Goal: Task Accomplishment & Management: Manage account settings

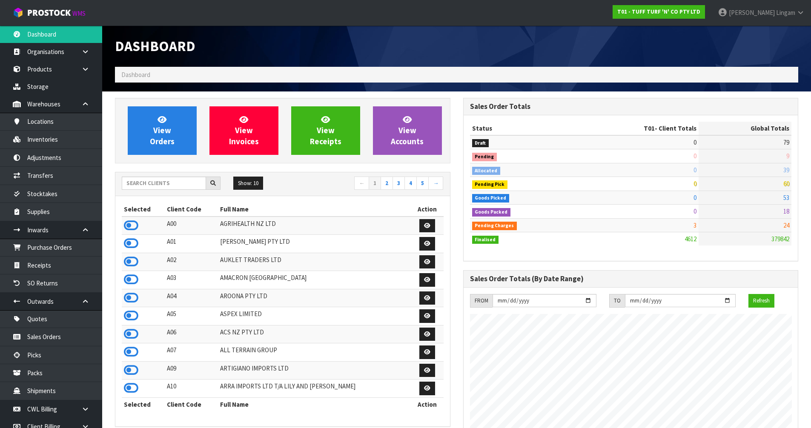
scroll to position [645, 348]
click at [153, 183] on input "text" at bounding box center [164, 183] width 84 height 13
click at [189, 181] on input "text" at bounding box center [164, 183] width 84 height 13
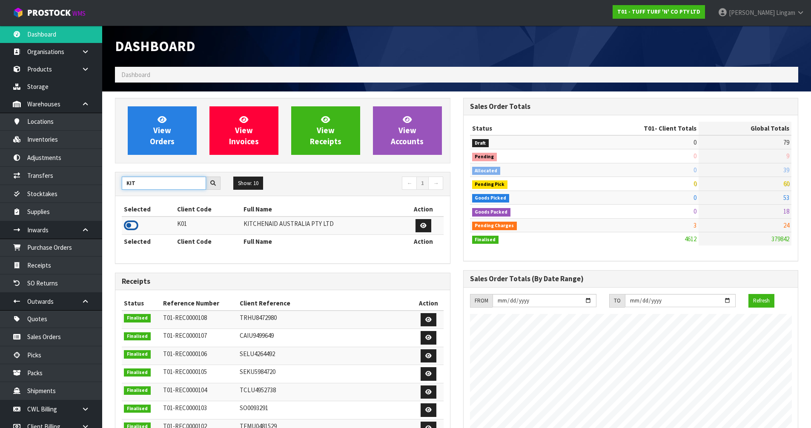
type input "KIT"
click at [133, 227] on icon at bounding box center [131, 225] width 14 height 13
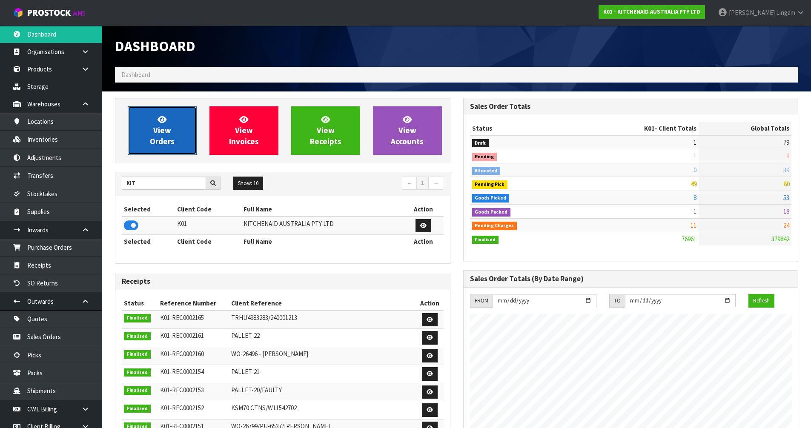
click at [148, 128] on link "View Orders" at bounding box center [162, 130] width 69 height 49
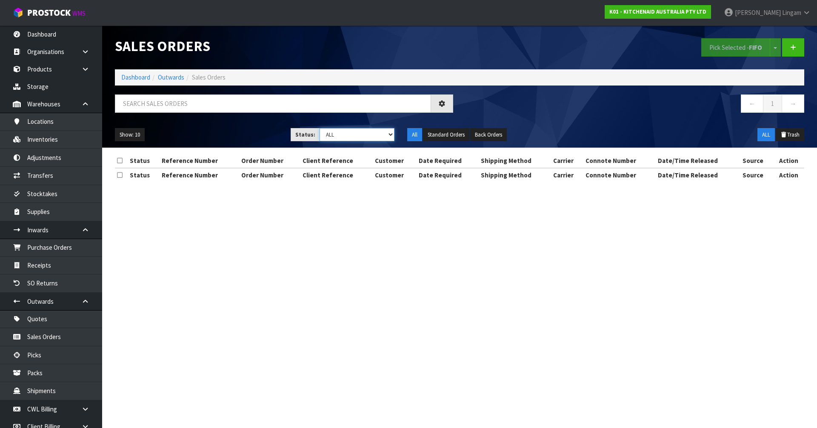
click at [381, 137] on select "Draft Pending Allocated Pending Pick Goods Picked Goods Packed Pending Charges …" at bounding box center [357, 134] width 75 height 13
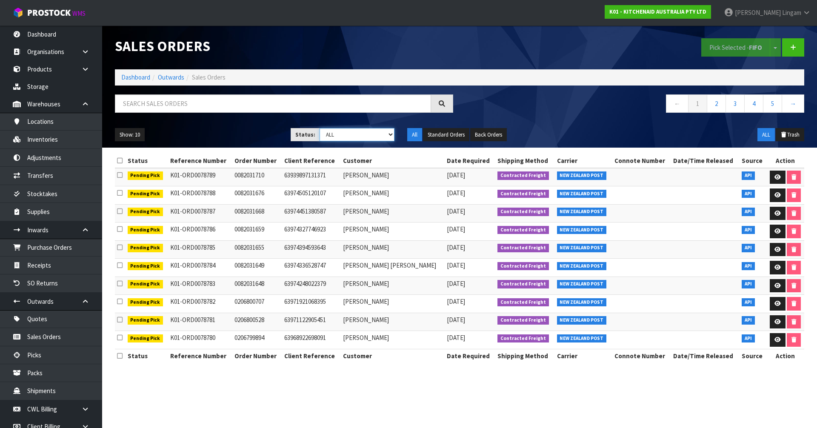
select select "string:6"
click at [320, 128] on select "Draft Pending Allocated Pending Pick Goods Picked Goods Packed Pending Charges …" at bounding box center [357, 134] width 75 height 13
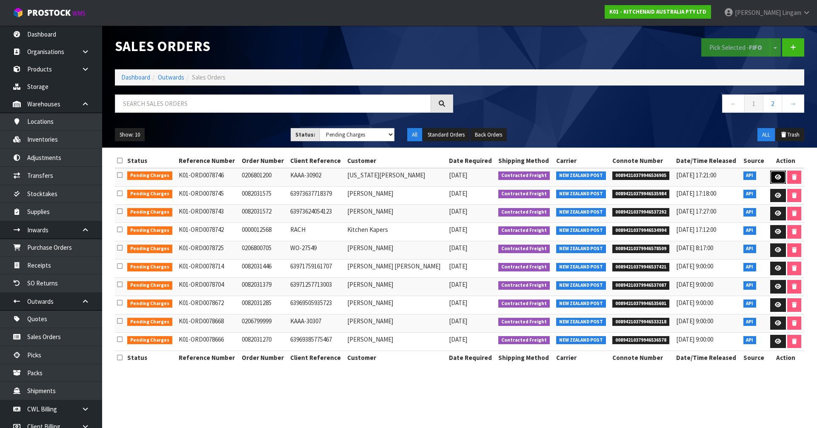
click at [777, 180] on icon at bounding box center [778, 177] width 6 height 6
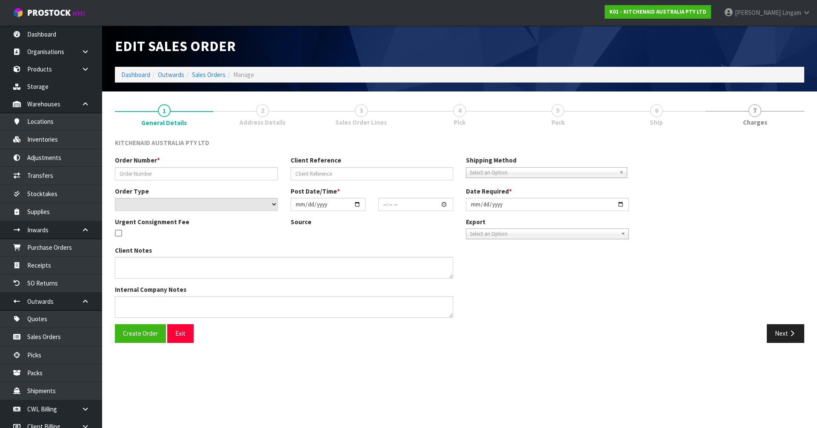
type input "0206801200"
type input "KAAA-30902"
select select "number:0"
type input "2025-09-04"
type input "13:36:02.000"
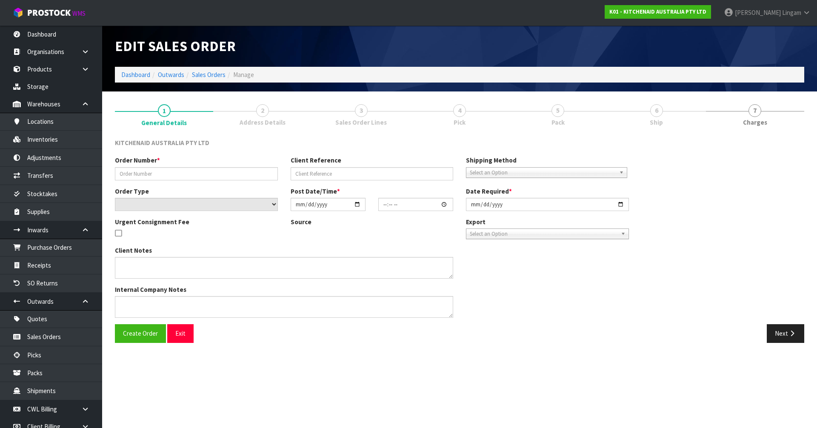
type input "2025-09-04"
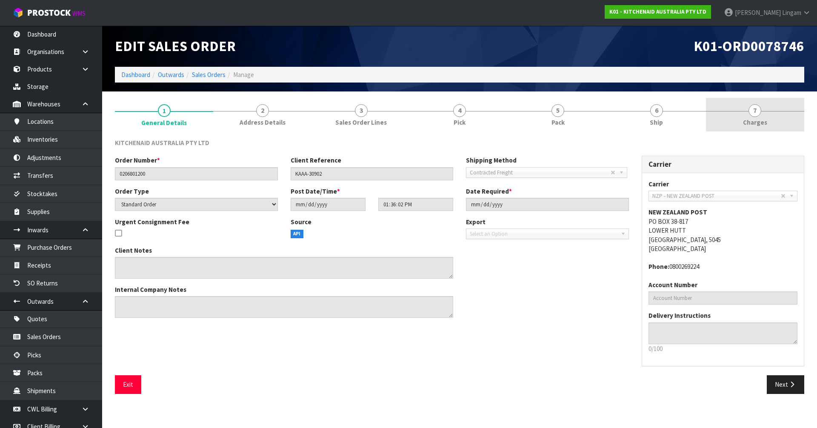
click at [756, 119] on span "Charges" at bounding box center [755, 122] width 24 height 9
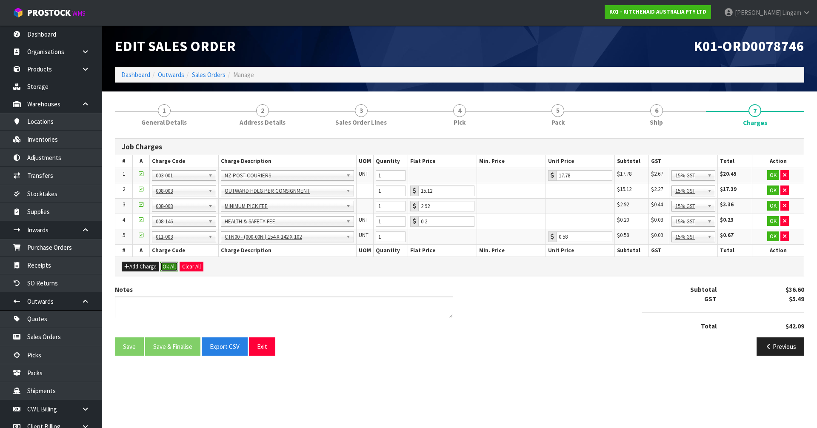
click at [167, 265] on button "Ok All" at bounding box center [169, 267] width 18 height 10
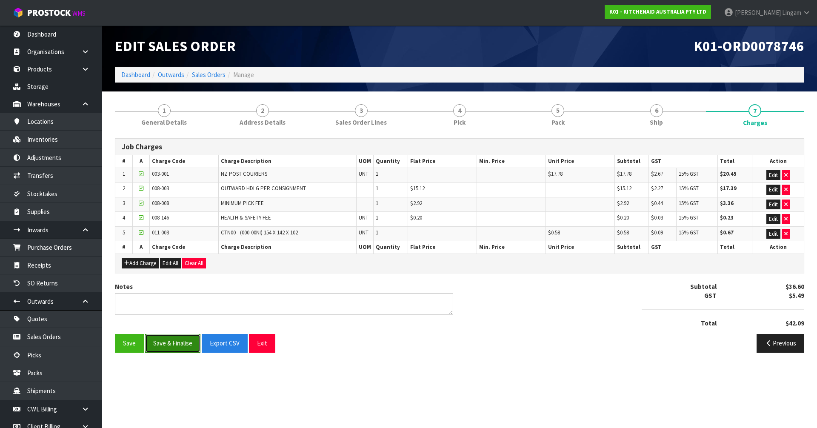
click at [188, 343] on button "Save & Finalise" at bounding box center [172, 343] width 55 height 18
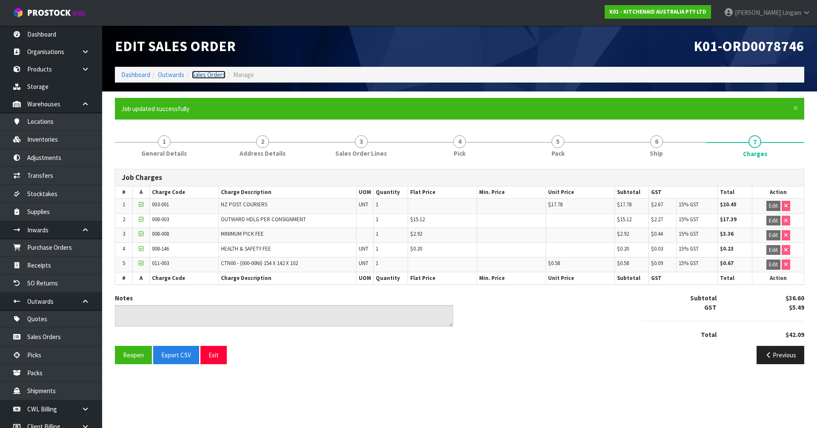
click at [219, 75] on link "Sales Orders" at bounding box center [209, 75] width 34 height 8
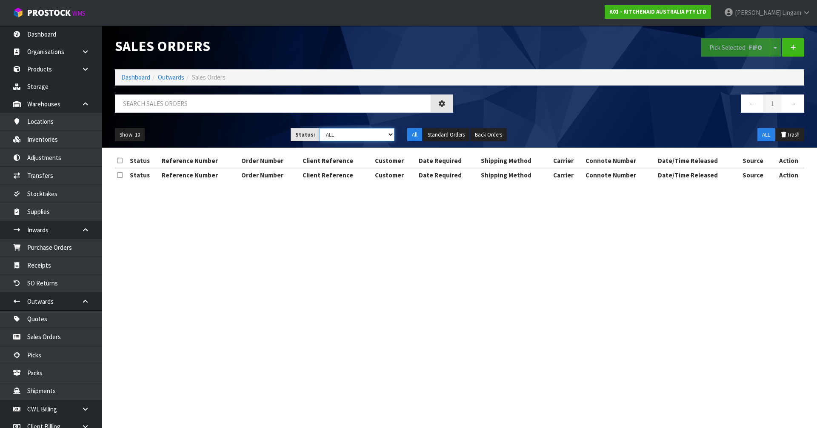
click at [380, 136] on select "Draft Pending Allocated Pending Pick Goods Picked Goods Packed Pending Charges …" at bounding box center [357, 134] width 75 height 13
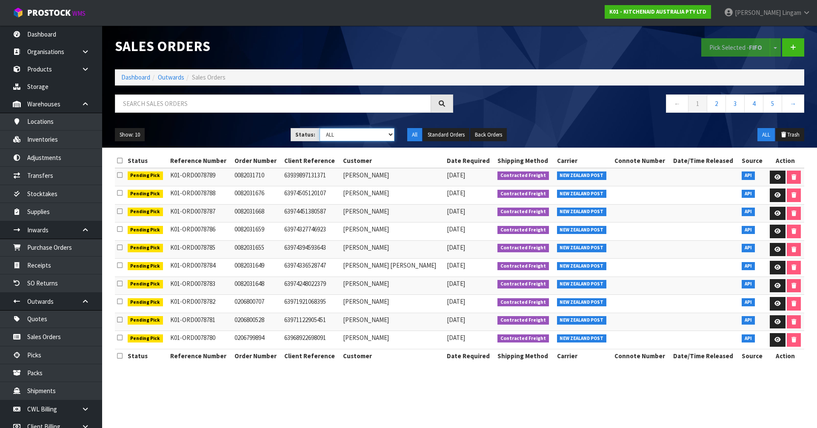
select select "string:6"
click at [320, 128] on select "Draft Pending Allocated Pending Pick Goods Picked Goods Packed Pending Charges …" at bounding box center [357, 134] width 75 height 13
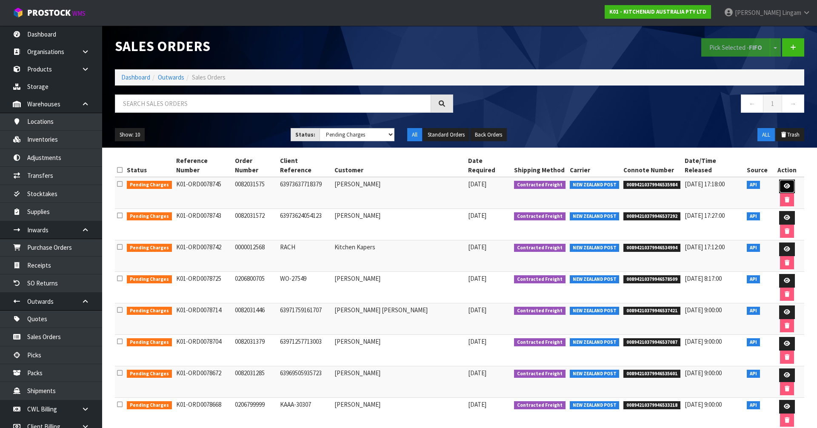
click at [779, 180] on link at bounding box center [787, 187] width 16 height 14
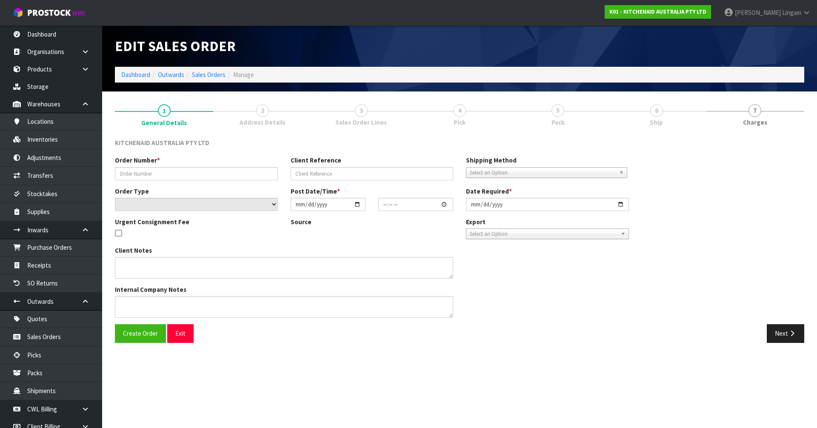
type input "0082031575"
type input "63973637718379"
select select "number:0"
type input "2025-09-04"
type input "13:34:56.000"
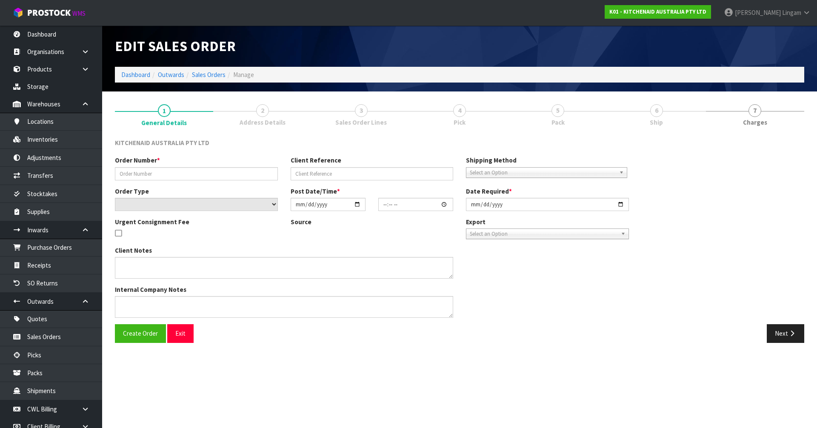
type input "2025-09-04"
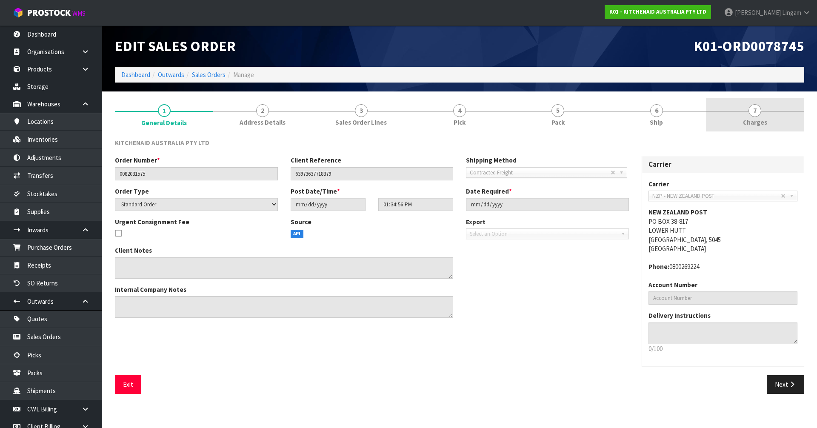
click at [751, 117] on link "7 Charges" at bounding box center [755, 115] width 98 height 34
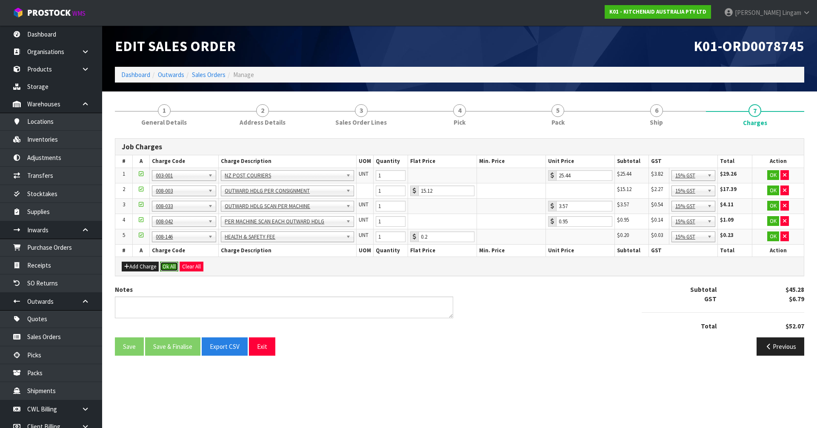
click at [172, 265] on button "Ok All" at bounding box center [169, 267] width 18 height 10
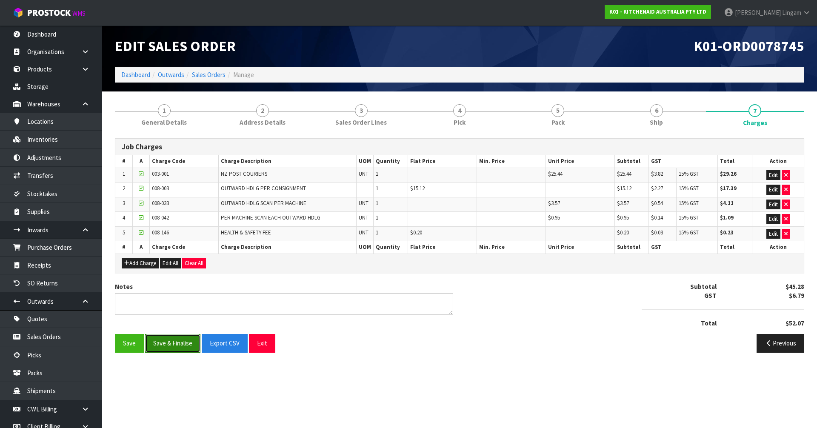
click at [171, 346] on button "Save & Finalise" at bounding box center [172, 343] width 55 height 18
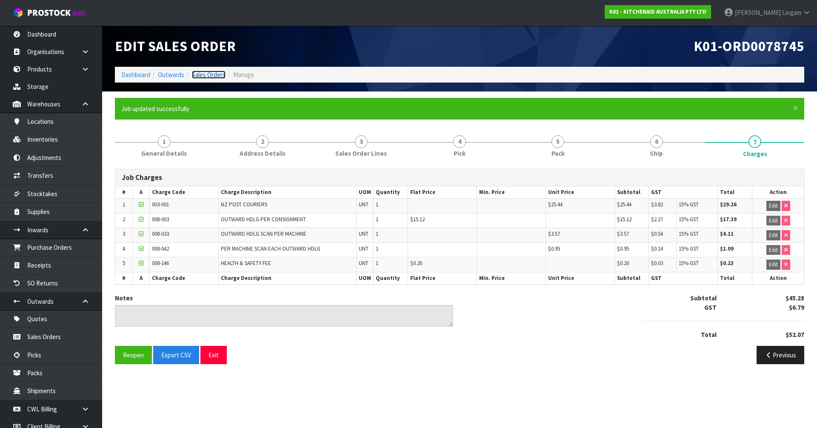
click at [213, 74] on link "Sales Orders" at bounding box center [209, 75] width 34 height 8
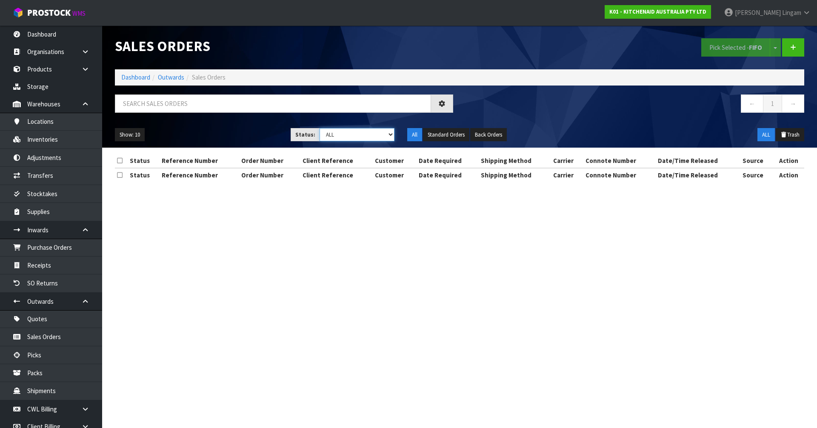
click at [385, 135] on select "Draft Pending Allocated Pending Pick Goods Picked Goods Packed Pending Charges …" at bounding box center [357, 134] width 75 height 13
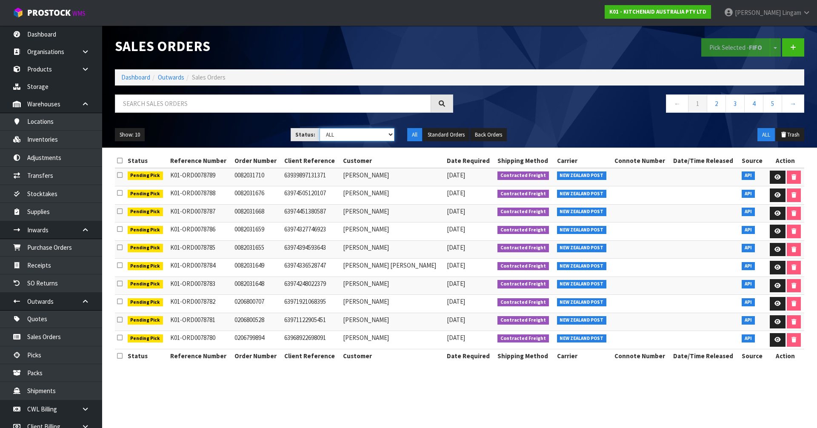
select select "string:6"
click at [320, 128] on select "Draft Pending Allocated Pending Pick Goods Picked Goods Packed Pending Charges …" at bounding box center [357, 134] width 75 height 13
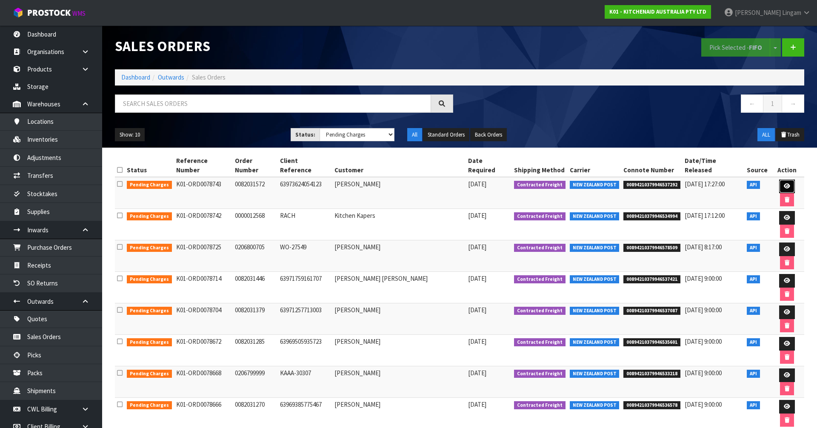
click at [779, 180] on link at bounding box center [787, 187] width 16 height 14
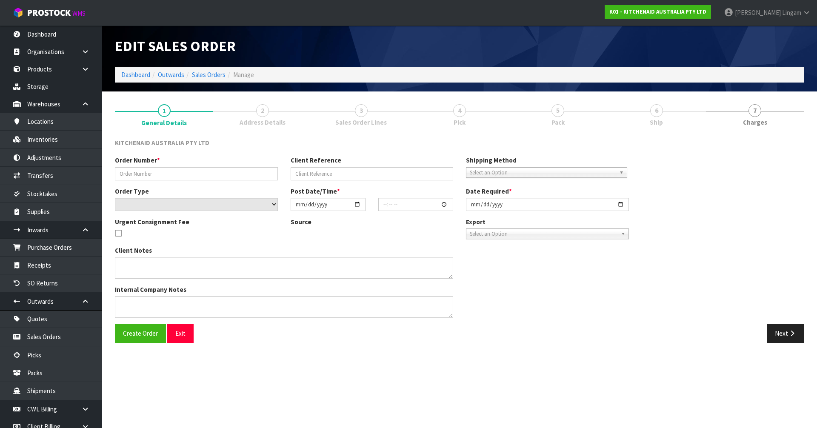
type input "0082031572"
type input "63973624054123"
select select "number:0"
type input "2025-09-04"
type input "13:34:53.000"
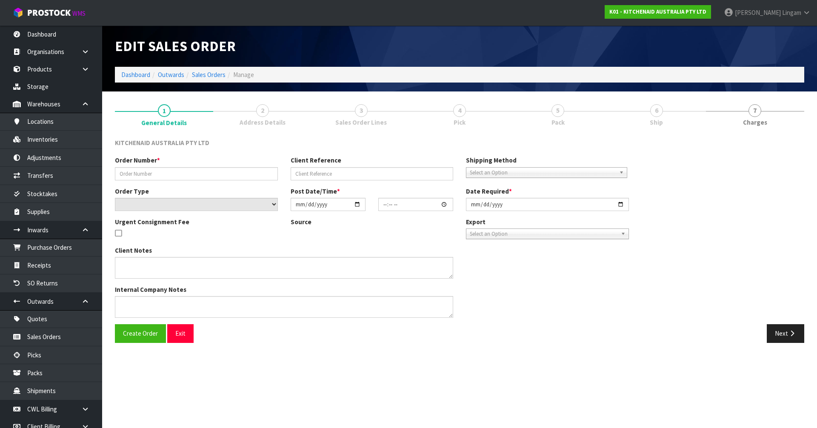
type input "2025-09-04"
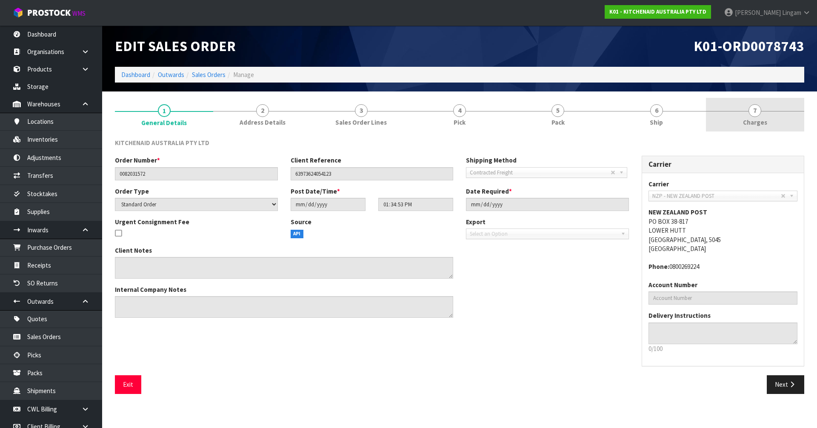
click at [777, 123] on link "7 Charges" at bounding box center [755, 115] width 98 height 34
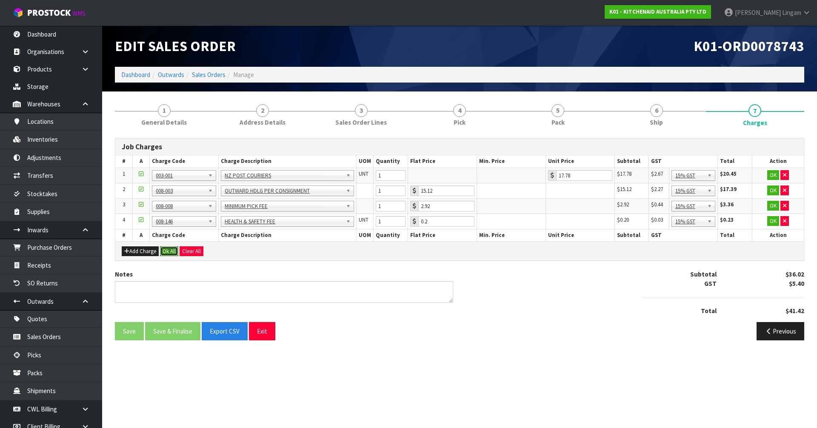
click at [167, 247] on button "Ok All" at bounding box center [169, 251] width 18 height 10
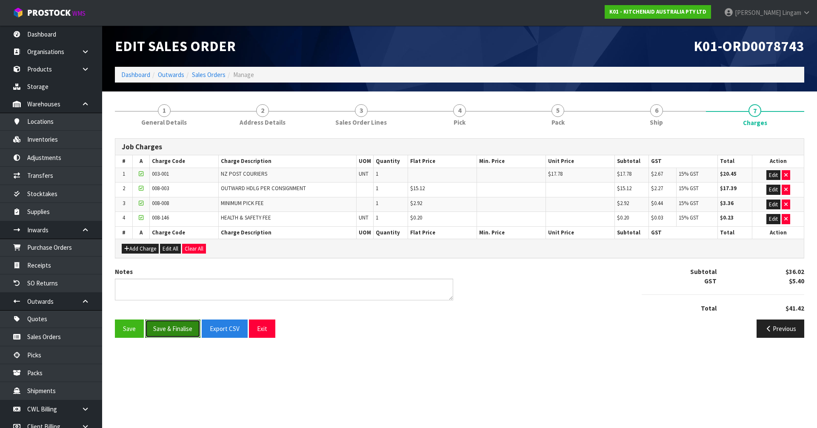
click at [175, 329] on button "Save & Finalise" at bounding box center [172, 329] width 55 height 18
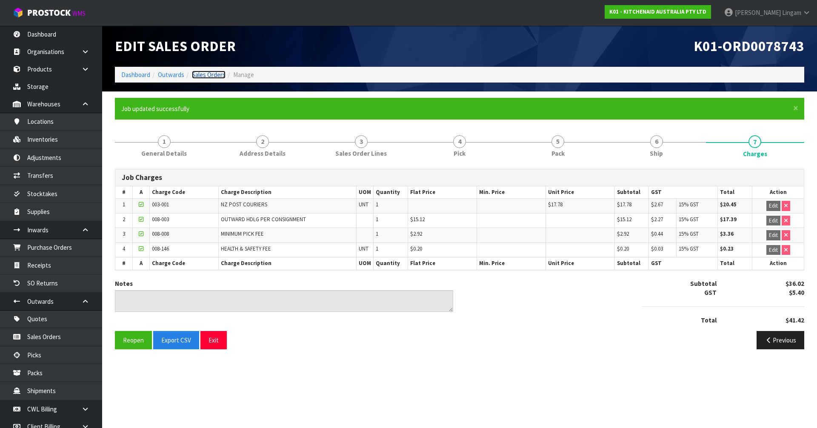
click at [220, 74] on link "Sales Orders" at bounding box center [209, 75] width 34 height 8
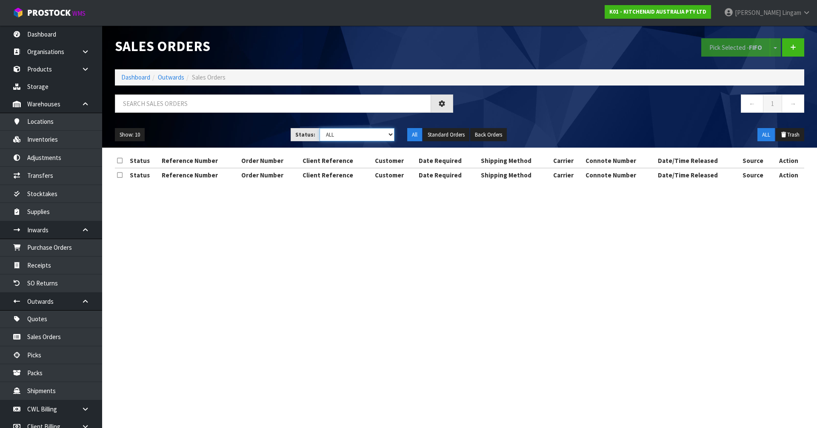
click at [386, 137] on select "Draft Pending Allocated Pending Pick Goods Picked Goods Packed Pending Charges …" at bounding box center [357, 134] width 75 height 13
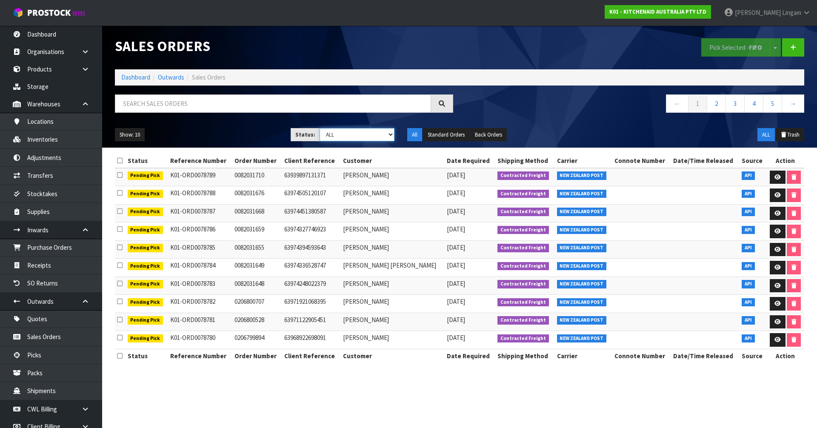
select select "string:6"
click at [320, 128] on select "Draft Pending Allocated Pending Pick Goods Picked Goods Packed Pending Charges …" at bounding box center [357, 134] width 75 height 13
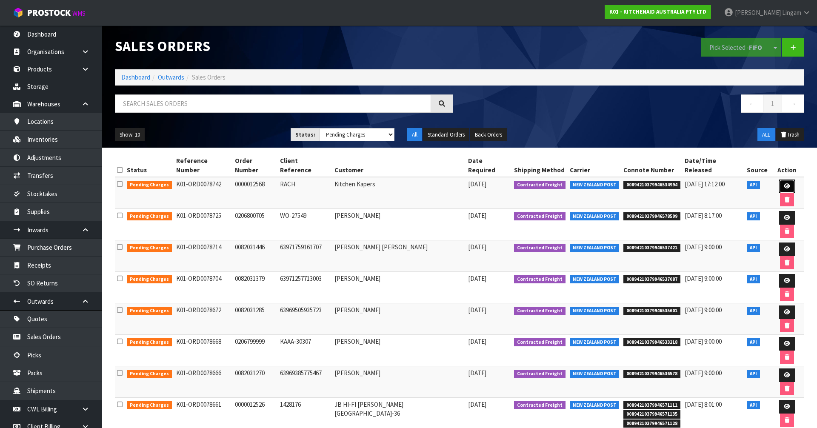
click at [782, 180] on link at bounding box center [787, 187] width 16 height 14
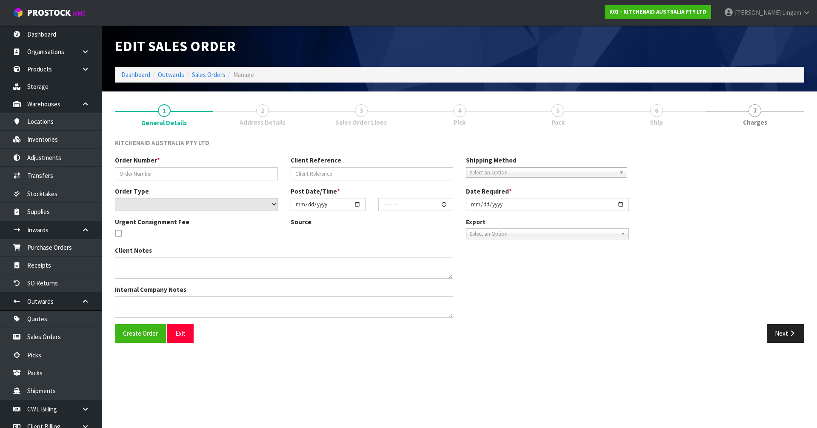
type input "0000012568"
type input "RACH"
select select "number:0"
type input "2025-09-04"
type input "13:32:56.000"
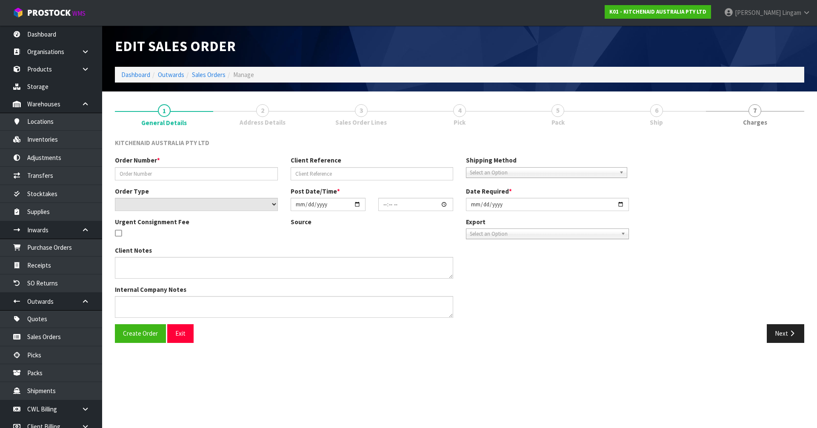
type input "2025-09-04"
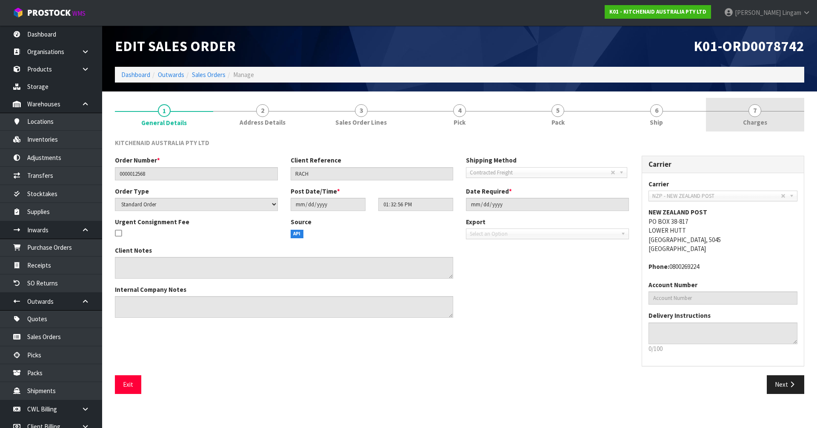
click at [765, 122] on span "Charges" at bounding box center [755, 122] width 24 height 9
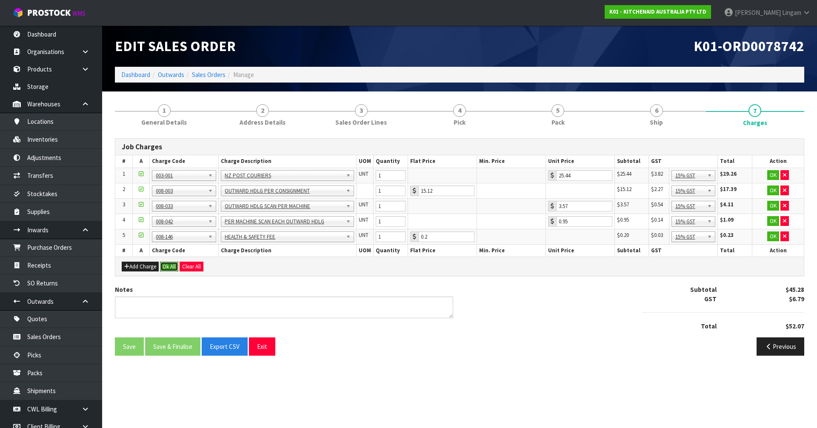
click at [168, 268] on button "Ok All" at bounding box center [169, 267] width 18 height 10
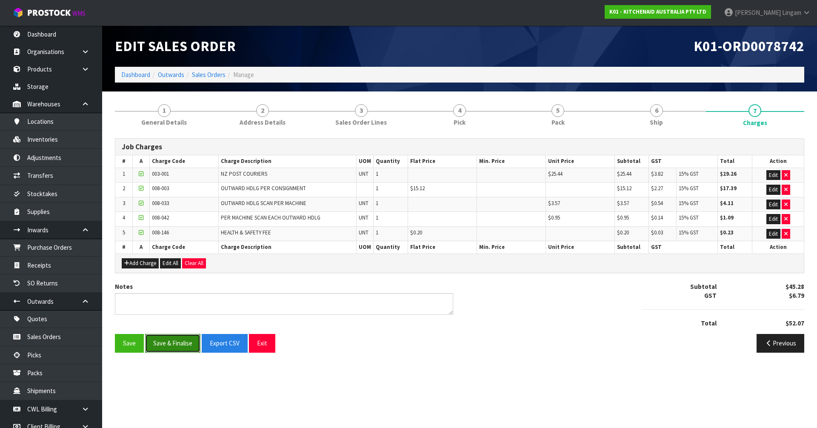
click at [174, 341] on button "Save & Finalise" at bounding box center [172, 343] width 55 height 18
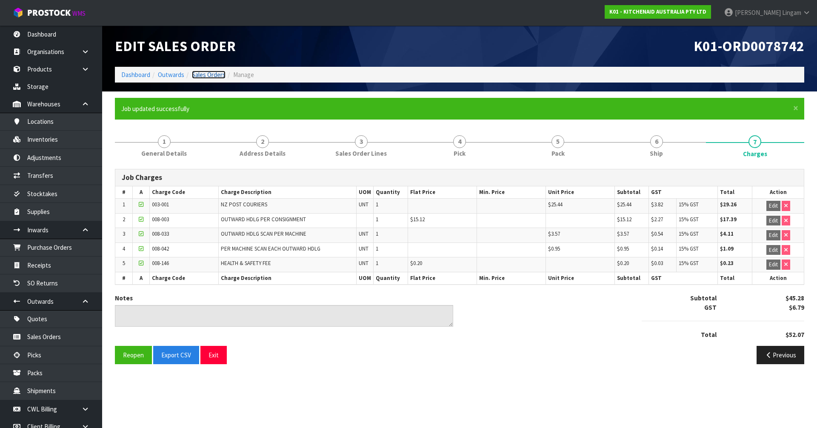
click at [212, 75] on link "Sales Orders" at bounding box center [209, 75] width 34 height 8
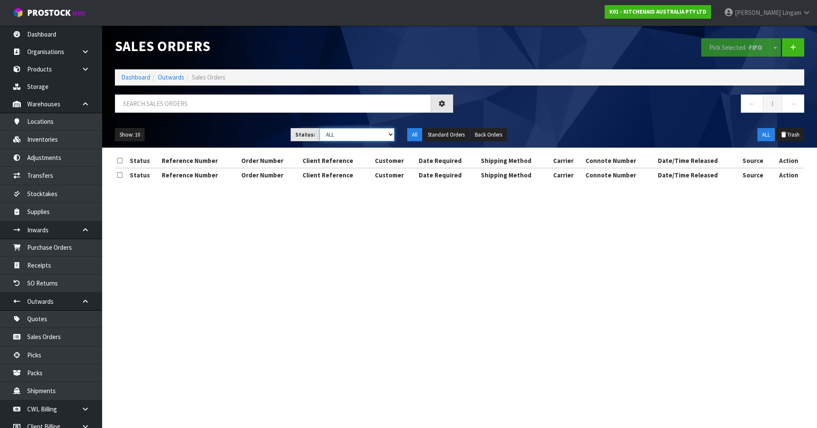
click at [380, 136] on select "Draft Pending Allocated Pending Pick Goods Picked Goods Packed Pending Charges …" at bounding box center [357, 134] width 75 height 13
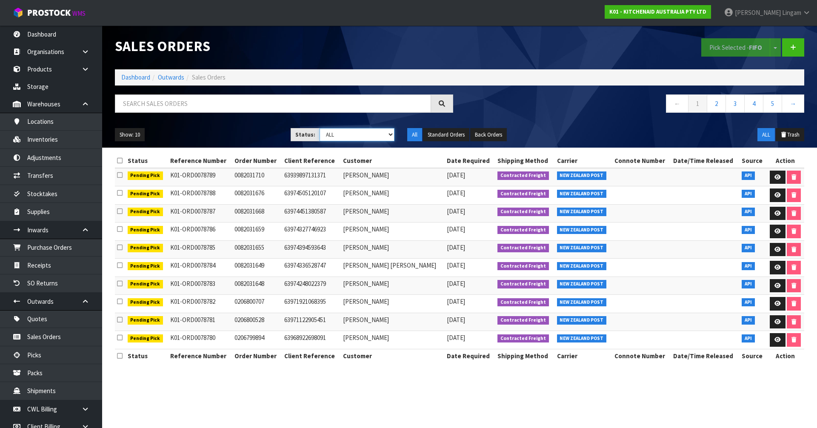
select select "string:6"
click at [320, 128] on select "Draft Pending Allocated Pending Pick Goods Picked Goods Packed Pending Charges …" at bounding box center [357, 134] width 75 height 13
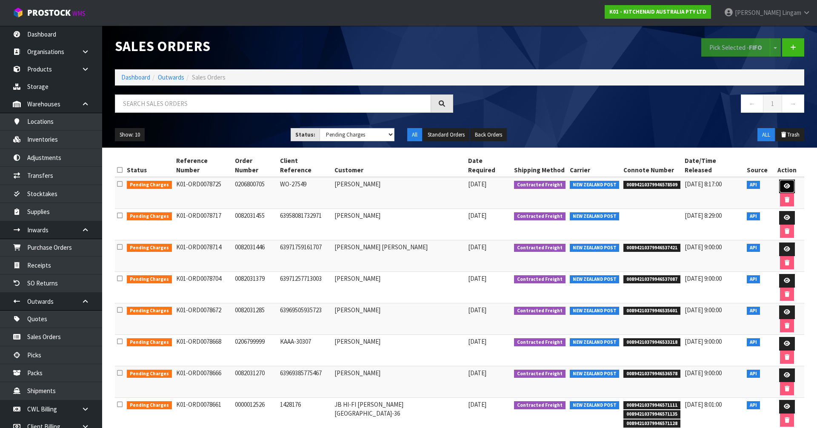
click at [784, 183] on icon at bounding box center [787, 186] width 6 height 6
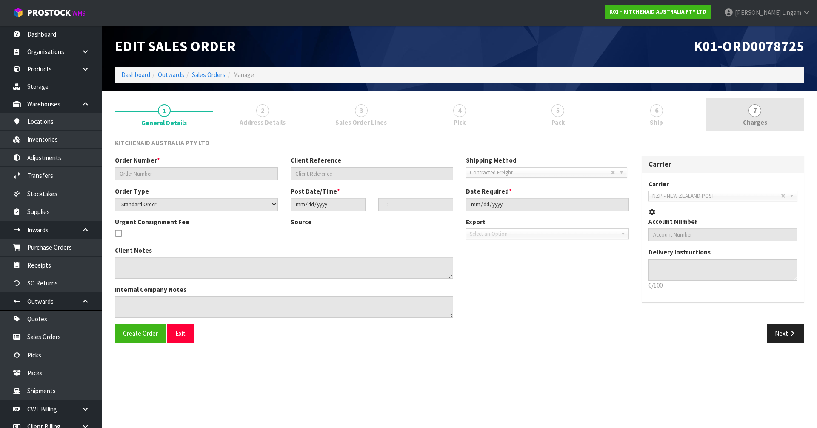
type input "0206800705"
type input "WO-27549"
select select "number:0"
type input "2025-09-03"
type input "19:36:17.000"
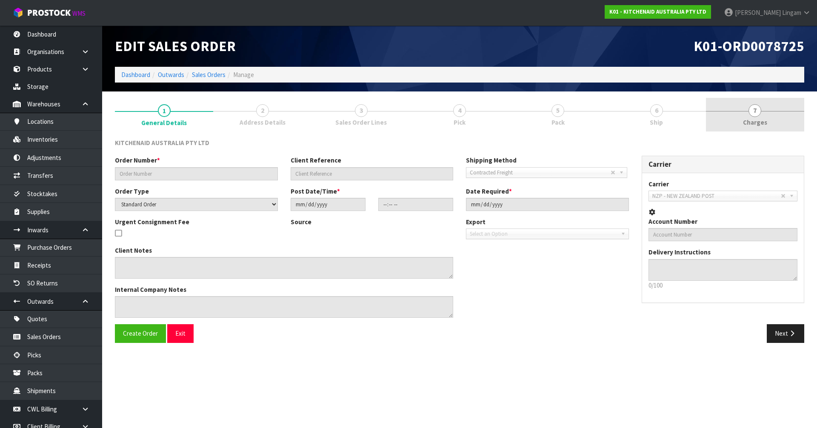
type input "2025-09-03"
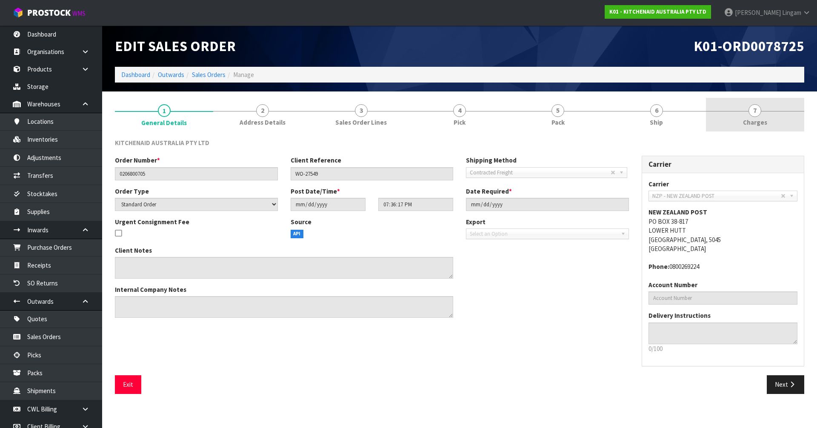
click at [765, 126] on span "Charges" at bounding box center [755, 122] width 24 height 9
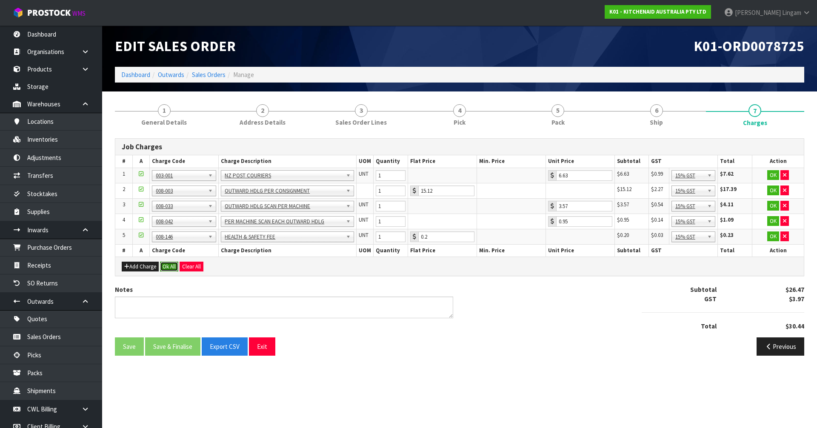
click at [168, 269] on button "Ok All" at bounding box center [169, 267] width 18 height 10
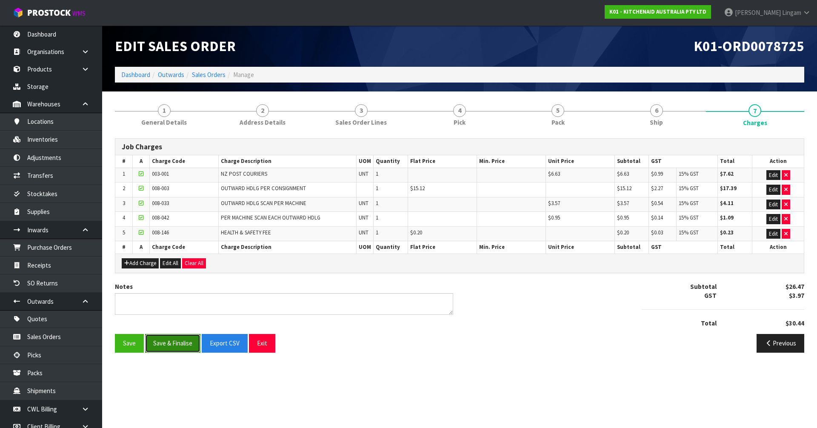
click at [172, 348] on button "Save & Finalise" at bounding box center [172, 343] width 55 height 18
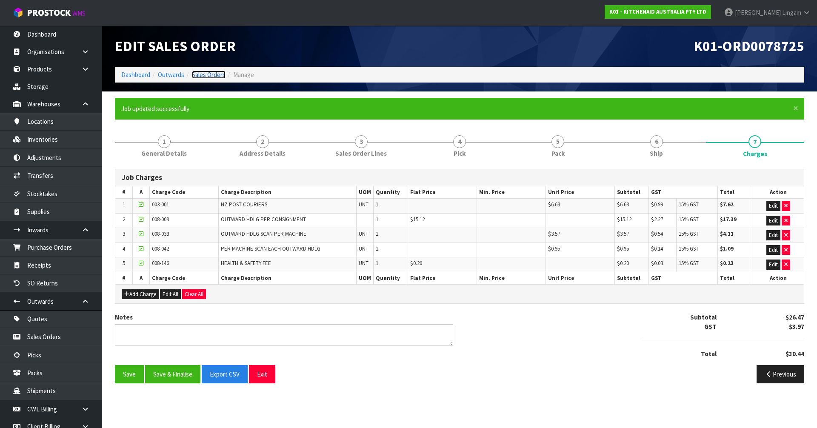
click at [214, 74] on link "Sales Orders" at bounding box center [209, 75] width 34 height 8
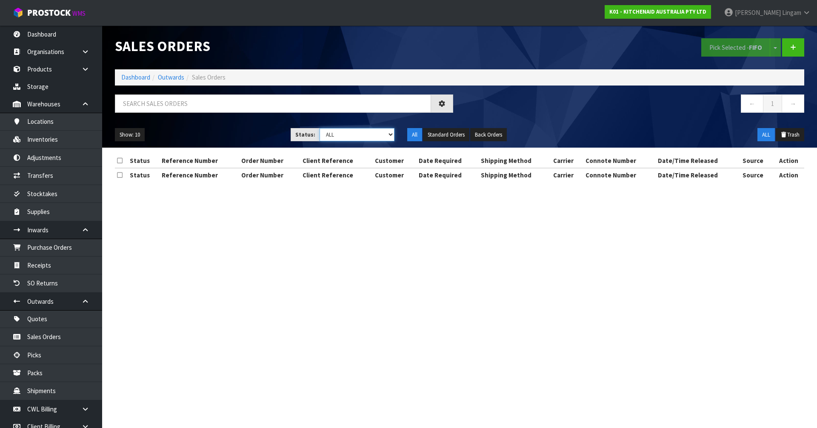
click at [388, 137] on select "Draft Pending Allocated Pending Pick Goods Picked Goods Packed Pending Charges …" at bounding box center [357, 134] width 75 height 13
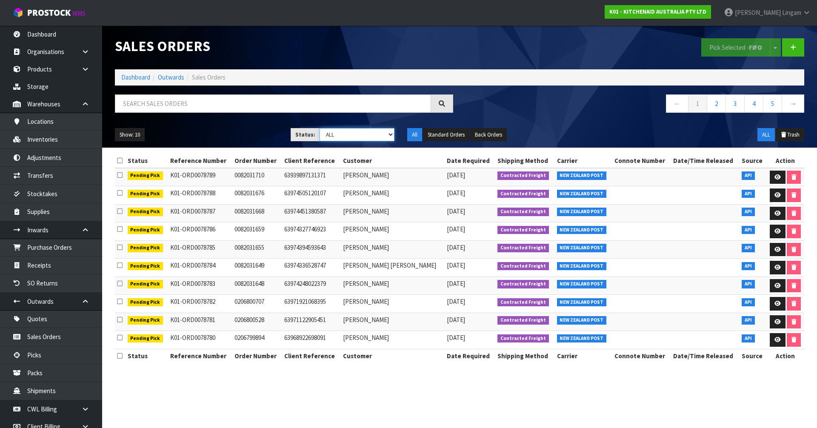
select select "string:6"
click at [320, 128] on select "Draft Pending Allocated Pending Pick Goods Picked Goods Packed Pending Charges …" at bounding box center [357, 134] width 75 height 13
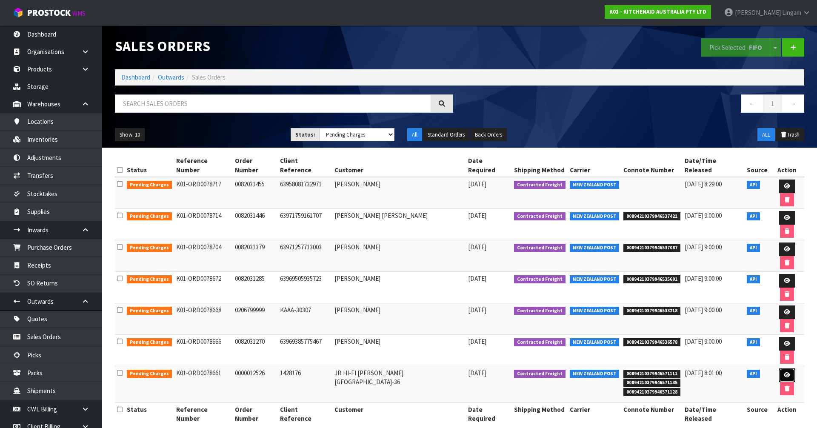
click at [784, 372] on icon at bounding box center [787, 375] width 6 height 6
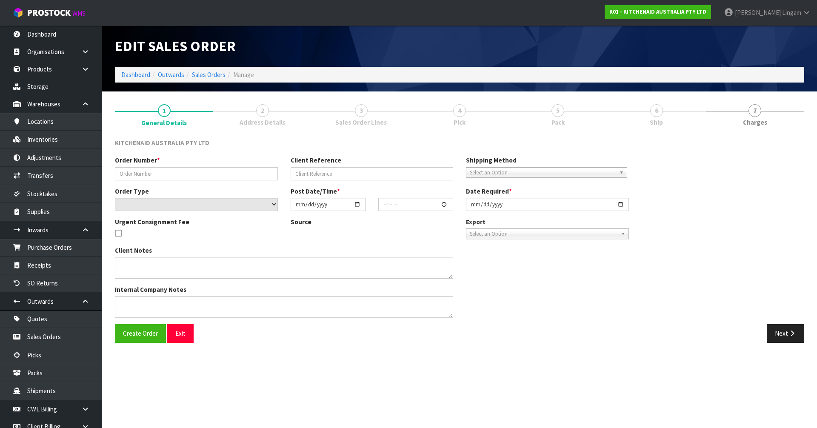
type input "0000012526"
type input "1428176"
select select "number:0"
type input "2025-09-02"
type input "17:33:28.000"
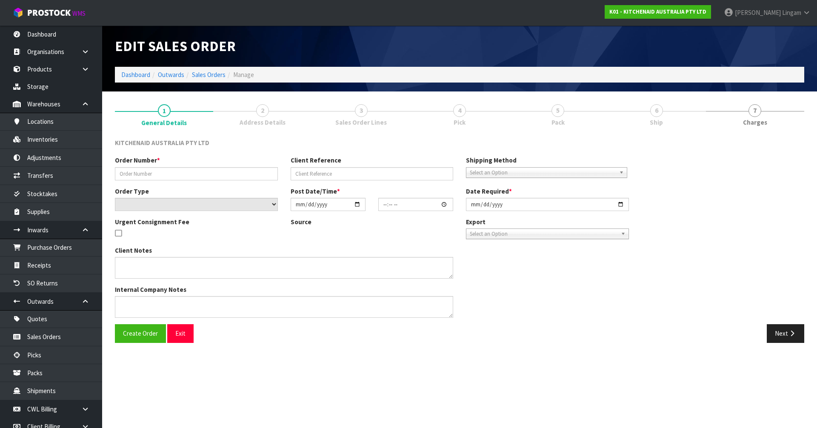
type input "2025-09-02"
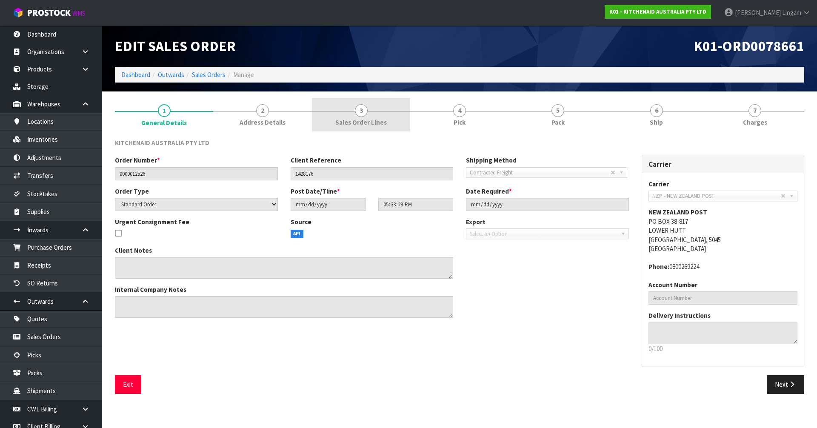
click at [376, 120] on span "Sales Order Lines" at bounding box center [360, 122] width 51 height 9
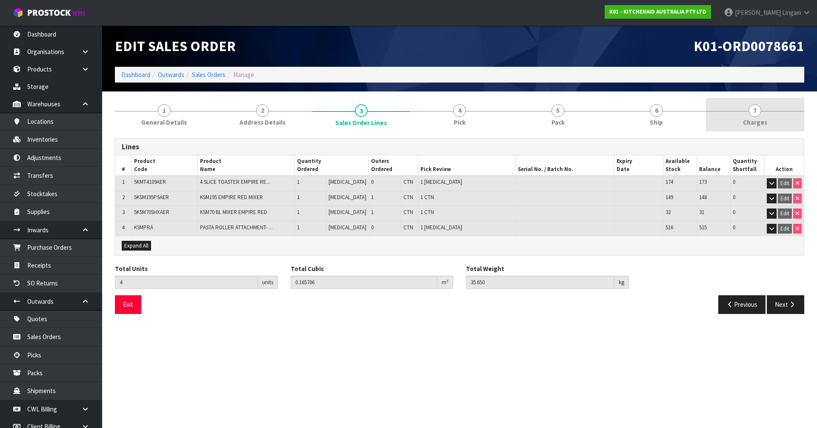
click at [784, 120] on link "7 Charges" at bounding box center [755, 115] width 98 height 34
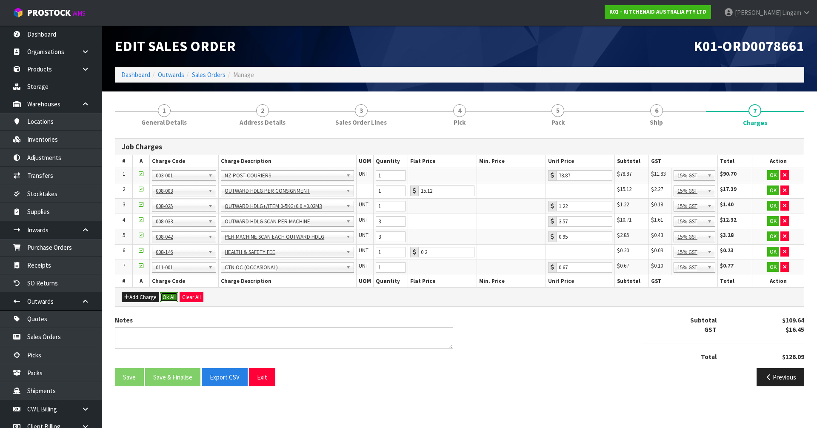
click at [164, 294] on button "Ok All" at bounding box center [169, 297] width 18 height 10
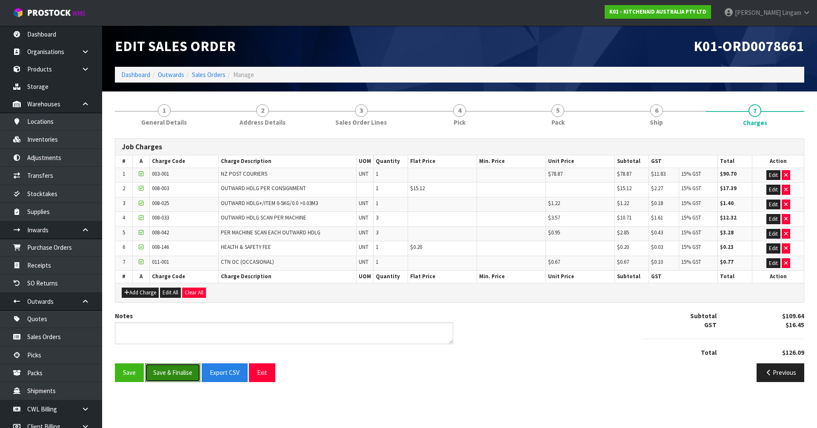
click at [183, 376] on button "Save & Finalise" at bounding box center [172, 372] width 55 height 18
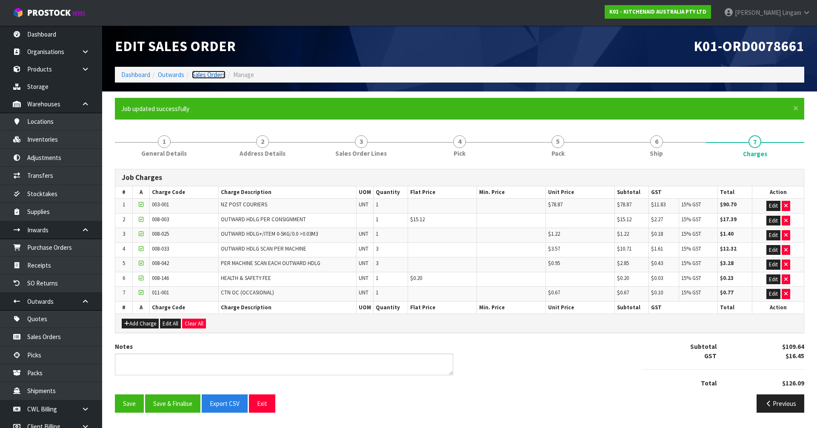
click at [216, 76] on link "Sales Orders" at bounding box center [209, 75] width 34 height 8
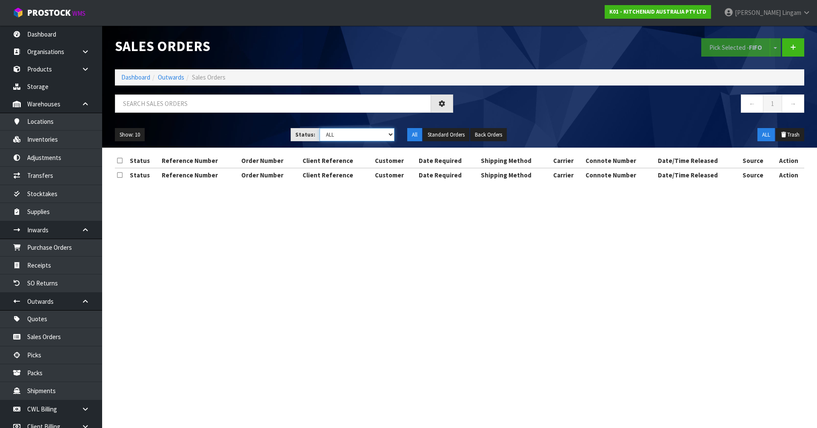
click at [384, 134] on select "Draft Pending Allocated Pending Pick Goods Picked Goods Packed Pending Charges …" at bounding box center [357, 134] width 75 height 13
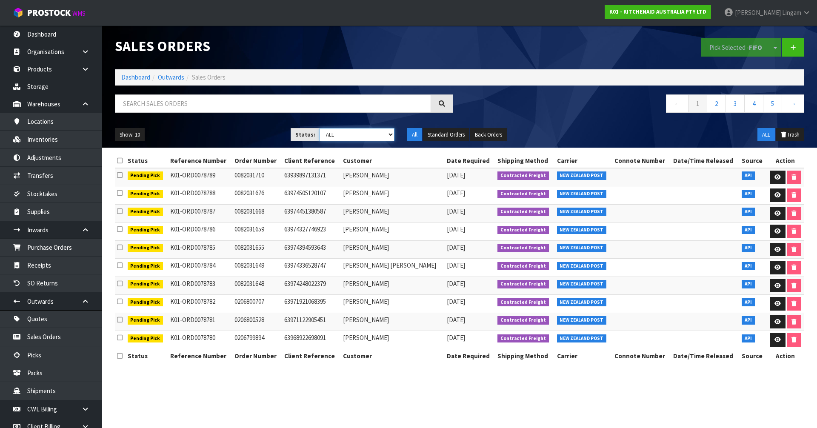
select select "string:6"
click at [320, 128] on select "Draft Pending Allocated Pending Pick Goods Picked Goods Packed Pending Charges …" at bounding box center [357, 134] width 75 height 13
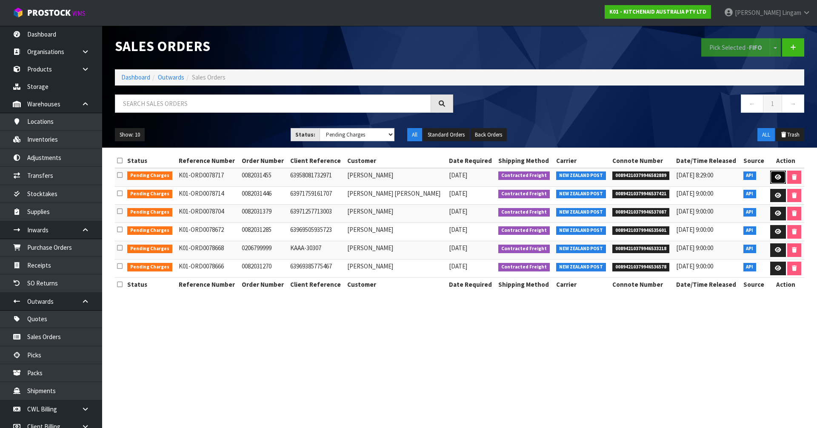
click at [780, 179] on link at bounding box center [778, 178] width 16 height 14
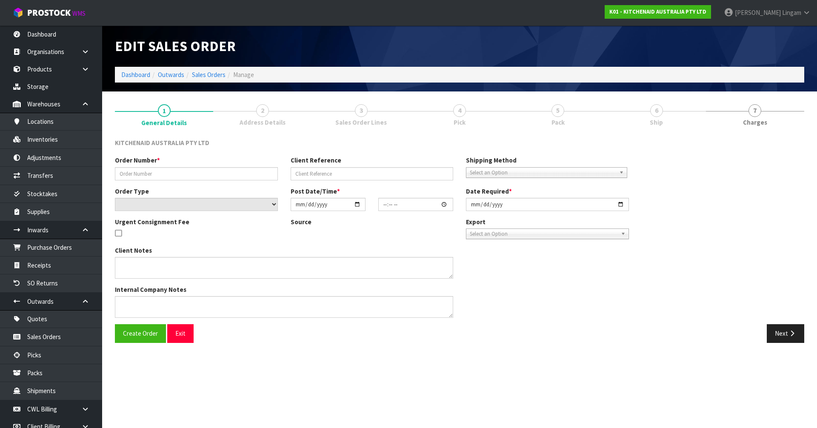
type input "0082031455"
type input "63958081732971"
select select "number:0"
type input "2025-09-03"
type input "17:34:51.000"
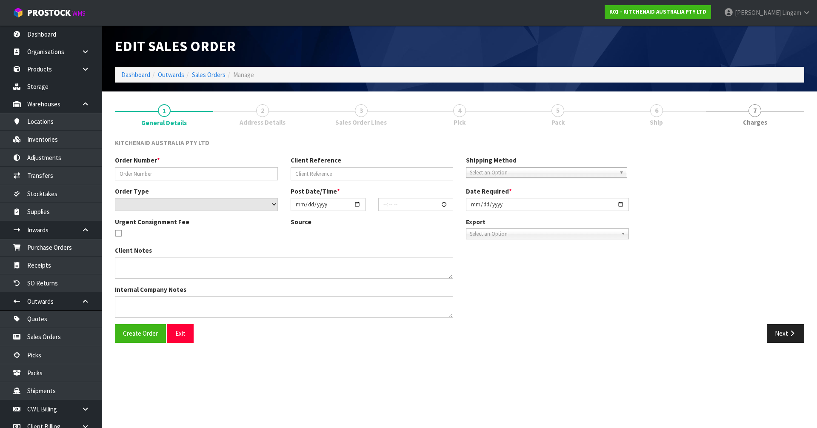
type input "2025-09-03"
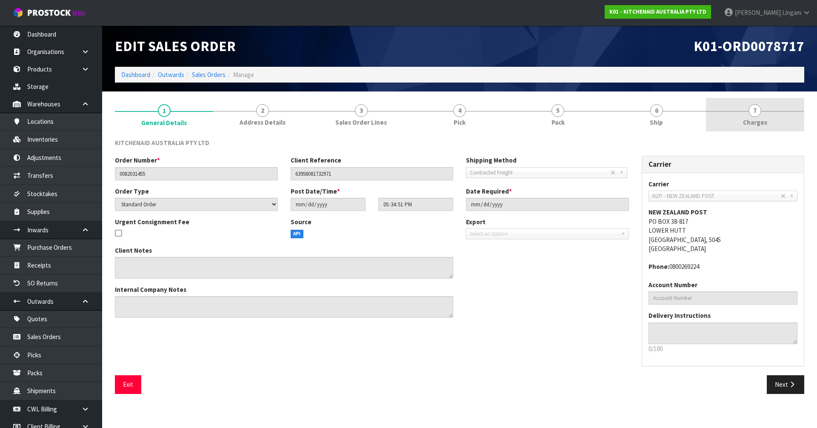
click at [757, 127] on link "7 Charges" at bounding box center [755, 115] width 98 height 34
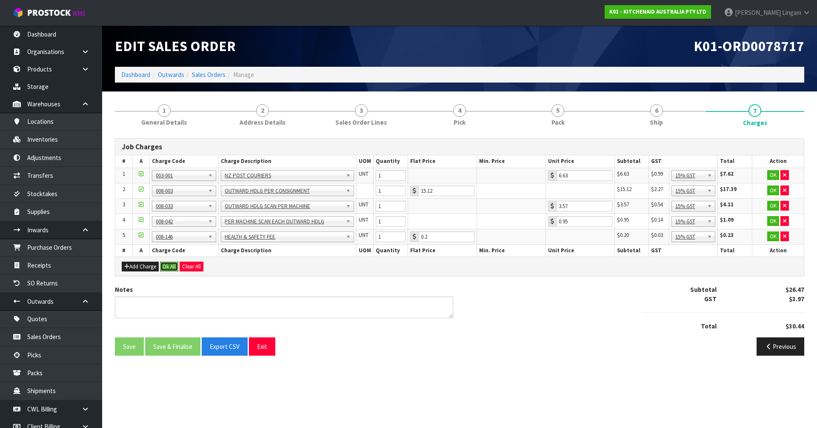
click at [166, 265] on button "Ok All" at bounding box center [169, 267] width 18 height 10
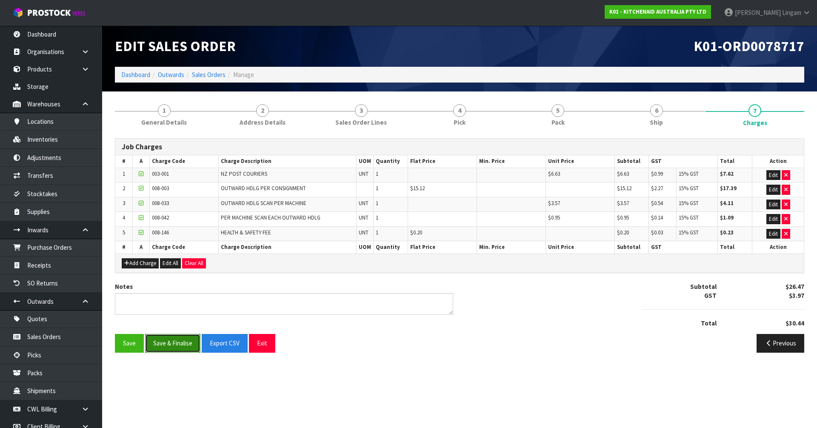
click at [168, 348] on button "Save & Finalise" at bounding box center [172, 343] width 55 height 18
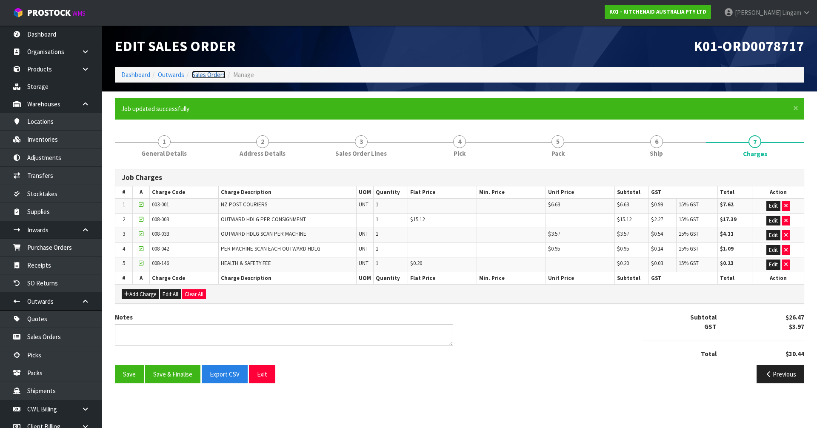
click at [205, 75] on link "Sales Orders" at bounding box center [209, 75] width 34 height 8
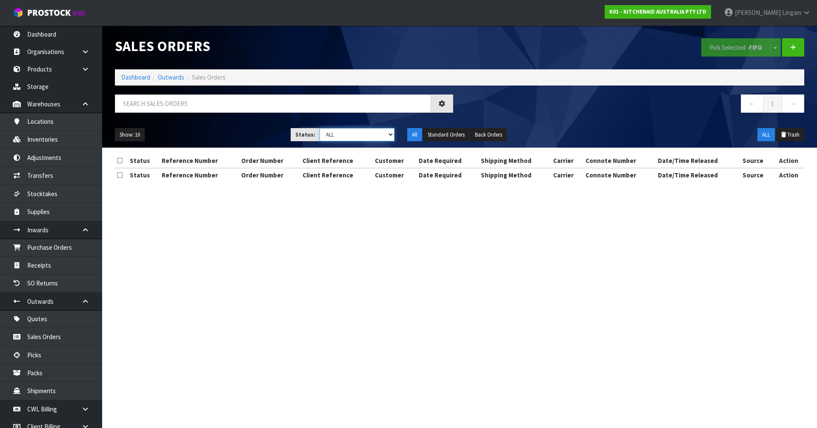
click at [378, 135] on select "Draft Pending Allocated Pending Pick Goods Picked Goods Packed Pending Charges …" at bounding box center [357, 134] width 75 height 13
click at [320, 128] on select "Draft Pending Allocated Pending Pick Goods Picked Goods Packed Pending Charges …" at bounding box center [357, 134] width 75 height 13
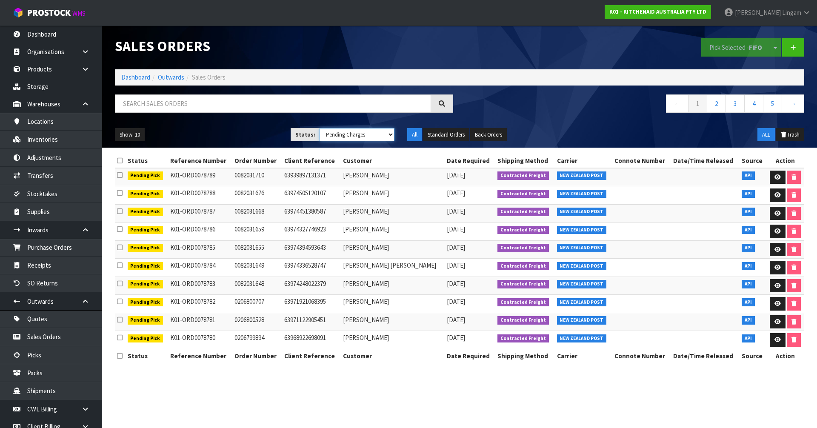
click at [375, 135] on select "Draft Pending Allocated Pending Pick Goods Picked Goods Packed Pending Charges …" at bounding box center [357, 134] width 75 height 13
click at [320, 128] on select "Draft Pending Allocated Pending Pick Goods Picked Goods Packed Pending Charges …" at bounding box center [357, 134] width 75 height 13
click at [378, 136] on select "Draft Pending Allocated Pending Pick Goods Picked Goods Packed Pending Charges …" at bounding box center [357, 134] width 75 height 13
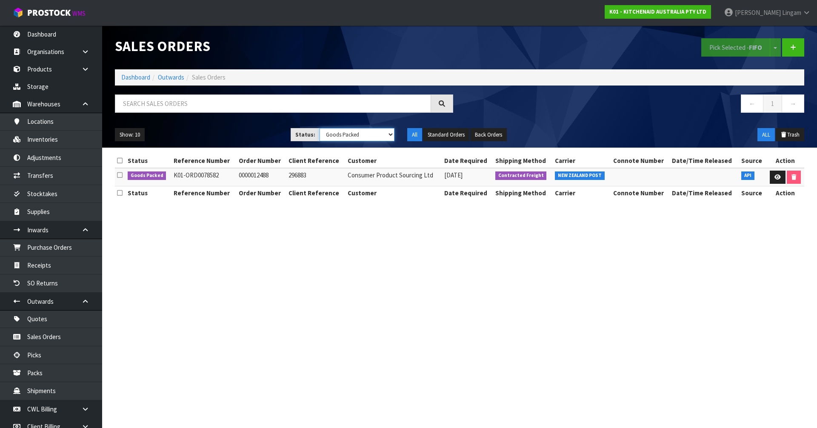
select select "string:6"
click at [320, 128] on select "Draft Pending Allocated Pending Pick Goods Picked Goods Packed Pending Charges …" at bounding box center [357, 134] width 75 height 13
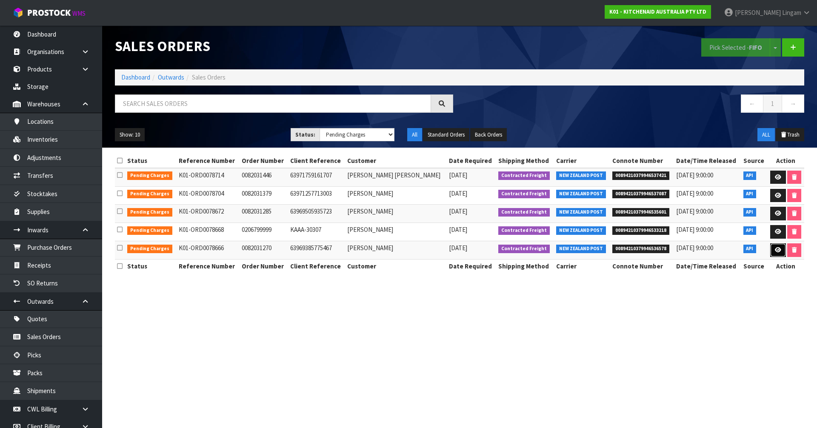
click at [778, 253] on link at bounding box center [778, 250] width 16 height 14
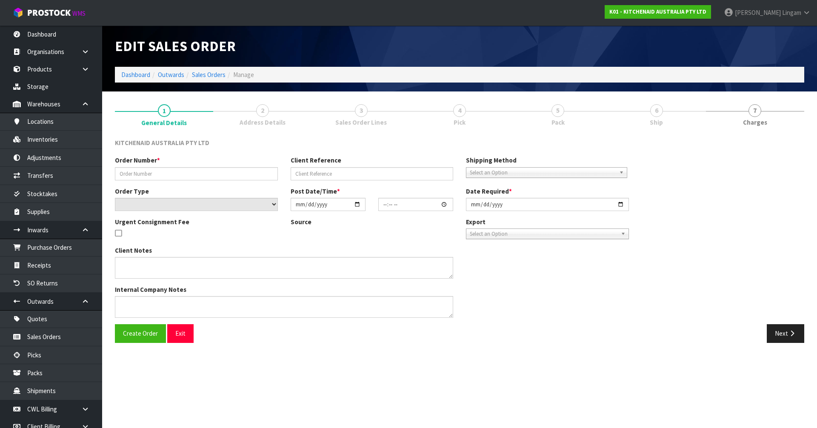
type input "0082031270"
type input "63969385775467"
select select "number:0"
type input "2025-09-02"
type input "17:35:48.000"
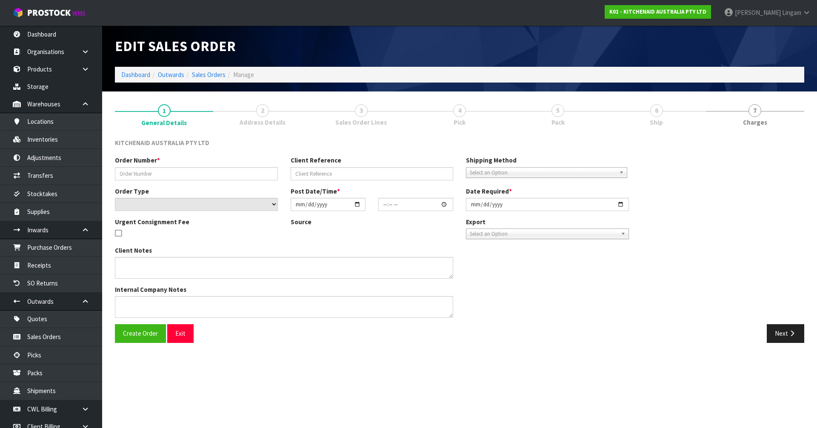
type input "2025-09-02"
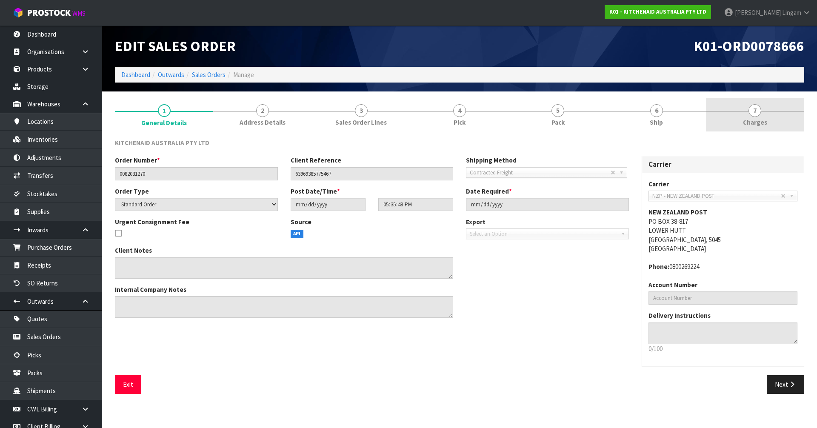
click at [778, 119] on link "7 Charges" at bounding box center [755, 115] width 98 height 34
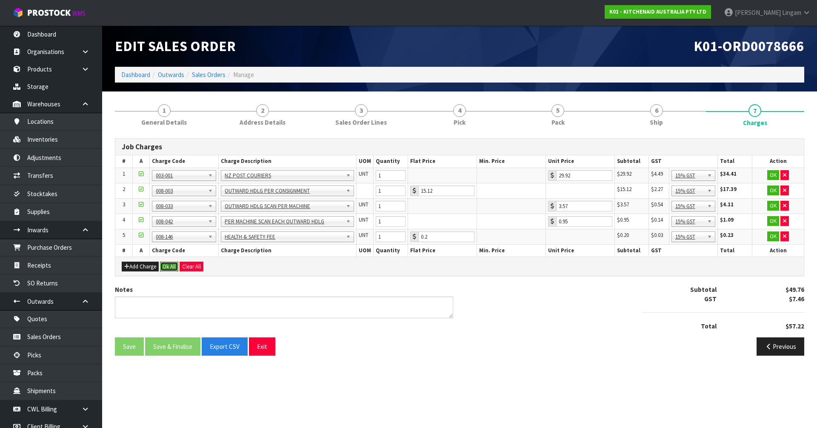
click at [169, 267] on button "Ok All" at bounding box center [169, 267] width 18 height 10
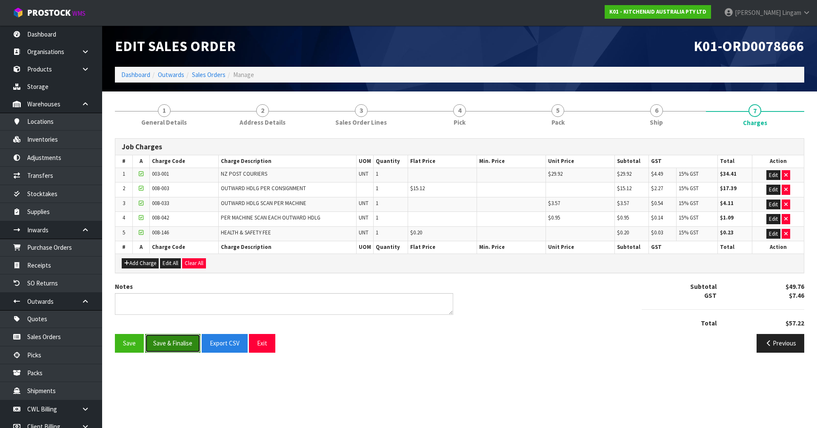
click at [177, 345] on button "Save & Finalise" at bounding box center [172, 343] width 55 height 18
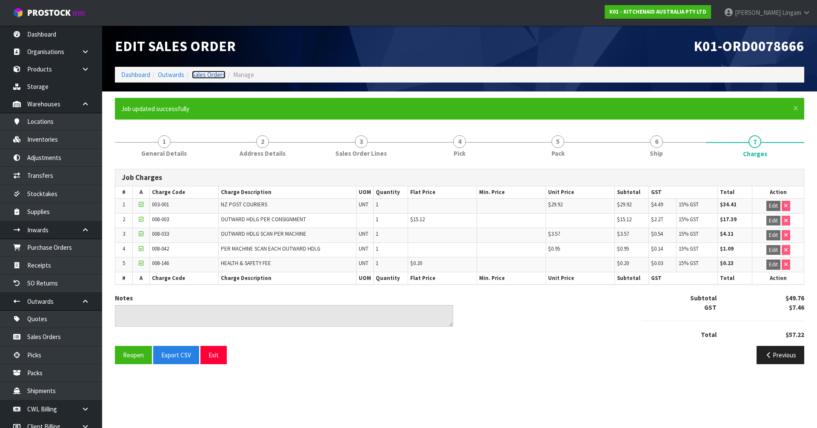
click at [216, 75] on link "Sales Orders" at bounding box center [209, 75] width 34 height 8
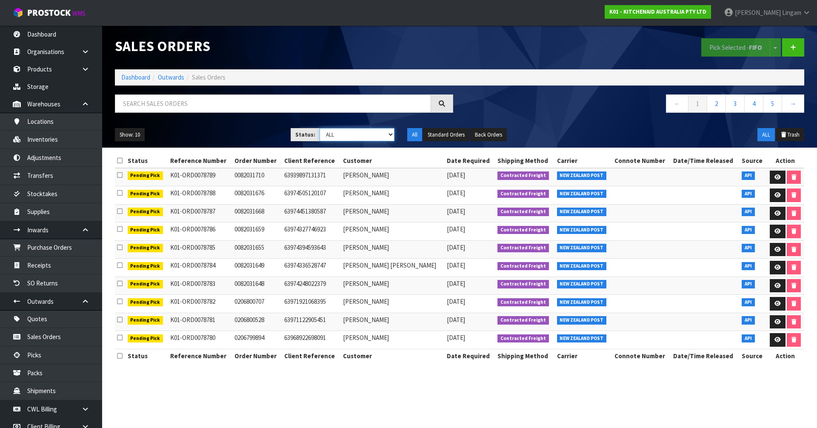
click at [378, 137] on select "Draft Pending Allocated Pending Pick Goods Picked Goods Packed Pending Charges …" at bounding box center [357, 134] width 75 height 13
select select "string:6"
click at [320, 128] on select "Draft Pending Allocated Pending Pick Goods Picked Goods Packed Pending Charges …" at bounding box center [357, 134] width 75 height 13
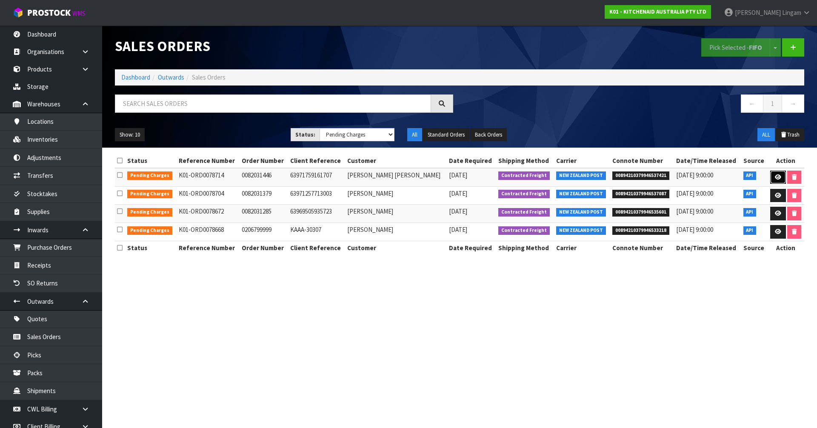
click at [770, 172] on link at bounding box center [778, 178] width 16 height 14
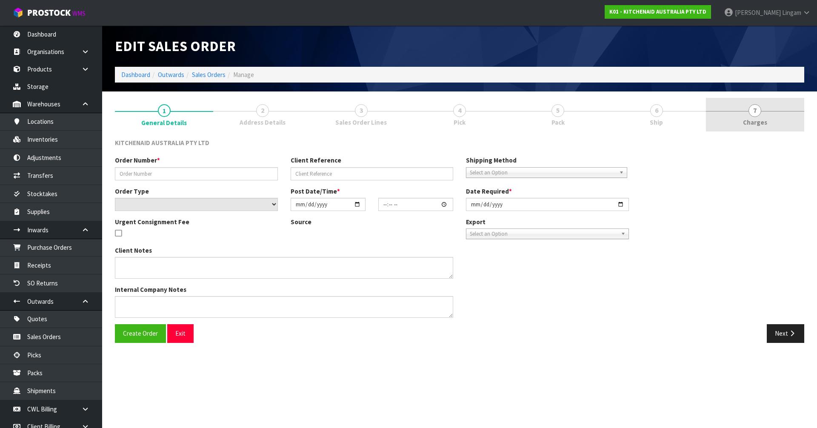
type input "0082031446"
type input "63971759161707"
select select "number:0"
type input "2025-09-03"
type input "17:34:47.000"
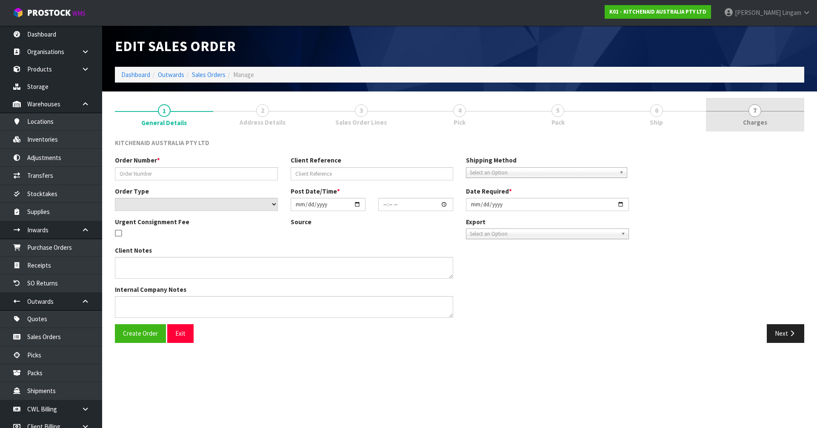
type input "2025-09-03"
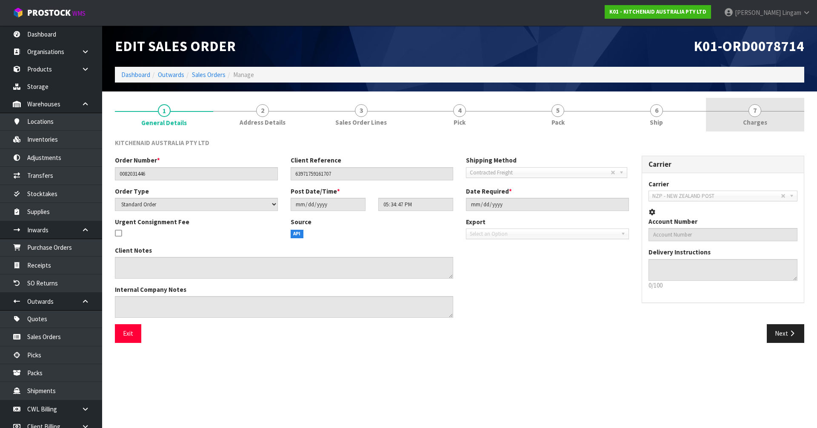
click at [784, 116] on link "7 Charges" at bounding box center [755, 115] width 98 height 34
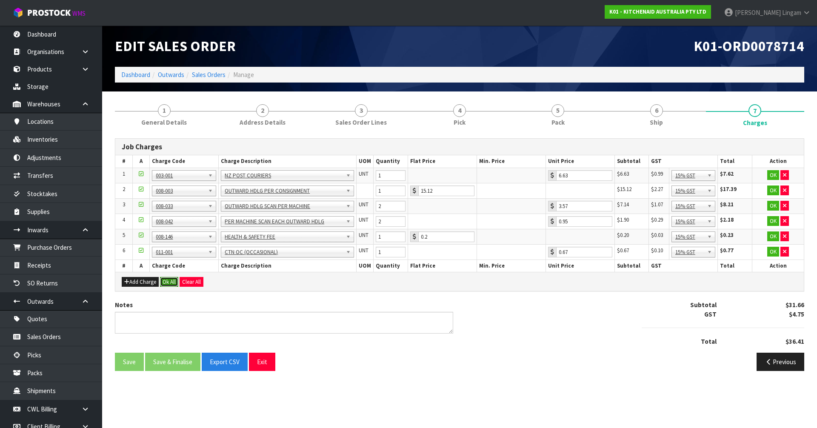
click at [166, 283] on button "Ok All" at bounding box center [169, 282] width 18 height 10
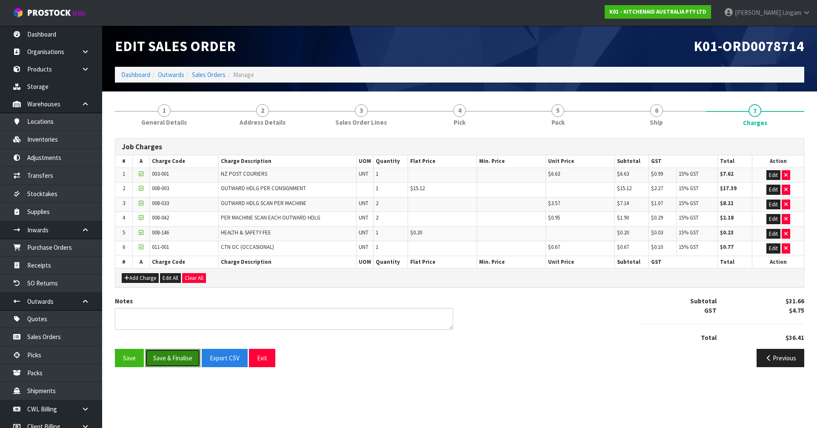
click at [177, 360] on button "Save & Finalise" at bounding box center [172, 358] width 55 height 18
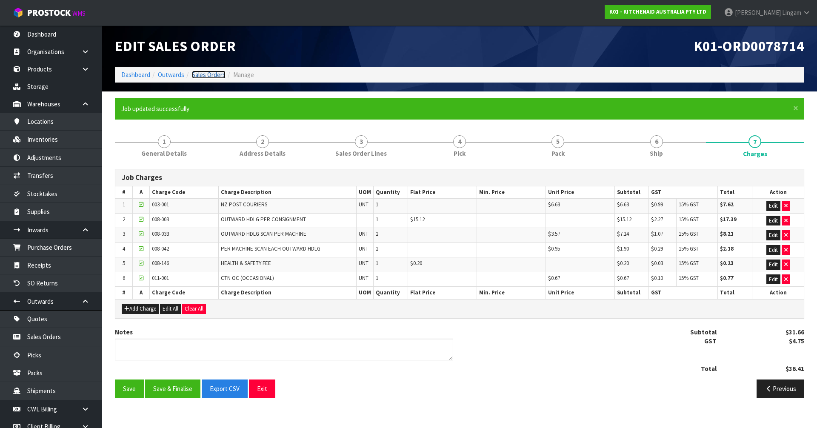
click at [212, 73] on link "Sales Orders" at bounding box center [209, 75] width 34 height 8
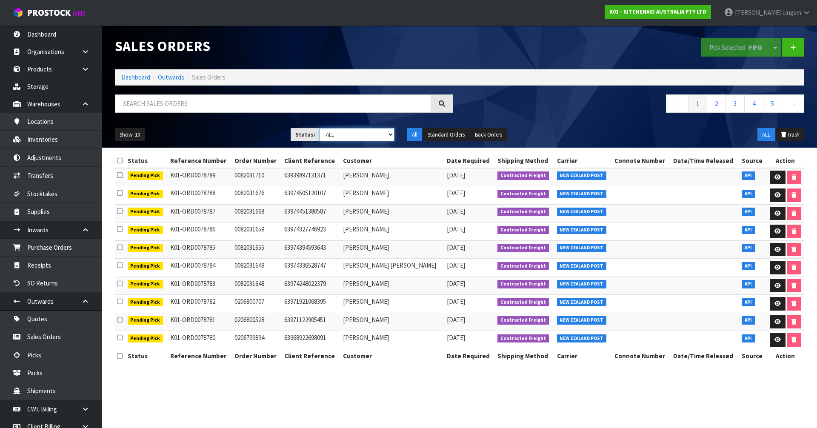
click at [380, 137] on select "Draft Pending Allocated Pending Pick Goods Picked Goods Packed Pending Charges …" at bounding box center [357, 134] width 75 height 13
select select "string:6"
click at [320, 128] on select "Draft Pending Allocated Pending Pick Goods Picked Goods Packed Pending Charges …" at bounding box center [357, 134] width 75 height 13
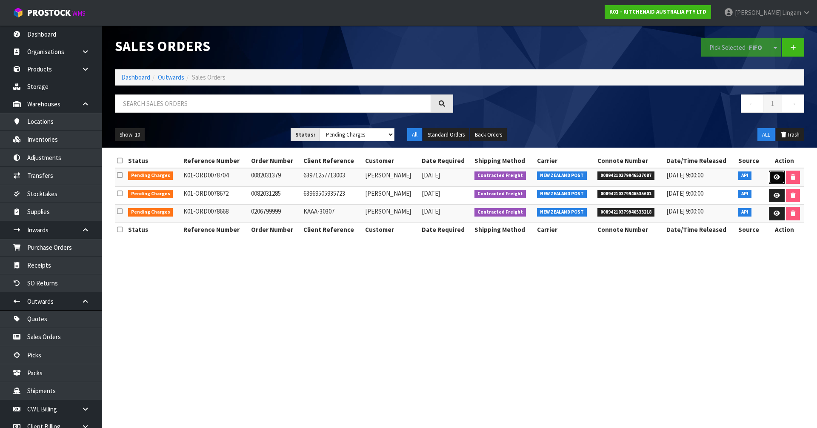
click at [780, 176] on link at bounding box center [777, 178] width 16 height 14
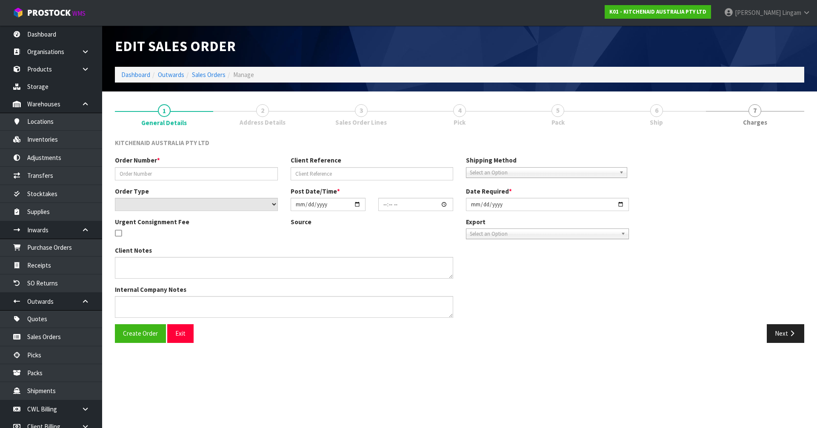
type input "0082031379"
type input "63971257713003"
select select "number:0"
type input "2025-09-03"
type input "13:34:50.000"
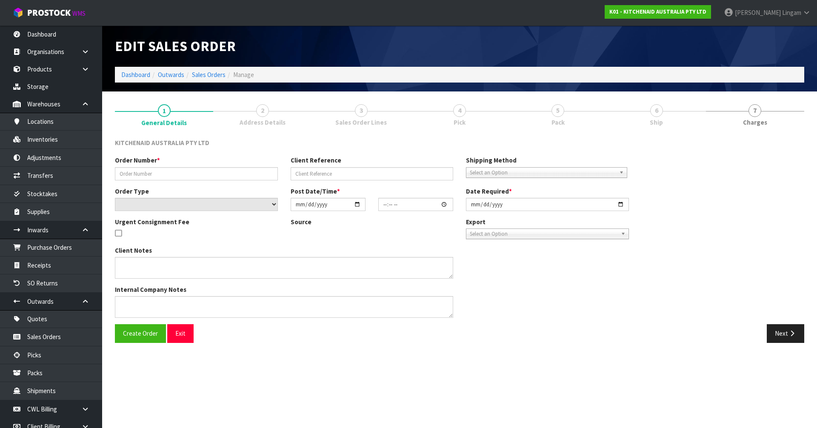
type input "2025-09-03"
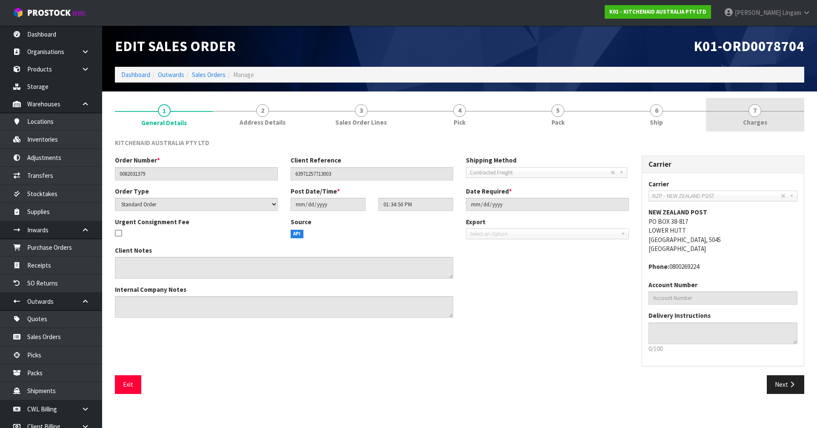
click at [761, 125] on span "Charges" at bounding box center [755, 122] width 24 height 9
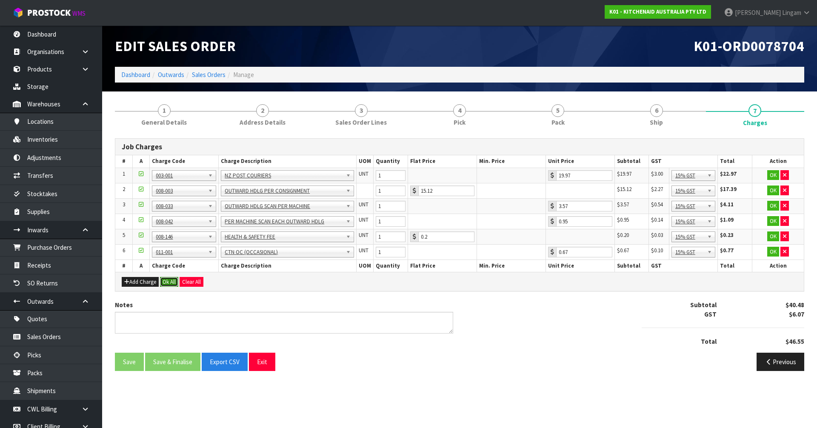
click at [166, 281] on button "Ok All" at bounding box center [169, 282] width 18 height 10
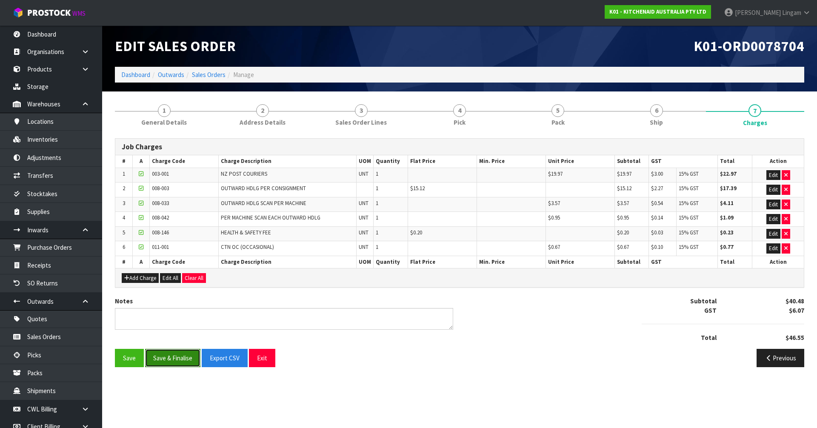
click at [183, 357] on button "Save & Finalise" at bounding box center [172, 358] width 55 height 18
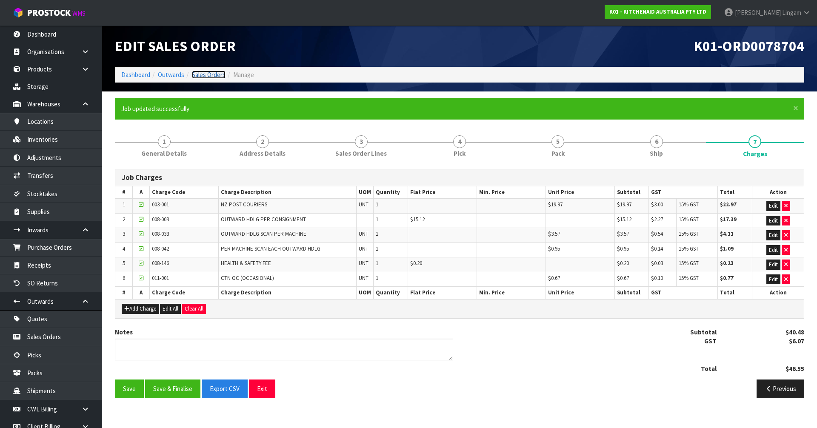
click at [224, 74] on link "Sales Orders" at bounding box center [209, 75] width 34 height 8
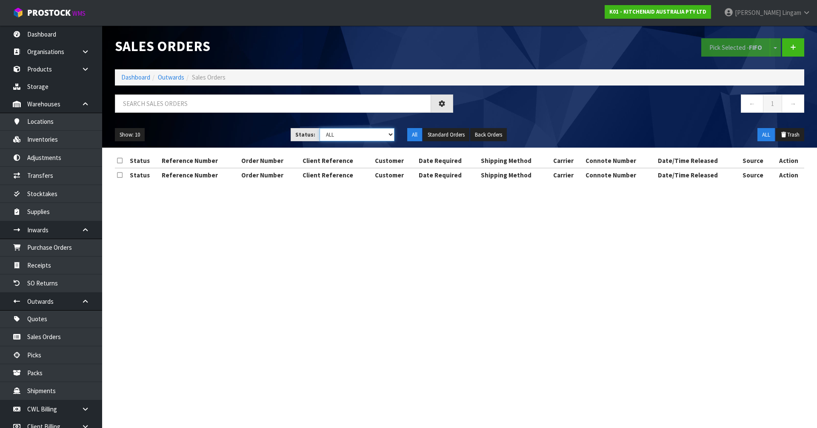
click at [380, 136] on select "Draft Pending Allocated Pending Pick Goods Picked Goods Packed Pending Charges …" at bounding box center [357, 134] width 75 height 13
click at [320, 128] on select "Draft Pending Allocated Pending Pick Goods Picked Goods Packed Pending Charges …" at bounding box center [357, 134] width 75 height 13
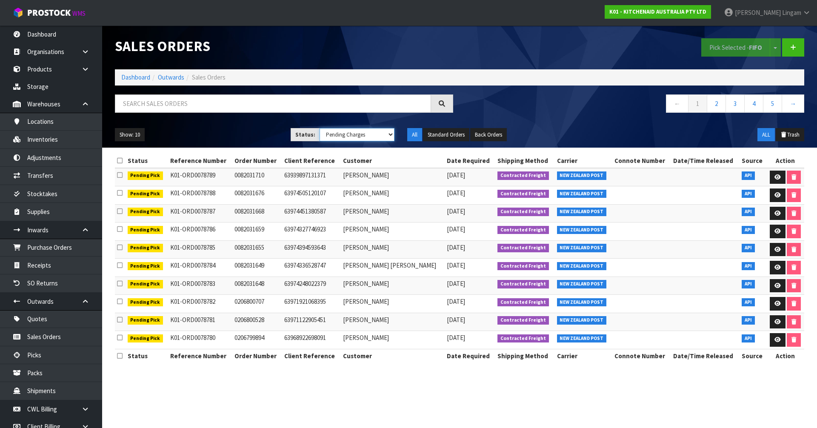
click at [381, 138] on select "Draft Pending Allocated Pending Pick Goods Picked Goods Packed Pending Charges …" at bounding box center [357, 134] width 75 height 13
click at [320, 128] on select "Draft Pending Allocated Pending Pick Goods Picked Goods Packed Pending Charges …" at bounding box center [357, 134] width 75 height 13
click at [352, 143] on div "Show: 10 5 10 25 50 Status: Draft Pending Allocated Pending Pick Goods Picked G…" at bounding box center [459, 135] width 702 height 26
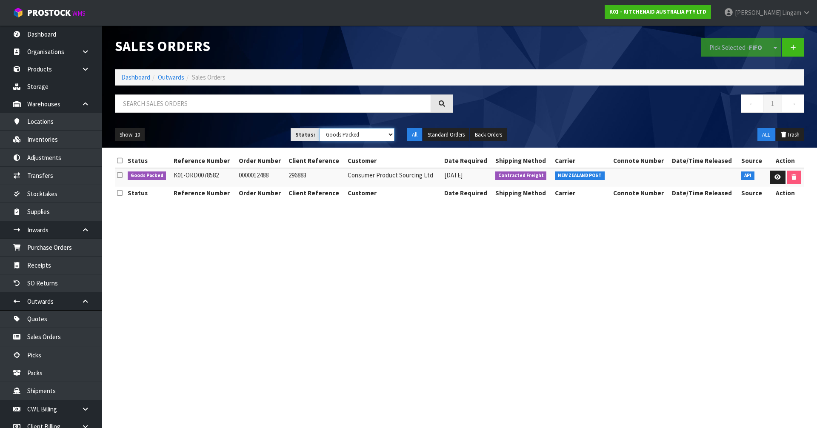
drag, startPoint x: 382, startPoint y: 133, endPoint x: 382, endPoint y: 139, distance: 5.5
click at [382, 133] on select "Draft Pending Allocated Pending Pick Goods Picked Goods Packed Pending Charges …" at bounding box center [357, 134] width 75 height 13
select select "string:6"
click at [320, 128] on select "Draft Pending Allocated Pending Pick Goods Picked Goods Packed Pending Charges …" at bounding box center [357, 134] width 75 height 13
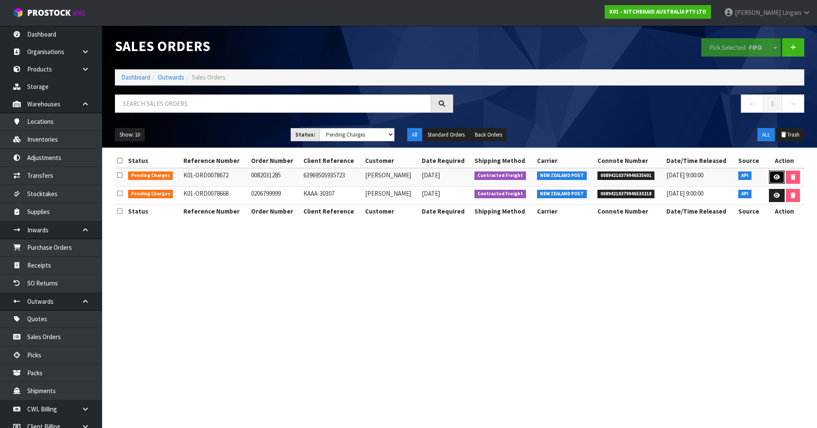
click at [777, 180] on icon at bounding box center [777, 177] width 6 height 6
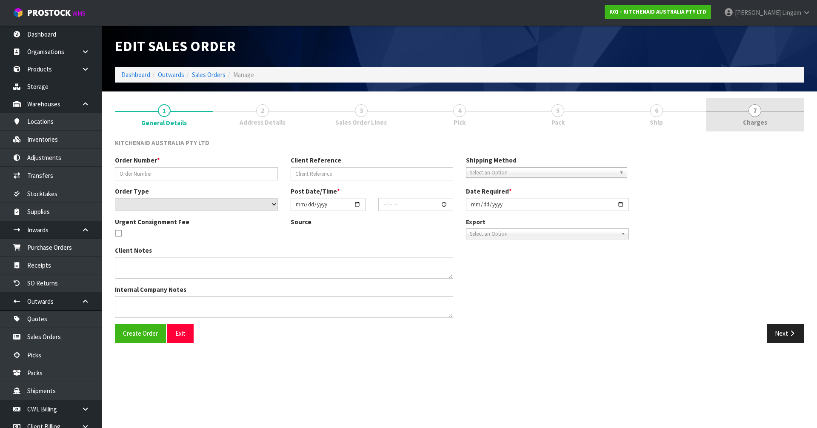
click at [774, 118] on link "7 Charges" at bounding box center [755, 115] width 98 height 34
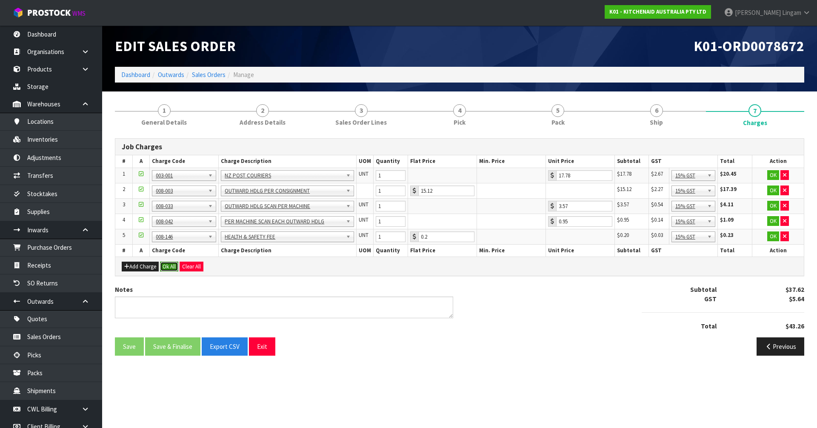
click at [169, 270] on button "Ok All" at bounding box center [169, 267] width 18 height 10
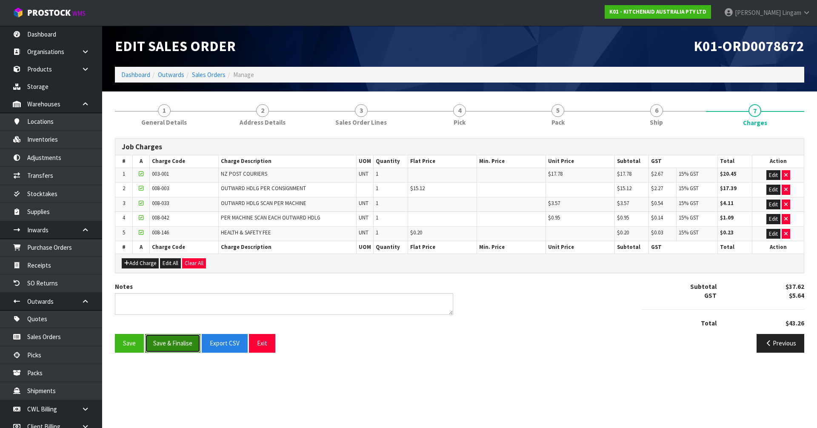
click at [177, 345] on button "Save & Finalise" at bounding box center [172, 343] width 55 height 18
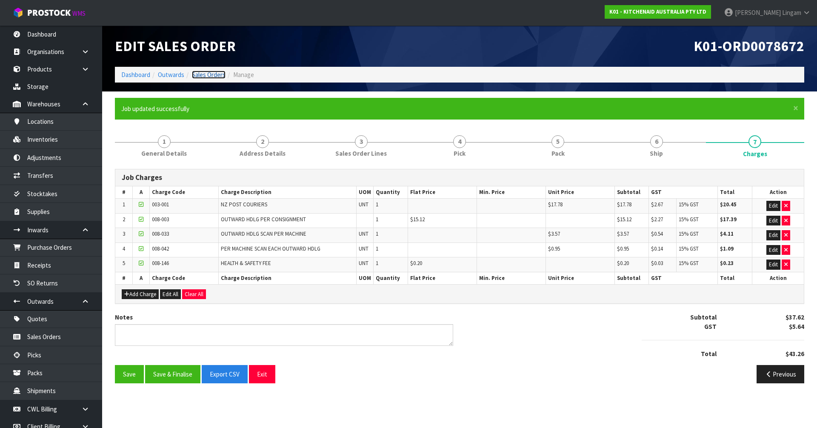
click at [212, 74] on link "Sales Orders" at bounding box center [209, 75] width 34 height 8
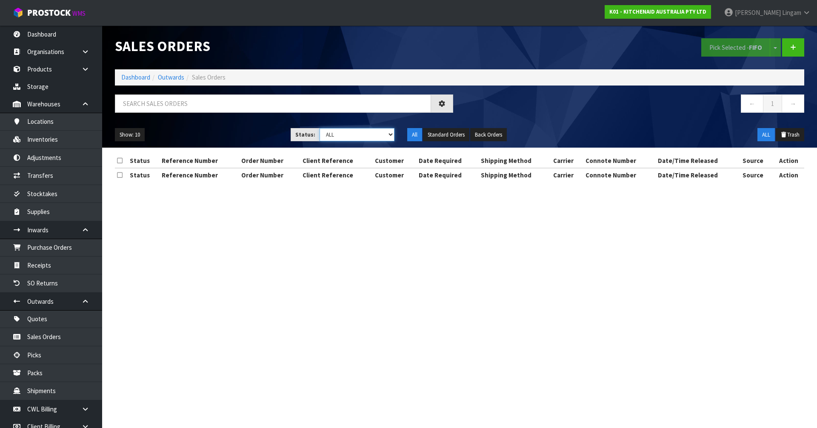
click at [381, 133] on select "Draft Pending Allocated Pending Pick Goods Picked Goods Packed Pending Charges …" at bounding box center [357, 134] width 75 height 13
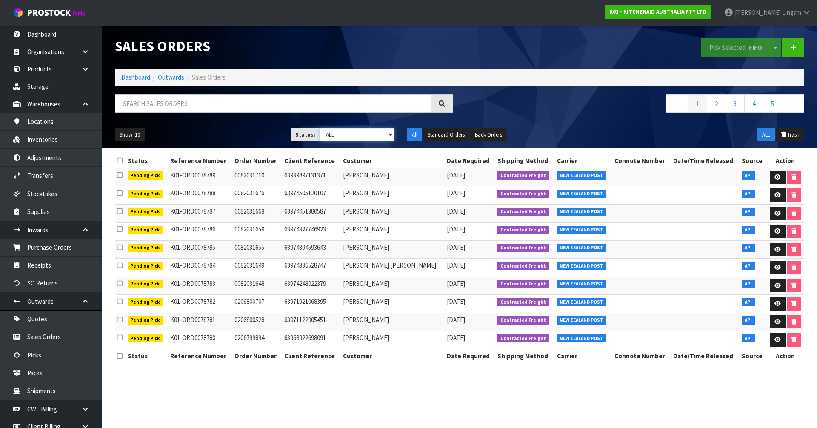
select select "string:6"
click at [320, 128] on select "Draft Pending Allocated Pending Pick Goods Picked Goods Packed Pending Charges …" at bounding box center [357, 134] width 75 height 13
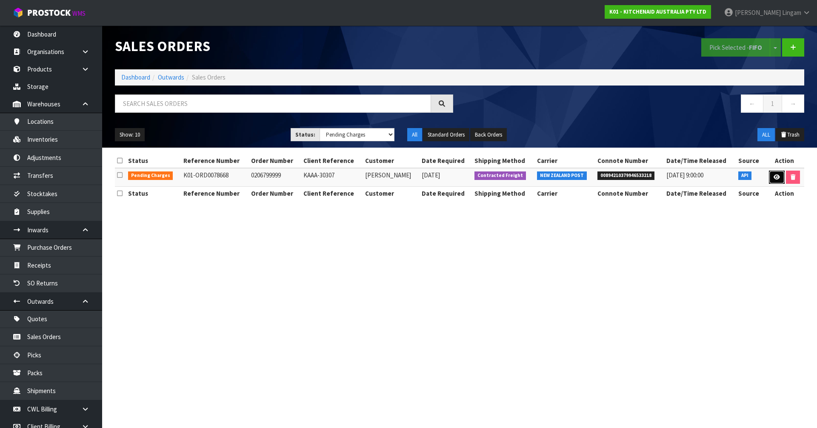
click at [781, 178] on link at bounding box center [777, 178] width 16 height 14
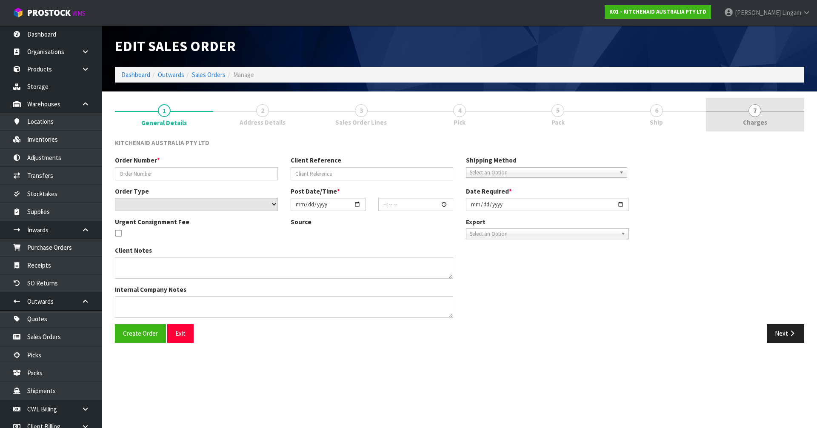
click at [803, 117] on link "7 Charges" at bounding box center [755, 115] width 98 height 34
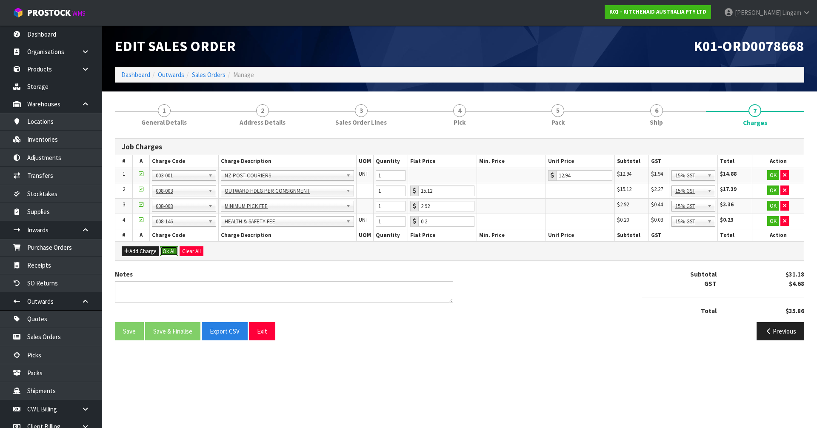
click at [172, 251] on button "Ok All" at bounding box center [169, 251] width 18 height 10
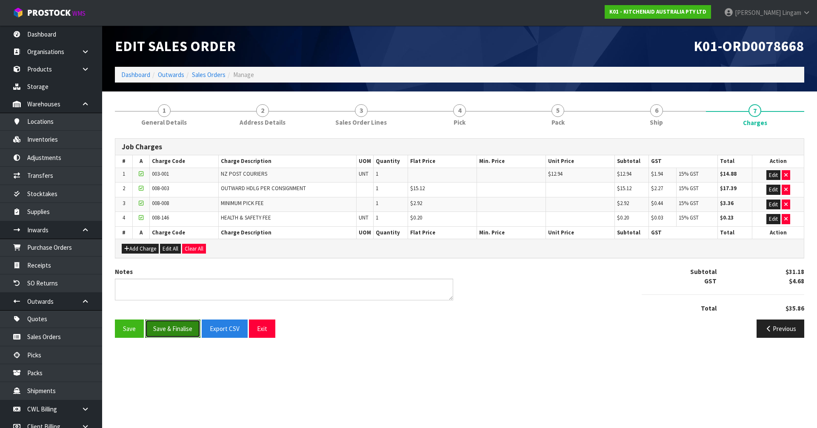
click at [183, 332] on button "Save & Finalise" at bounding box center [172, 329] width 55 height 18
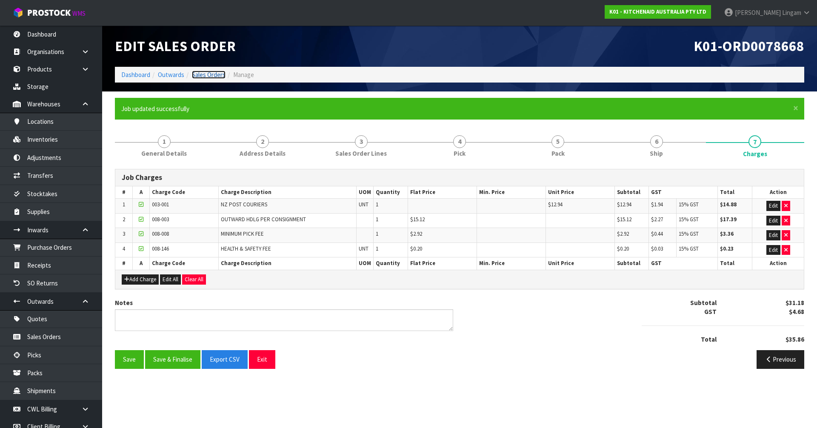
click at [208, 72] on link "Sales Orders" at bounding box center [209, 75] width 34 height 8
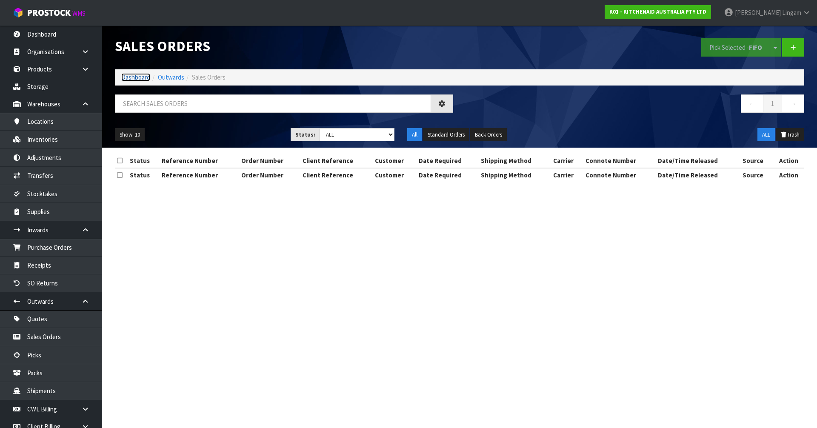
click at [133, 77] on link "Dashboard" at bounding box center [135, 77] width 29 height 8
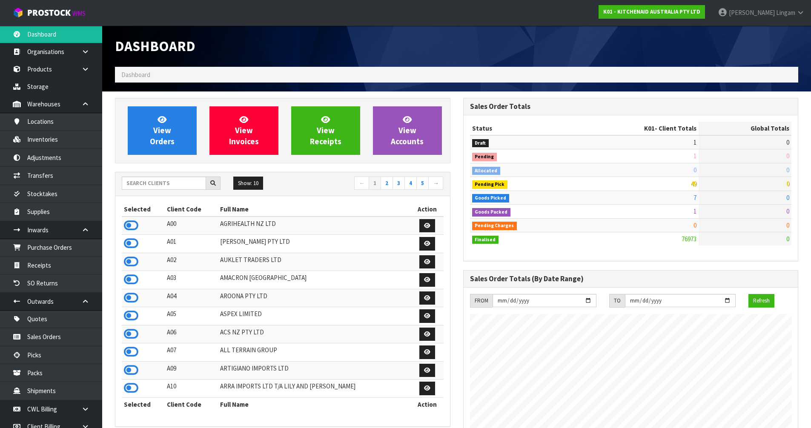
scroll to position [645, 348]
click at [133, 178] on input "text" at bounding box center [164, 183] width 84 height 13
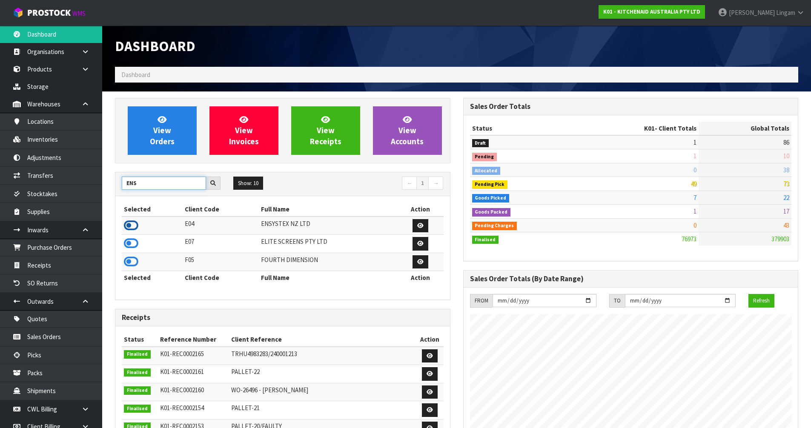
type input "ENS"
click at [132, 225] on icon at bounding box center [131, 225] width 14 height 13
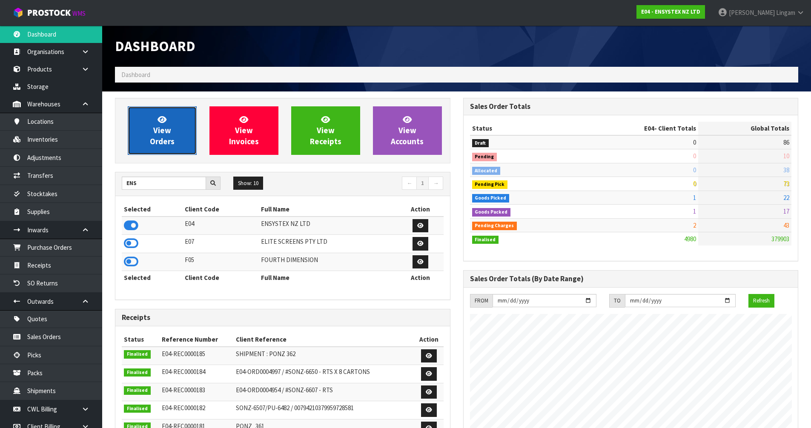
click at [167, 139] on span "View Orders" at bounding box center [162, 130] width 25 height 32
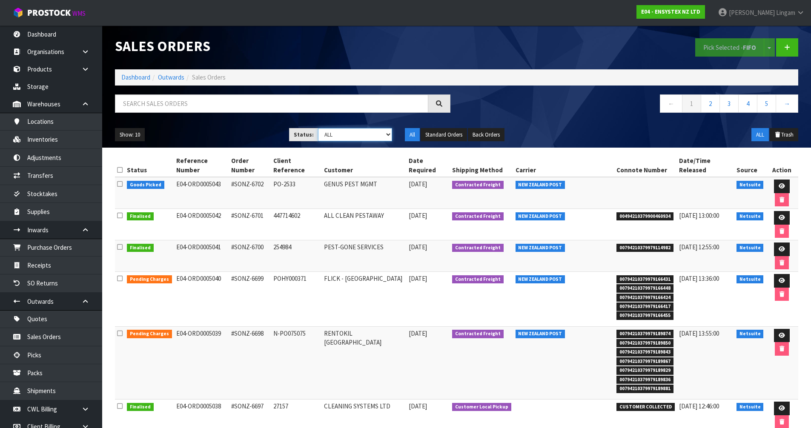
click at [379, 137] on select "Draft Pending Allocated Pending Pick Goods Picked Goods Packed Pending Charges …" at bounding box center [355, 134] width 74 height 13
select select "string:6"
click at [318, 128] on select "Draft Pending Allocated Pending Pick Goods Picked Goods Packed Pending Charges …" at bounding box center [355, 134] width 74 height 13
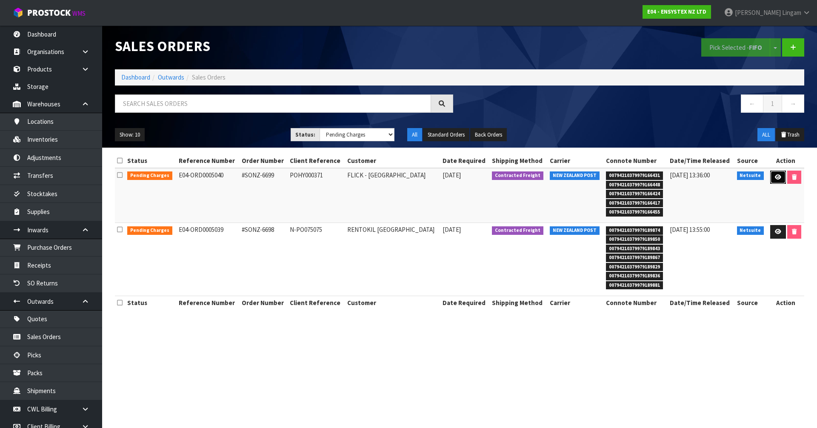
click at [776, 182] on link at bounding box center [778, 178] width 16 height 14
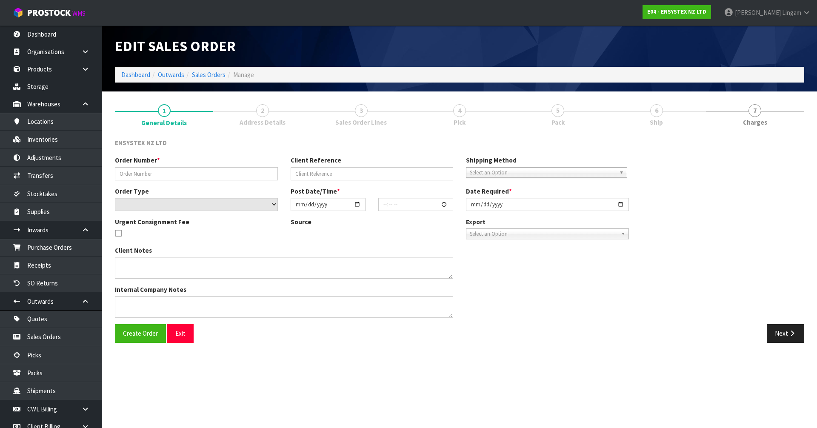
type input "#SONZ-6699"
type input "POHY000371"
select select "number:0"
type input "2025-09-04"
type input "11:45:07.000"
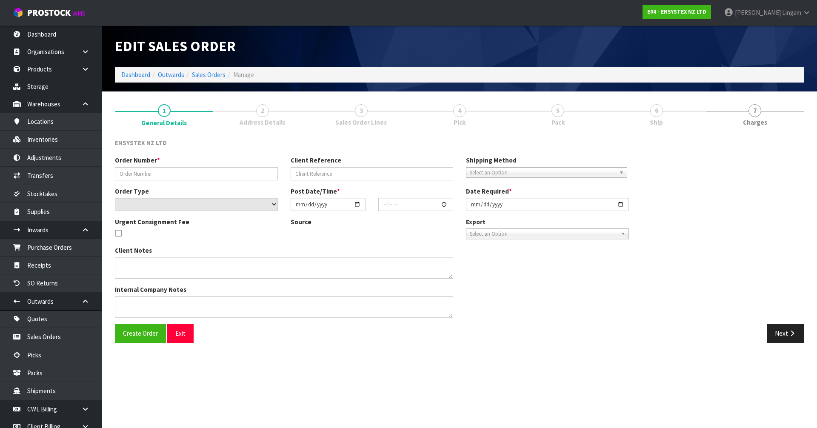
type input "2025-09-04"
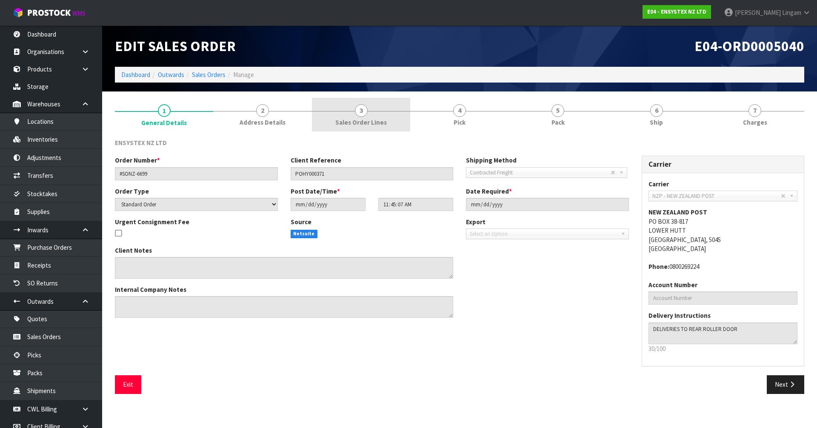
click at [364, 113] on span "3" at bounding box center [361, 110] width 13 height 13
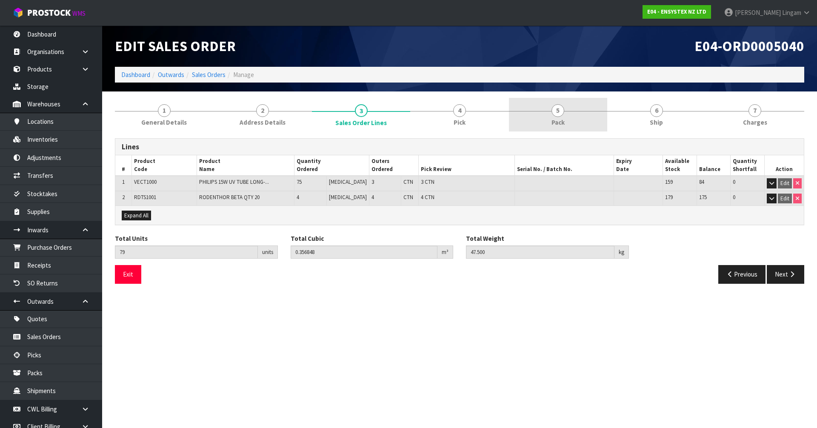
click at [568, 107] on link "5 Pack" at bounding box center [558, 115] width 98 height 34
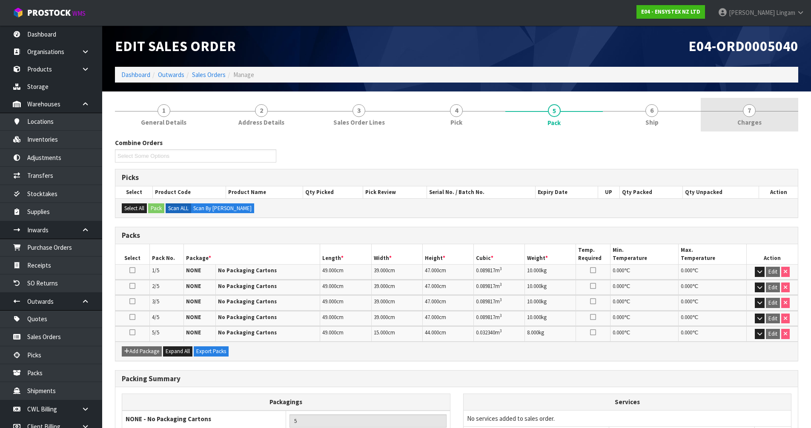
click at [755, 114] on link "7 Charges" at bounding box center [748, 115] width 97 height 34
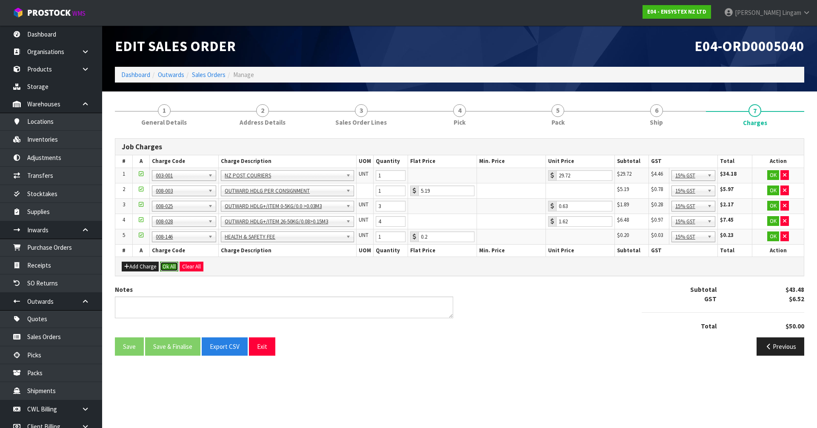
click at [165, 268] on button "Ok All" at bounding box center [169, 267] width 18 height 10
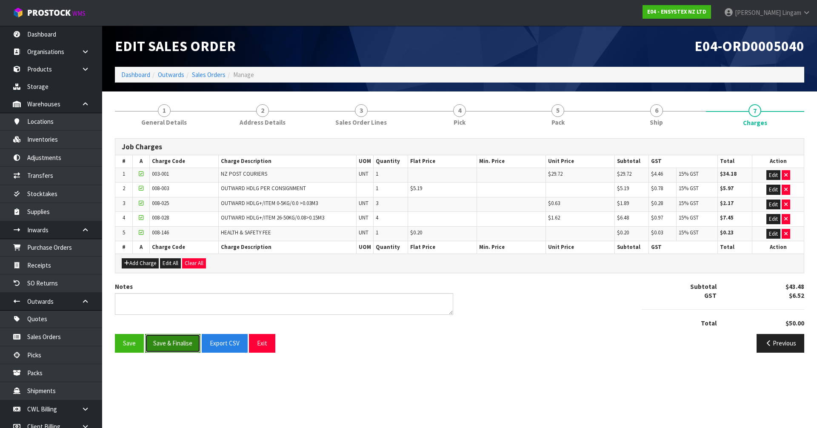
click at [174, 340] on button "Save & Finalise" at bounding box center [172, 343] width 55 height 18
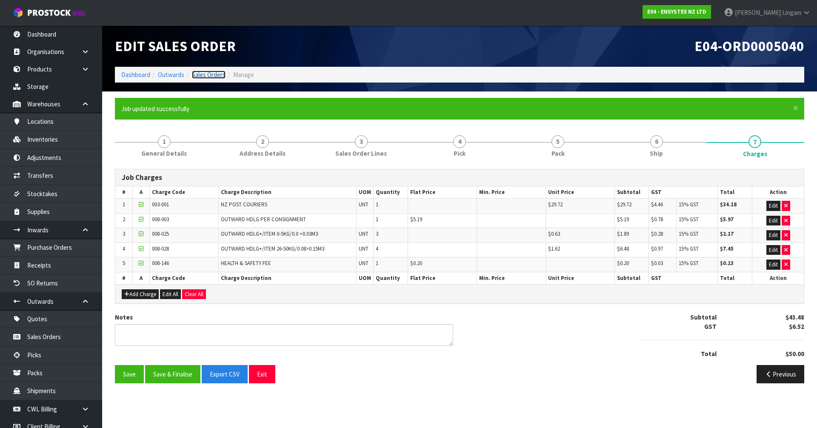
click at [211, 73] on link "Sales Orders" at bounding box center [209, 75] width 34 height 8
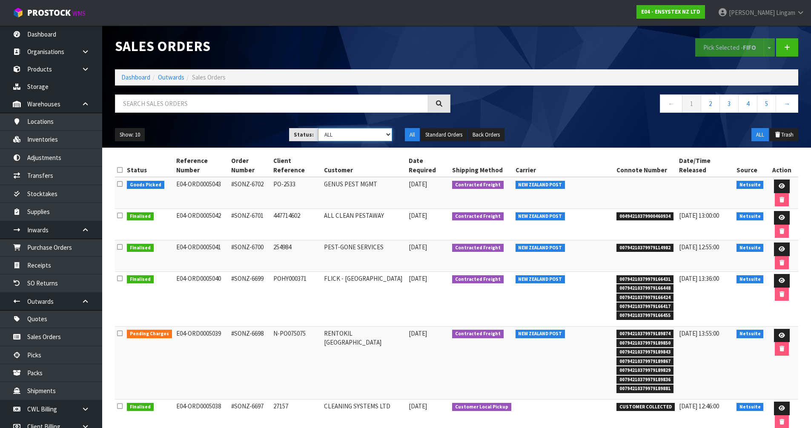
click at [377, 137] on select "Draft Pending Allocated Pending Pick Goods Picked Goods Packed Pending Charges …" at bounding box center [355, 134] width 74 height 13
select select "string:6"
click at [318, 128] on select "Draft Pending Allocated Pending Pick Goods Picked Goods Packed Pending Charges …" at bounding box center [355, 134] width 74 height 13
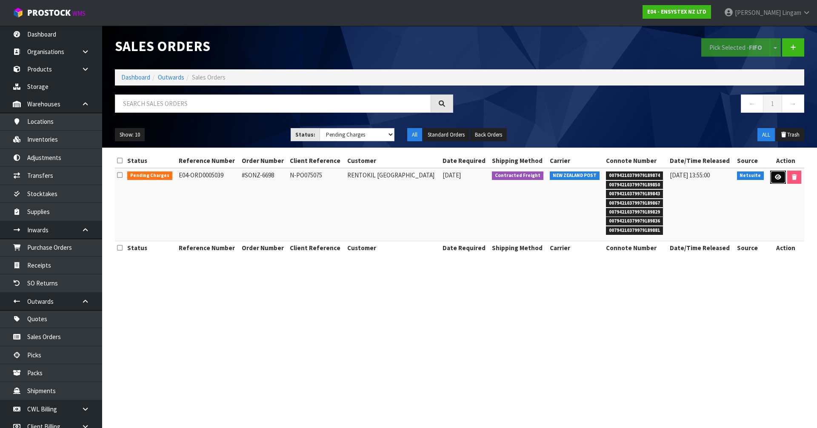
click at [775, 171] on link at bounding box center [778, 178] width 16 height 14
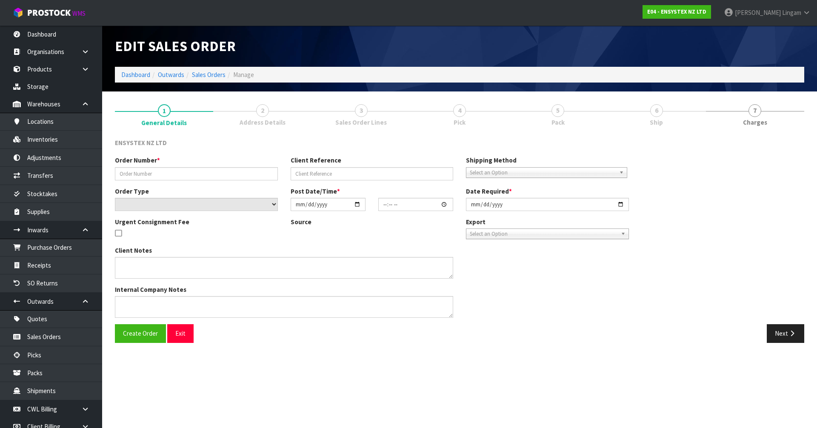
type input "#SONZ-6698"
type input "N-PO075075"
select select "number:0"
type input "2025-09-04"
type input "11:45:05.000"
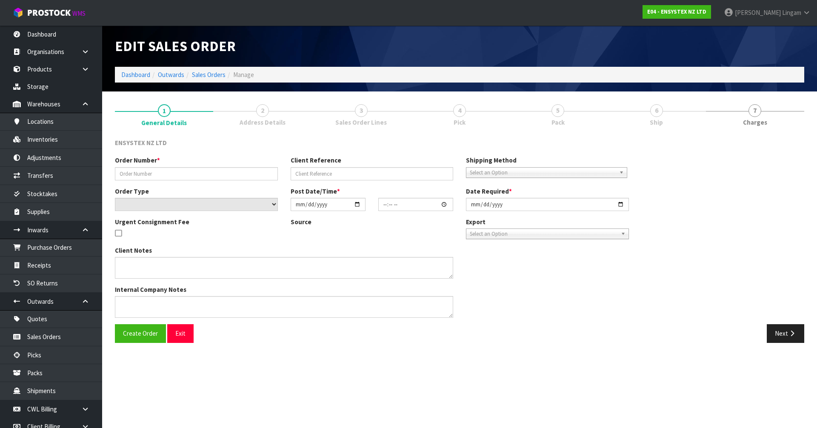
type input "2025-09-04"
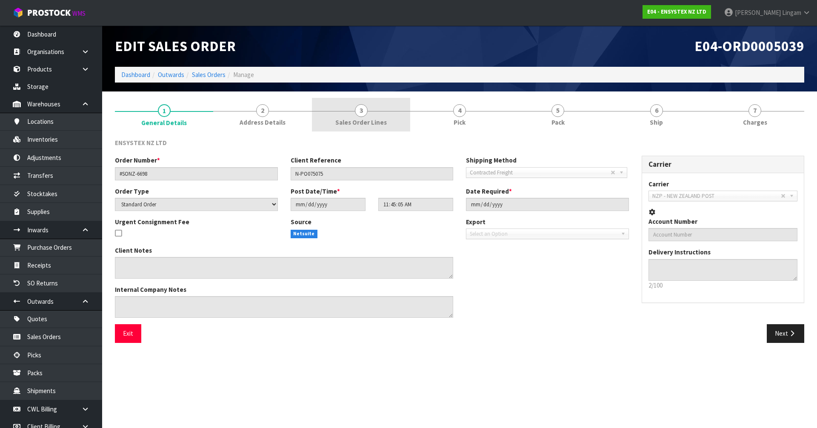
click at [367, 108] on span "3" at bounding box center [361, 110] width 13 height 13
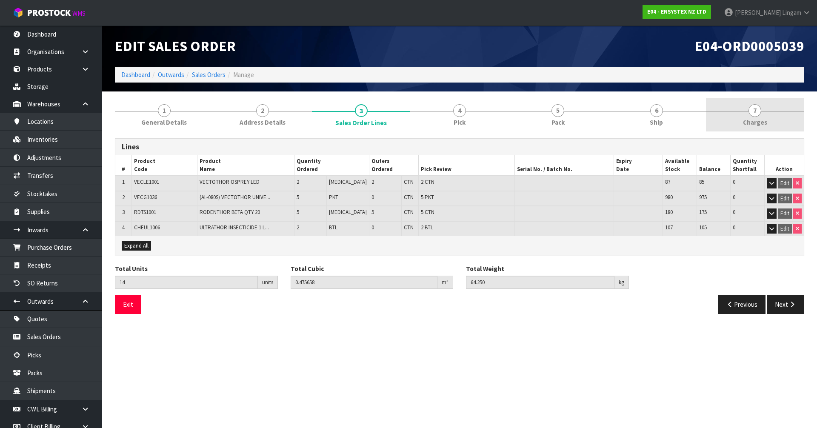
click at [779, 100] on link "7 Charges" at bounding box center [755, 115] width 98 height 34
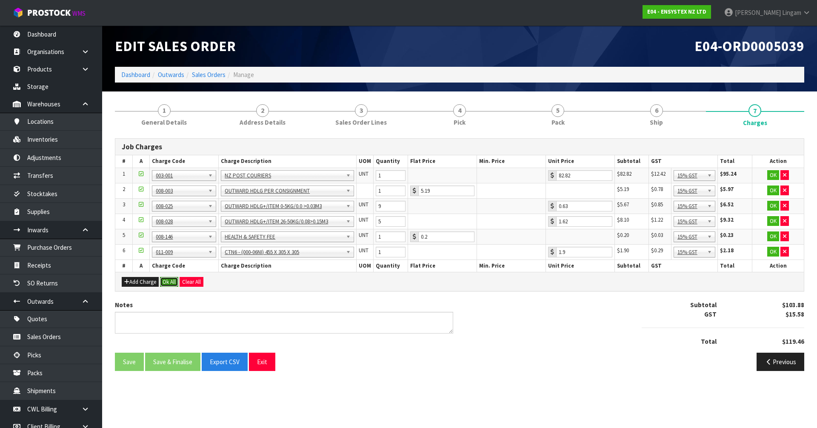
click at [169, 282] on button "Ok All" at bounding box center [169, 282] width 18 height 10
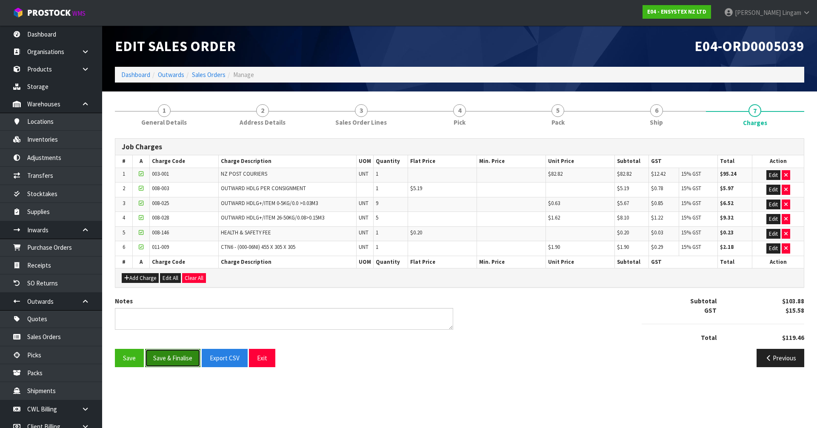
click at [175, 359] on button "Save & Finalise" at bounding box center [172, 358] width 55 height 18
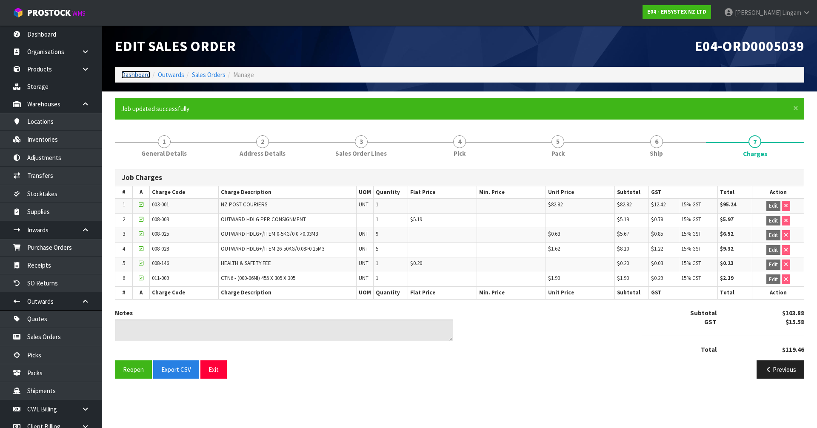
click at [134, 75] on link "Dashboard" at bounding box center [135, 75] width 29 height 8
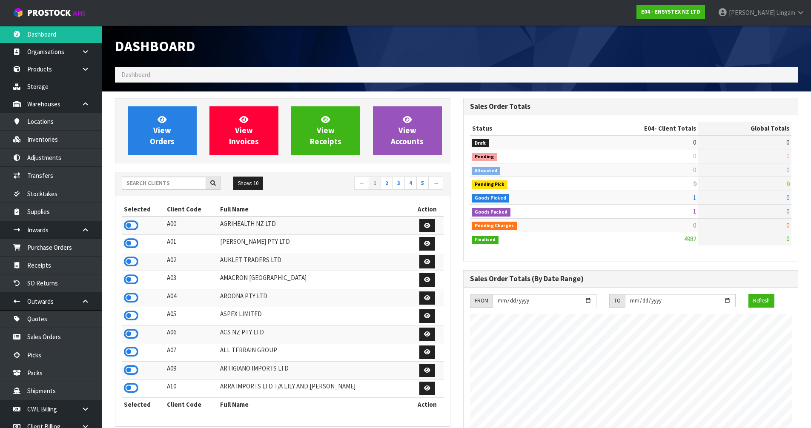
scroll to position [645, 348]
click at [165, 187] on input "text" at bounding box center [164, 183] width 84 height 13
type input "S"
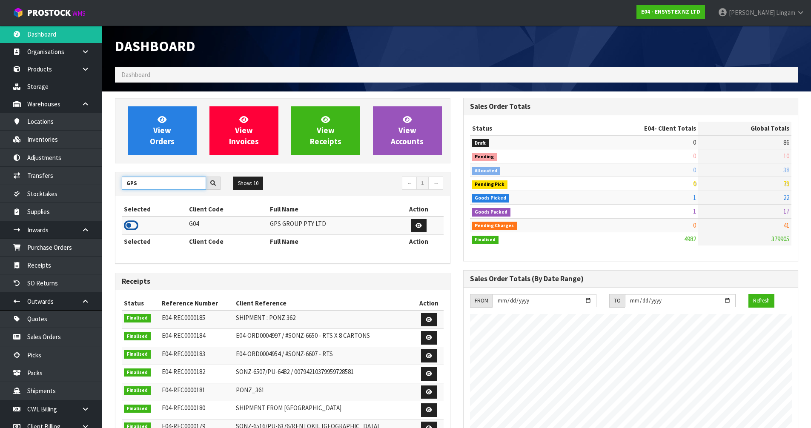
type input "GPS"
click at [132, 228] on icon at bounding box center [131, 225] width 14 height 13
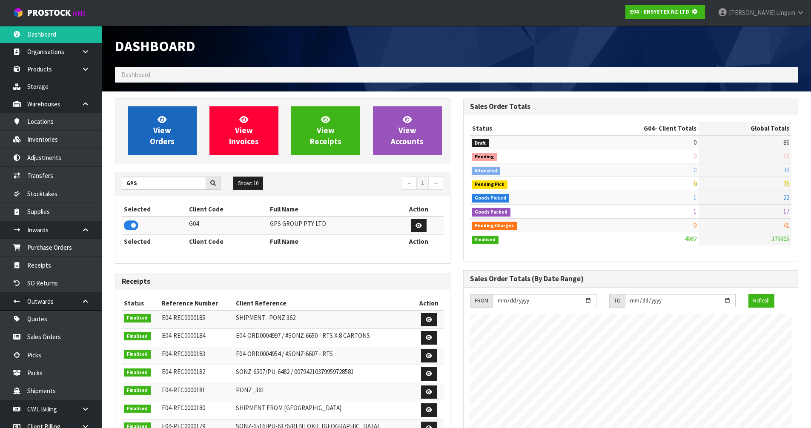
scroll to position [531, 348]
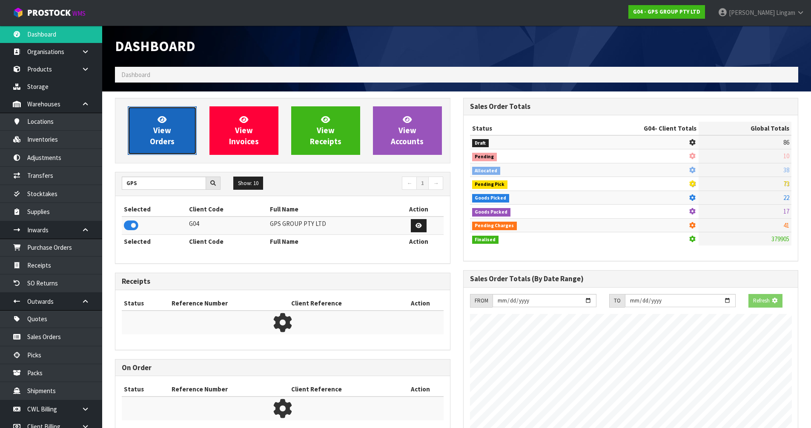
click at [156, 136] on span "View Orders" at bounding box center [162, 130] width 25 height 32
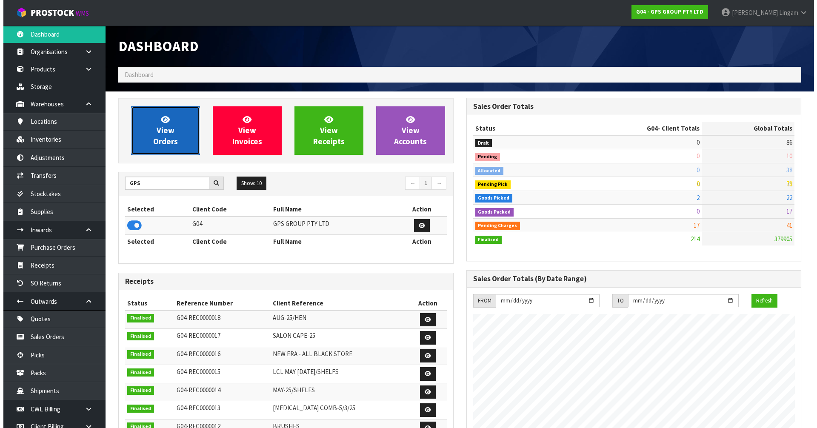
scroll to position [534, 348]
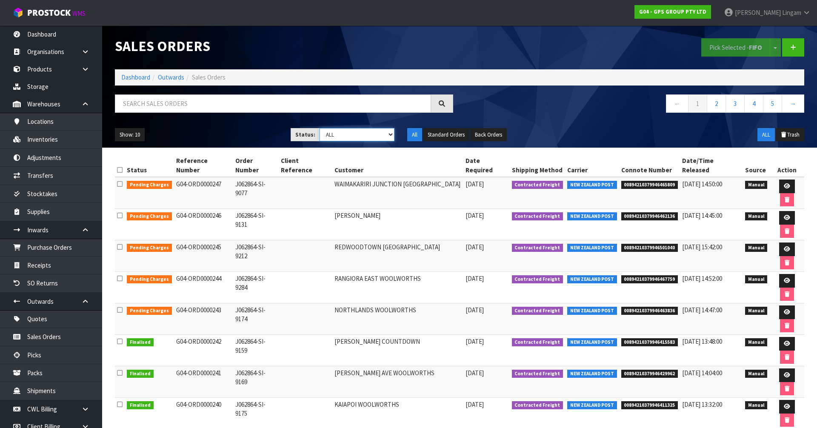
drag, startPoint x: 375, startPoint y: 133, endPoint x: 375, endPoint y: 137, distance: 4.3
click at [375, 133] on select "Draft Pending Allocated Pending Pick Goods Picked Goods Packed Pending Charges …" at bounding box center [357, 134] width 75 height 13
select select "string:6"
click at [320, 128] on select "Draft Pending Allocated Pending Pick Goods Picked Goods Packed Pending Charges …" at bounding box center [357, 134] width 75 height 13
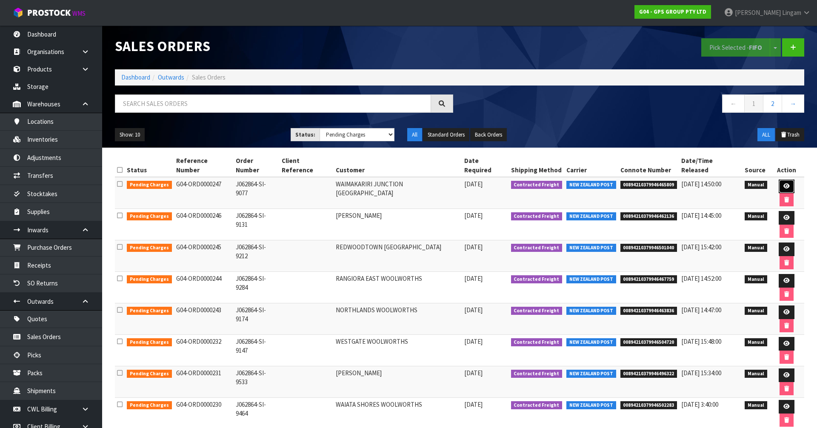
click at [784, 180] on link at bounding box center [787, 187] width 16 height 14
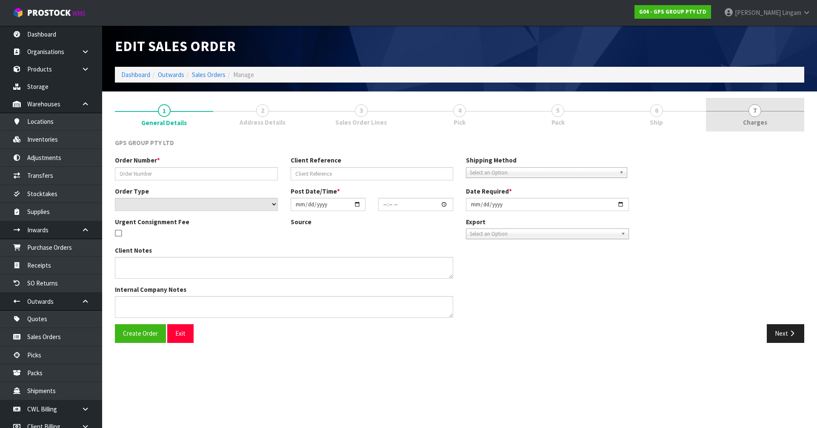
click at [782, 115] on link "7 Charges" at bounding box center [755, 115] width 98 height 34
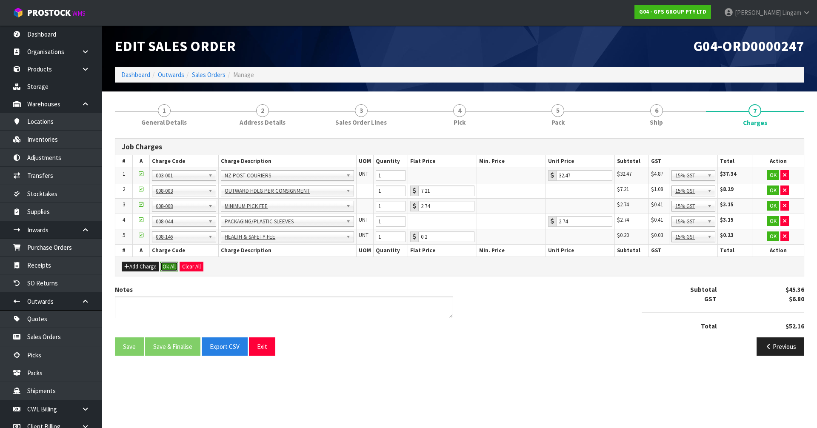
click at [167, 267] on button "Ok All" at bounding box center [169, 267] width 18 height 10
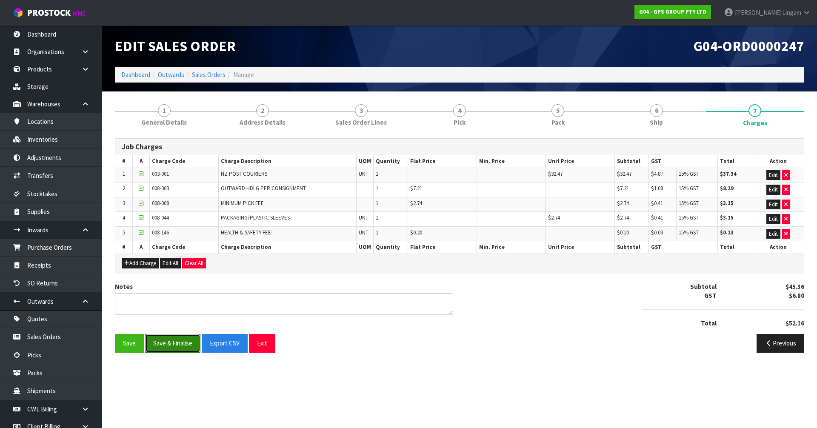
click at [175, 342] on button "Save & Finalise" at bounding box center [172, 343] width 55 height 18
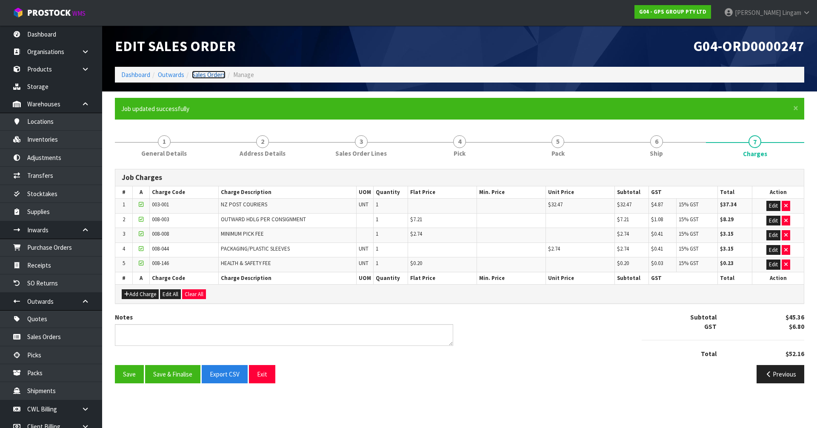
click at [214, 72] on link "Sales Orders" at bounding box center [209, 75] width 34 height 8
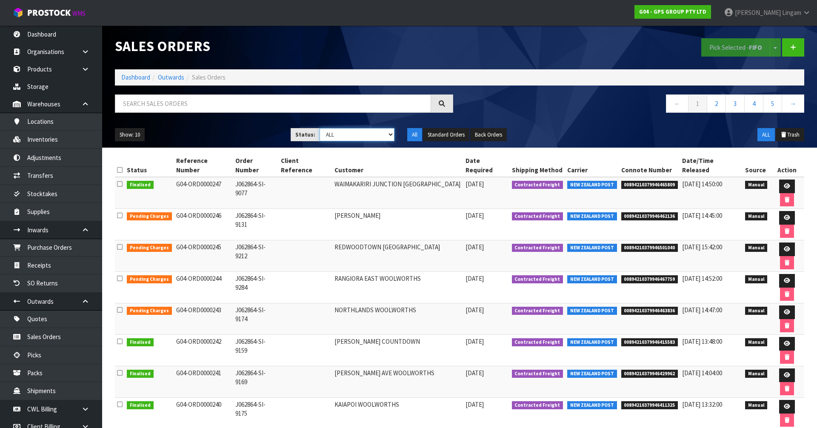
click at [368, 138] on select "Draft Pending Allocated Pending Pick Goods Picked Goods Packed Pending Charges …" at bounding box center [357, 134] width 75 height 13
select select "string:6"
click at [320, 128] on select "Draft Pending Allocated Pending Pick Goods Picked Goods Packed Pending Charges …" at bounding box center [357, 134] width 75 height 13
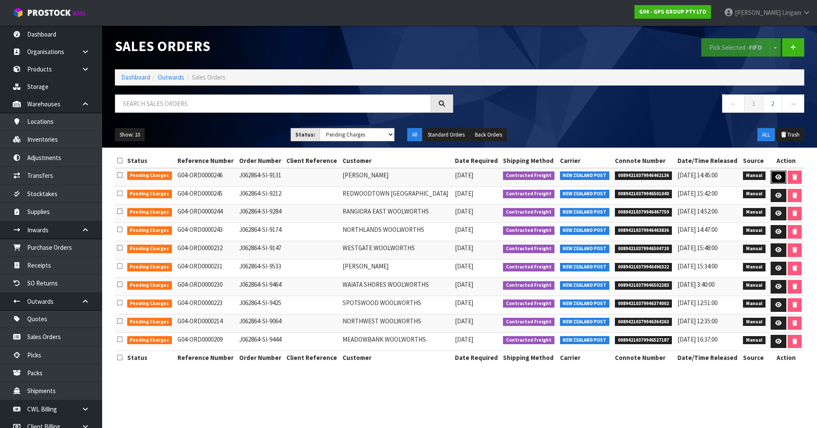
click at [771, 171] on link at bounding box center [779, 178] width 16 height 14
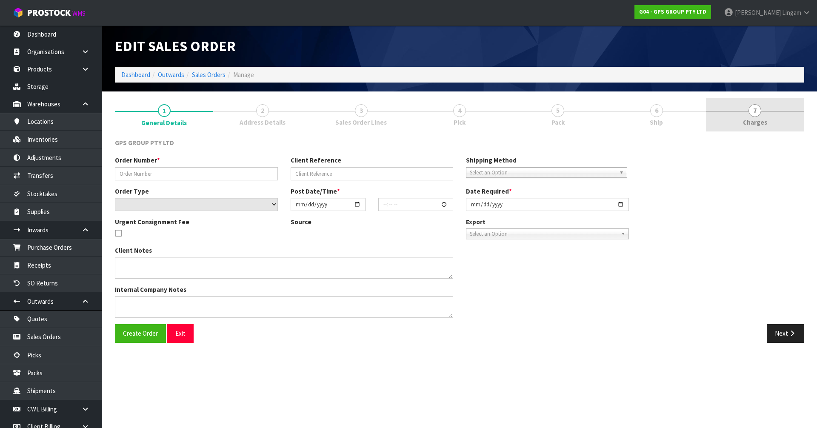
click at [785, 117] on link "7 Charges" at bounding box center [755, 115] width 98 height 34
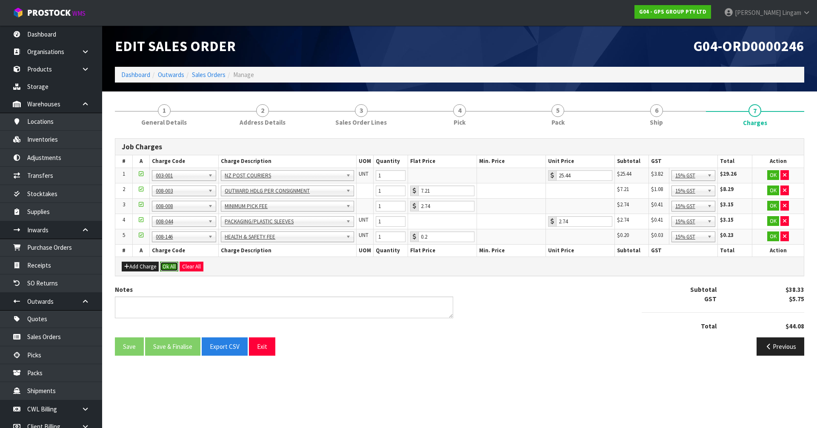
click at [166, 268] on button "Ok All" at bounding box center [169, 267] width 18 height 10
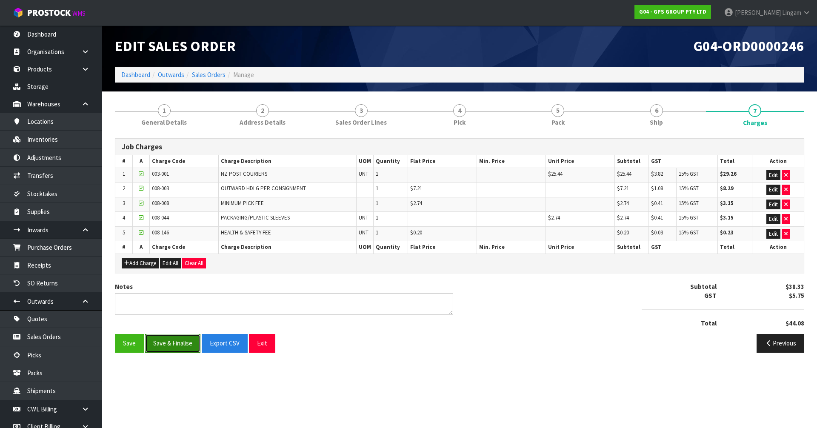
click at [174, 342] on button "Save & Finalise" at bounding box center [172, 343] width 55 height 18
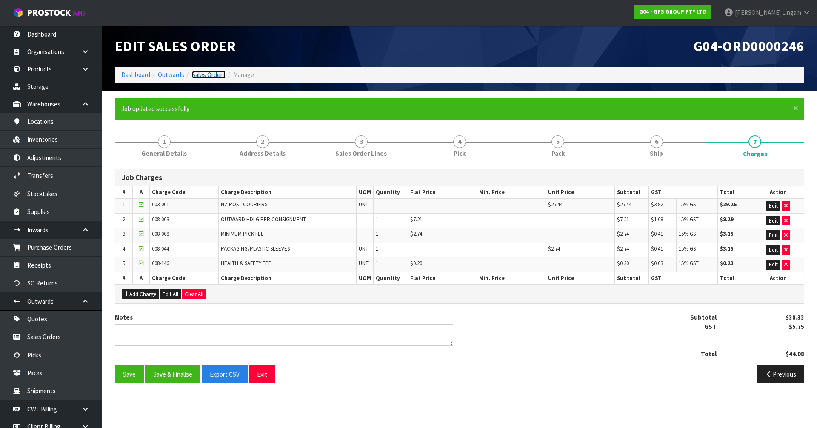
click at [210, 74] on link "Sales Orders" at bounding box center [209, 75] width 34 height 8
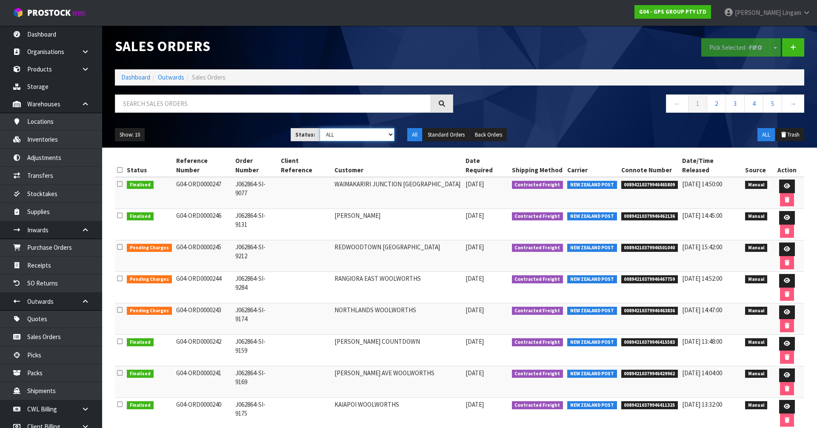
drag, startPoint x: 385, startPoint y: 134, endPoint x: 383, endPoint y: 140, distance: 6.6
click at [385, 134] on select "Draft Pending Allocated Pending Pick Goods Picked Goods Packed Pending Charges …" at bounding box center [357, 134] width 75 height 13
select select "string:6"
click at [320, 128] on select "Draft Pending Allocated Pending Pick Goods Picked Goods Packed Pending Charges …" at bounding box center [357, 134] width 75 height 13
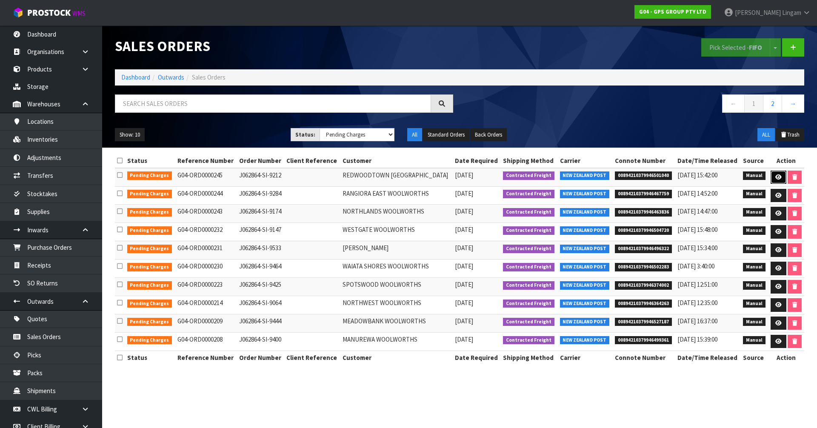
click at [772, 175] on link at bounding box center [779, 178] width 16 height 14
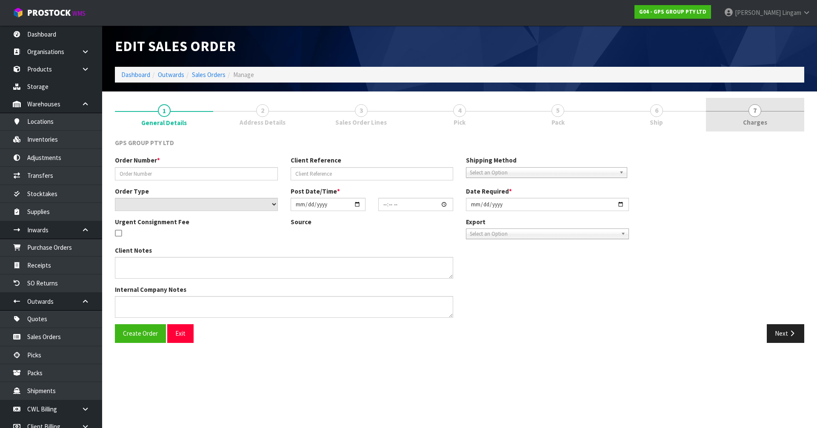
click at [777, 121] on link "7 Charges" at bounding box center [755, 115] width 98 height 34
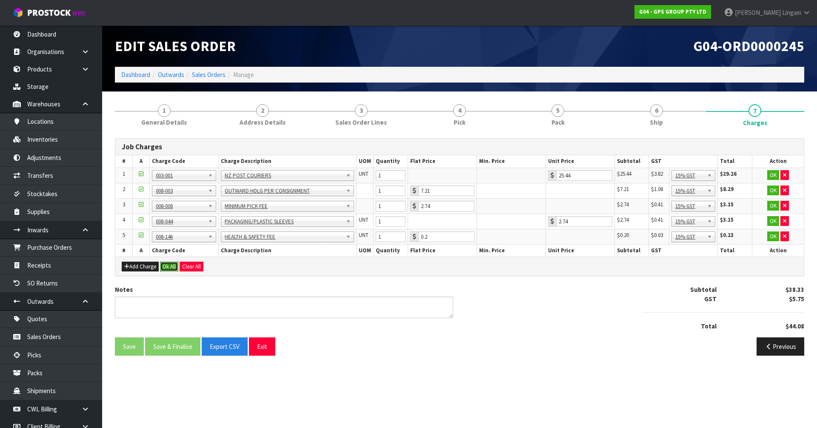
click at [174, 267] on button "Ok All" at bounding box center [169, 267] width 18 height 10
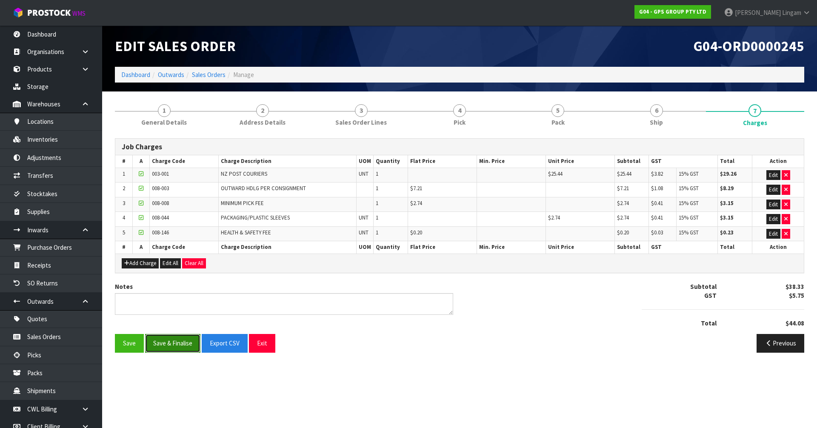
click at [171, 343] on button "Save & Finalise" at bounding box center [172, 343] width 55 height 18
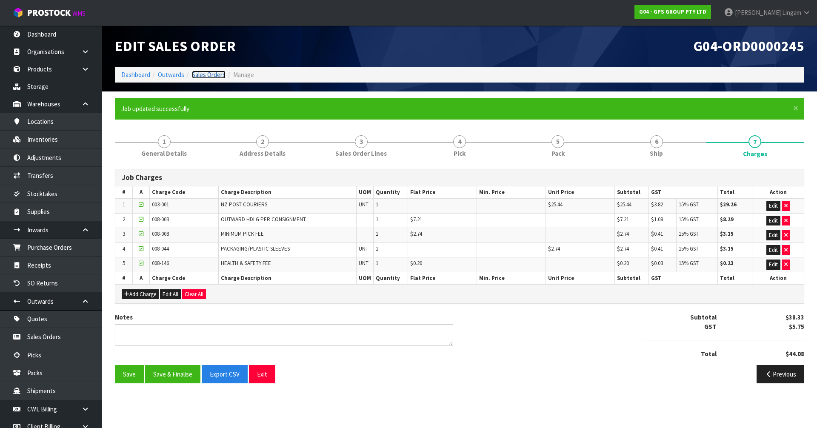
click at [214, 75] on link "Sales Orders" at bounding box center [209, 75] width 34 height 8
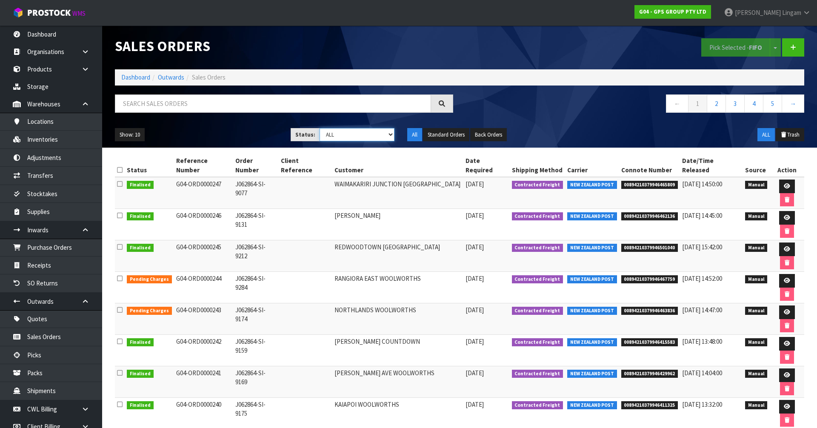
drag, startPoint x: 386, startPoint y: 134, endPoint x: 385, endPoint y: 140, distance: 5.7
click at [386, 134] on select "Draft Pending Allocated Pending Pick Goods Picked Goods Packed Pending Charges …" at bounding box center [357, 134] width 75 height 13
select select "string:6"
click at [320, 128] on select "Draft Pending Allocated Pending Pick Goods Picked Goods Packed Pending Charges …" at bounding box center [357, 134] width 75 height 13
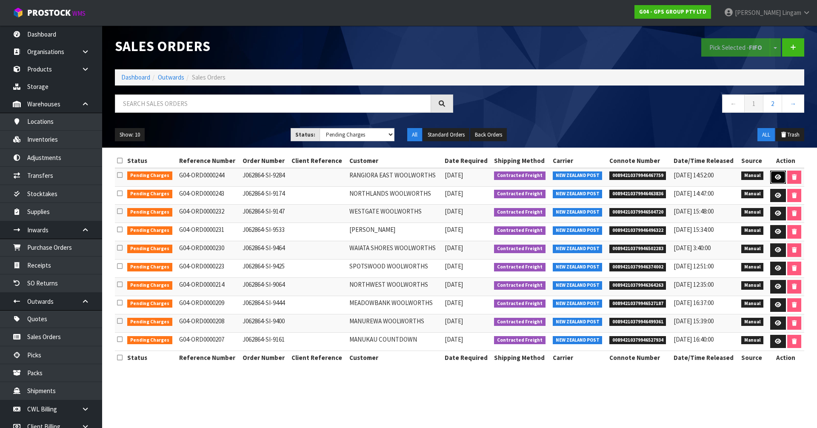
click at [777, 176] on icon at bounding box center [778, 177] width 6 height 6
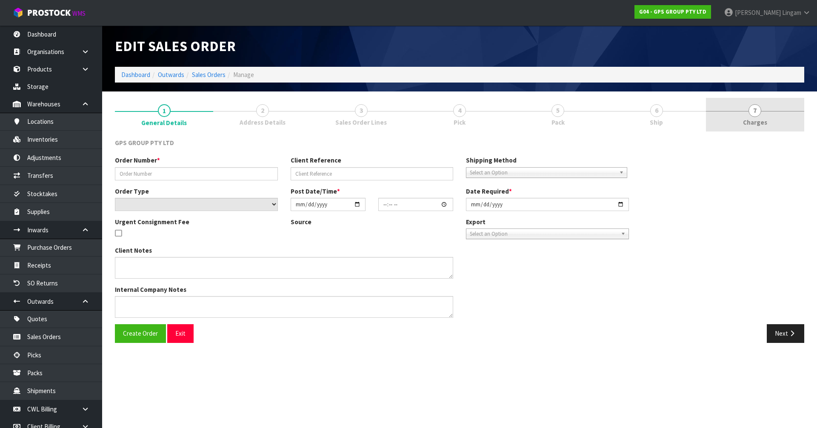
click at [771, 102] on link "7 Charges" at bounding box center [755, 115] width 98 height 34
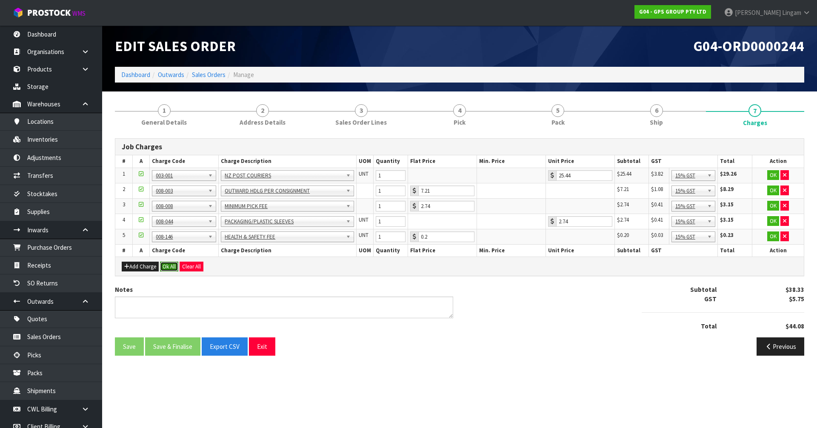
click at [170, 267] on button "Ok All" at bounding box center [169, 267] width 18 height 10
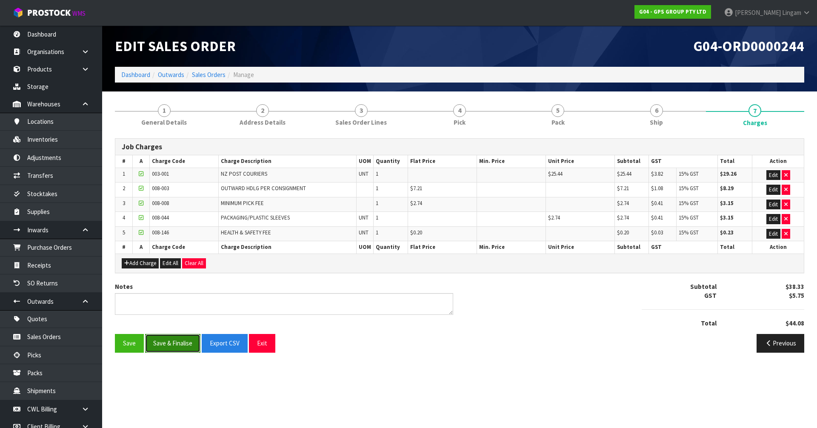
click at [173, 340] on button "Save & Finalise" at bounding box center [172, 343] width 55 height 18
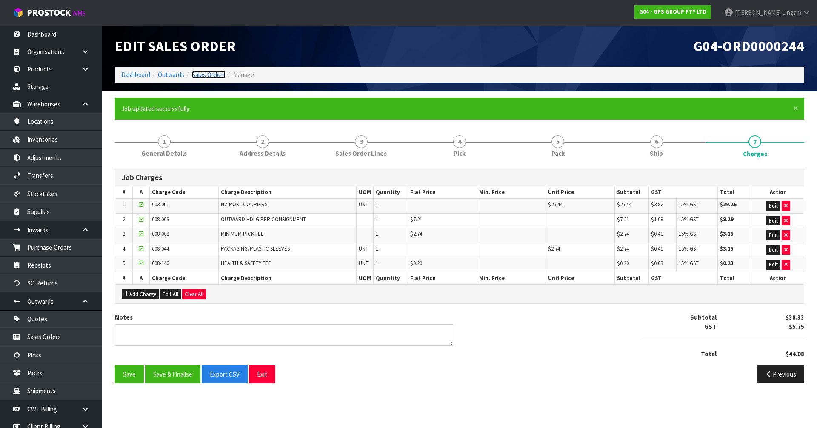
click at [217, 75] on link "Sales Orders" at bounding box center [209, 75] width 34 height 8
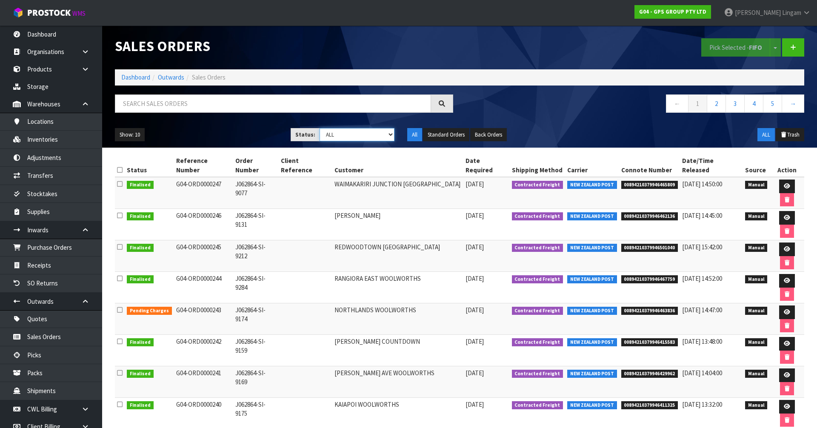
drag, startPoint x: 386, startPoint y: 134, endPoint x: 385, endPoint y: 141, distance: 6.5
click at [386, 134] on select "Draft Pending Allocated Pending Pick Goods Picked Goods Packed Pending Charges …" at bounding box center [357, 134] width 75 height 13
select select "string:6"
click at [320, 128] on select "Draft Pending Allocated Pending Pick Goods Picked Goods Packed Pending Charges …" at bounding box center [357, 134] width 75 height 13
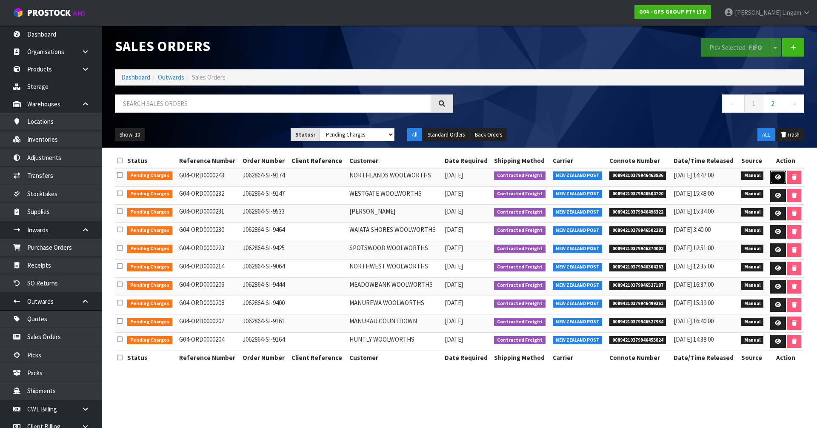
click at [778, 181] on link at bounding box center [778, 178] width 16 height 14
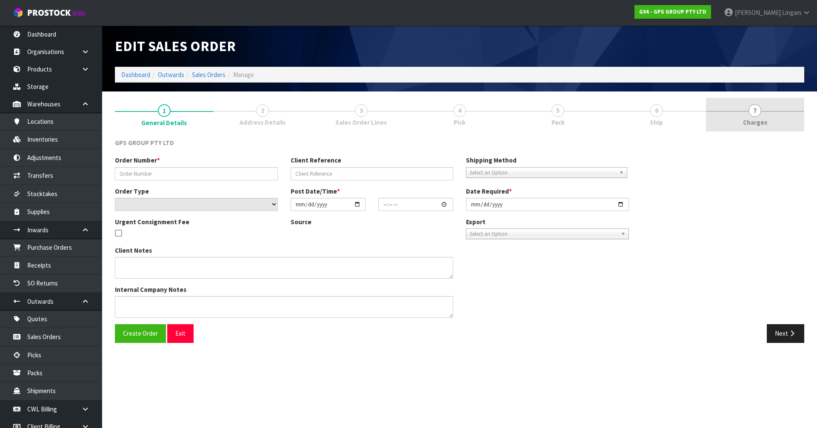
click at [766, 120] on span "Charges" at bounding box center [755, 122] width 24 height 9
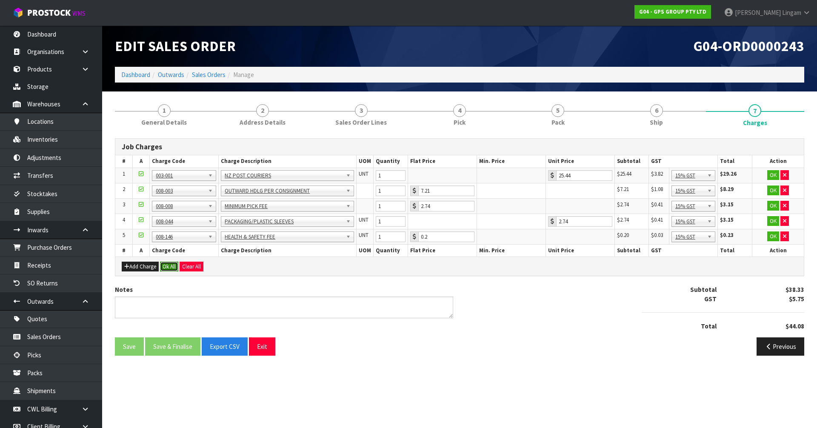
click at [171, 265] on button "Ok All" at bounding box center [169, 267] width 18 height 10
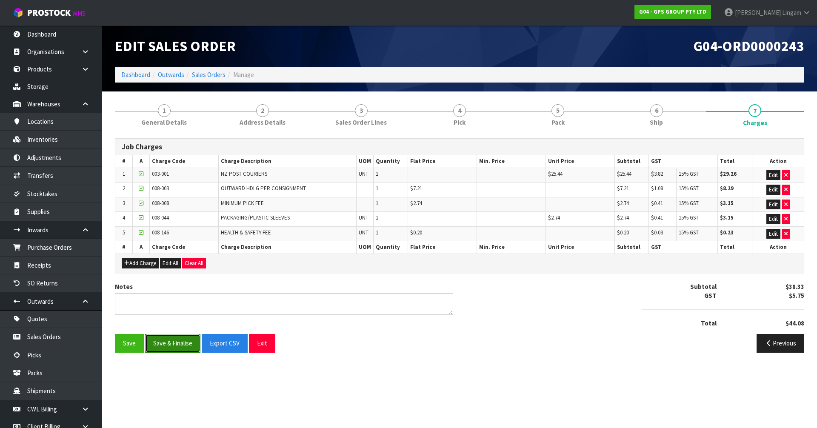
click at [174, 346] on button "Save & Finalise" at bounding box center [172, 343] width 55 height 18
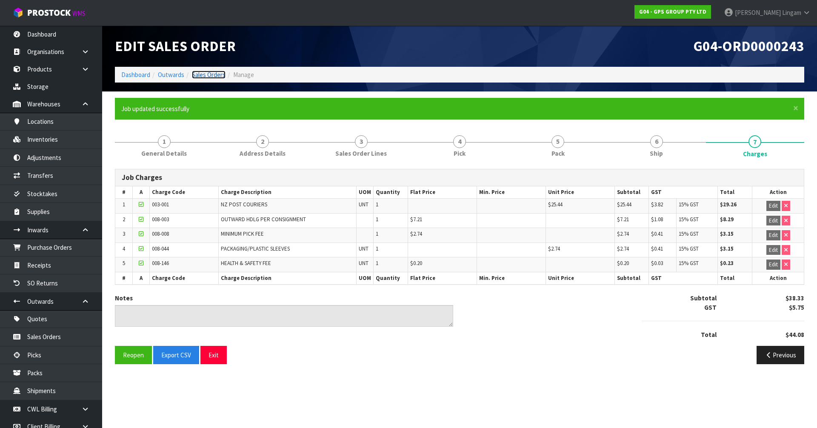
click at [220, 77] on link "Sales Orders" at bounding box center [209, 75] width 34 height 8
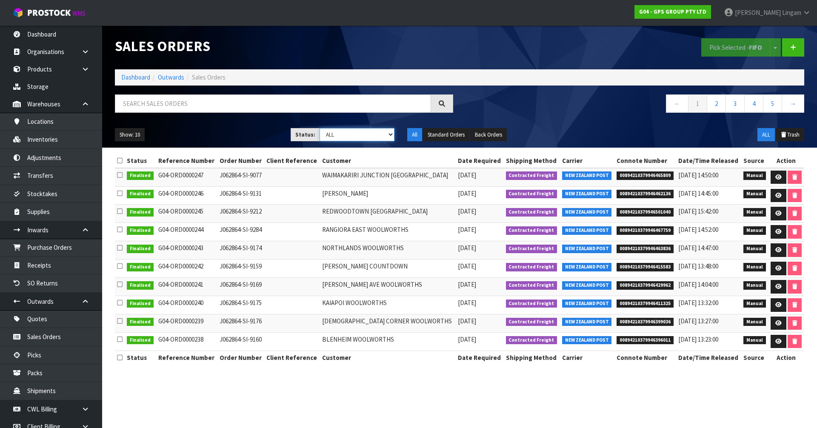
click at [383, 135] on select "Draft Pending Allocated Pending Pick Goods Picked Goods Packed Pending Charges …" at bounding box center [357, 134] width 75 height 13
select select "string:6"
click at [320, 128] on select "Draft Pending Allocated Pending Pick Goods Picked Goods Packed Pending Charges …" at bounding box center [357, 134] width 75 height 13
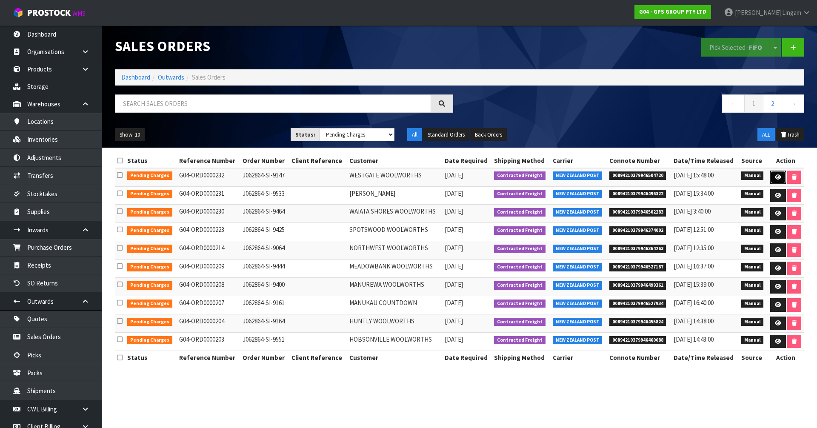
click at [781, 178] on link at bounding box center [778, 178] width 16 height 14
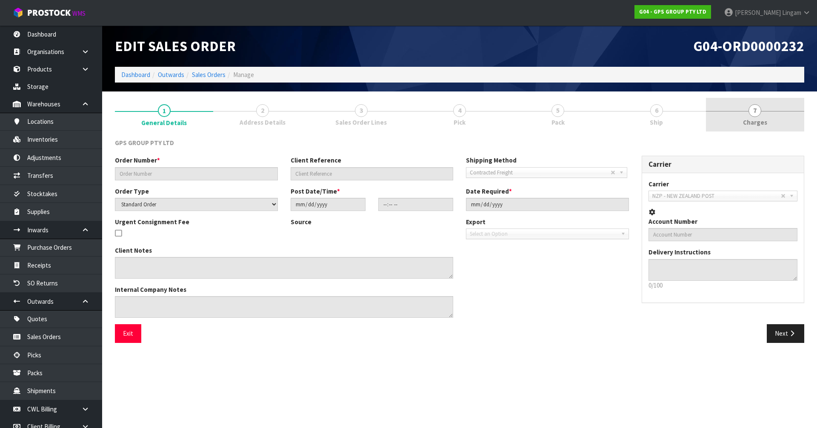
type input "J062864-SI-9147"
select select "number:0"
type input "2025-09-04"
type input "08:48:00.000"
type input "2025-09-04"
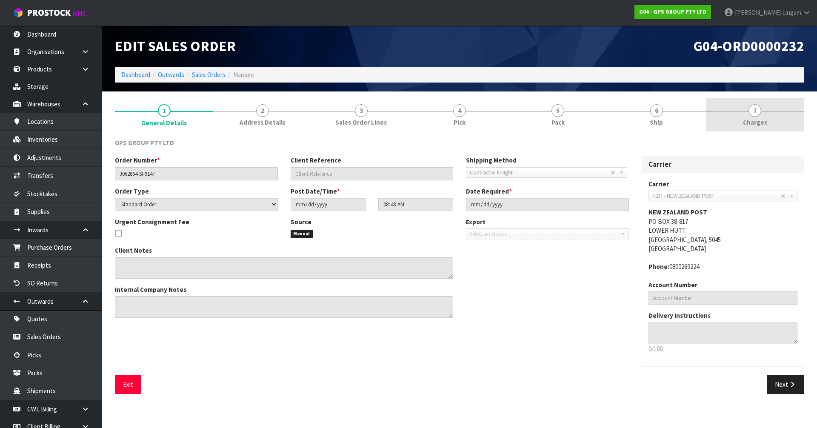
click at [786, 120] on link "7 Charges" at bounding box center [755, 115] width 98 height 34
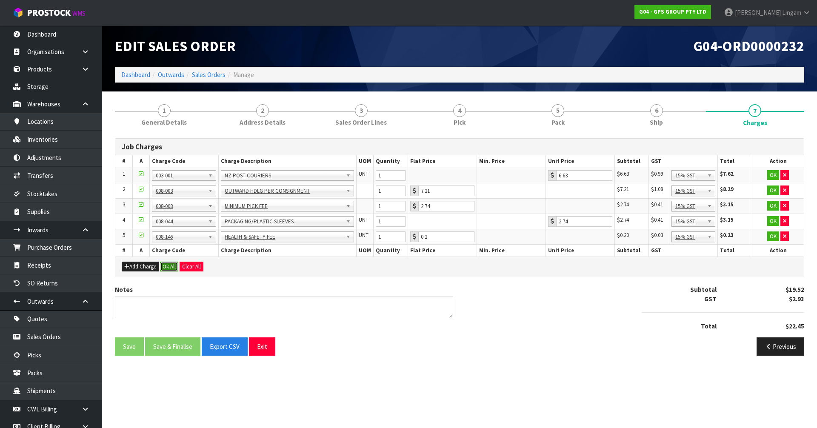
click at [173, 267] on button "Ok All" at bounding box center [169, 267] width 18 height 10
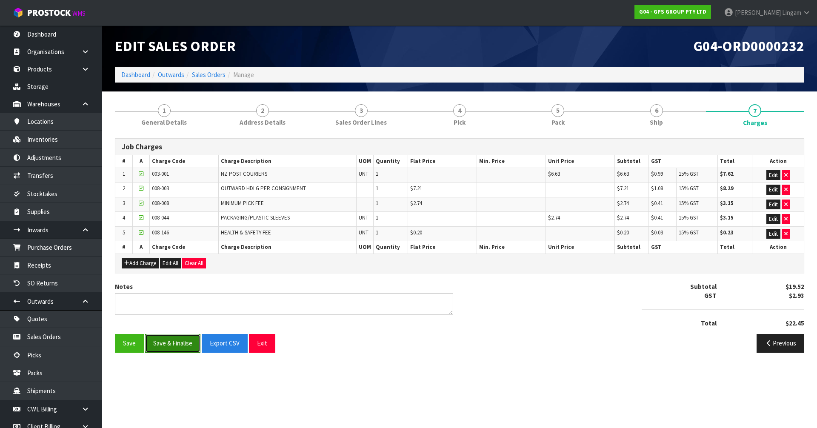
click at [184, 346] on button "Save & Finalise" at bounding box center [172, 343] width 55 height 18
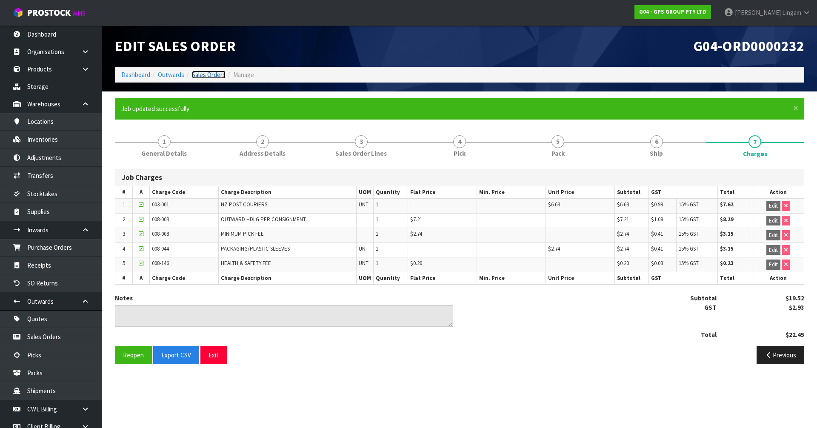
click at [217, 73] on link "Sales Orders" at bounding box center [209, 75] width 34 height 8
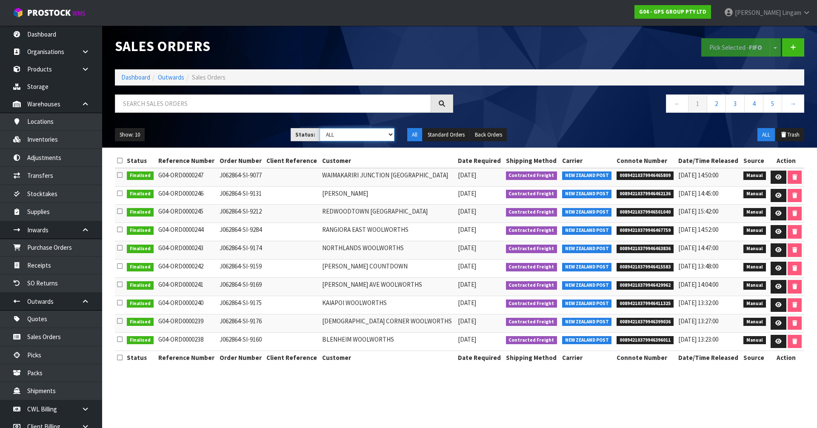
click at [384, 132] on select "Draft Pending Allocated Pending Pick Goods Picked Goods Packed Pending Charges …" at bounding box center [357, 134] width 75 height 13
select select "string:6"
click at [320, 128] on select "Draft Pending Allocated Pending Pick Goods Picked Goods Packed Pending Charges …" at bounding box center [357, 134] width 75 height 13
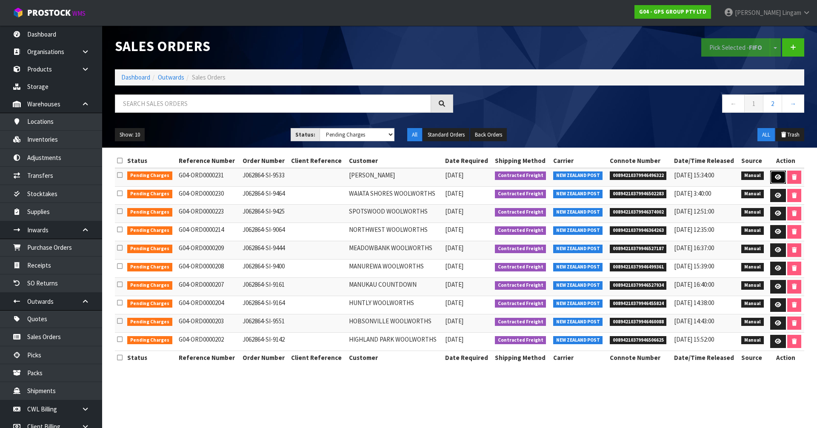
click at [779, 178] on icon at bounding box center [778, 177] width 6 height 6
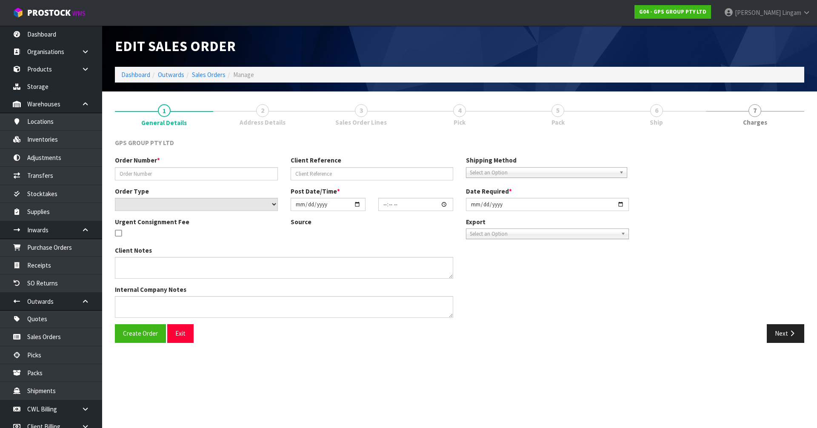
type input "J062864-SI-9533"
select select "number:0"
type input "2025-09-04"
type input "08:47:00.000"
type input "2025-09-04"
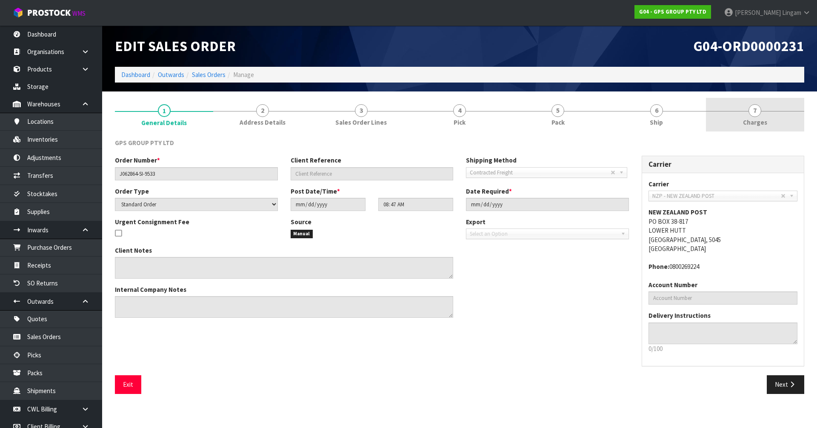
click at [776, 123] on link "7 Charges" at bounding box center [755, 115] width 98 height 34
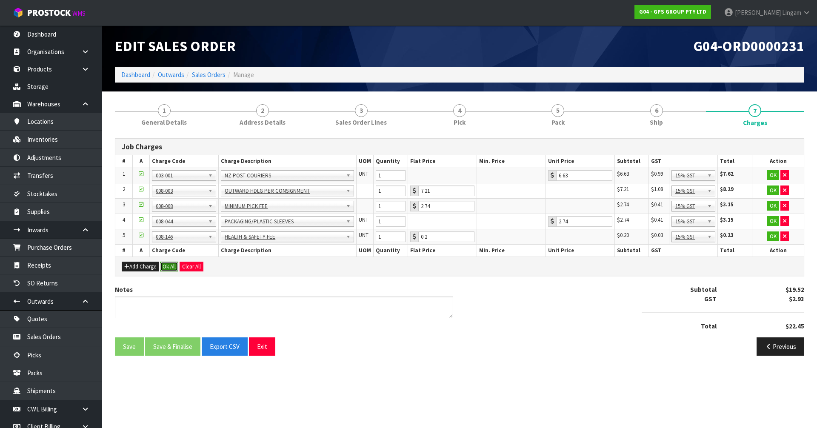
click at [163, 265] on button "Ok All" at bounding box center [169, 267] width 18 height 10
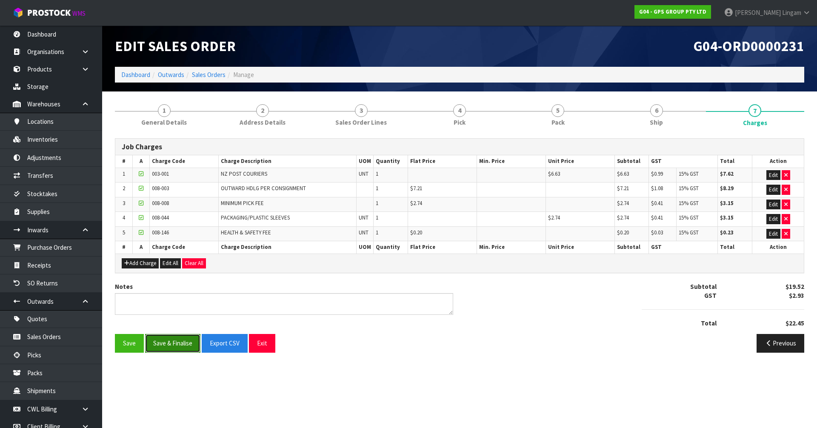
click at [186, 343] on button "Save & Finalise" at bounding box center [172, 343] width 55 height 18
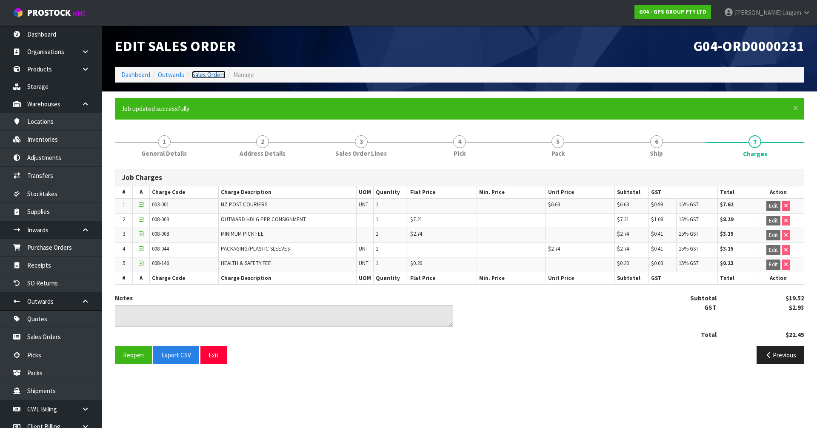
click at [220, 74] on link "Sales Orders" at bounding box center [209, 75] width 34 height 8
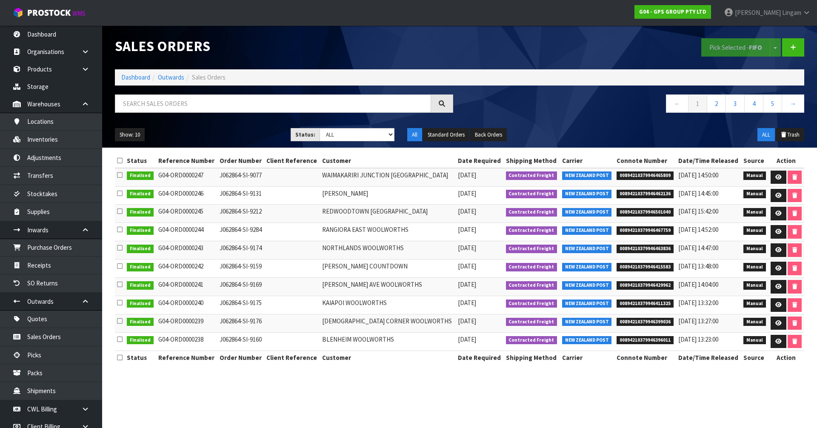
click at [385, 141] on div "Status: Draft Pending Allocated Pending Pick Goods Picked Goods Packed Pending …" at bounding box center [343, 135] width 104 height 14
click at [386, 136] on select "Draft Pending Allocated Pending Pick Goods Picked Goods Packed Pending Charges …" at bounding box center [357, 134] width 75 height 13
select select "string:6"
click at [320, 128] on select "Draft Pending Allocated Pending Pick Goods Picked Goods Packed Pending Charges …" at bounding box center [357, 134] width 75 height 13
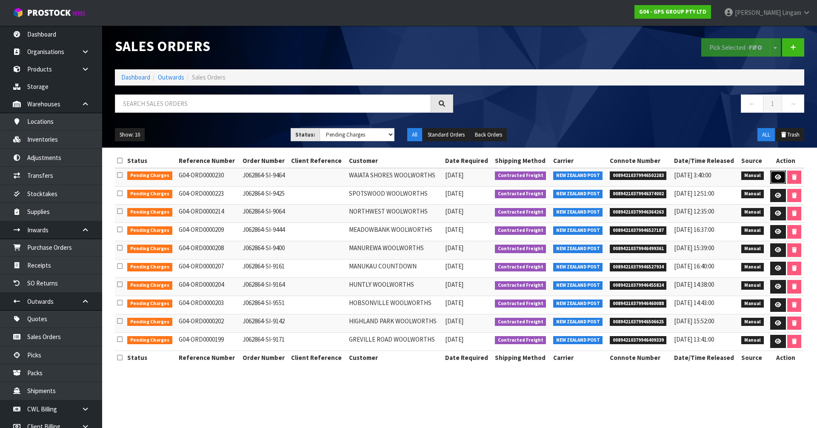
click at [777, 177] on icon at bounding box center [778, 177] width 6 height 6
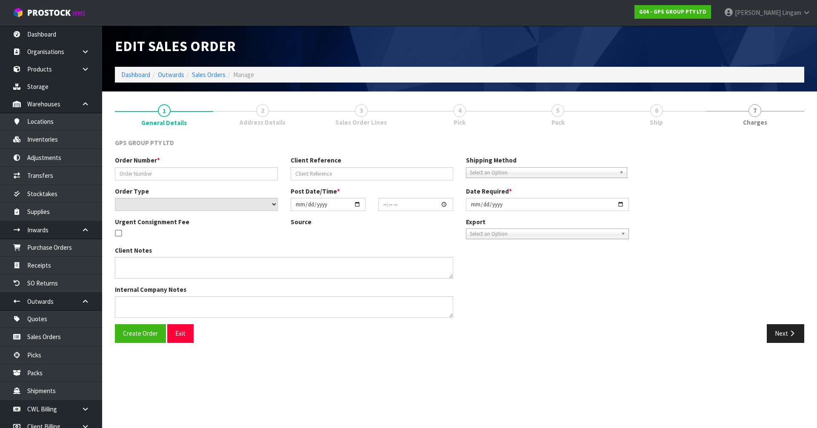
type input "J062864-SI-9464"
select select "number:0"
type input "2025-09-04"
type input "08:46:00.000"
type input "2025-09-04"
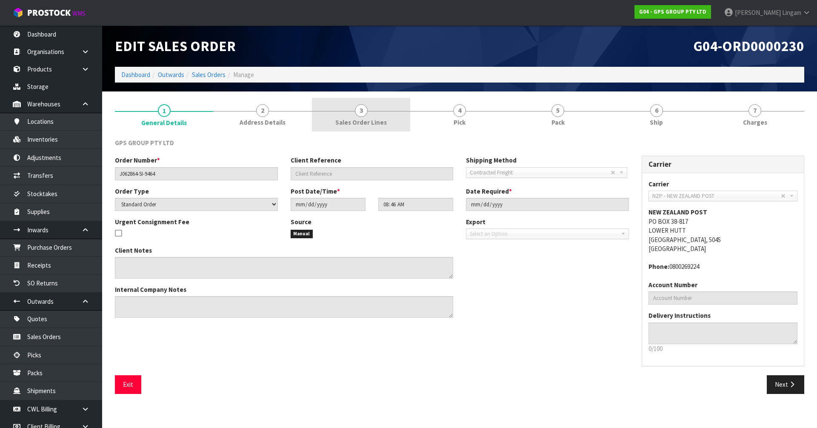
click at [380, 114] on link "3 Sales Order Lines" at bounding box center [361, 115] width 98 height 34
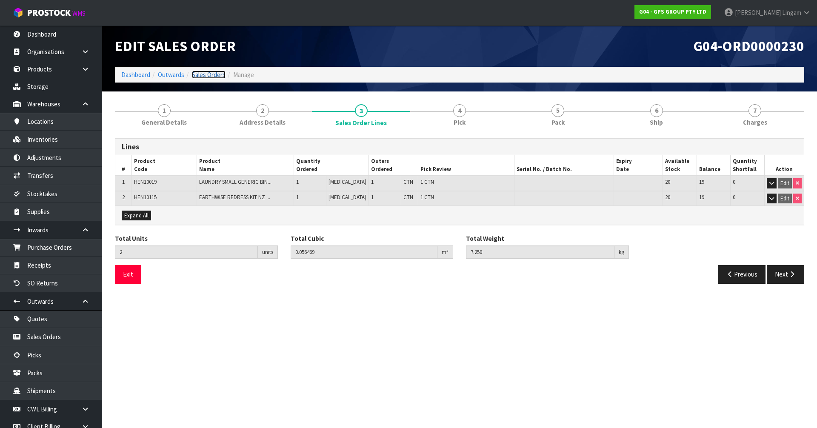
click at [211, 75] on link "Sales Orders" at bounding box center [209, 75] width 34 height 8
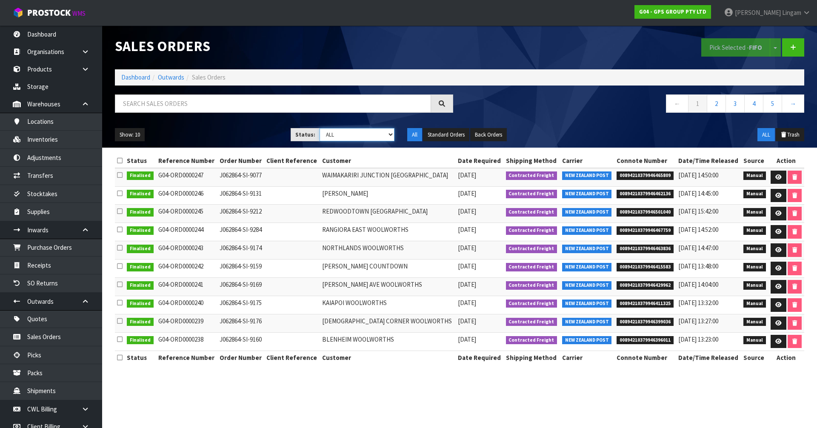
click at [378, 137] on select "Draft Pending Allocated Pending Pick Goods Picked Goods Packed Pending Charges …" at bounding box center [357, 134] width 75 height 13
select select "string:6"
click at [320, 128] on select "Draft Pending Allocated Pending Pick Goods Picked Goods Packed Pending Charges …" at bounding box center [357, 134] width 75 height 13
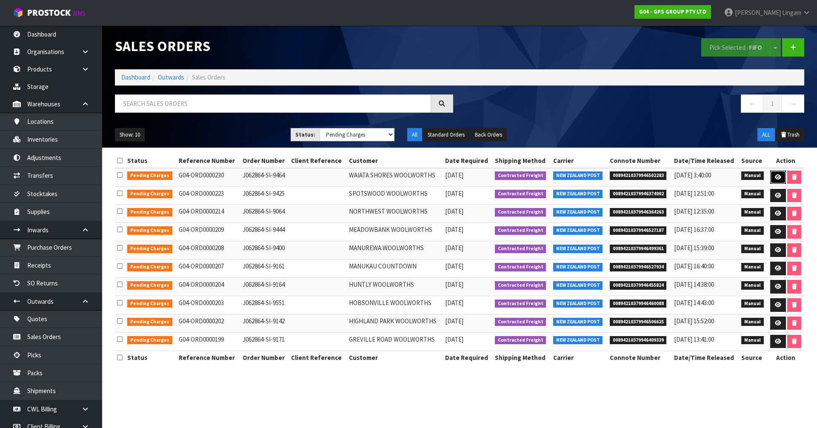
click at [774, 177] on link at bounding box center [778, 178] width 16 height 14
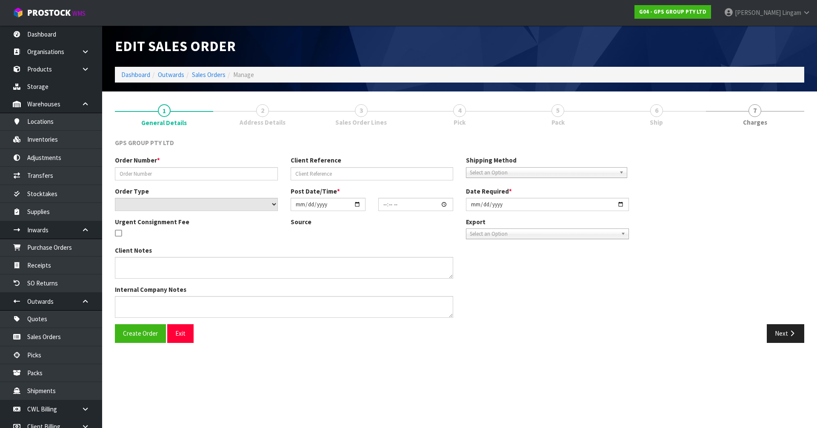
type input "J062864-SI-9464"
select select "number:0"
type input "2025-09-04"
type input "08:46:00.000"
type input "2025-09-04"
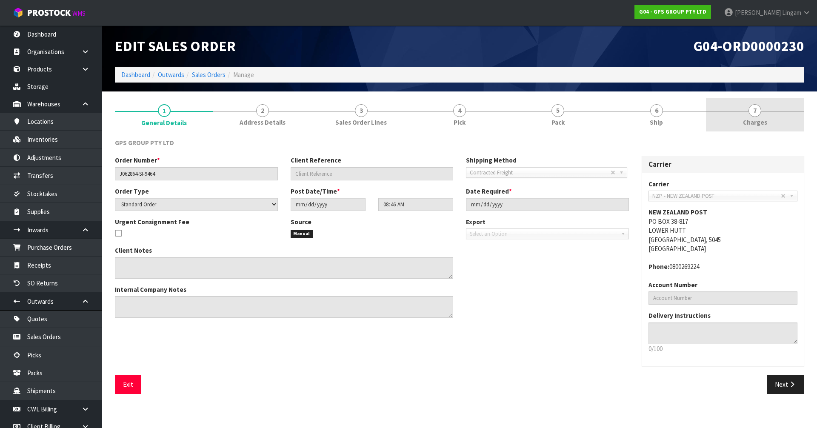
click at [764, 122] on span "Charges" at bounding box center [755, 122] width 24 height 9
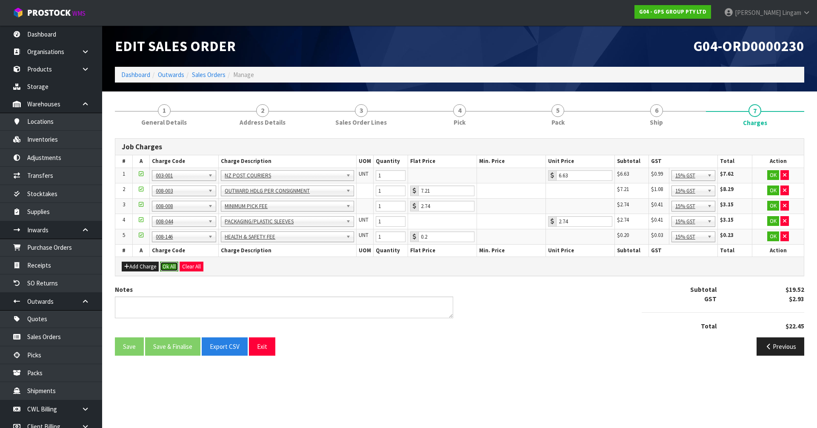
click at [170, 268] on button "Ok All" at bounding box center [169, 267] width 18 height 10
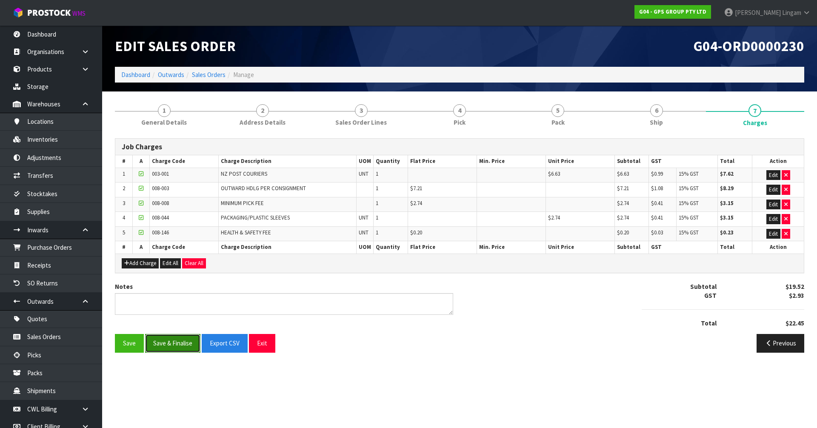
click at [177, 345] on button "Save & Finalise" at bounding box center [172, 343] width 55 height 18
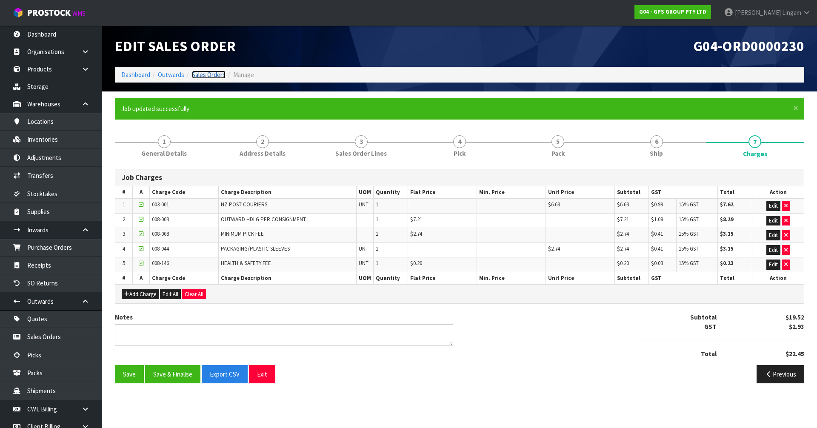
click at [213, 74] on link "Sales Orders" at bounding box center [209, 75] width 34 height 8
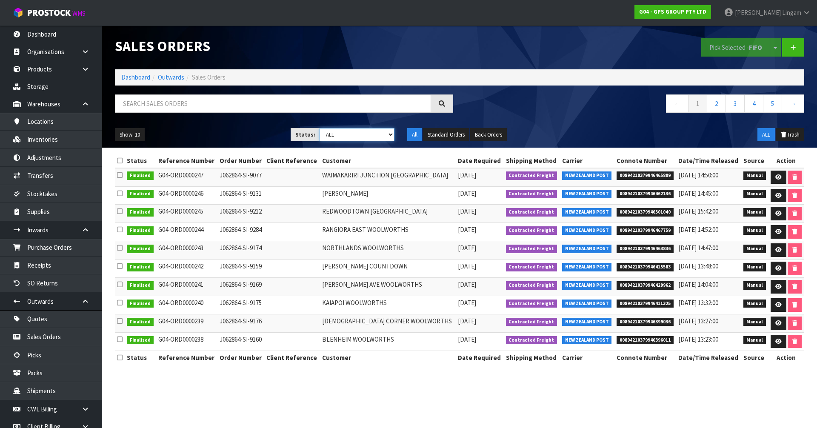
click at [374, 140] on select "Draft Pending Allocated Pending Pick Goods Picked Goods Packed Pending Charges …" at bounding box center [357, 134] width 75 height 13
select select "string:6"
click at [320, 128] on select "Draft Pending Allocated Pending Pick Goods Picked Goods Packed Pending Charges …" at bounding box center [357, 134] width 75 height 13
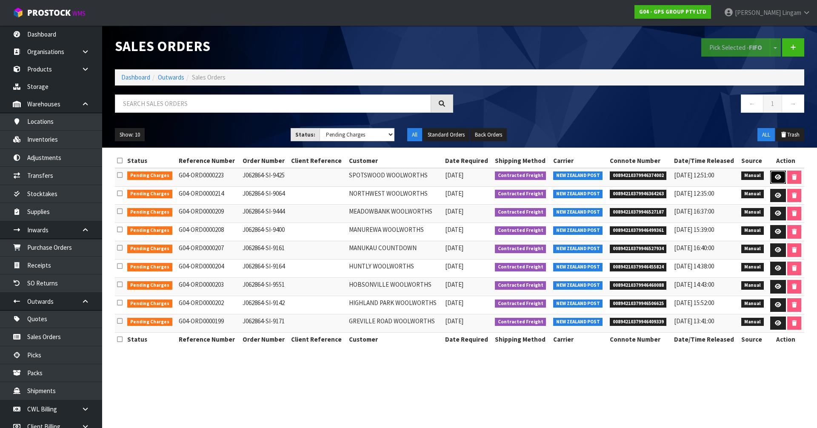
click at [775, 177] on icon at bounding box center [778, 177] width 6 height 6
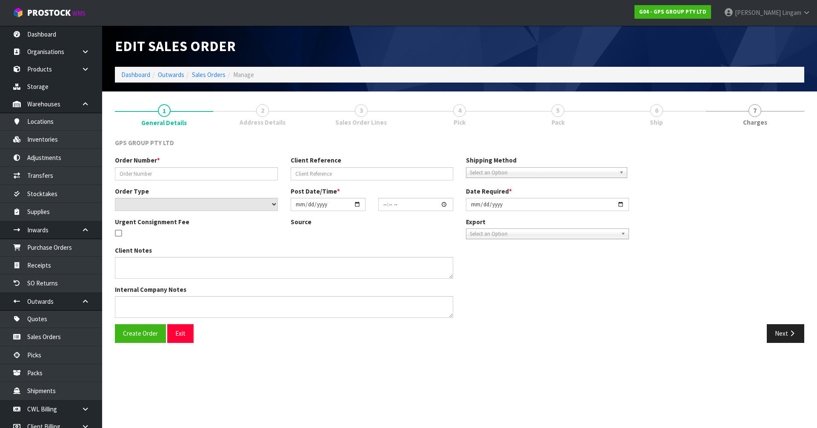
type input "J062864-SI-9425"
select select "number:0"
type input "2025-09-04"
type input "08:37:00.000"
type input "2025-09-04"
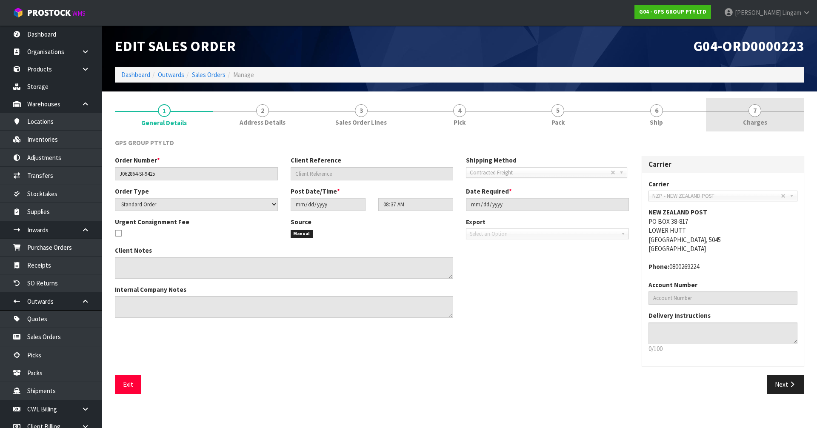
click at [750, 122] on span "Charges" at bounding box center [755, 122] width 24 height 9
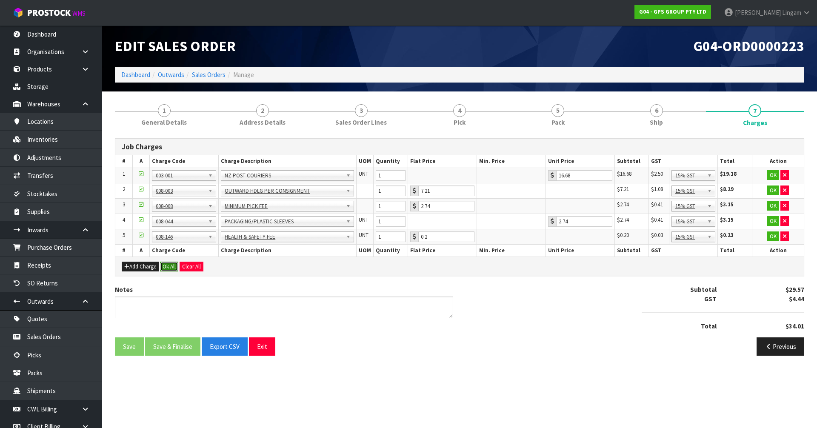
click at [171, 265] on button "Ok All" at bounding box center [169, 267] width 18 height 10
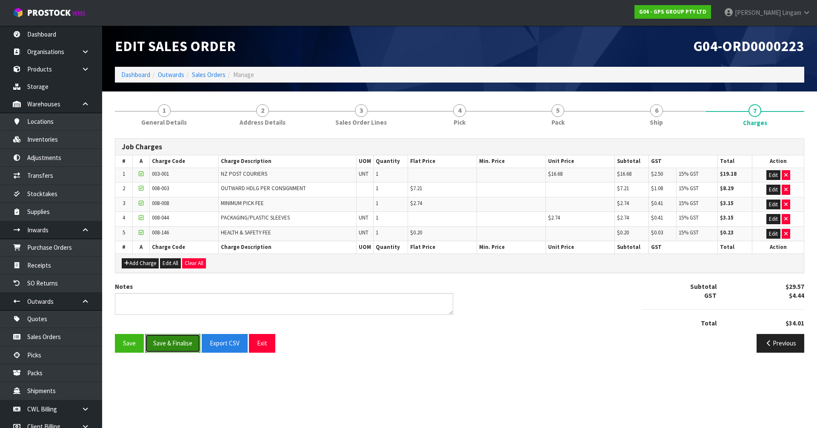
click at [174, 340] on button "Save & Finalise" at bounding box center [172, 343] width 55 height 18
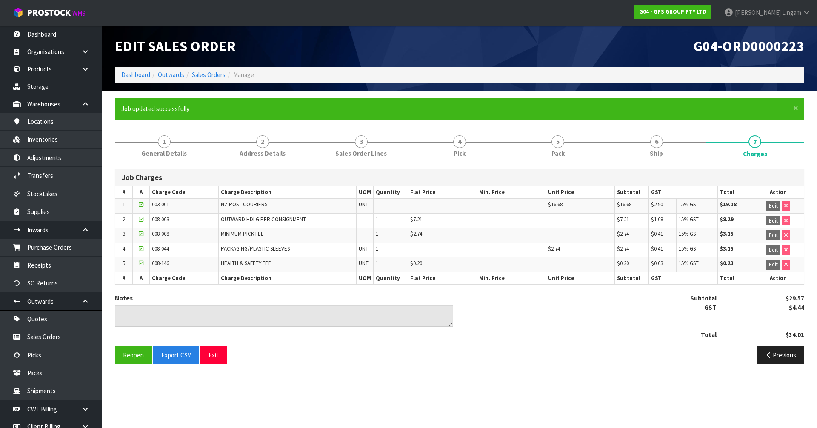
click at [576, 327] on div "Notes Subtotal $29.57 GST $4.44 Total $34.01" at bounding box center [459, 320] width 702 height 52
click at [218, 76] on link "Sales Orders" at bounding box center [209, 75] width 34 height 8
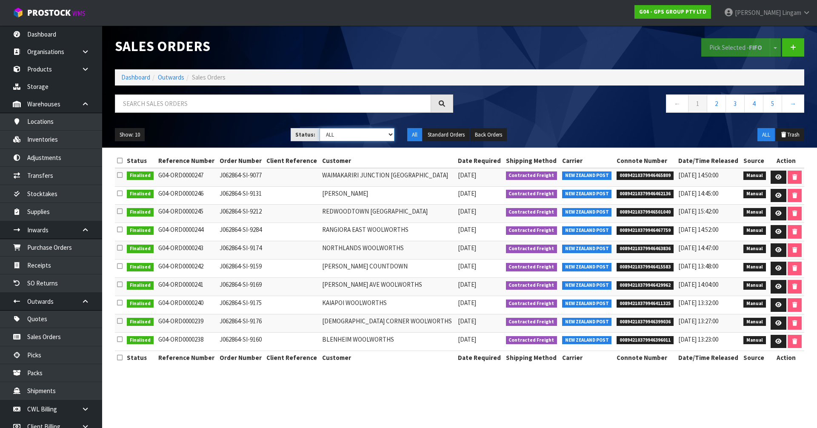
click at [375, 135] on select "Draft Pending Allocated Pending Pick Goods Picked Goods Packed Pending Charges …" at bounding box center [357, 134] width 75 height 13
select select "string:6"
click at [320, 128] on select "Draft Pending Allocated Pending Pick Goods Picked Goods Packed Pending Charges …" at bounding box center [357, 134] width 75 height 13
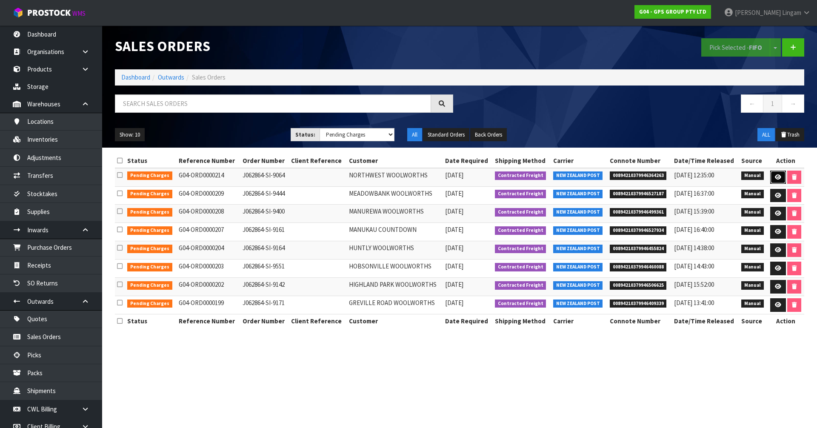
click at [777, 180] on icon at bounding box center [778, 177] width 6 height 6
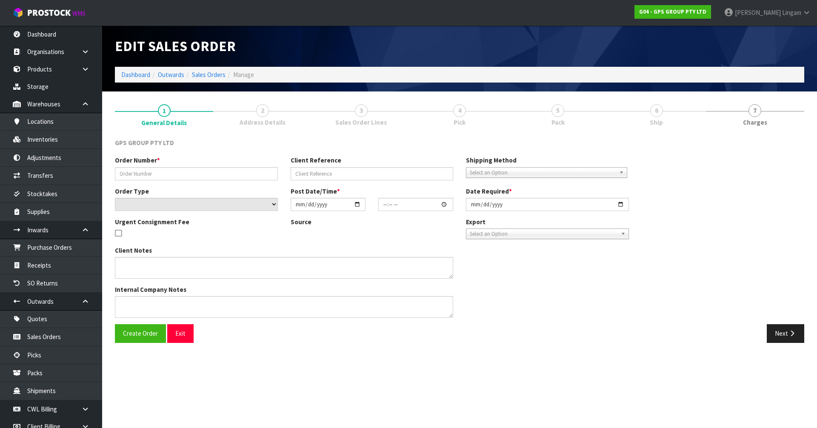
type input "J062864-SI-9064"
select select "number:0"
type input "2025-09-03"
type input "16:48:00.000"
type input "2025-09-04"
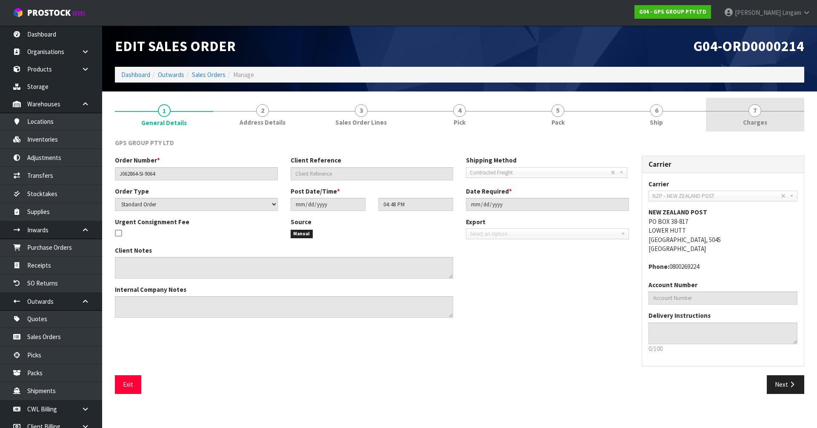
click at [756, 125] on span "Charges" at bounding box center [755, 122] width 24 height 9
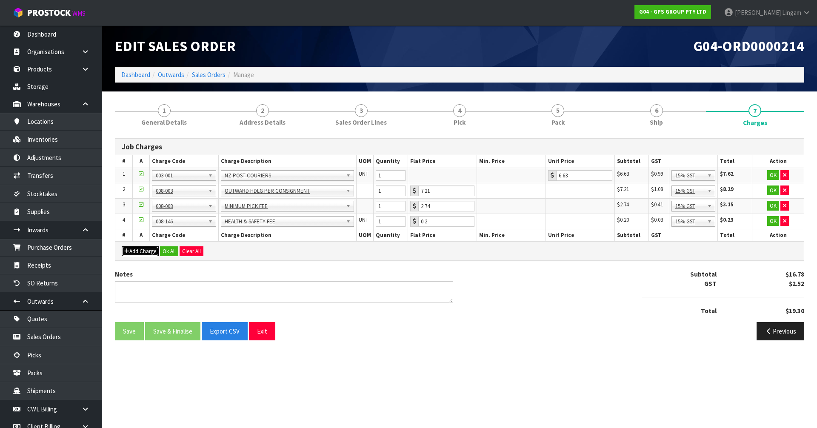
click at [148, 254] on button "Add Charge" at bounding box center [140, 251] width 37 height 10
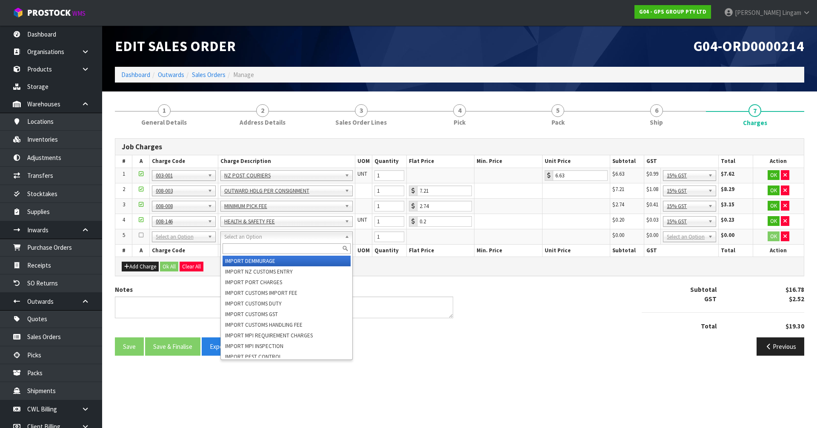
click at [243, 245] on input "text" at bounding box center [287, 248] width 128 height 11
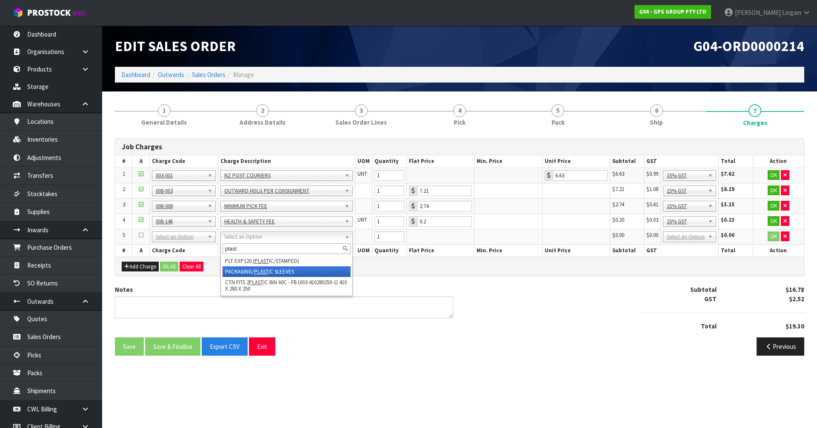
type input "plast"
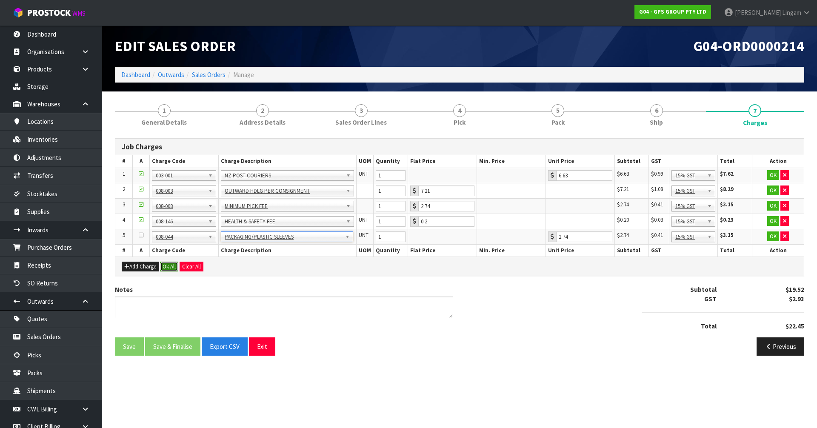
click at [166, 266] on button "Ok All" at bounding box center [169, 267] width 18 height 10
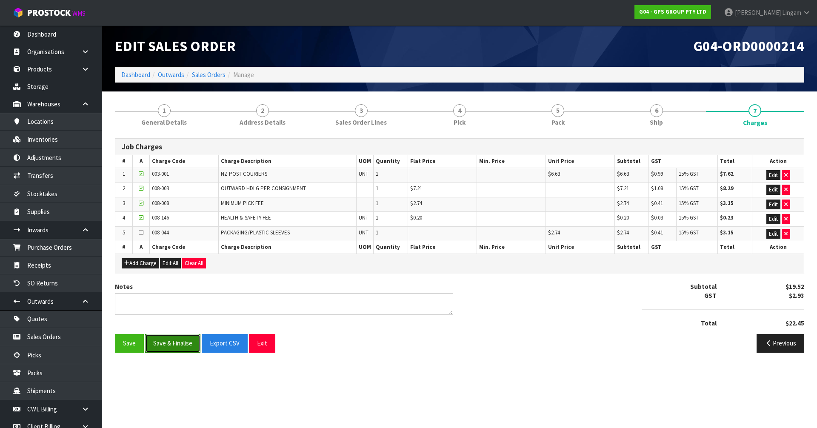
click at [176, 345] on button "Save & Finalise" at bounding box center [172, 343] width 55 height 18
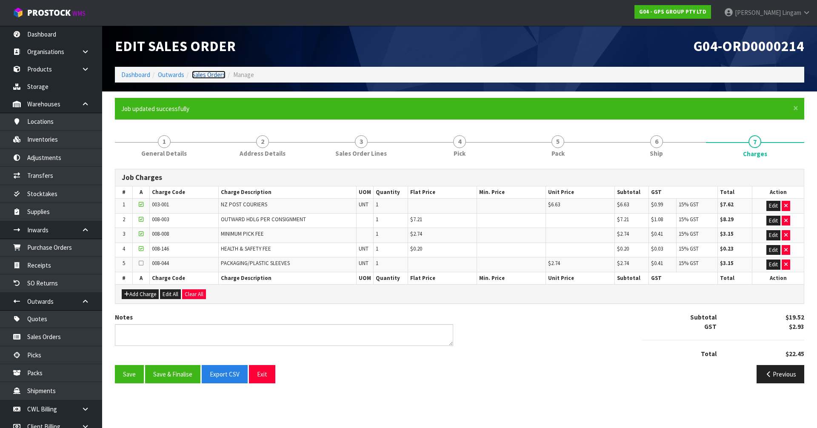
click at [214, 74] on link "Sales Orders" at bounding box center [209, 75] width 34 height 8
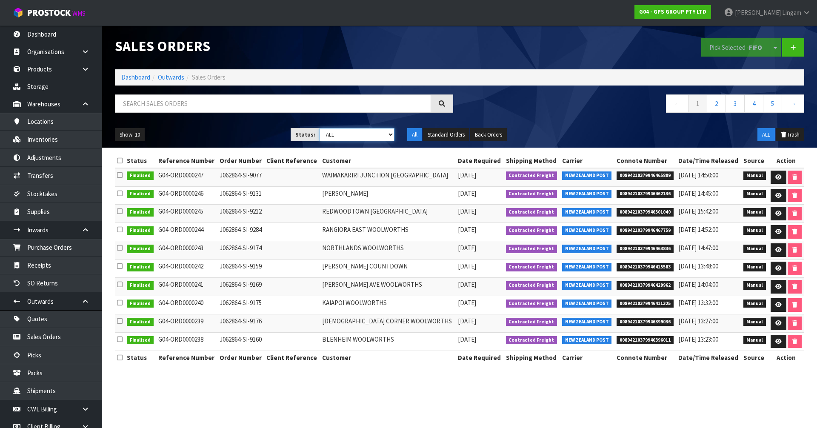
drag, startPoint x: 362, startPoint y: 130, endPoint x: 363, endPoint y: 137, distance: 7.8
click at [362, 130] on select "Draft Pending Allocated Pending Pick Goods Picked Goods Packed Pending Charges …" at bounding box center [357, 134] width 75 height 13
select select "string:6"
click at [320, 128] on select "Draft Pending Allocated Pending Pick Goods Picked Goods Packed Pending Charges …" at bounding box center [357, 134] width 75 height 13
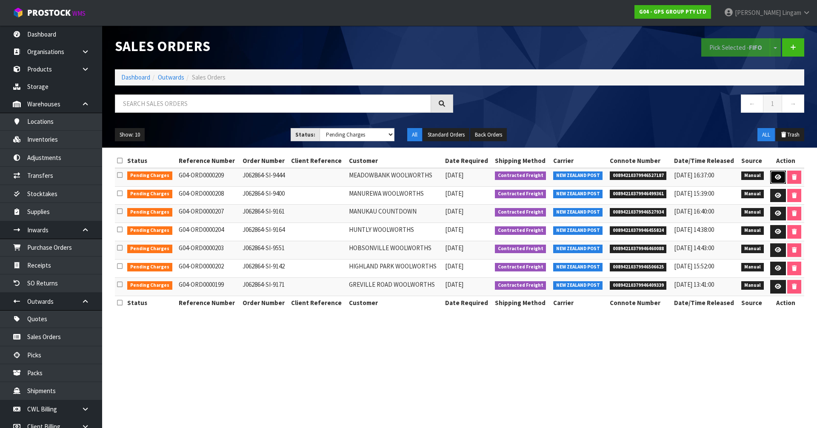
click at [781, 177] on link at bounding box center [778, 178] width 16 height 14
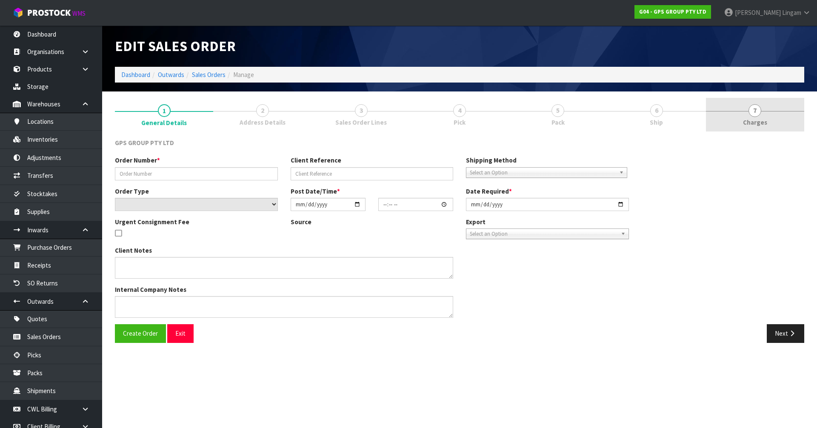
type input "J062864-SI-9444"
select select "number:0"
type input "2025-09-03"
type input "16:36:00.000"
type input "2025-09-04"
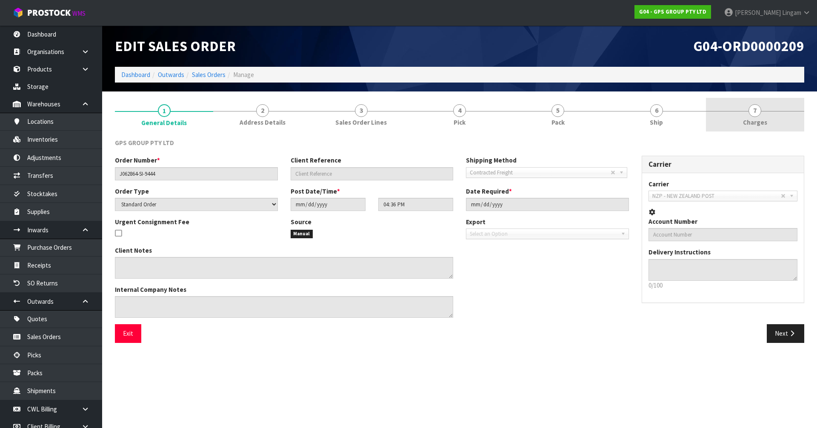
click at [778, 116] on link "7 Charges" at bounding box center [755, 115] width 98 height 34
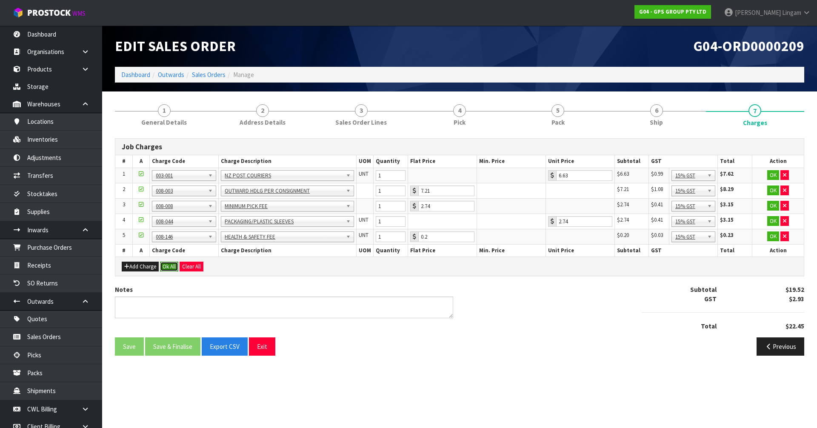
click at [168, 267] on button "Ok All" at bounding box center [169, 267] width 18 height 10
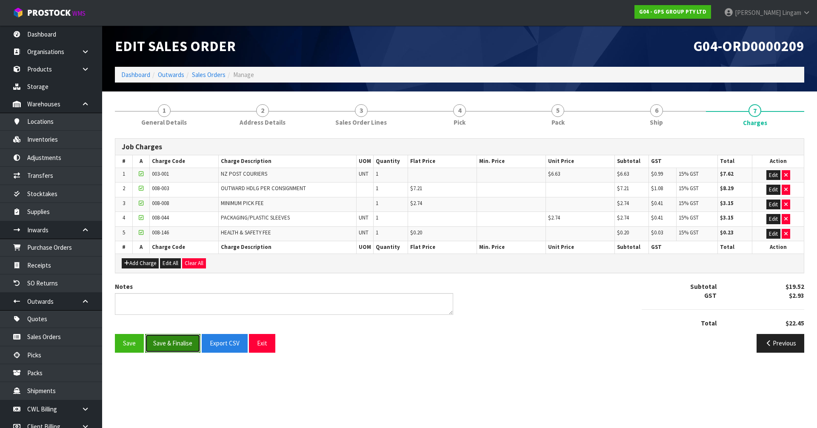
click at [182, 349] on button "Save & Finalise" at bounding box center [172, 343] width 55 height 18
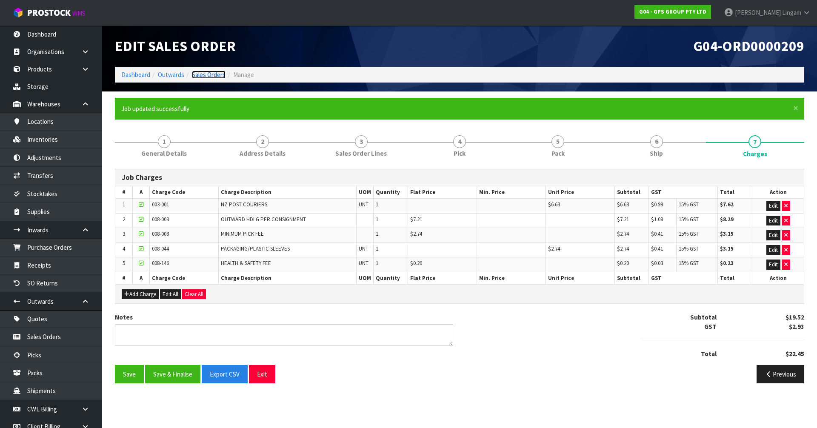
click at [214, 75] on link "Sales Orders" at bounding box center [209, 75] width 34 height 8
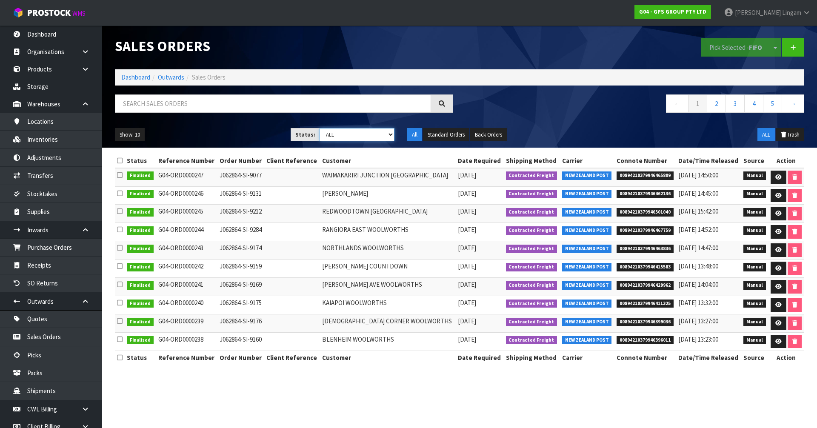
click at [390, 132] on select "Draft Pending Allocated Pending Pick Goods Picked Goods Packed Pending Charges …" at bounding box center [357, 134] width 75 height 13
select select "string:6"
click at [320, 128] on select "Draft Pending Allocated Pending Pick Goods Picked Goods Packed Pending Charges …" at bounding box center [357, 134] width 75 height 13
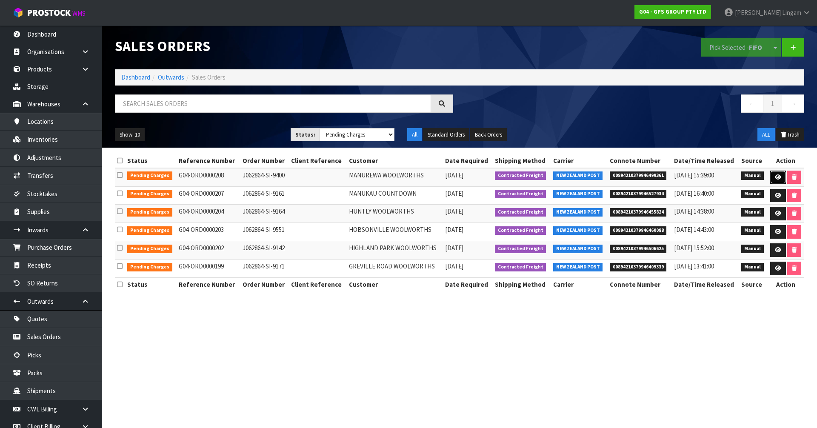
click at [780, 176] on icon at bounding box center [778, 177] width 6 height 6
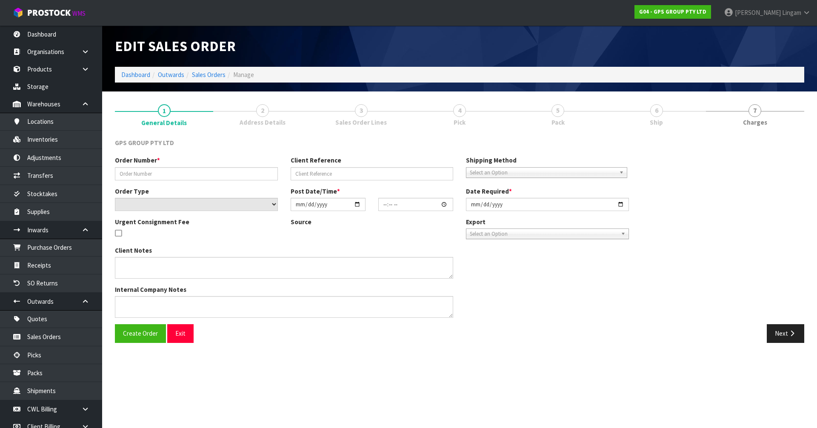
type input "J062864-SI-9400"
select select "number:0"
type input "2025-09-03"
type input "16:35:00.000"
type input "2025-09-04"
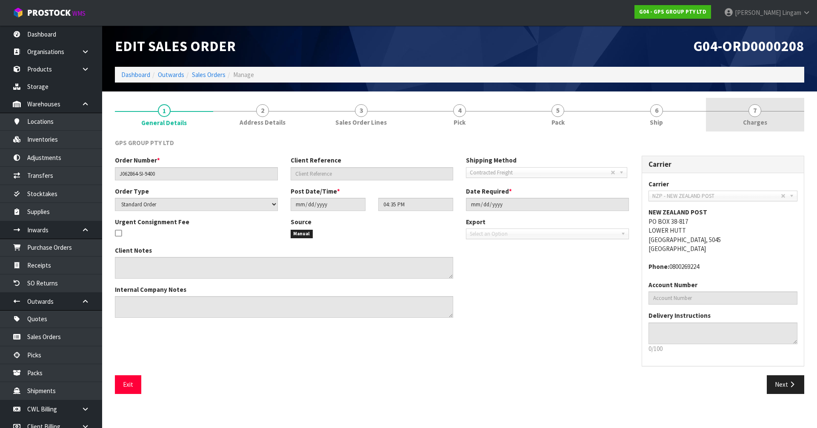
click at [757, 117] on link "7 Charges" at bounding box center [755, 115] width 98 height 34
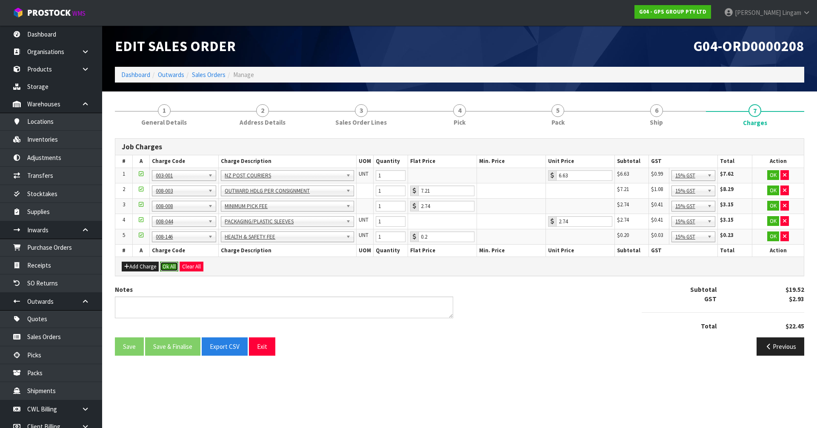
click at [170, 267] on button "Ok All" at bounding box center [169, 267] width 18 height 10
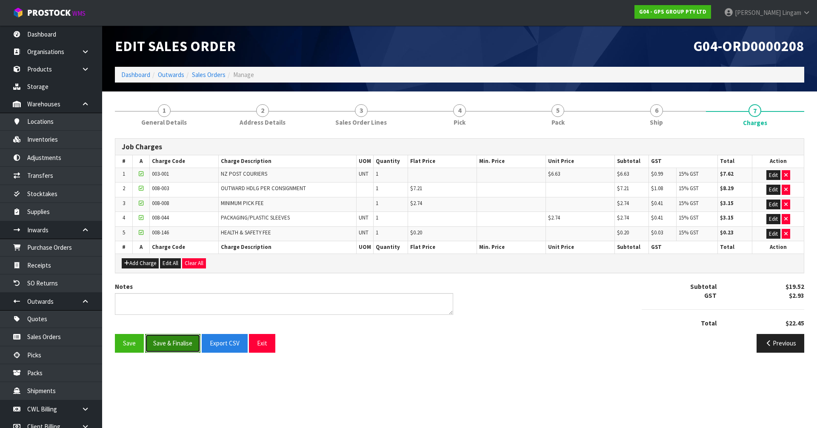
click at [180, 347] on button "Save & Finalise" at bounding box center [172, 343] width 55 height 18
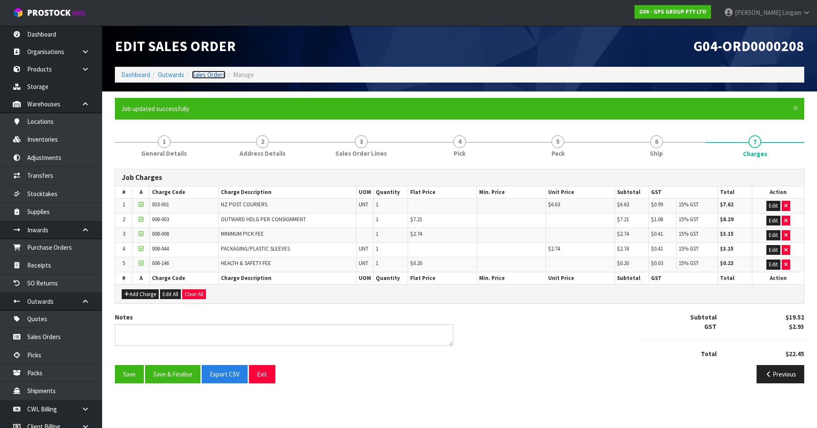
click at [206, 74] on link "Sales Orders" at bounding box center [209, 75] width 34 height 8
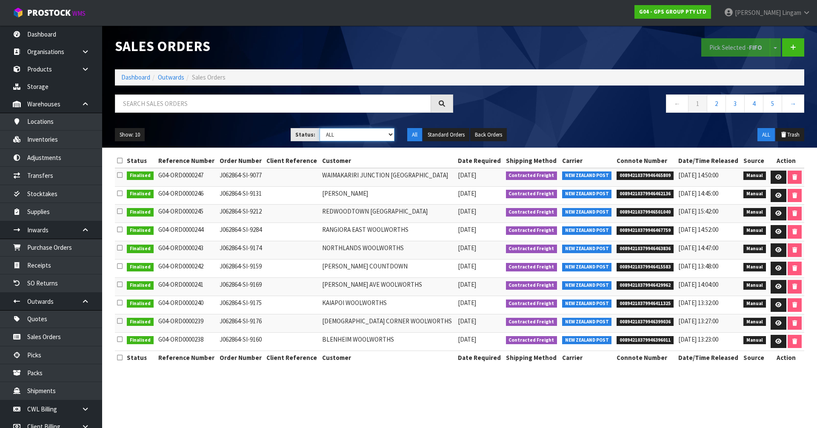
click at [373, 134] on select "Draft Pending Allocated Pending Pick Goods Picked Goods Packed Pending Charges …" at bounding box center [357, 134] width 75 height 13
select select "string:6"
click at [320, 128] on select "Draft Pending Allocated Pending Pick Goods Picked Goods Packed Pending Charges …" at bounding box center [357, 134] width 75 height 13
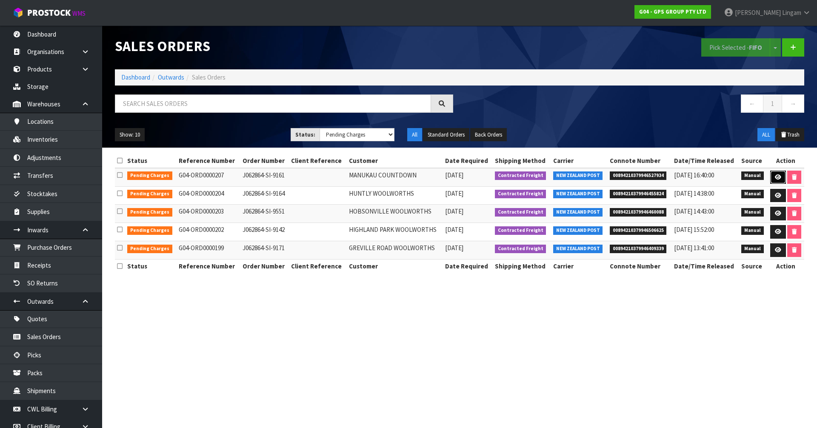
click at [777, 177] on icon at bounding box center [778, 177] width 6 height 6
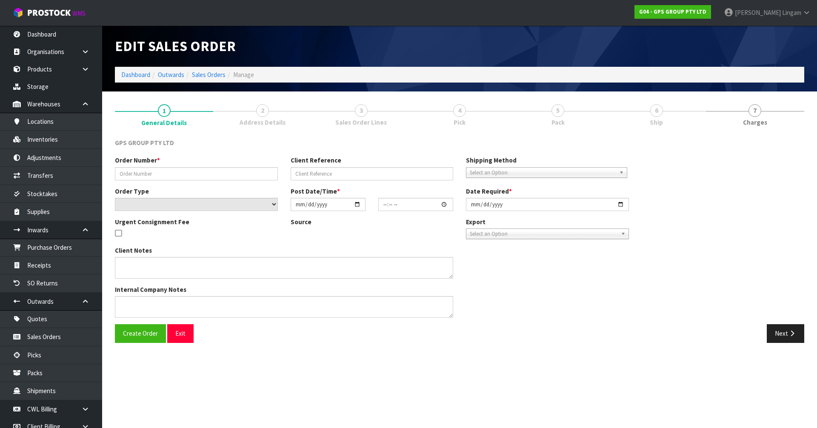
type input "J062864-SI-9161"
select select "number:0"
type input "2025-09-03"
type input "16:33:00.000"
type input "2025-09-04"
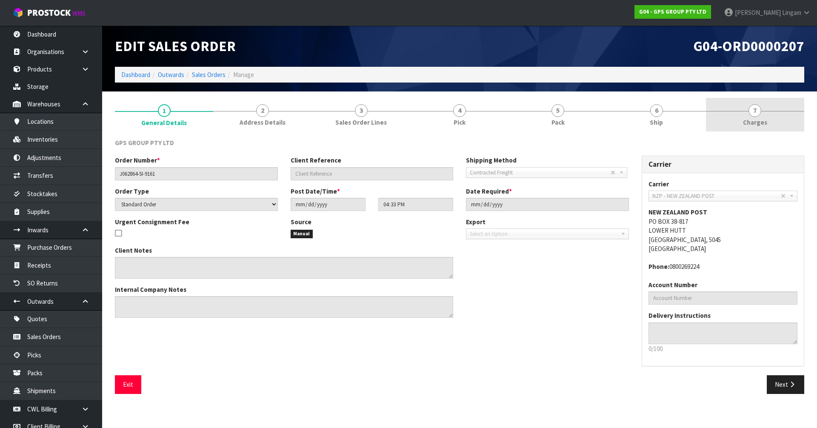
click at [793, 120] on link "7 Charges" at bounding box center [755, 115] width 98 height 34
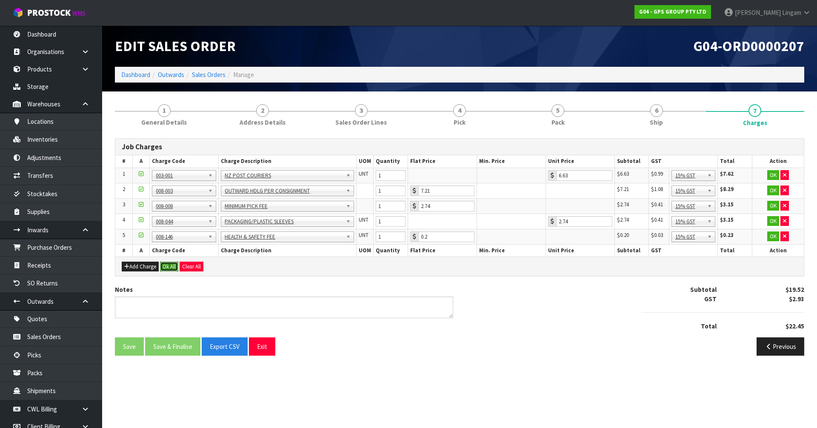
click at [171, 268] on button "Ok All" at bounding box center [169, 267] width 18 height 10
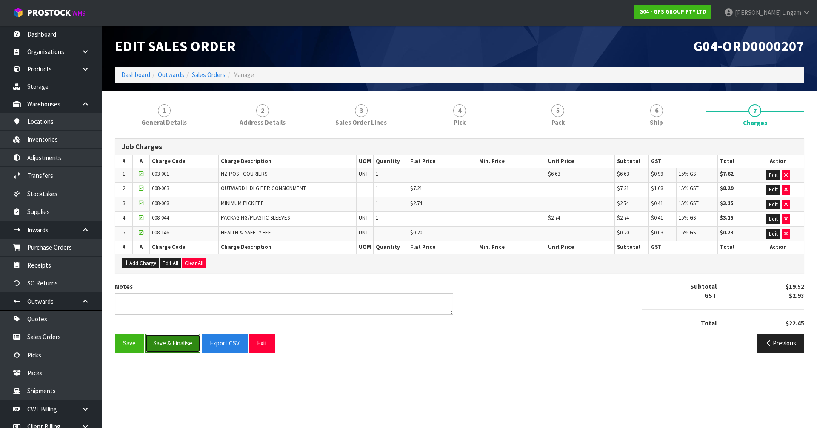
click at [180, 340] on button "Save & Finalise" at bounding box center [172, 343] width 55 height 18
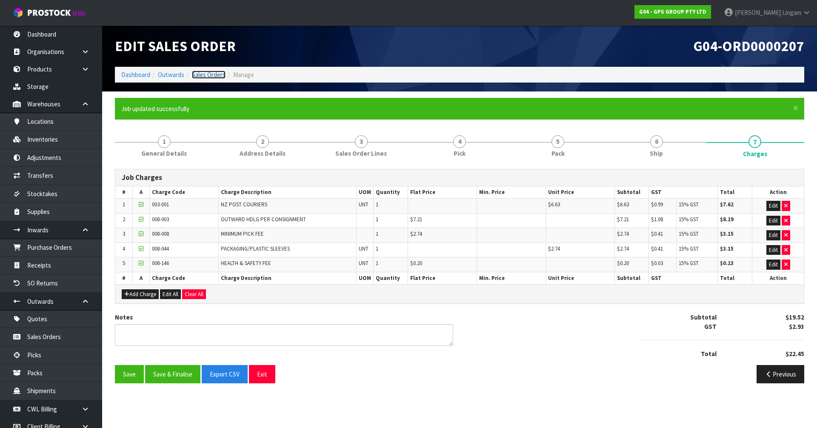
click at [214, 76] on link "Sales Orders" at bounding box center [209, 75] width 34 height 8
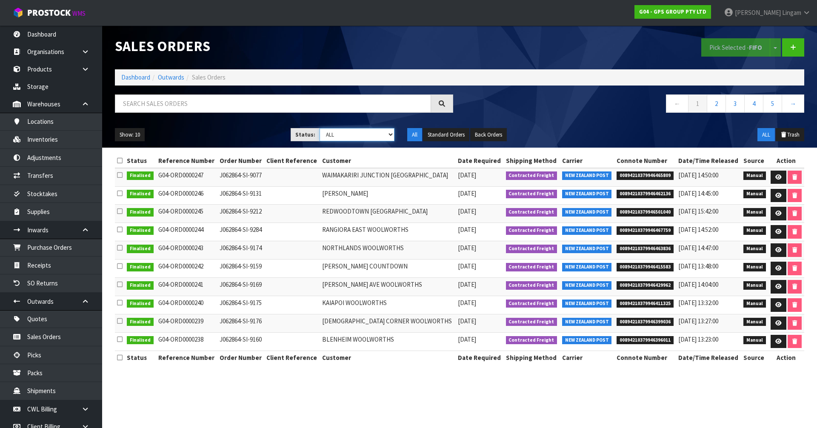
click at [384, 135] on select "Draft Pending Allocated Pending Pick Goods Picked Goods Packed Pending Charges …" at bounding box center [357, 134] width 75 height 13
select select "string:6"
click at [320, 128] on select "Draft Pending Allocated Pending Pick Goods Picked Goods Packed Pending Charges …" at bounding box center [357, 134] width 75 height 13
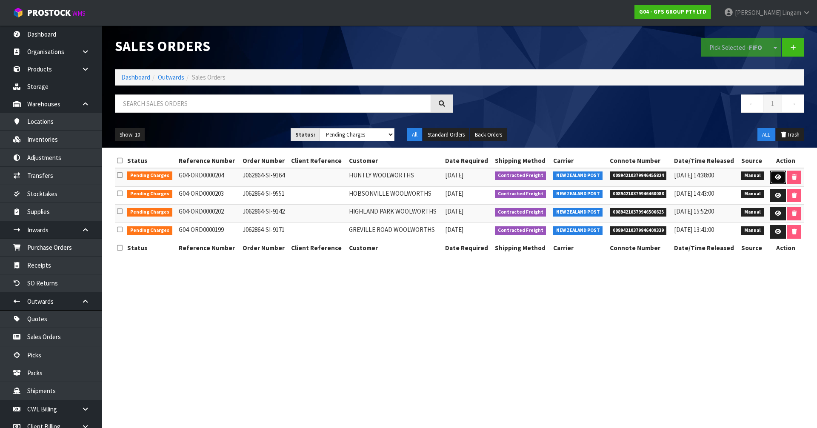
click at [776, 176] on icon at bounding box center [778, 177] width 6 height 6
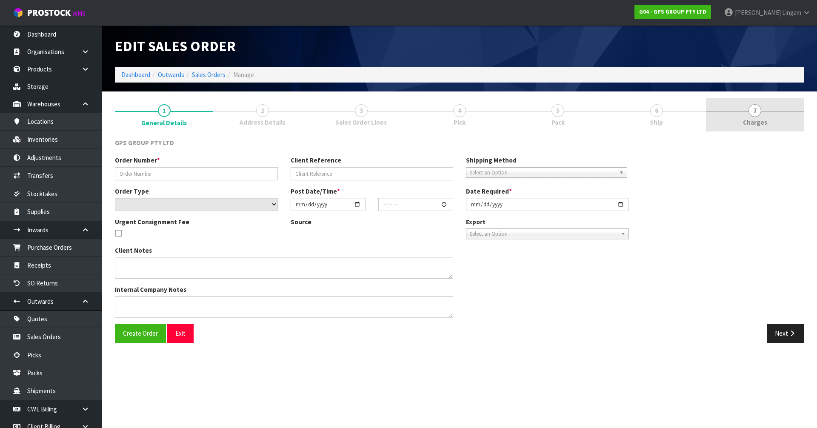
type input "J062864-SI-9164"
select select "number:0"
type input "2025-09-03"
type input "16:28:00.000"
type input "2025-09-04"
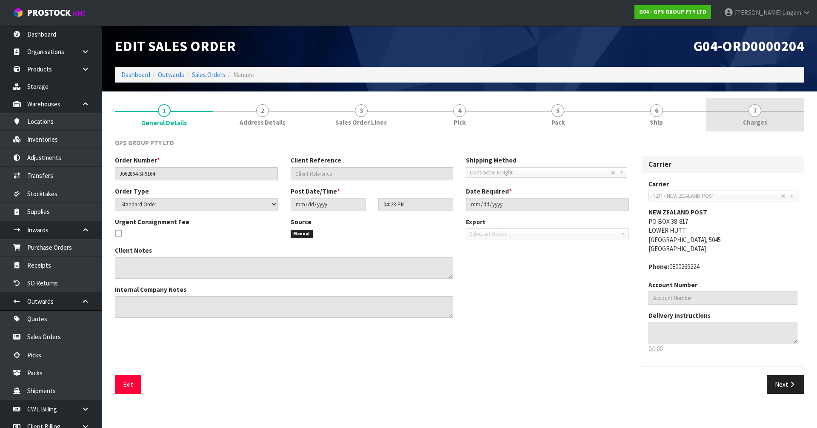
click at [783, 120] on link "7 Charges" at bounding box center [755, 115] width 98 height 34
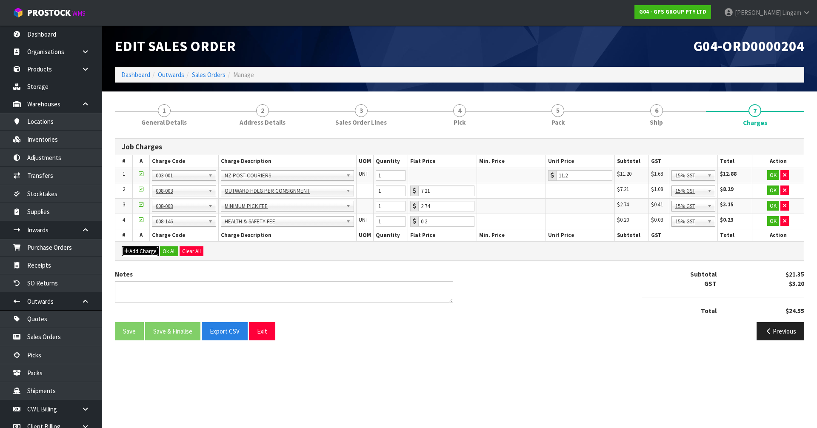
click at [147, 255] on button "Add Charge" at bounding box center [140, 251] width 37 height 10
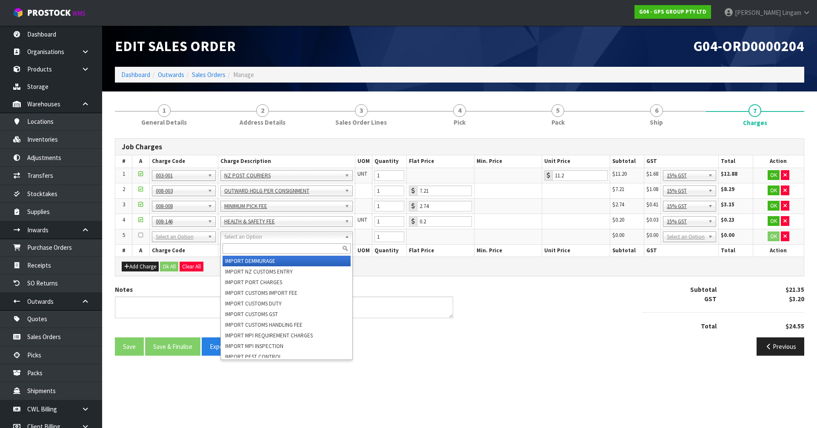
click at [237, 251] on input "text" at bounding box center [287, 248] width 128 height 11
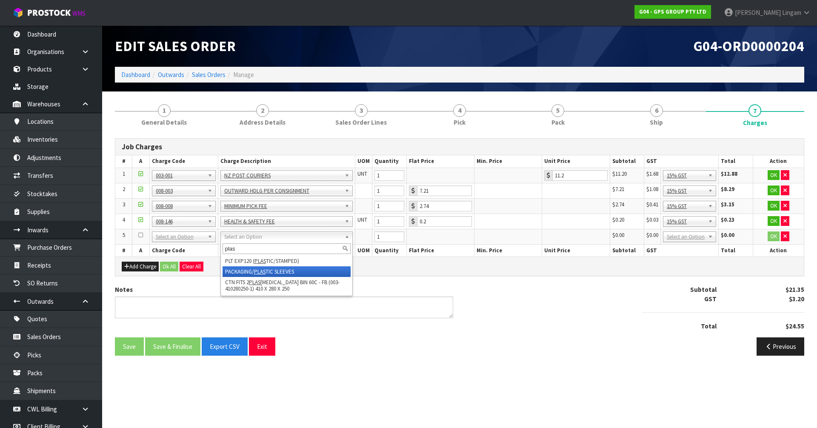
type input "plas"
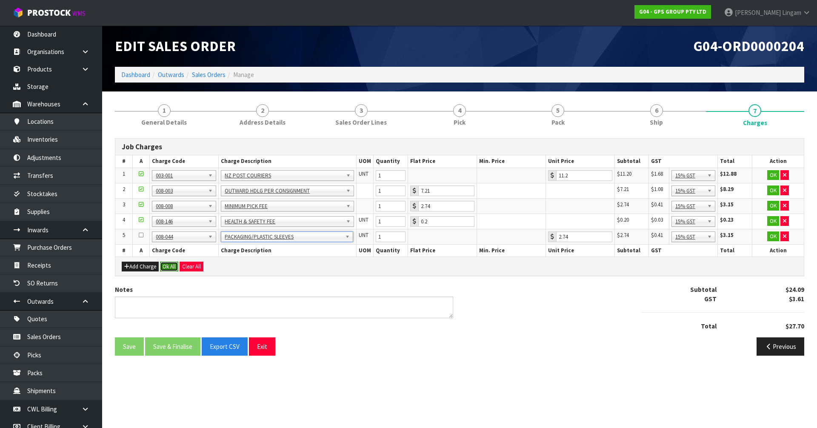
click at [169, 267] on button "Ok All" at bounding box center [169, 267] width 18 height 10
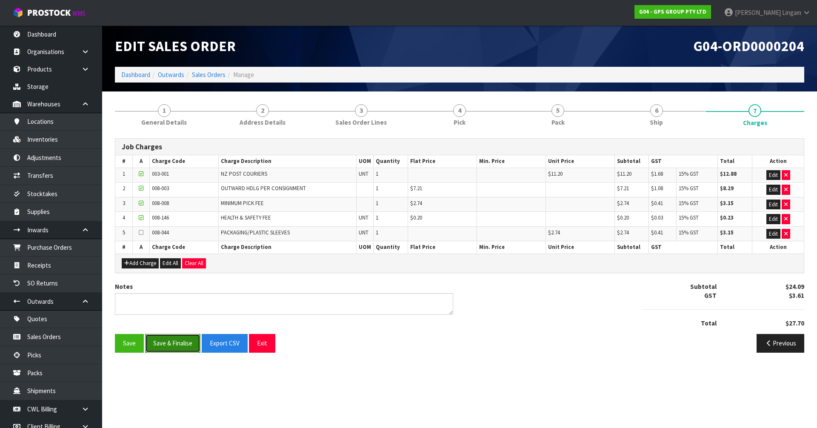
click at [175, 340] on button "Save & Finalise" at bounding box center [172, 343] width 55 height 18
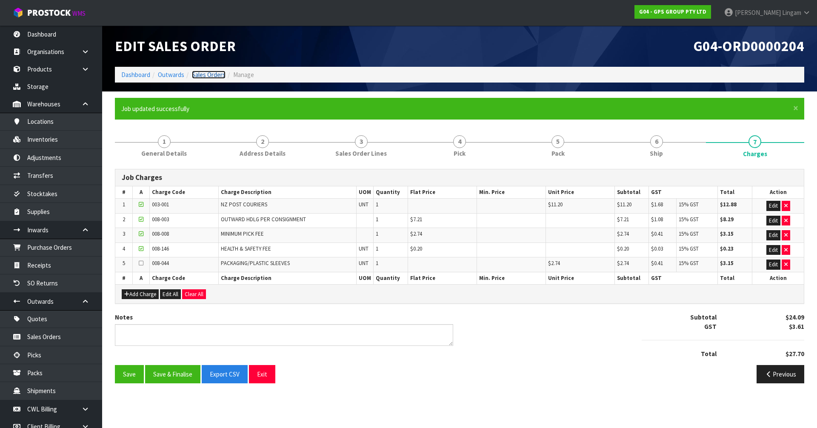
click at [220, 74] on link "Sales Orders" at bounding box center [209, 75] width 34 height 8
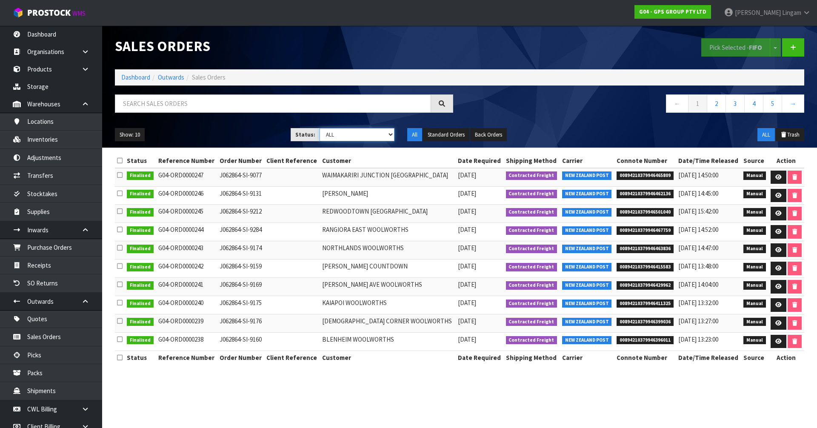
click at [361, 135] on select "Draft Pending Allocated Pending Pick Goods Picked Goods Packed Pending Charges …" at bounding box center [357, 134] width 75 height 13
select select "string:6"
click at [320, 128] on select "Draft Pending Allocated Pending Pick Goods Picked Goods Packed Pending Charges …" at bounding box center [357, 134] width 75 height 13
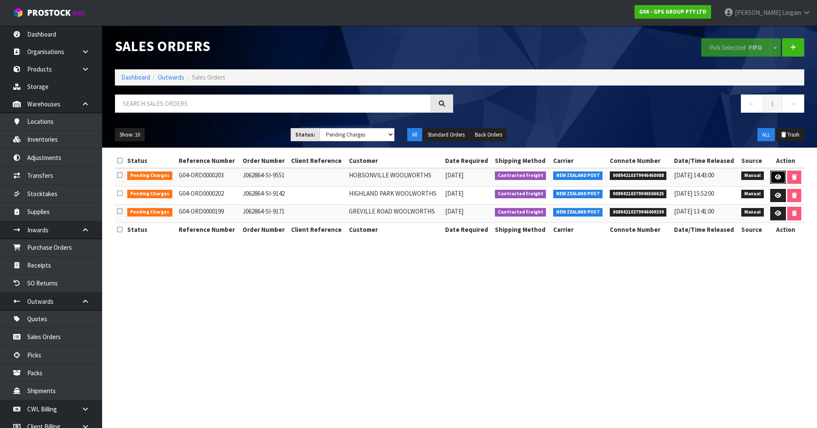
click at [775, 179] on icon at bounding box center [778, 177] width 6 height 6
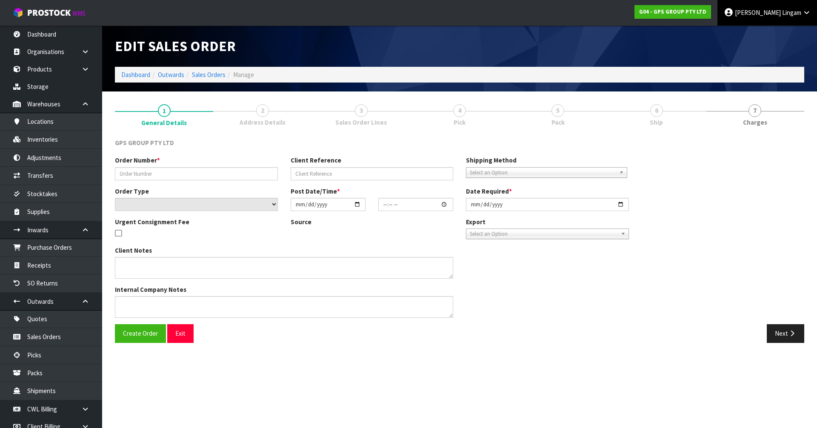
type input "J062864-SI-9551"
select select "number:0"
type input "2025-09-03"
type input "16:25:00.000"
type input "2025-09-04"
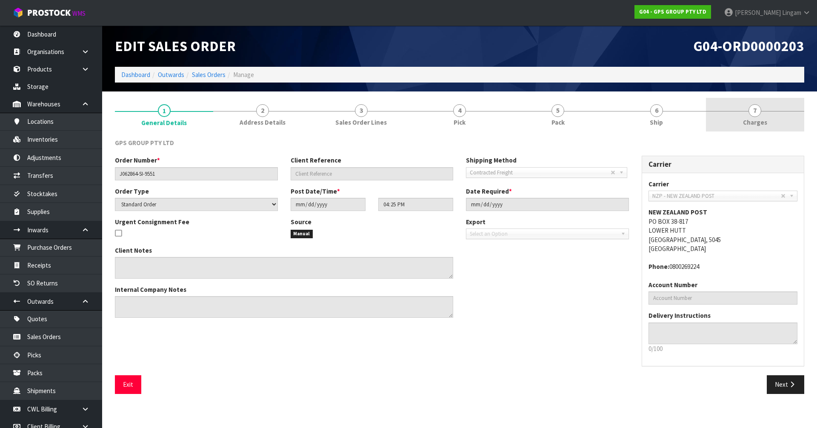
click at [785, 127] on link "7 Charges" at bounding box center [755, 115] width 98 height 34
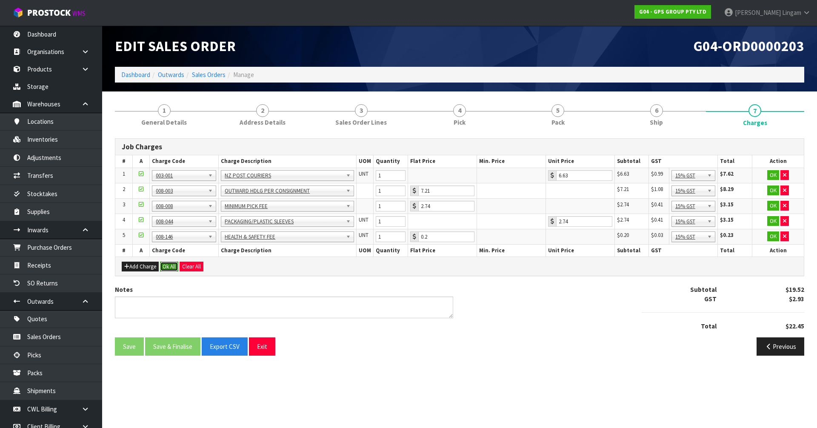
click at [168, 265] on button "Ok All" at bounding box center [169, 267] width 18 height 10
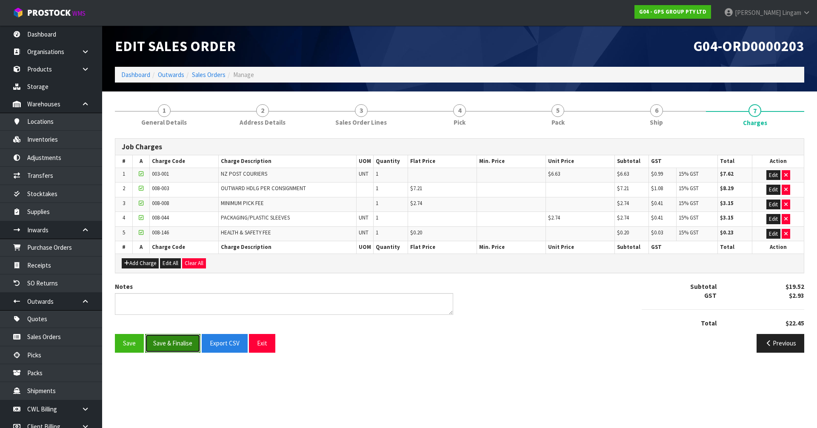
click at [180, 343] on button "Save & Finalise" at bounding box center [172, 343] width 55 height 18
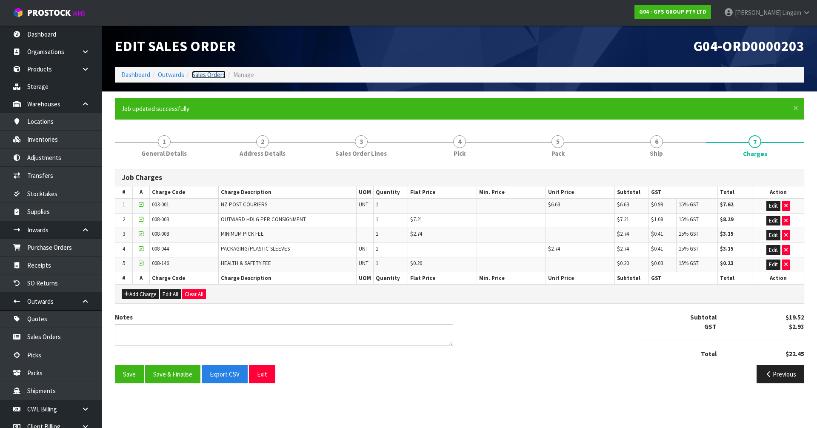
click at [219, 73] on link "Sales Orders" at bounding box center [209, 75] width 34 height 8
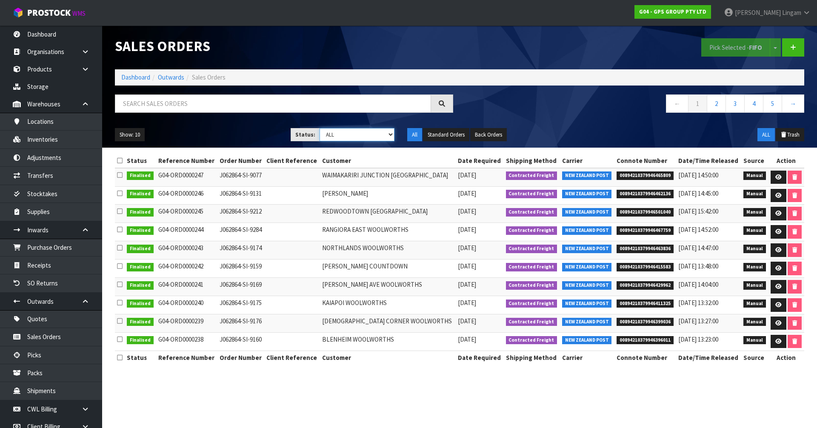
click at [363, 131] on select "Draft Pending Allocated Pending Pick Goods Picked Goods Packed Pending Charges …" at bounding box center [357, 134] width 75 height 13
select select "string:6"
click at [320, 128] on select "Draft Pending Allocated Pending Pick Goods Picked Goods Packed Pending Charges …" at bounding box center [357, 134] width 75 height 13
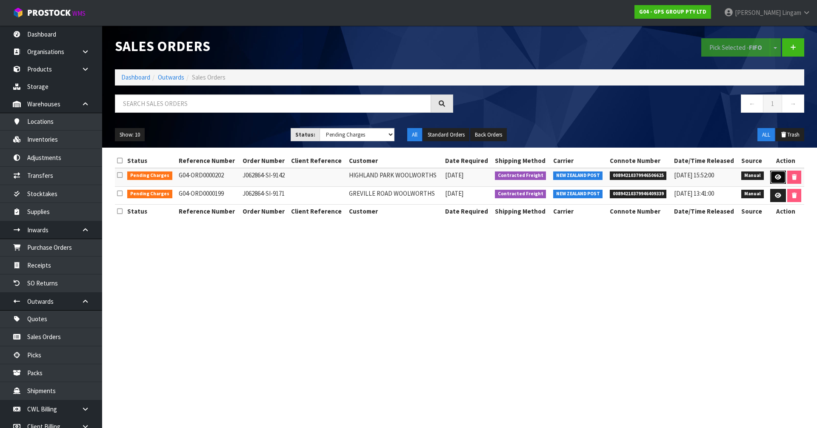
click at [778, 183] on link at bounding box center [778, 178] width 16 height 14
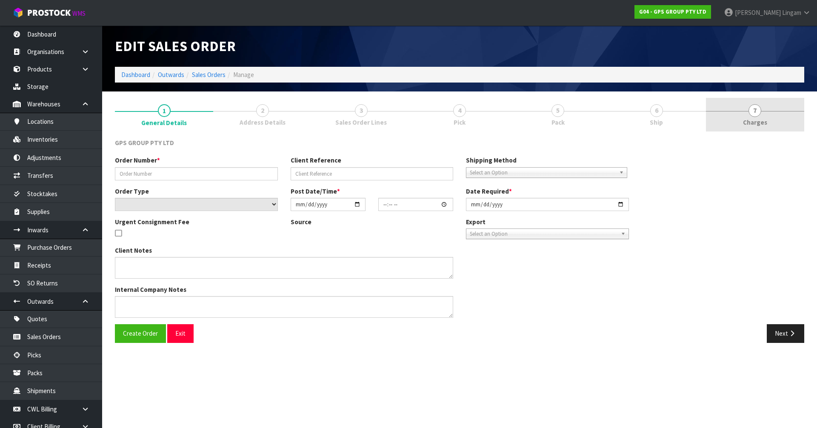
click at [789, 125] on link "7 Charges" at bounding box center [755, 115] width 98 height 34
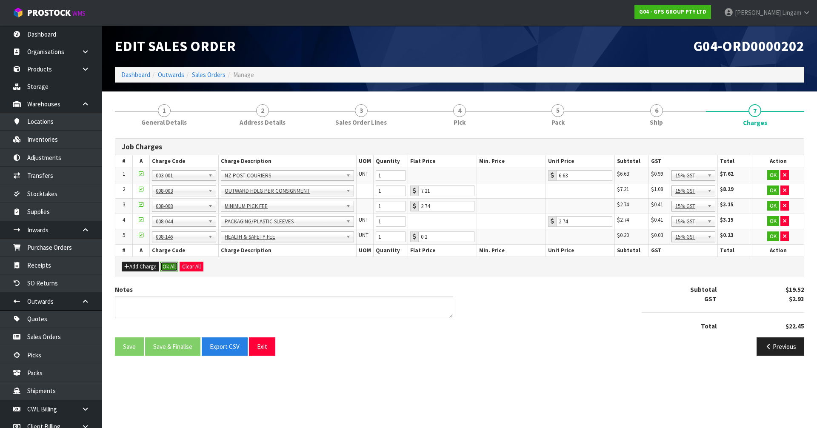
click at [168, 267] on button "Ok All" at bounding box center [169, 267] width 18 height 10
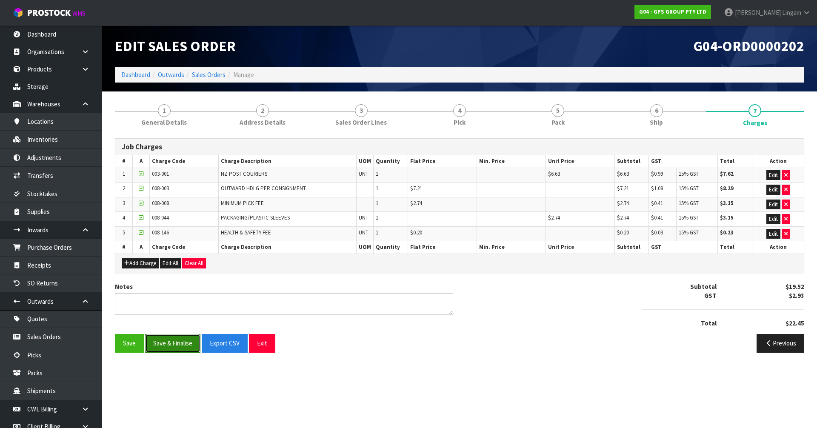
click at [171, 345] on button "Save & Finalise" at bounding box center [172, 343] width 55 height 18
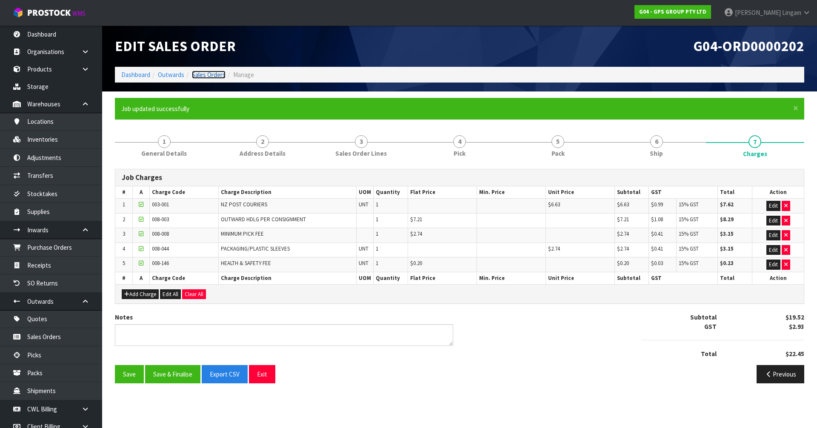
click at [216, 76] on link "Sales Orders" at bounding box center [209, 75] width 34 height 8
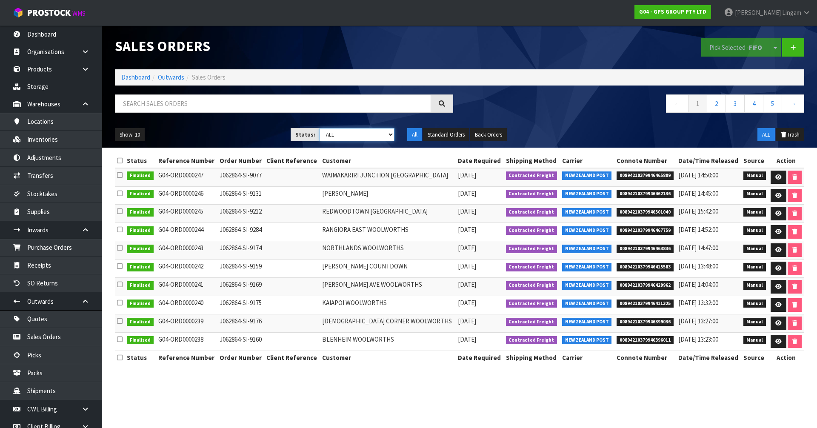
click at [379, 138] on select "Draft Pending Allocated Pending Pick Goods Picked Goods Packed Pending Charges …" at bounding box center [357, 134] width 75 height 13
select select "string:6"
click at [320, 128] on select "Draft Pending Allocated Pending Pick Goods Picked Goods Packed Pending Charges …" at bounding box center [357, 134] width 75 height 13
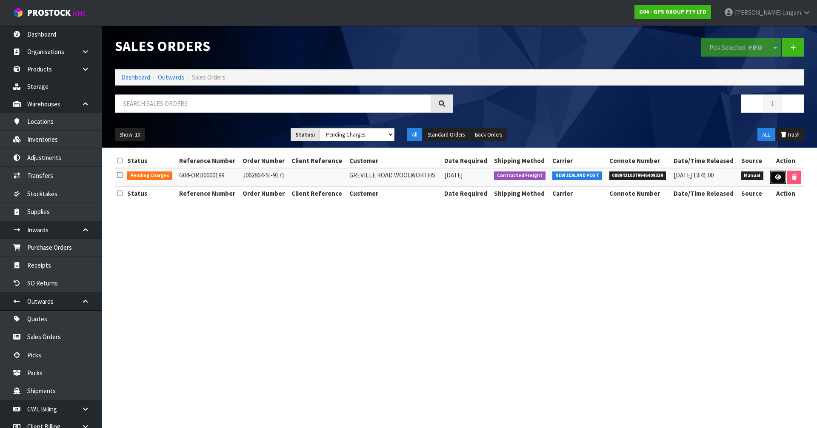
click at [780, 177] on link at bounding box center [778, 178] width 16 height 14
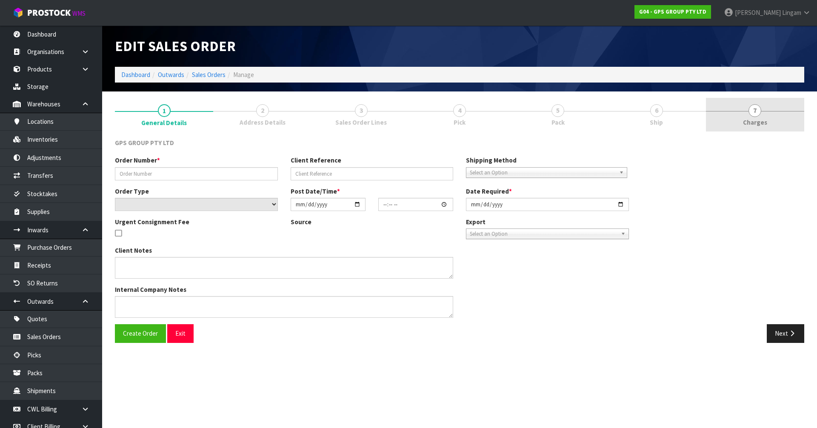
click at [790, 122] on link "7 Charges" at bounding box center [755, 115] width 98 height 34
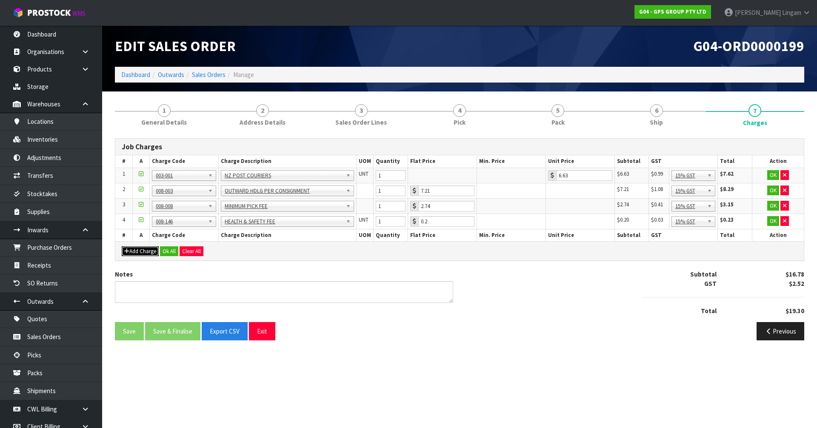
click at [149, 252] on button "Add Charge" at bounding box center [140, 251] width 37 height 10
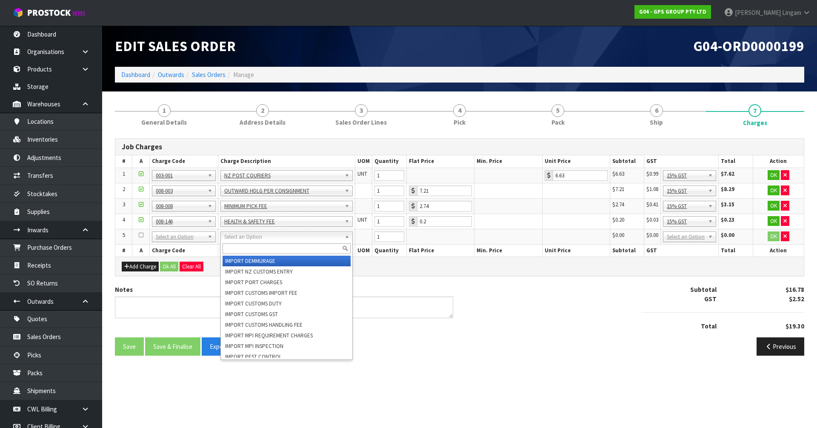
click at [235, 250] on input "text" at bounding box center [287, 248] width 128 height 11
type input "plas"
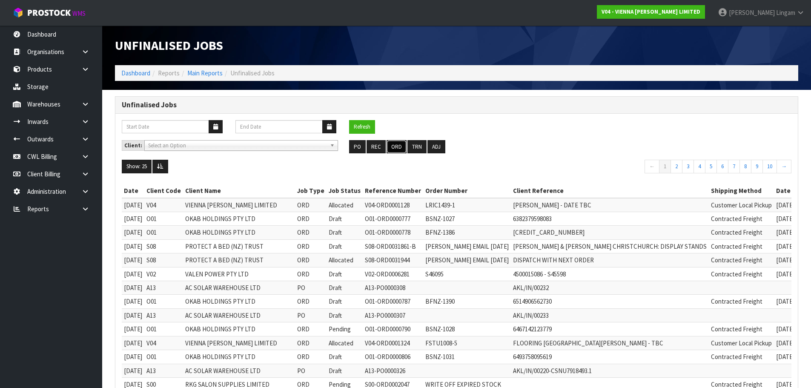
click at [398, 147] on button "ORD" at bounding box center [396, 147] width 20 height 14
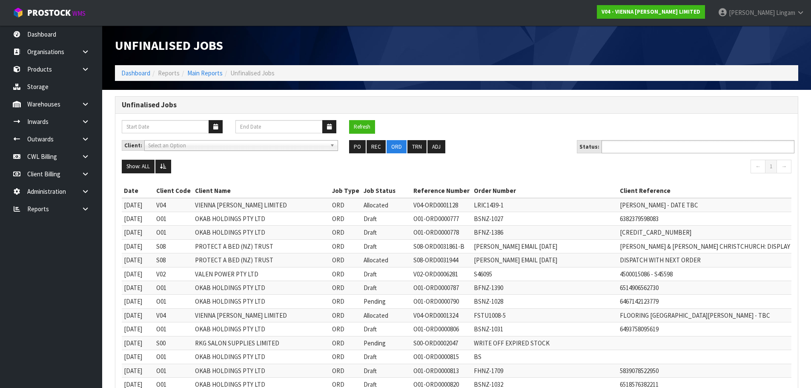
click at [625, 147] on input "text" at bounding box center [635, 146] width 63 height 11
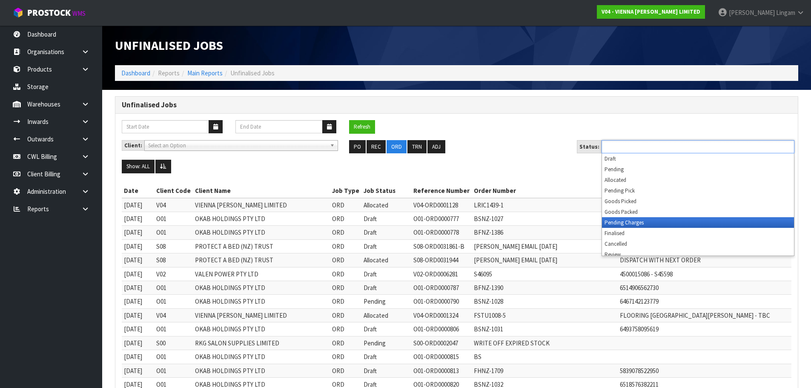
click at [633, 223] on li "Pending Charges" at bounding box center [698, 222] width 192 height 11
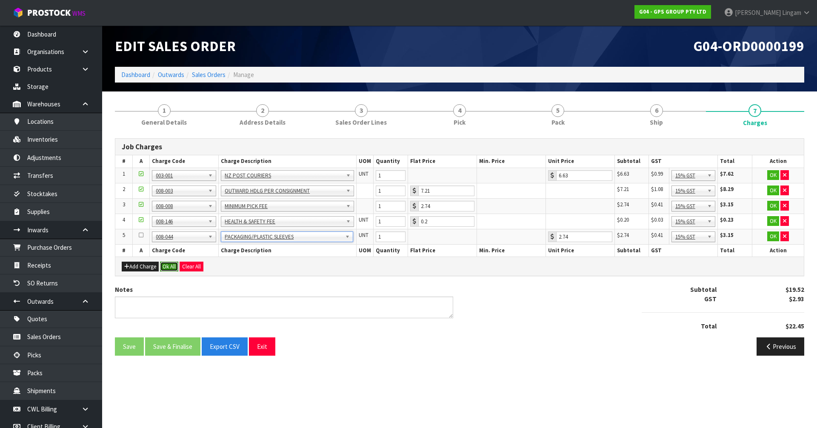
click at [171, 263] on button "Ok All" at bounding box center [169, 267] width 18 height 10
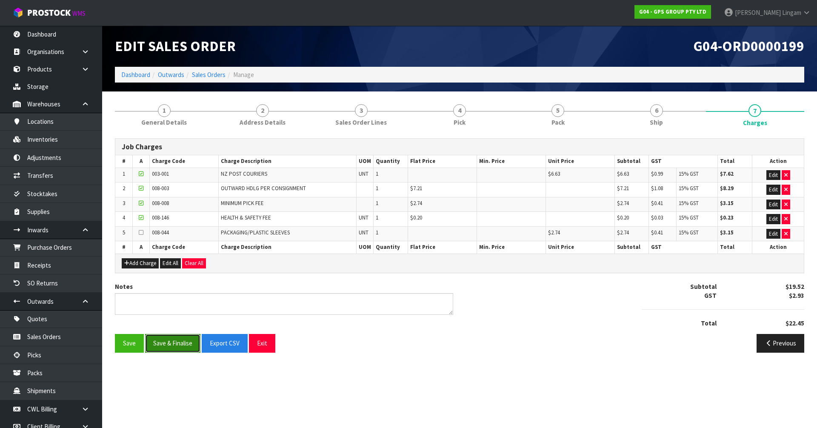
click at [171, 343] on button "Save & Finalise" at bounding box center [172, 343] width 55 height 18
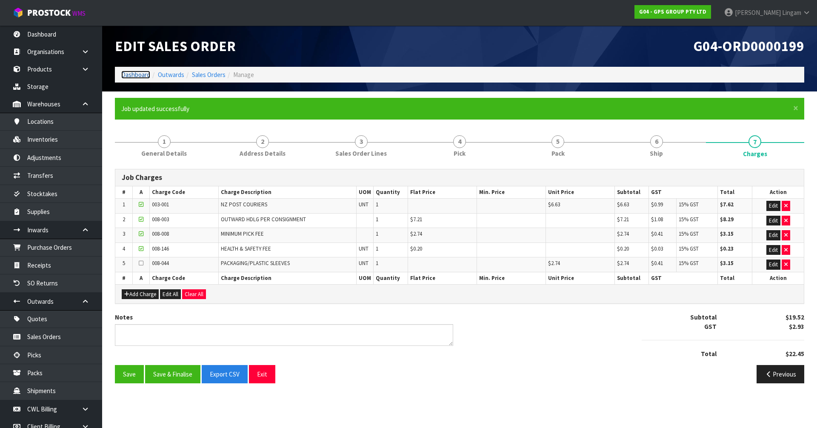
click at [135, 75] on link "Dashboard" at bounding box center [135, 75] width 29 height 8
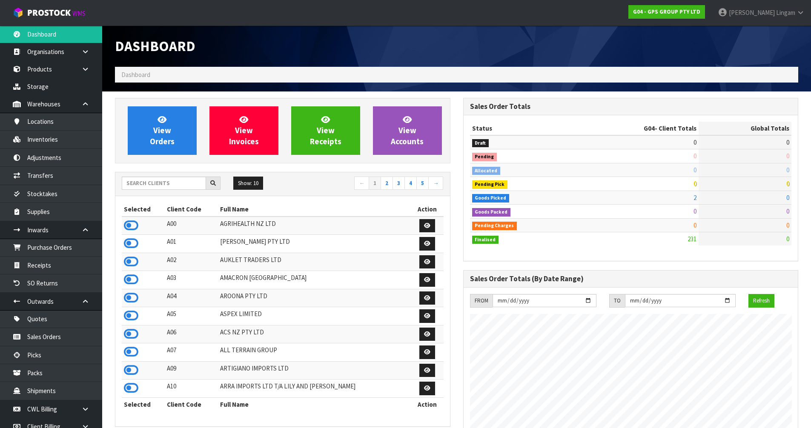
scroll to position [534, 348]
click at [147, 182] on input "text" at bounding box center [164, 183] width 84 height 13
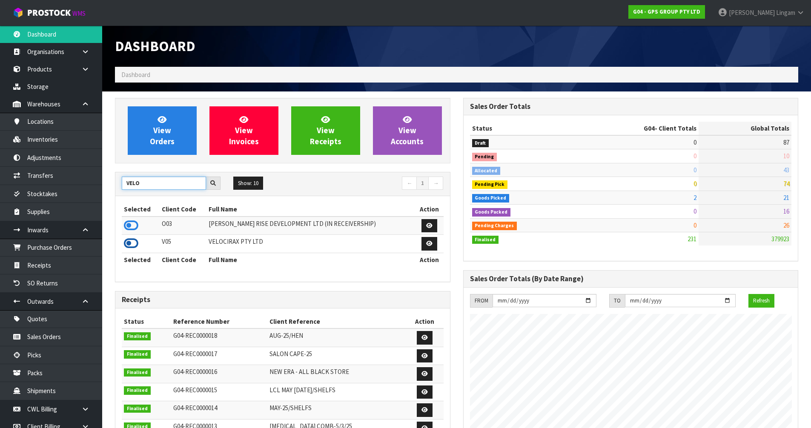
type input "VELO"
drag, startPoint x: 126, startPoint y: 244, endPoint x: 146, endPoint y: 236, distance: 21.7
click at [126, 244] on icon at bounding box center [131, 243] width 14 height 13
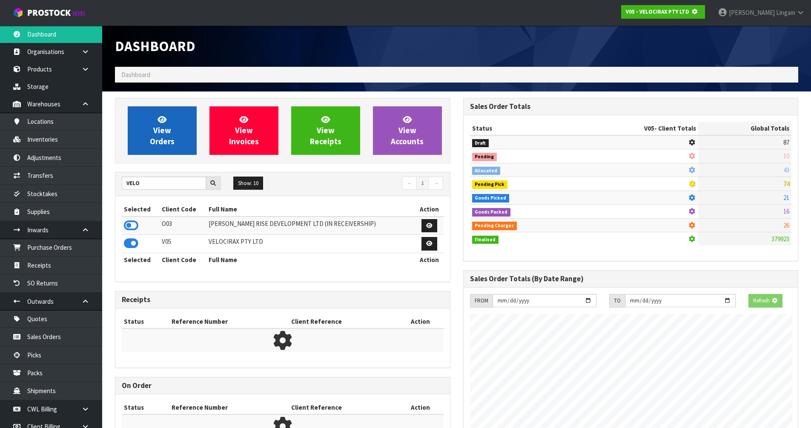
scroll to position [531, 348]
click at [175, 126] on link "View Orders" at bounding box center [162, 130] width 69 height 49
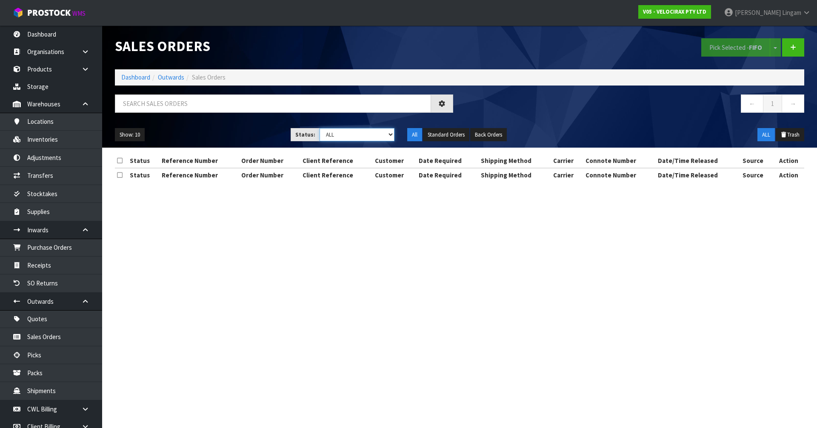
click at [368, 135] on select "Draft Pending Allocated Pending Pick Goods Picked Goods Packed Pending Charges …" at bounding box center [357, 134] width 75 height 13
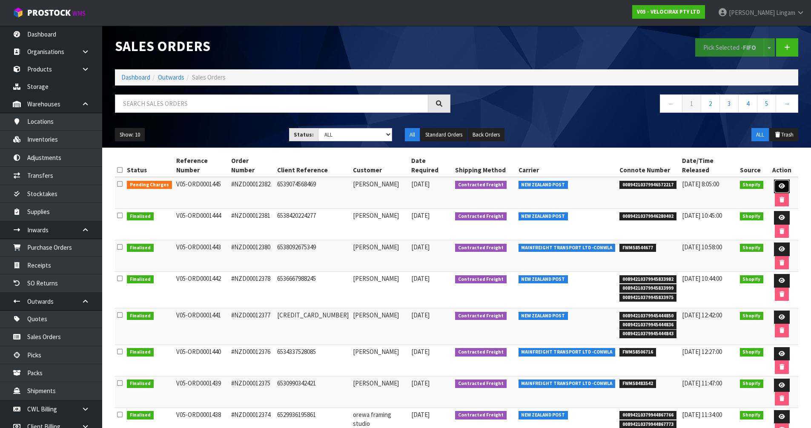
click at [778, 183] on icon at bounding box center [781, 186] width 6 height 6
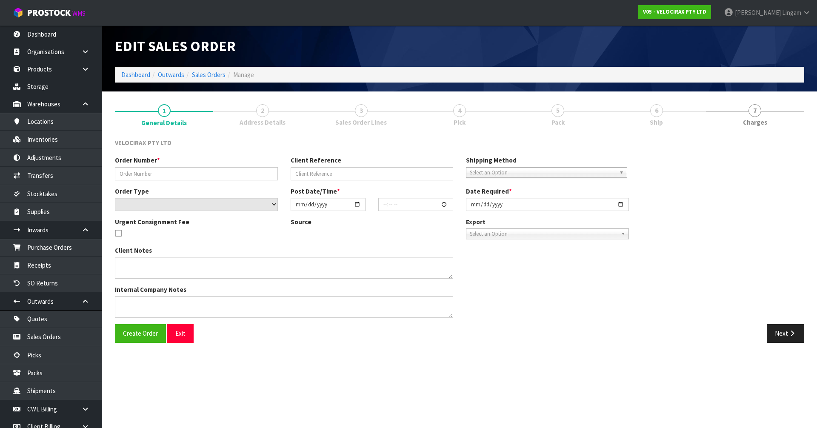
type input "#NZD00012382"
type input "6539074568469"
select select "number:0"
type input "2025-09-04"
type input "16:10:30.000"
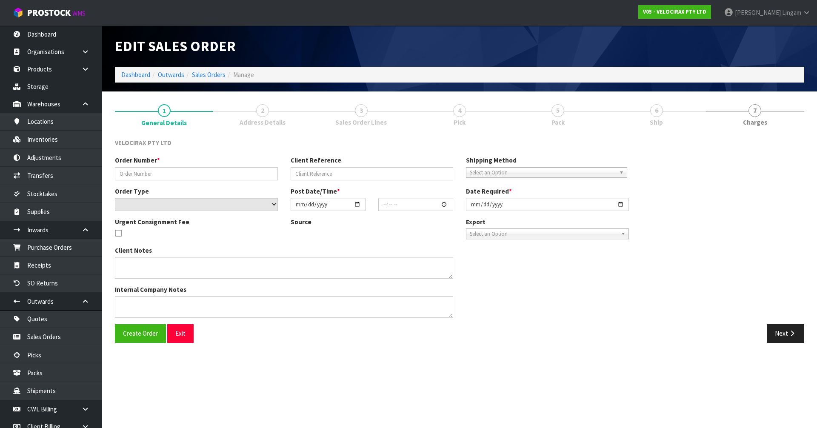
type input "2025-09-05"
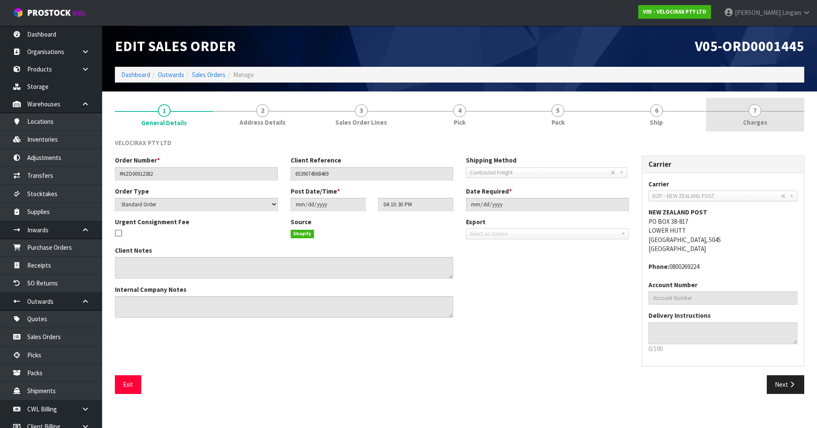
click at [793, 123] on link "7 Charges" at bounding box center [755, 115] width 98 height 34
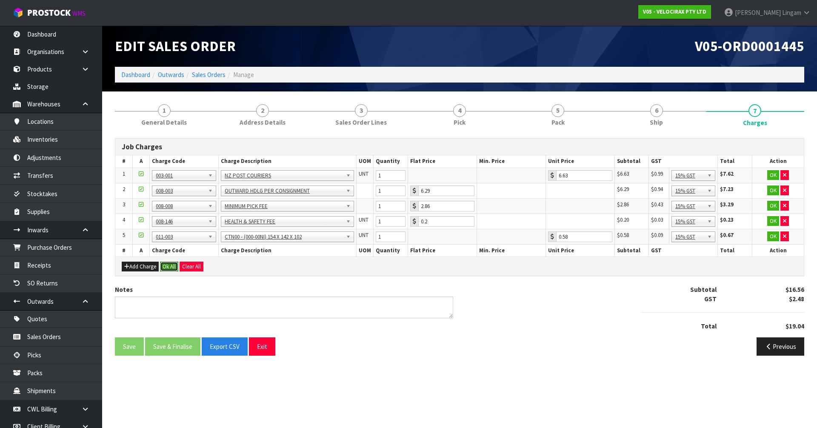
click at [166, 269] on button "Ok All" at bounding box center [169, 267] width 18 height 10
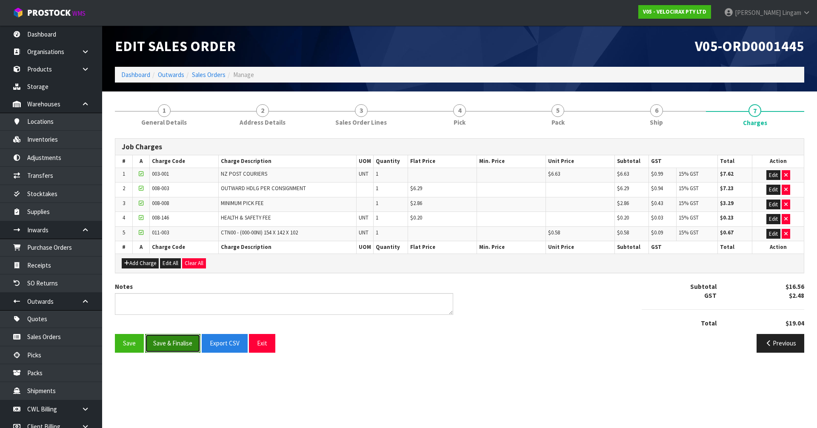
click at [173, 350] on button "Save & Finalise" at bounding box center [172, 343] width 55 height 18
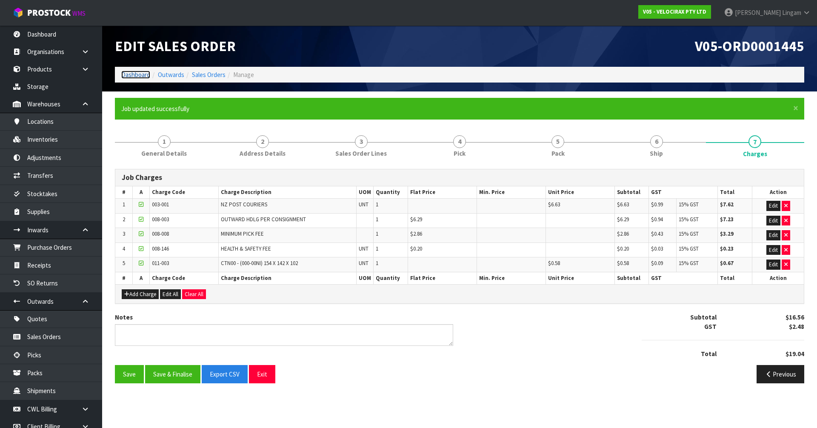
click at [130, 74] on link "Dashboard" at bounding box center [135, 75] width 29 height 8
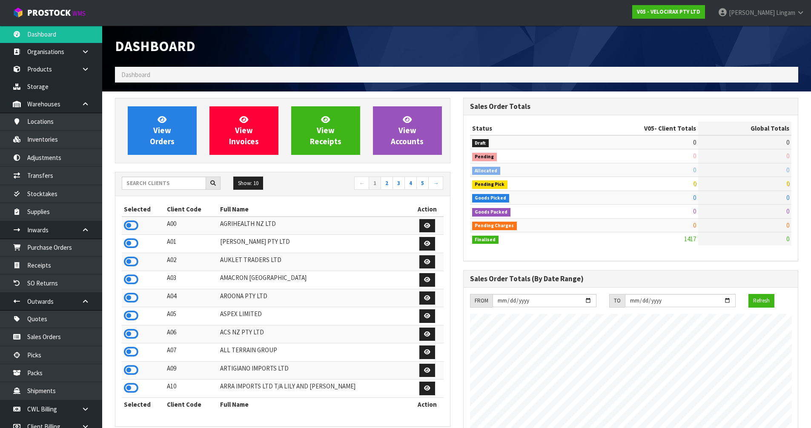
scroll to position [663, 348]
click at [388, 184] on link "2" at bounding box center [386, 184] width 12 height 14
click at [131, 264] on icon at bounding box center [131, 261] width 14 height 13
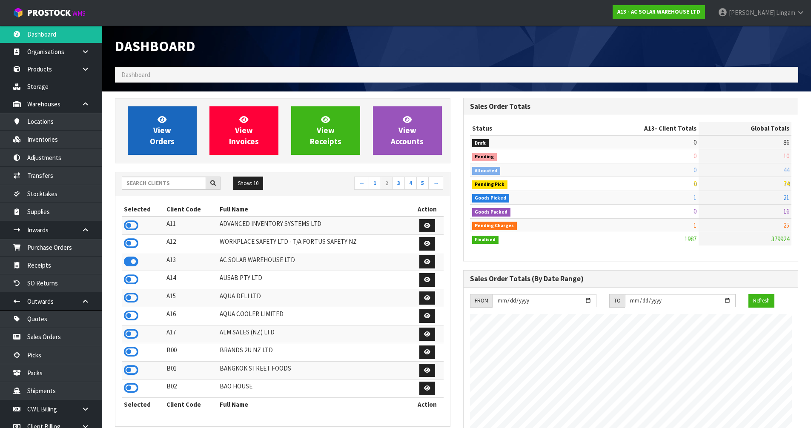
scroll to position [681, 348]
click at [163, 143] on span "View Orders" at bounding box center [162, 130] width 25 height 32
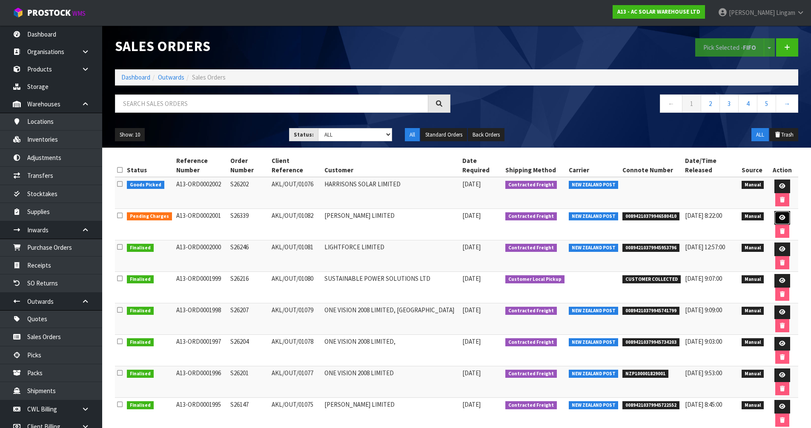
click at [783, 219] on icon at bounding box center [782, 218] width 6 height 6
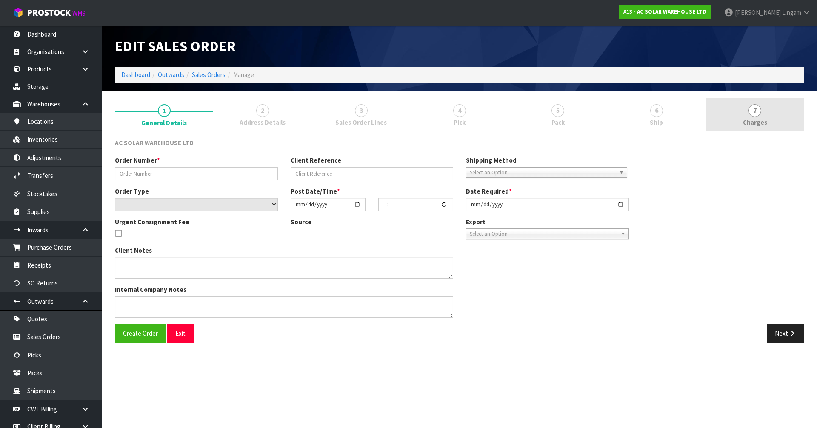
type input "S26339"
type input "AKL/OUT/01082"
select select "number:0"
type input "2025-09-04"
type input "17:02:00.000"
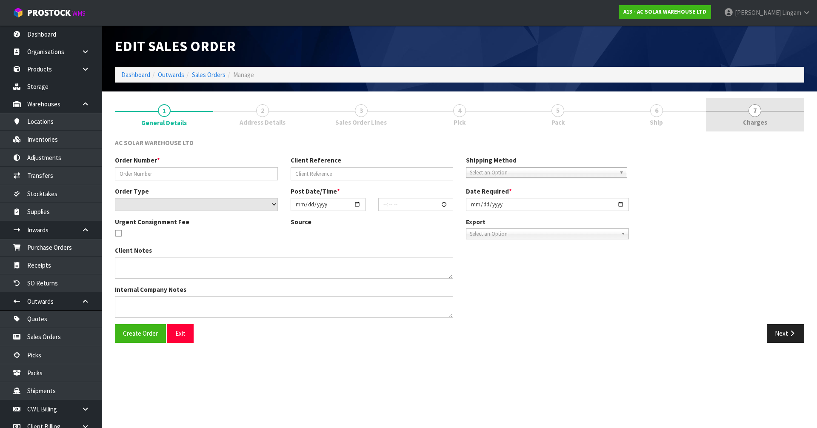
type input "2025-09-05"
type textarea "SEND WITH NZ POST"
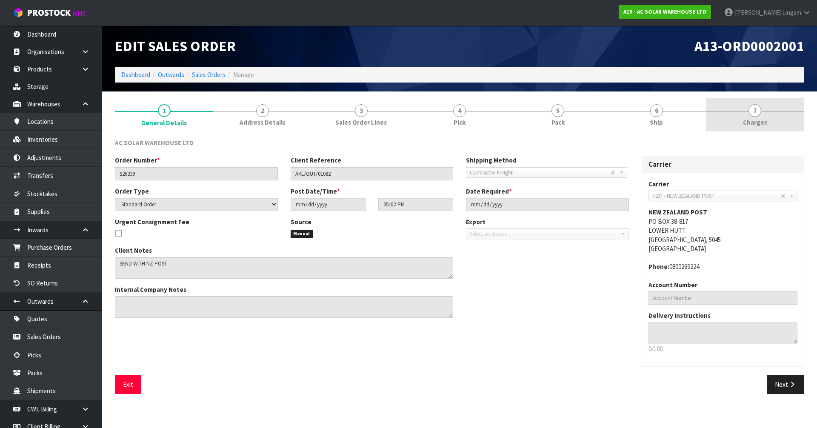
click at [797, 117] on link "7 Charges" at bounding box center [755, 115] width 98 height 34
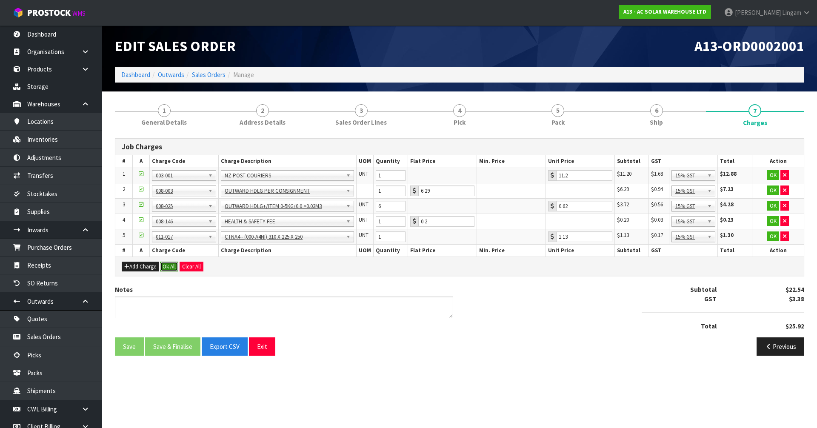
click at [170, 268] on button "Ok All" at bounding box center [169, 267] width 18 height 10
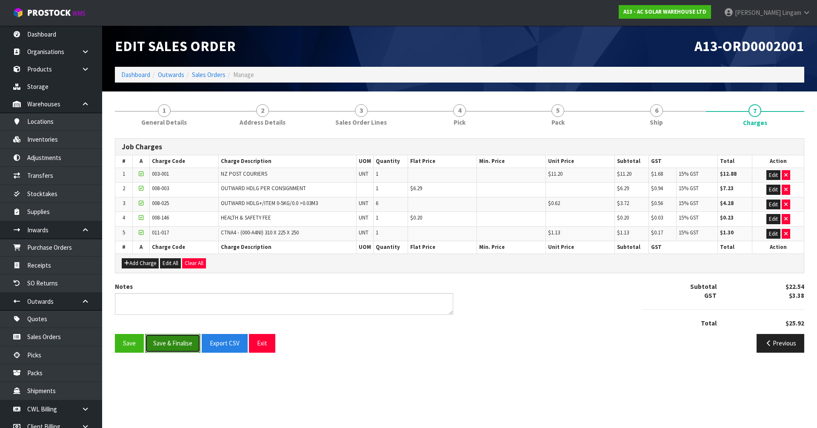
click at [171, 346] on button "Save & Finalise" at bounding box center [172, 343] width 55 height 18
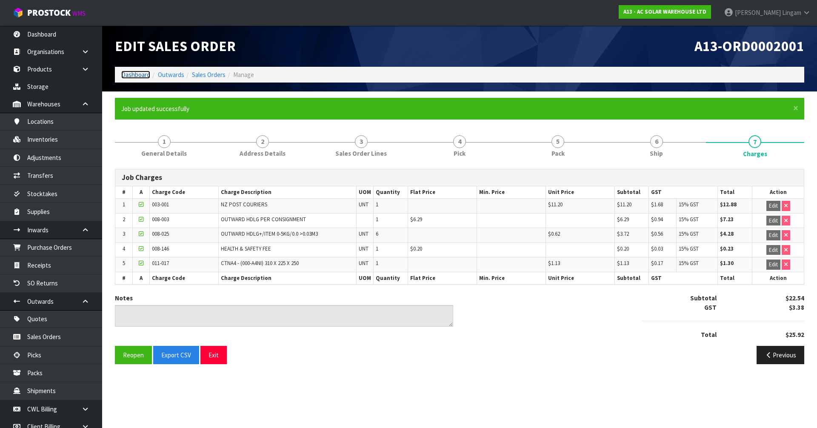
click at [128, 72] on link "Dashboard" at bounding box center [135, 75] width 29 height 8
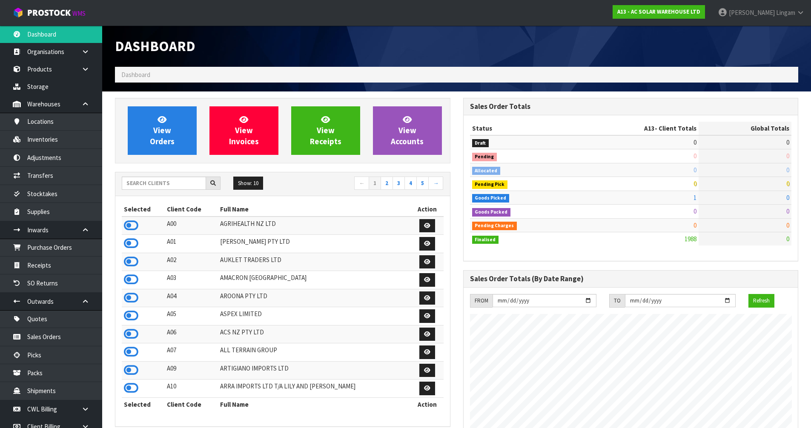
scroll to position [681, 348]
click at [180, 181] on input "text" at bounding box center [164, 183] width 84 height 13
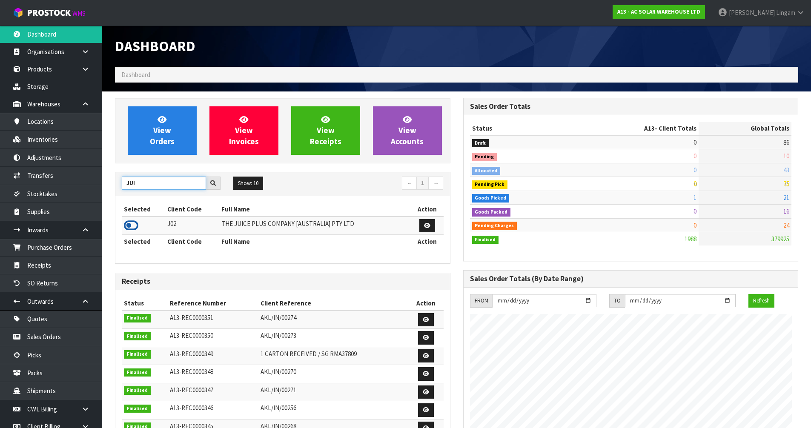
type input "JUI"
click at [136, 224] on icon at bounding box center [131, 225] width 14 height 13
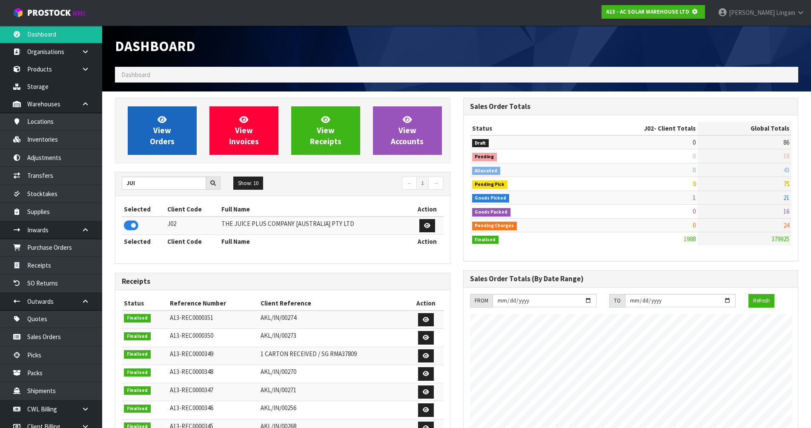
scroll to position [531, 348]
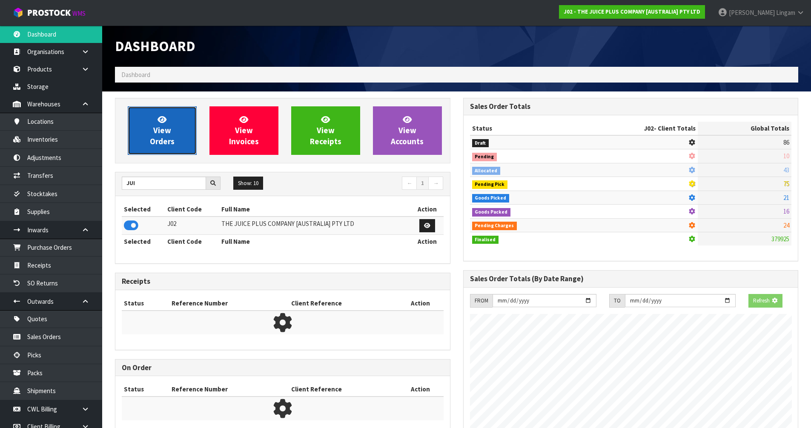
click at [169, 142] on span "View Orders" at bounding box center [162, 130] width 25 height 32
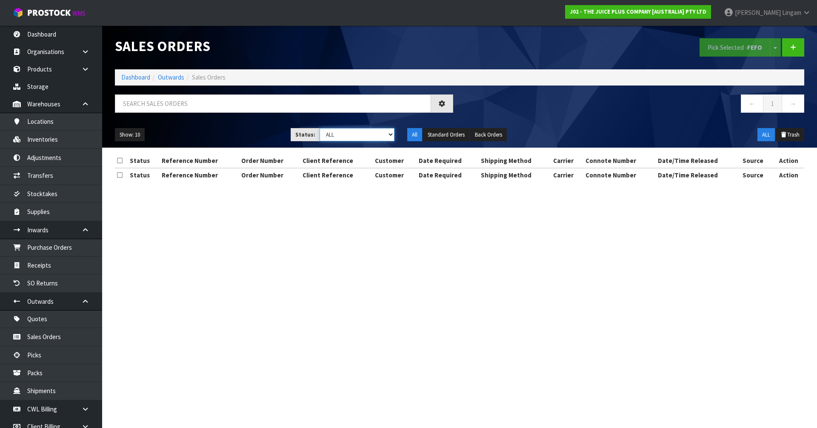
drag, startPoint x: 374, startPoint y: 136, endPoint x: 372, endPoint y: 141, distance: 5.0
click at [374, 136] on select "Draft Pending Allocated Pending Pick Goods Picked Goods Packed Pending Charges …" at bounding box center [357, 134] width 75 height 13
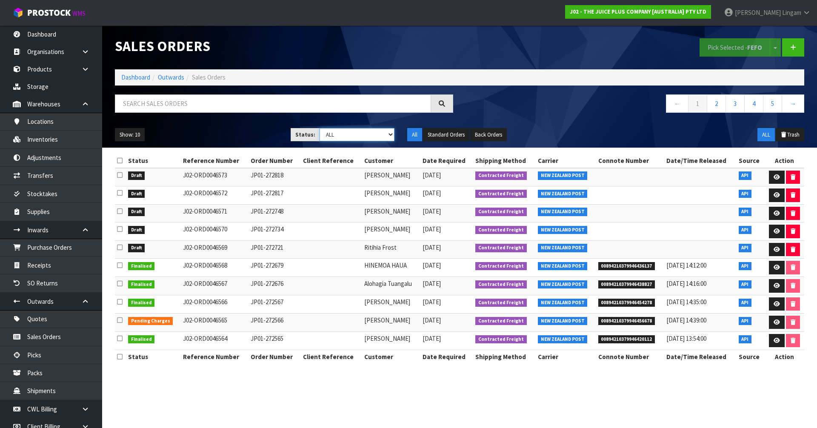
select select "string:6"
click at [320, 128] on select "Draft Pending Allocated Pending Pick Goods Picked Goods Packed Pending Charges …" at bounding box center [357, 134] width 75 height 13
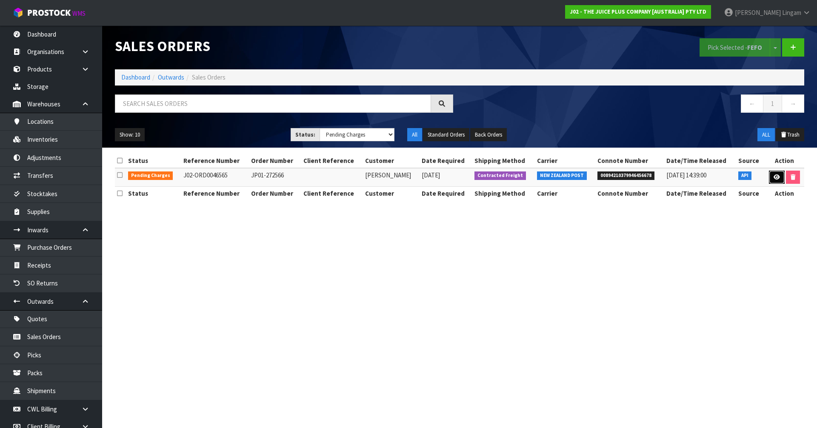
click at [774, 178] on icon at bounding box center [777, 177] width 6 height 6
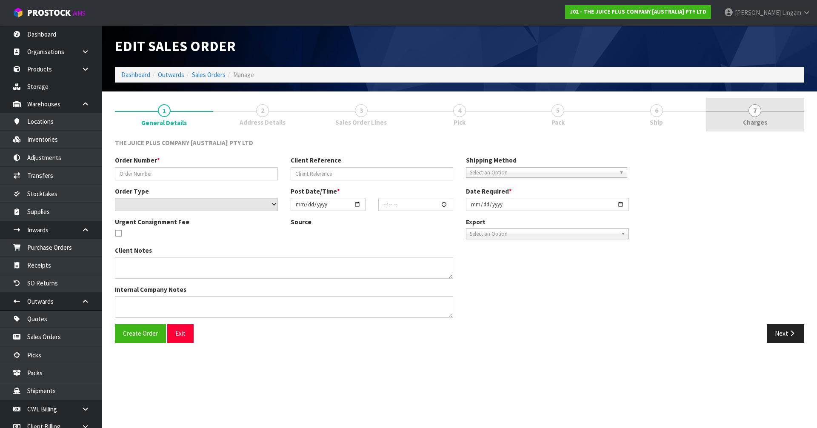
click at [769, 108] on link "7 Charges" at bounding box center [755, 115] width 98 height 34
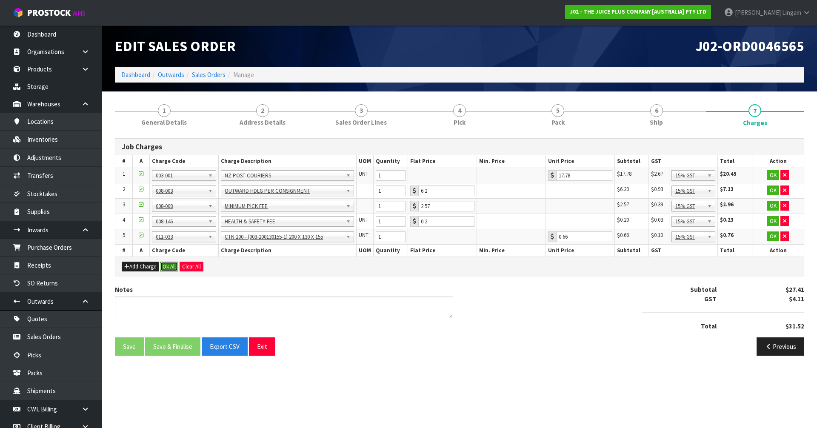
click at [174, 265] on button "Ok All" at bounding box center [169, 267] width 18 height 10
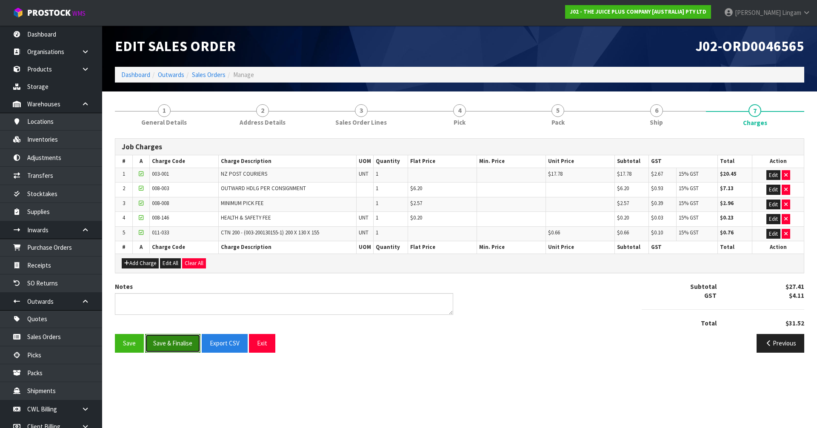
click at [169, 343] on button "Save & Finalise" at bounding box center [172, 343] width 55 height 18
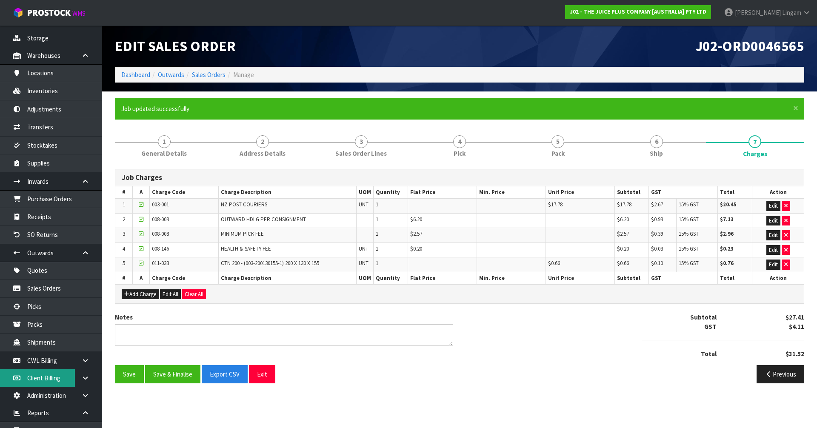
scroll to position [95, 0]
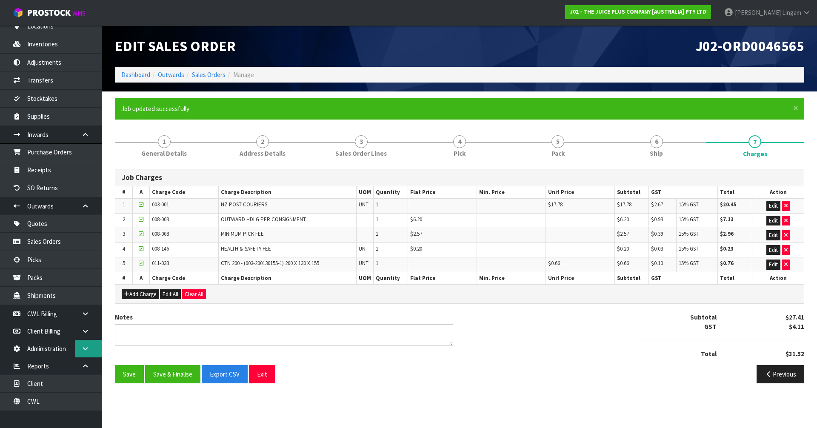
click at [84, 347] on icon at bounding box center [85, 348] width 8 height 6
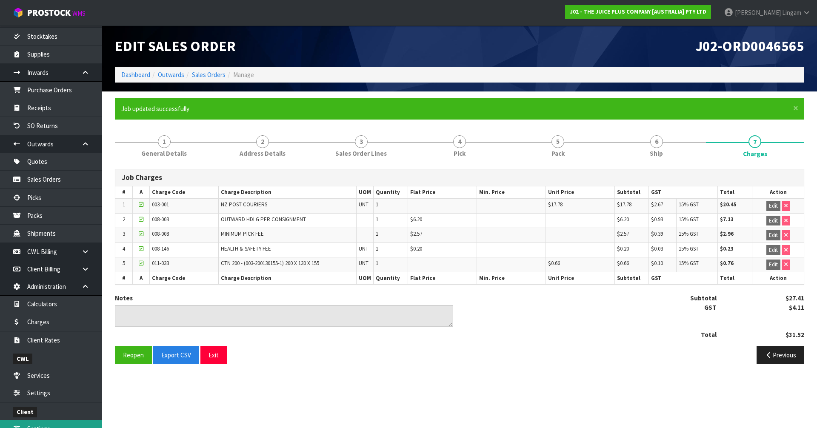
scroll to position [238, 0]
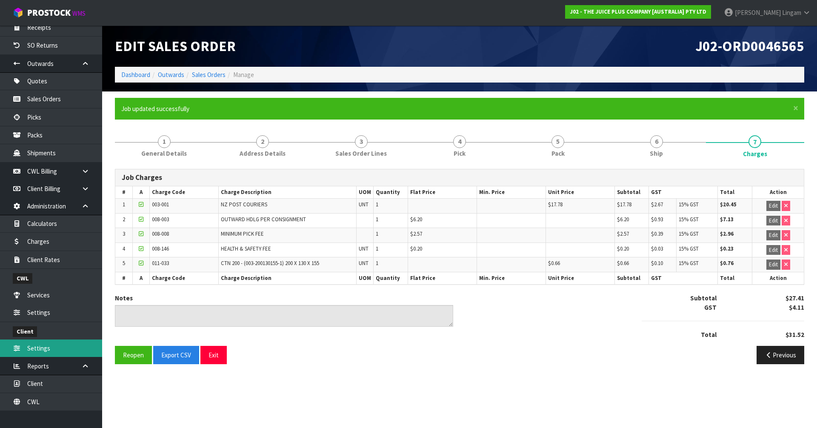
click at [40, 353] on link "Settings" at bounding box center [51, 348] width 102 height 17
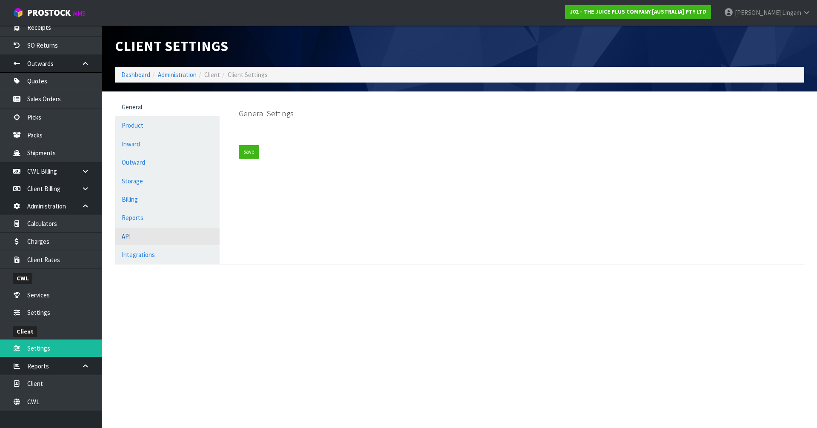
click at [134, 239] on link "API" at bounding box center [167, 236] width 104 height 17
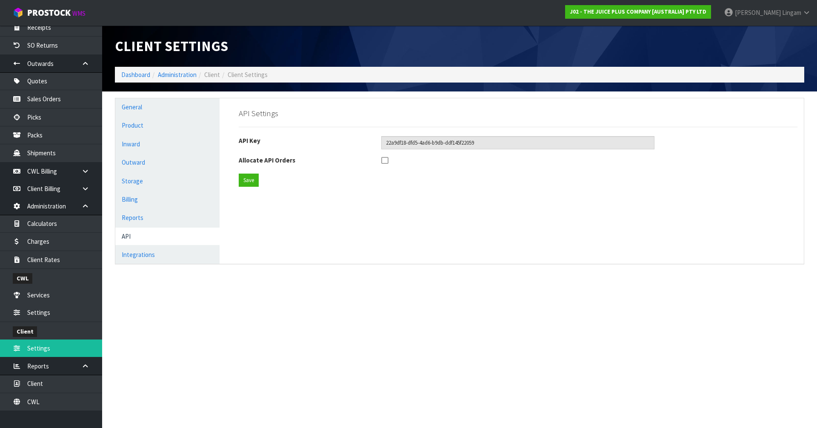
click at [388, 159] on div at bounding box center [399, 161] width 48 height 11
click at [387, 160] on icon at bounding box center [384, 161] width 7 height 8
click at [0, 0] on input "checkbox" at bounding box center [0, 0] width 0 height 0
click at [253, 183] on button "Save" at bounding box center [249, 181] width 20 height 14
click at [180, 254] on link "Integrations" at bounding box center [167, 254] width 104 height 17
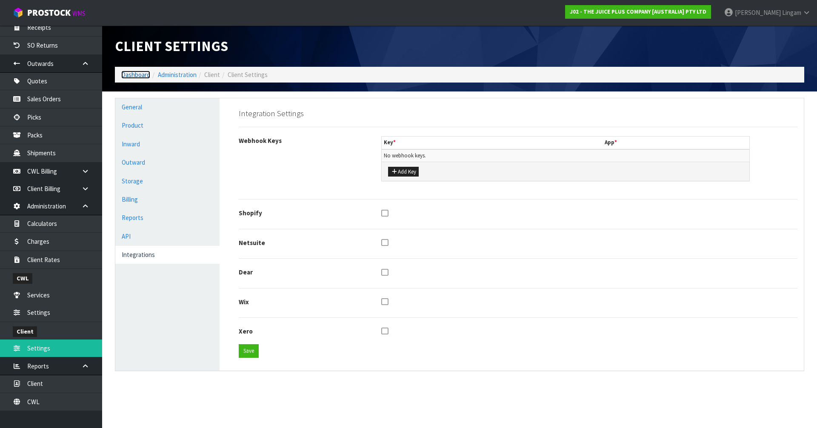
click at [139, 74] on link "Dashboard" at bounding box center [135, 75] width 29 height 8
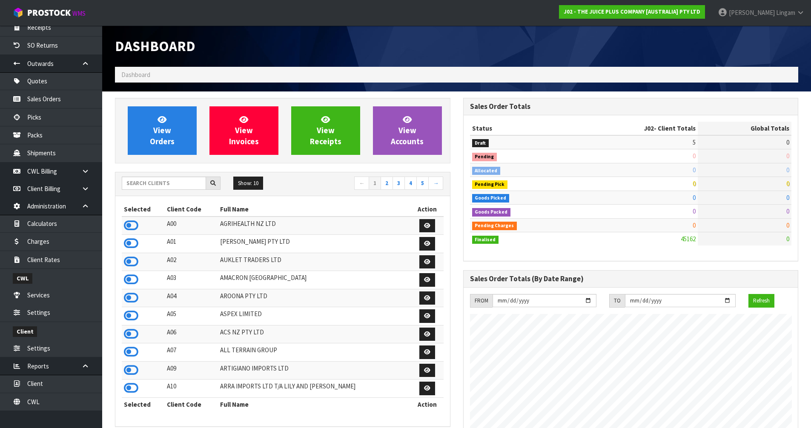
scroll to position [645, 348]
click at [151, 184] on input "text" at bounding box center [164, 183] width 84 height 13
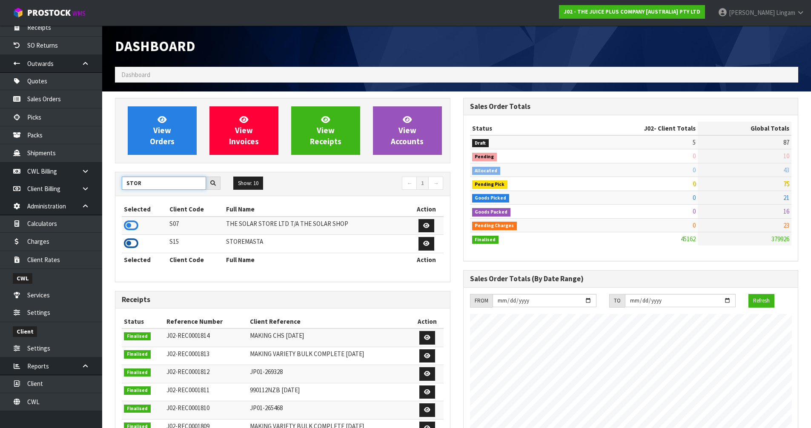
type input "STOR"
click at [128, 241] on icon at bounding box center [131, 243] width 14 height 13
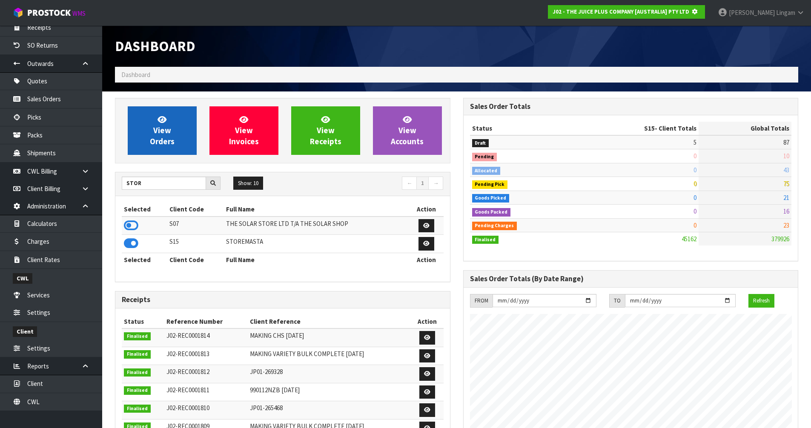
scroll to position [531, 348]
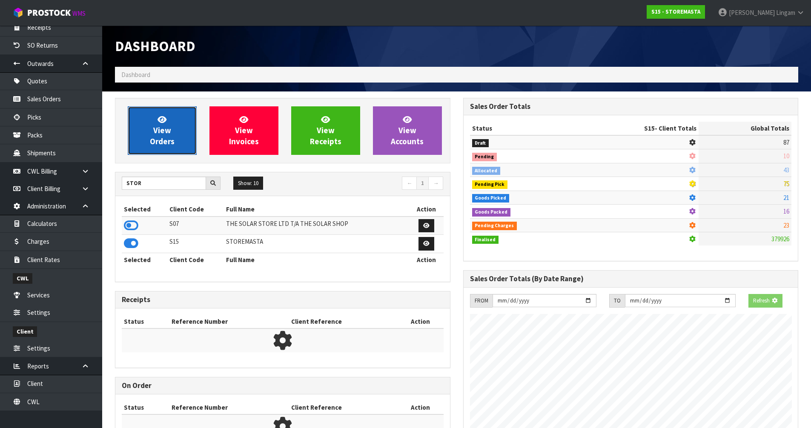
click at [144, 137] on link "View Orders" at bounding box center [162, 130] width 69 height 49
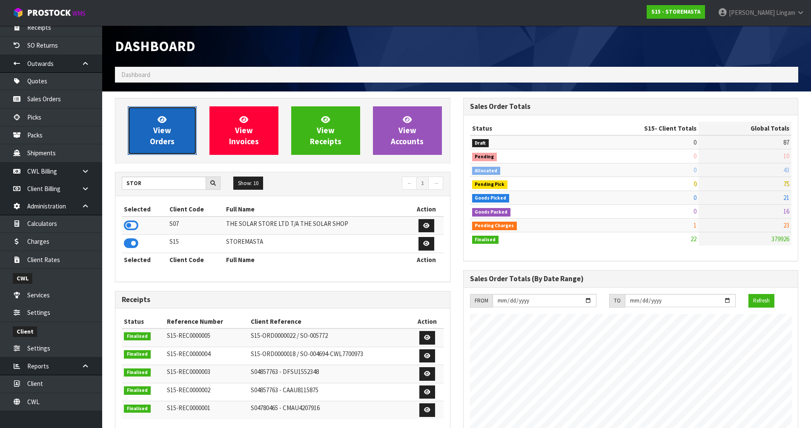
scroll to position [548, 348]
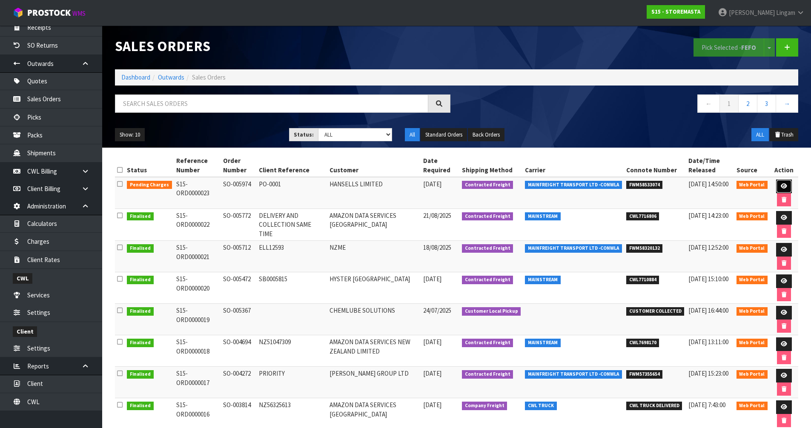
click at [784, 182] on link at bounding box center [784, 187] width 16 height 14
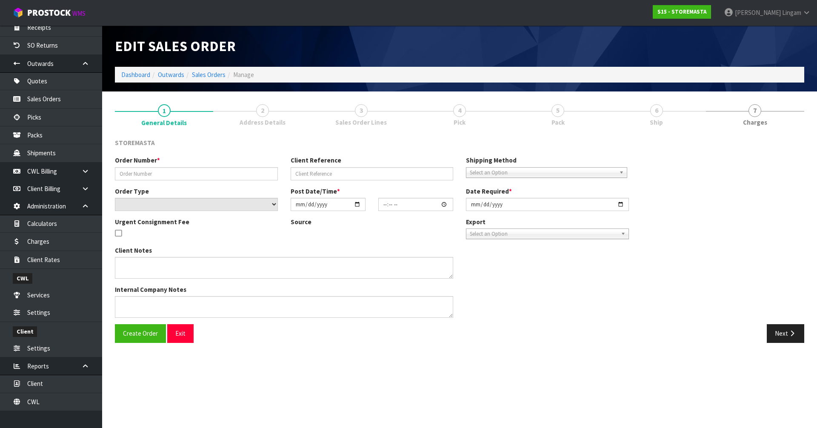
type input "SO-005974"
type input "PO-0001"
select select "number:0"
type input "2025-09-02"
type input "18:52:00.000"
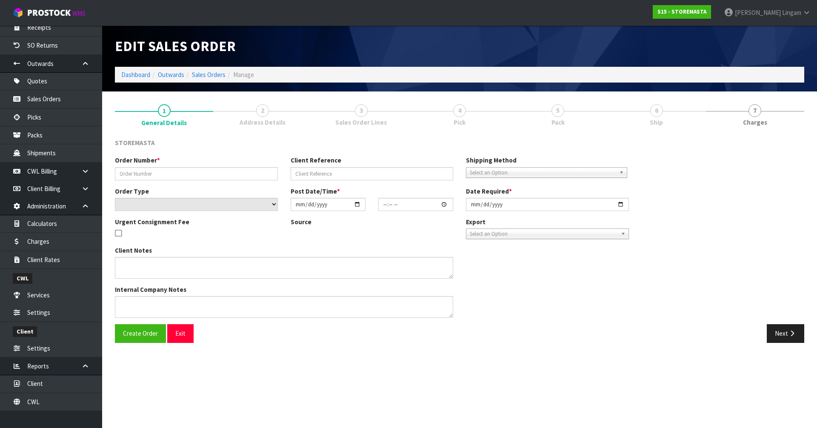
type input "2025-09-03"
type textarea "NO STOREMASTA PAPERWORK TO GO WITH THE GOODS. KINDLY ADVISE THE CONNOTE ONCE AV…"
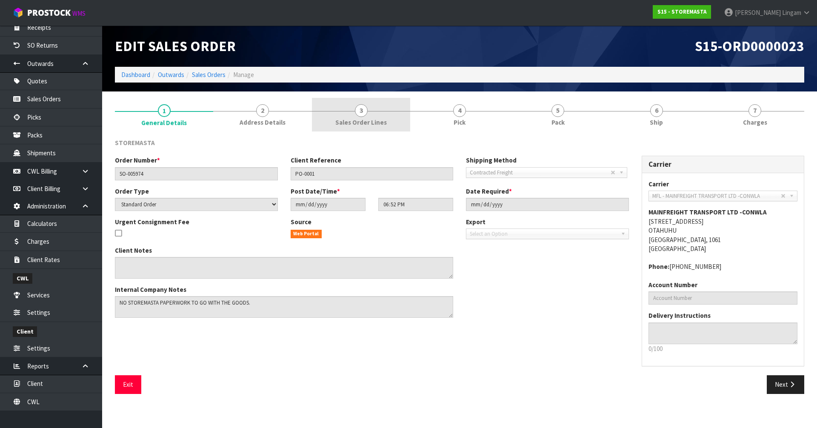
click at [375, 119] on span "Sales Order Lines" at bounding box center [360, 122] width 51 height 9
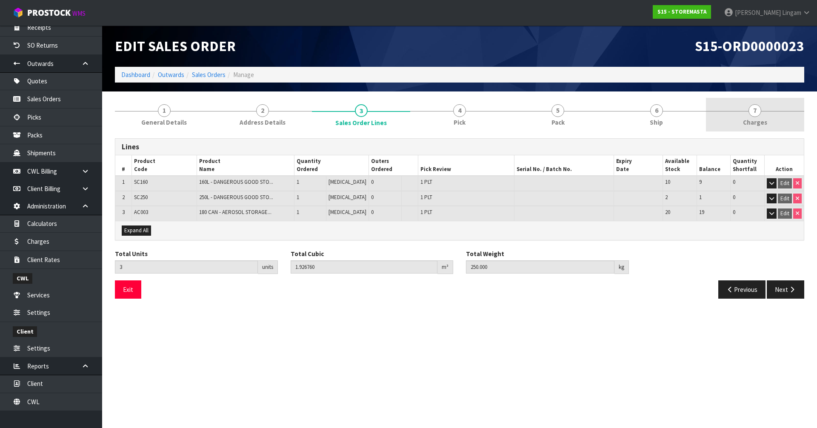
click at [769, 120] on link "7 Charges" at bounding box center [755, 115] width 98 height 34
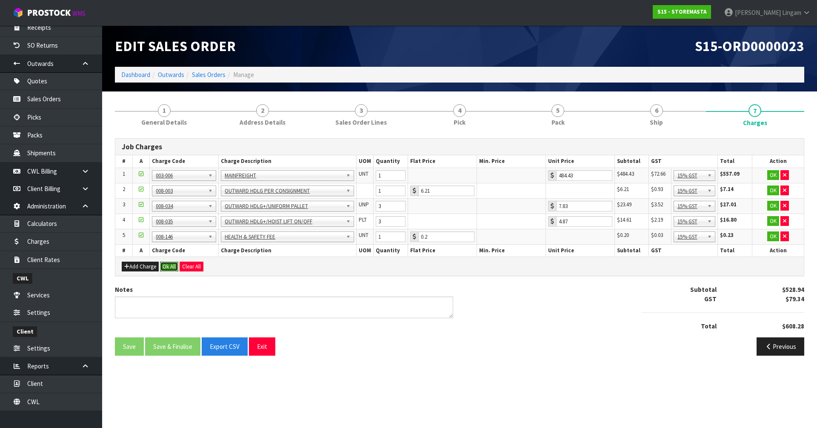
click at [166, 265] on button "Ok All" at bounding box center [169, 267] width 18 height 10
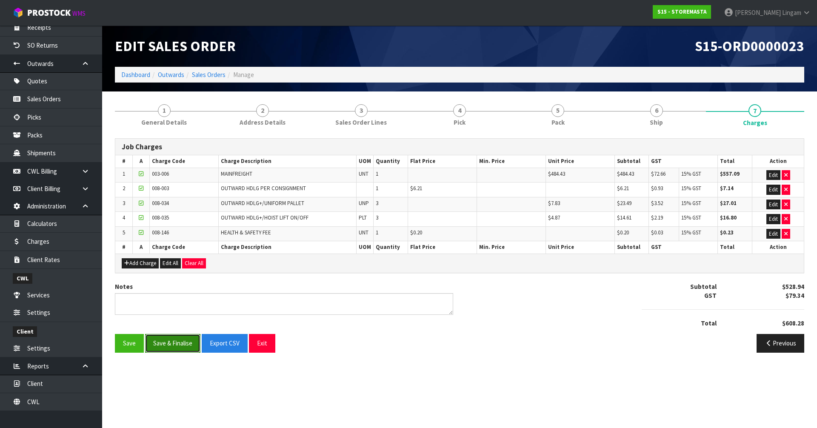
click at [181, 345] on button "Save & Finalise" at bounding box center [172, 343] width 55 height 18
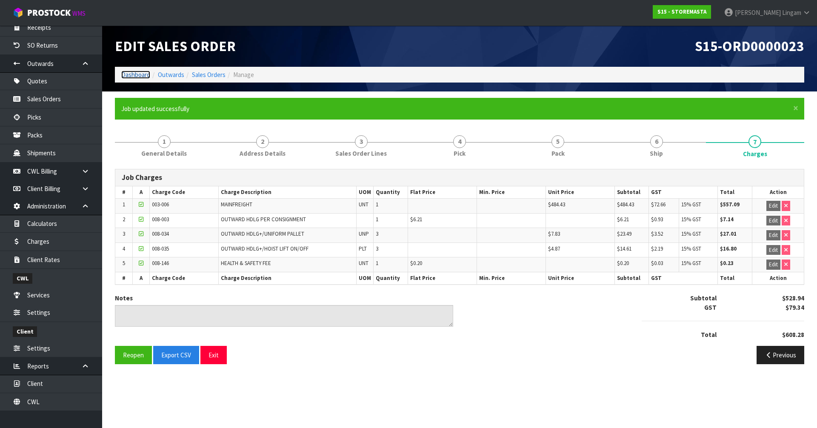
click at [130, 76] on link "Dashboard" at bounding box center [135, 75] width 29 height 8
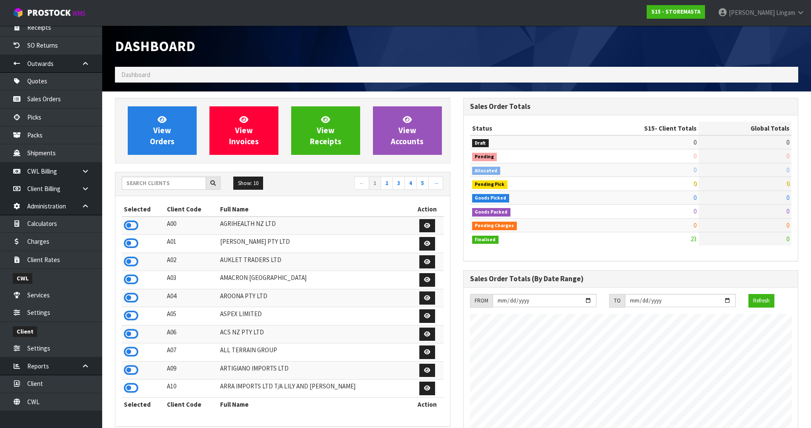
scroll to position [548, 348]
click at [144, 186] on input "text" at bounding box center [164, 183] width 84 height 13
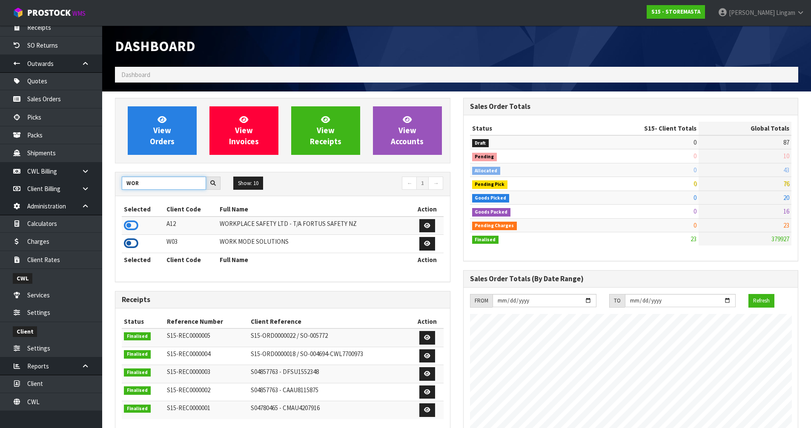
type input "WOR"
click at [132, 243] on icon at bounding box center [131, 243] width 14 height 13
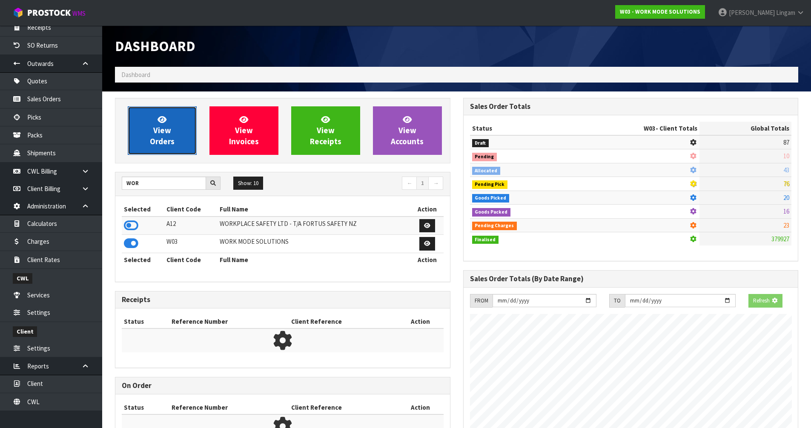
click at [157, 148] on link "View Orders" at bounding box center [162, 130] width 69 height 49
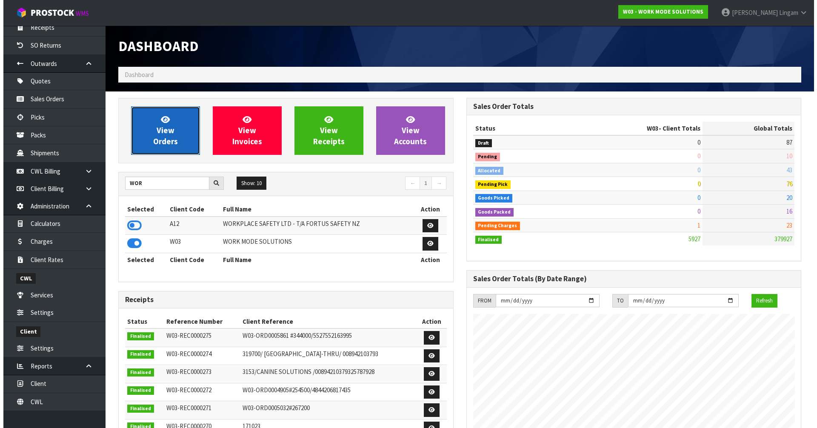
scroll to position [590, 348]
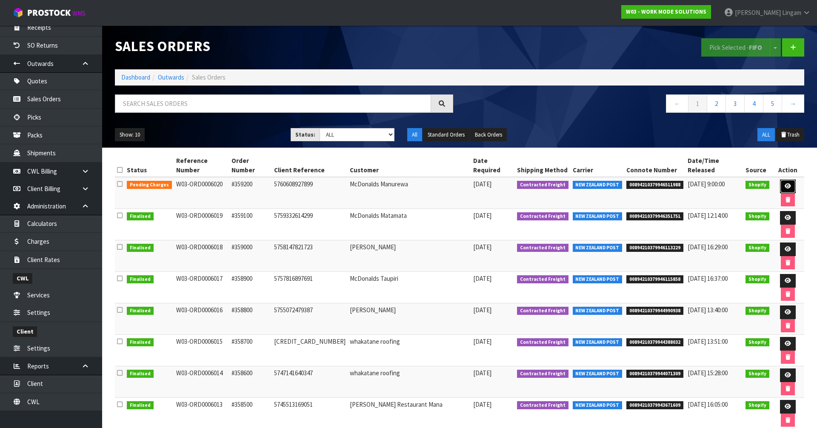
click at [780, 180] on link at bounding box center [788, 187] width 16 height 14
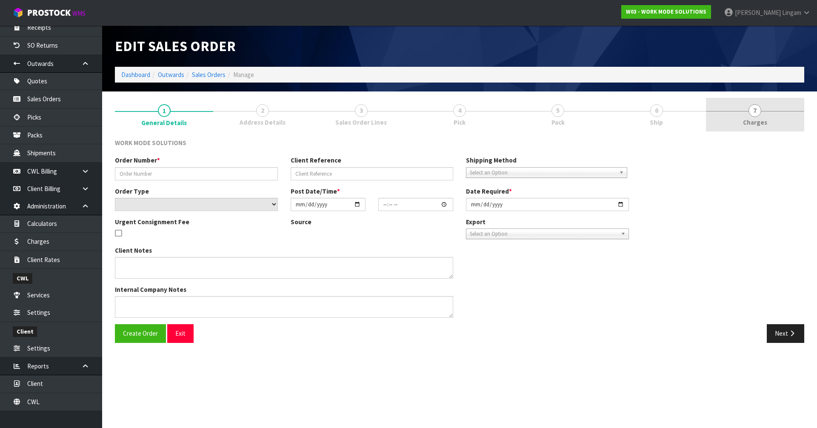
type input "#359200"
type input "5760608927899"
select select "number:0"
type input "2025-09-04"
type input "11:40:29.000"
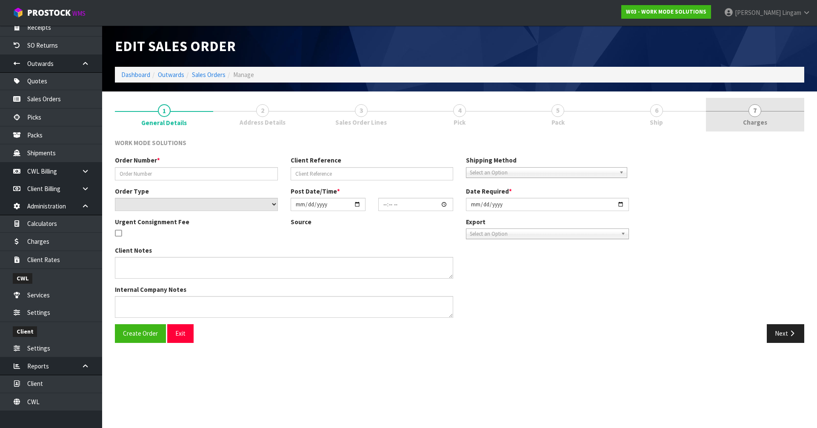
type input "2025-09-04"
type textarea "Wholesale Order: McDonalds Manurewa"
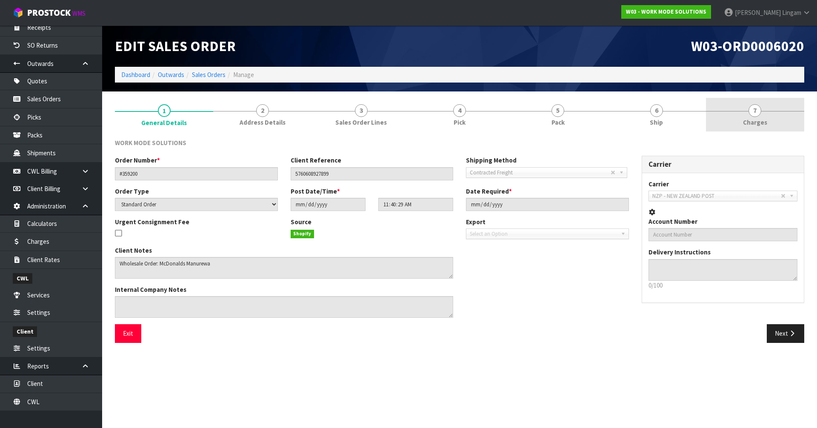
click at [796, 120] on link "7 Charges" at bounding box center [755, 115] width 98 height 34
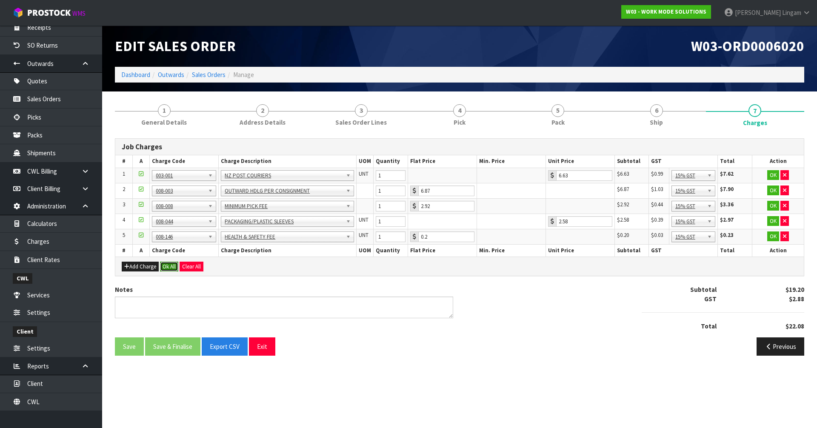
click at [168, 265] on button "Ok All" at bounding box center [169, 267] width 18 height 10
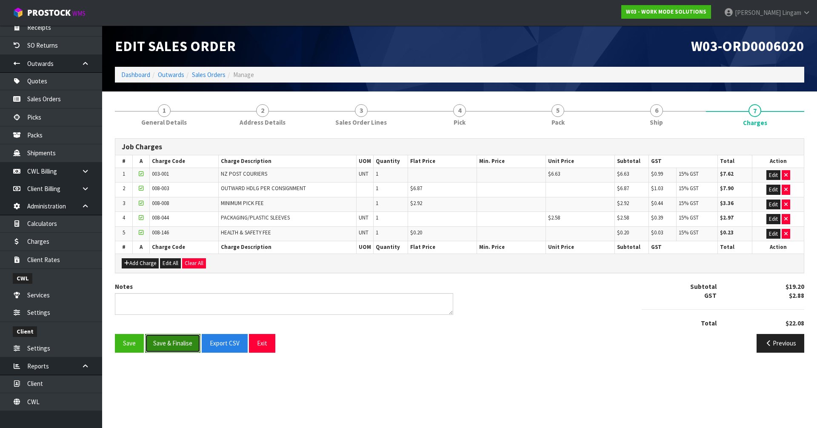
click at [183, 339] on button "Save & Finalise" at bounding box center [172, 343] width 55 height 18
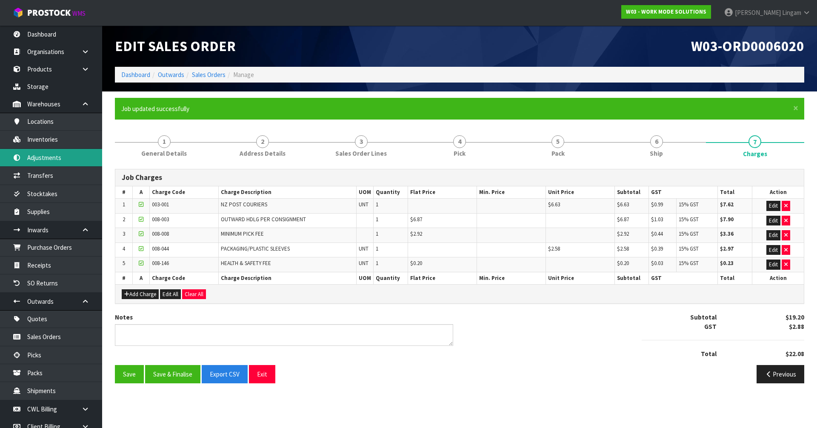
click at [46, 161] on link "Adjustments" at bounding box center [51, 157] width 102 height 17
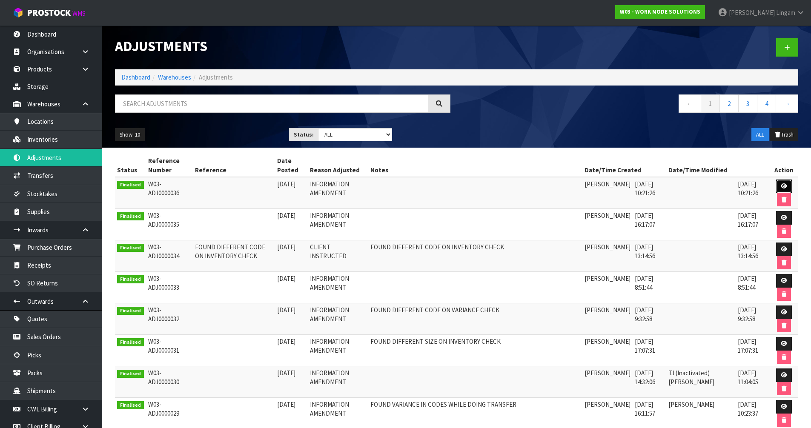
click at [782, 186] on icon at bounding box center [783, 186] width 6 height 6
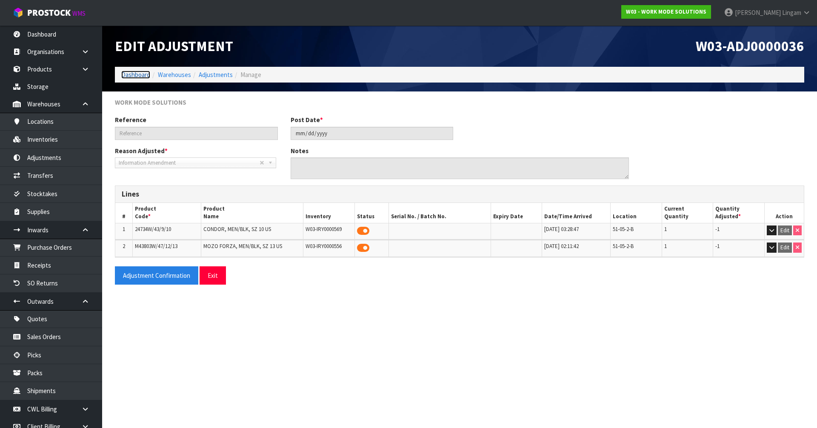
click at [135, 74] on link "Dashboard" at bounding box center [135, 75] width 29 height 8
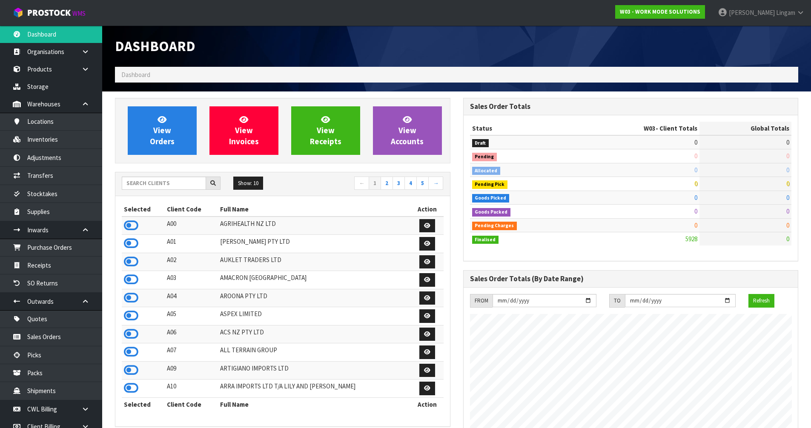
scroll to position [590, 348]
click at [137, 183] on input "text" at bounding box center [164, 183] width 84 height 13
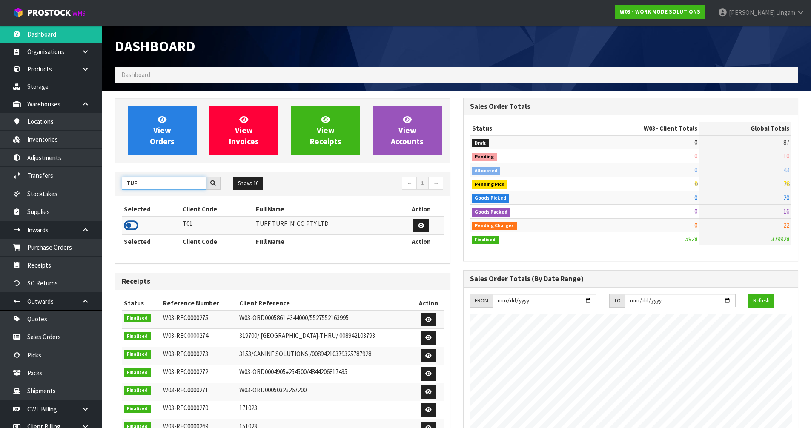
type input "TUF"
click at [131, 226] on icon at bounding box center [131, 225] width 14 height 13
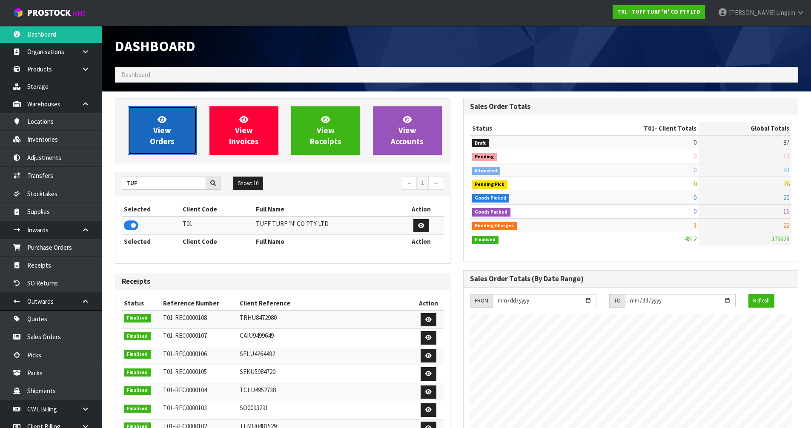
scroll to position [645, 348]
click at [174, 143] on link "View Orders" at bounding box center [162, 130] width 69 height 49
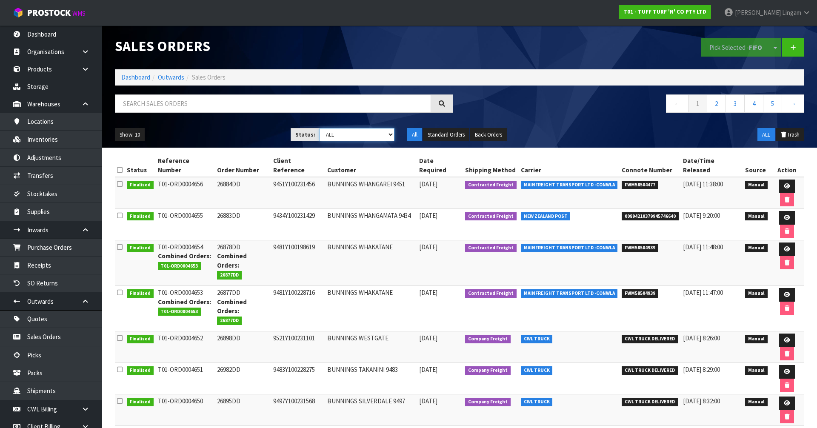
click at [380, 136] on select "Draft Pending Allocated Pending Pick Goods Picked Goods Packed Pending Charges …" at bounding box center [357, 134] width 75 height 13
select select "string:6"
click at [320, 128] on select "Draft Pending Allocated Pending Pick Goods Picked Goods Packed Pending Charges …" at bounding box center [357, 134] width 75 height 13
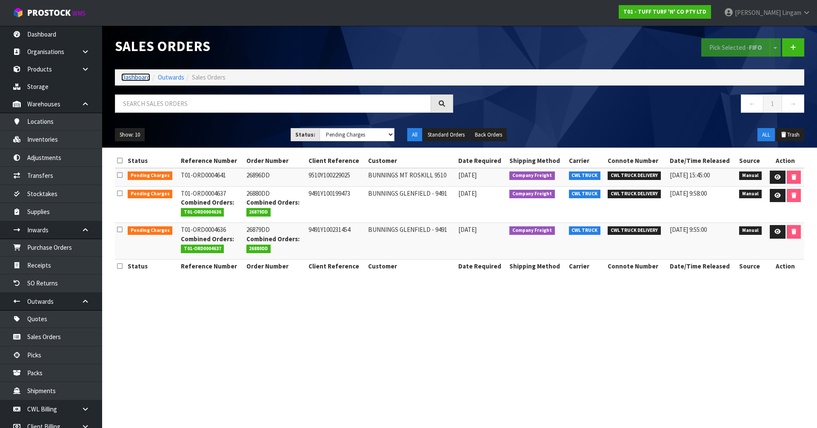
click at [137, 79] on link "Dashboard" at bounding box center [135, 77] width 29 height 8
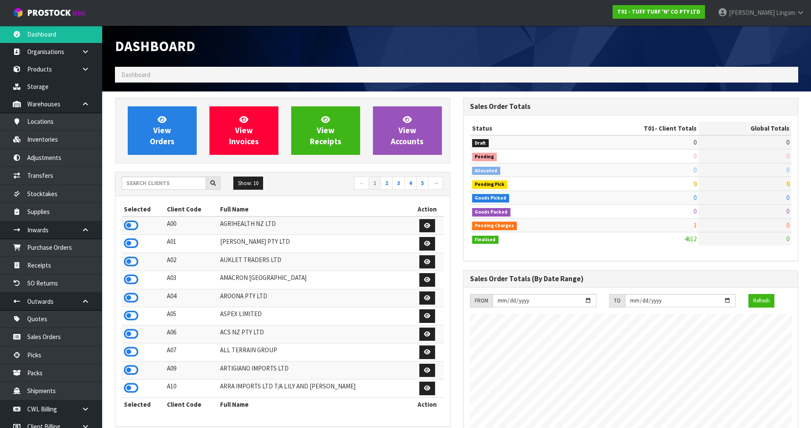
scroll to position [645, 348]
click at [183, 180] on input "text" at bounding box center [164, 183] width 84 height 13
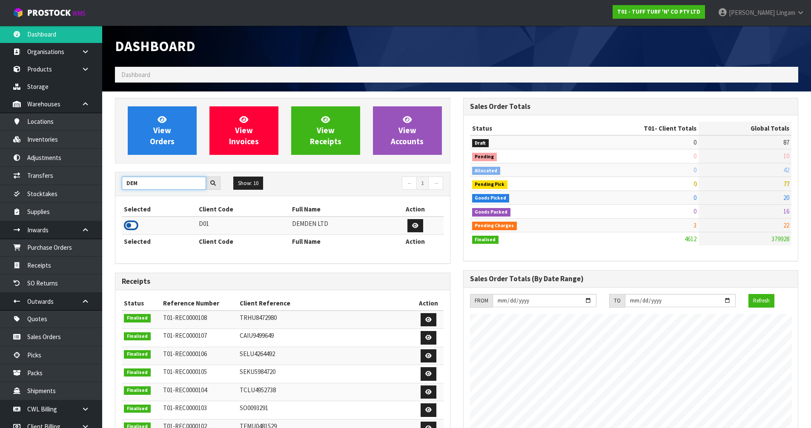
type input "DEM"
click at [131, 228] on icon at bounding box center [131, 225] width 14 height 13
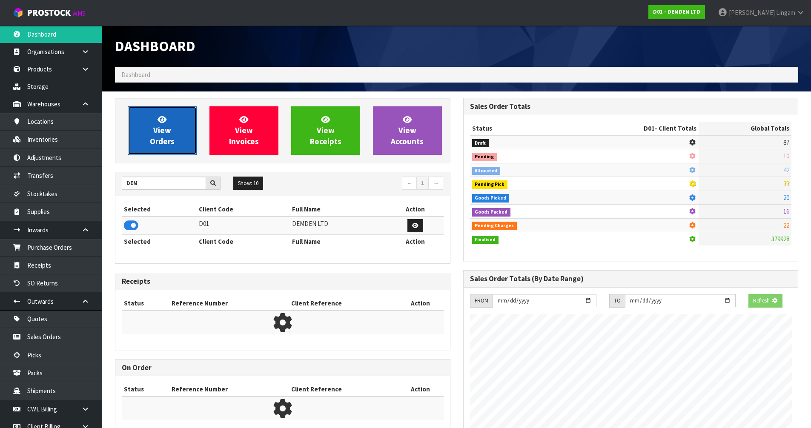
scroll to position [562, 348]
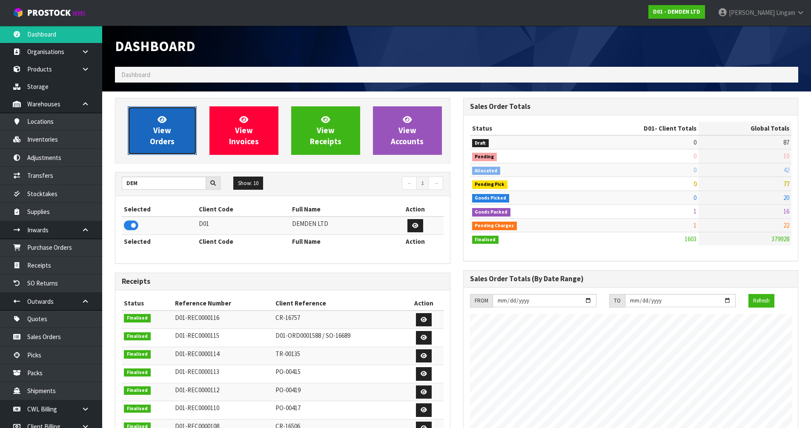
click at [160, 135] on link "View Orders" at bounding box center [162, 130] width 69 height 49
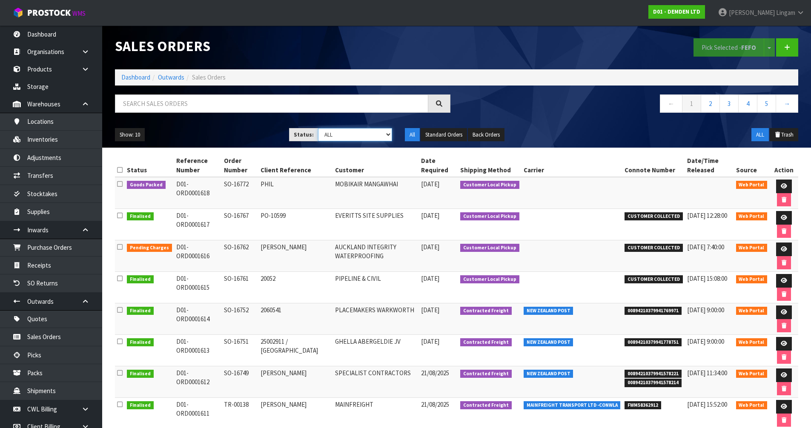
click at [378, 133] on select "Draft Pending Allocated Pending Pick Goods Picked Goods Packed Pending Charges …" at bounding box center [355, 134] width 74 height 13
select select "string:6"
click at [318, 128] on select "Draft Pending Allocated Pending Pick Goods Picked Goods Packed Pending Charges …" at bounding box center [355, 134] width 74 height 13
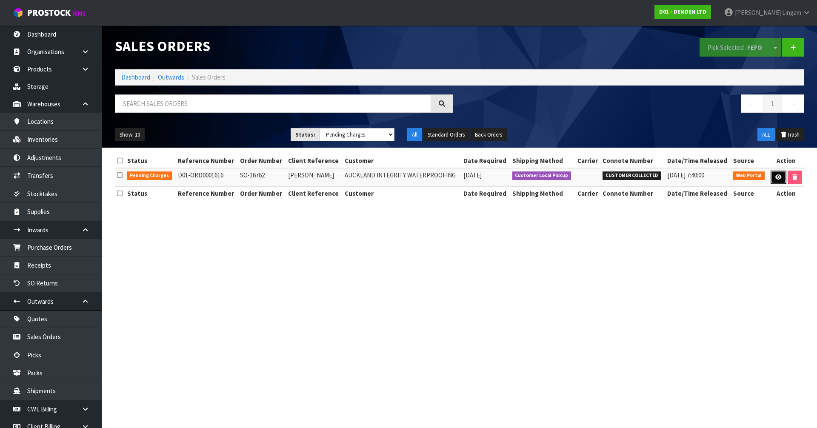
click at [783, 175] on link at bounding box center [779, 178] width 16 height 14
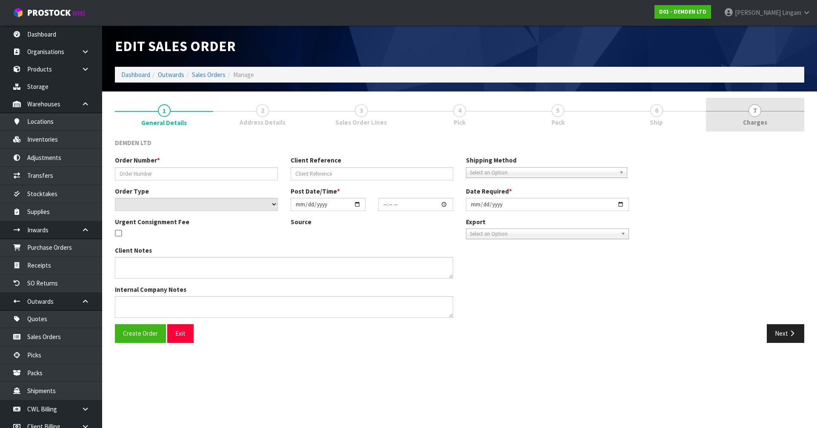
type input "SO-16762"
type input "JOHN"
select select "number:0"
type input "2025-08-29"
type input "10:06:00.000"
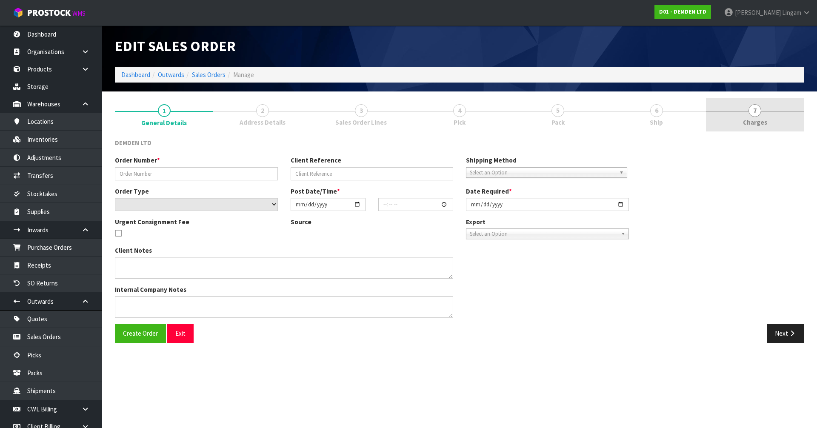
type input "2025-08-29"
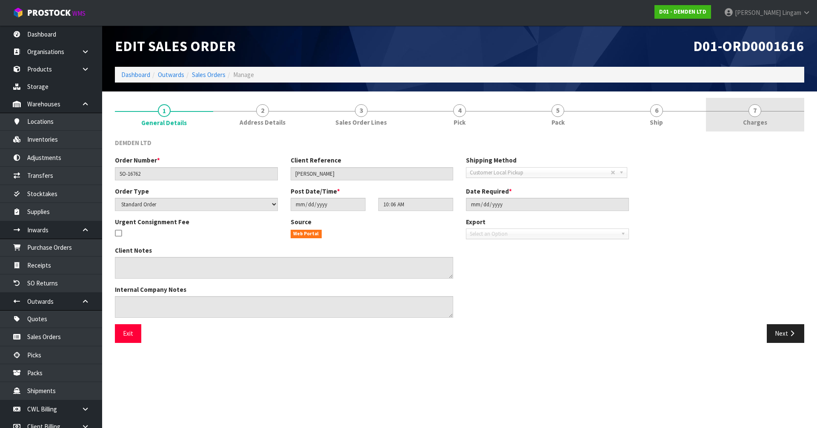
click at [763, 115] on link "7 Charges" at bounding box center [755, 115] width 98 height 34
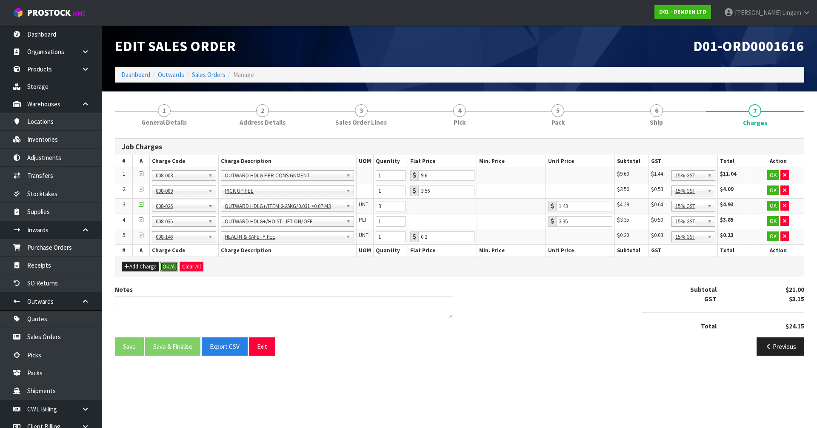
click at [173, 267] on button "Ok All" at bounding box center [169, 267] width 18 height 10
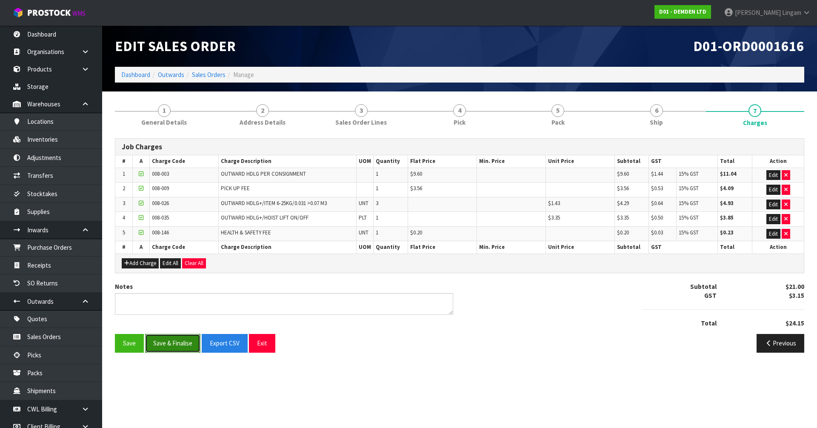
click at [178, 343] on button "Save & Finalise" at bounding box center [172, 343] width 55 height 18
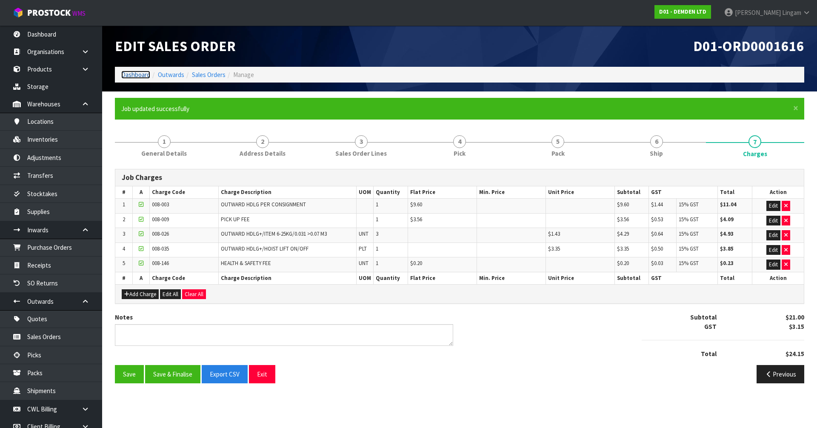
click at [137, 74] on link "Dashboard" at bounding box center [135, 75] width 29 height 8
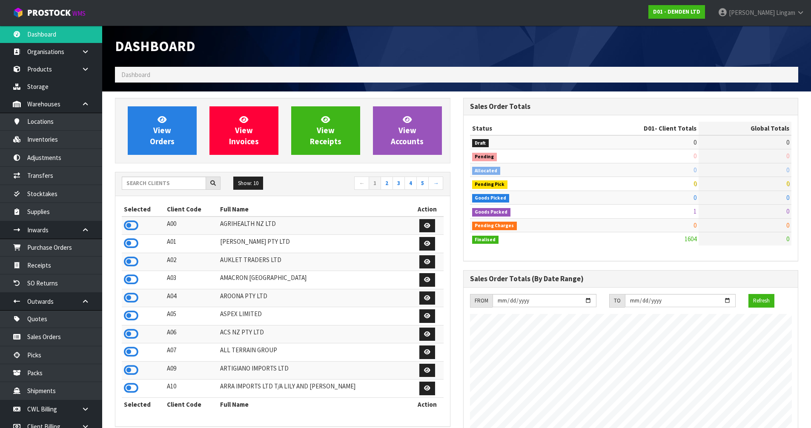
scroll to position [562, 348]
click at [167, 184] on input "text" at bounding box center [164, 183] width 84 height 13
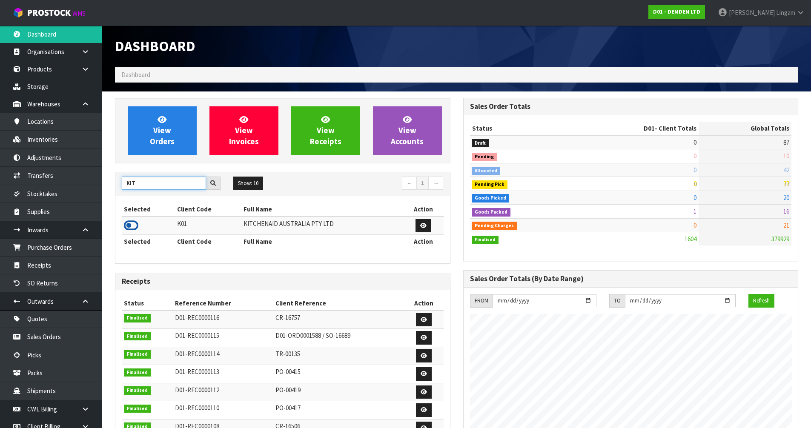
type input "KIT"
click at [128, 228] on icon at bounding box center [131, 225] width 14 height 13
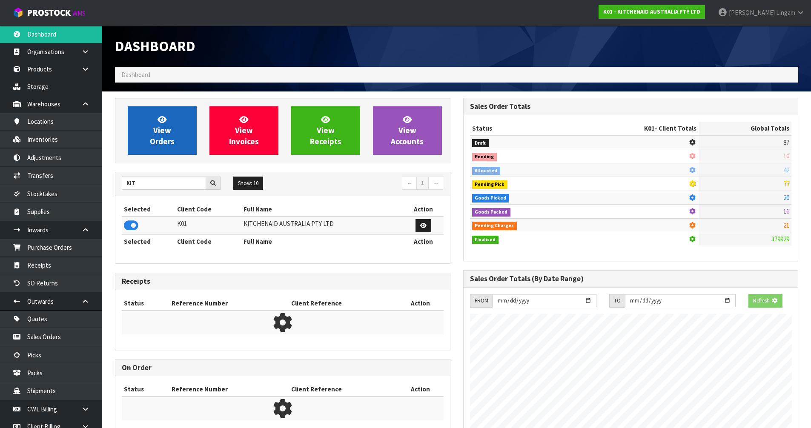
scroll to position [424946, 425128]
click at [172, 140] on span "View Orders" at bounding box center [162, 130] width 25 height 32
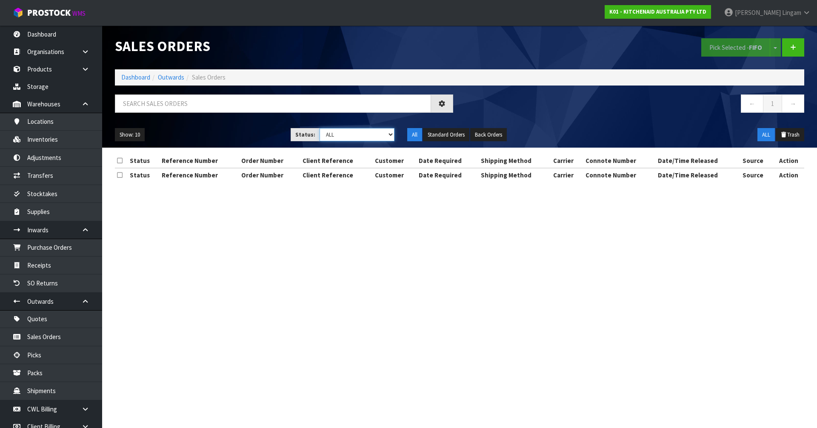
click at [390, 130] on select "Draft Pending Allocated Pending Pick Goods Picked Goods Packed Pending Charges …" at bounding box center [357, 134] width 75 height 13
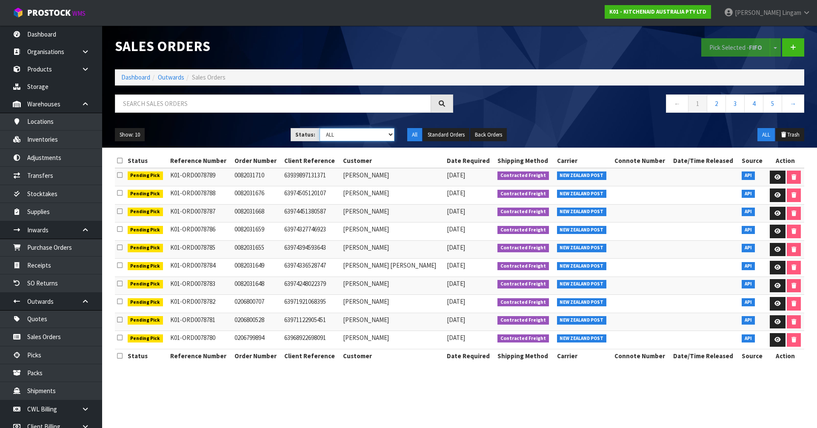
select select "string:6"
click at [320, 128] on select "Draft Pending Allocated Pending Pick Goods Picked Goods Packed Pending Charges …" at bounding box center [357, 134] width 75 height 13
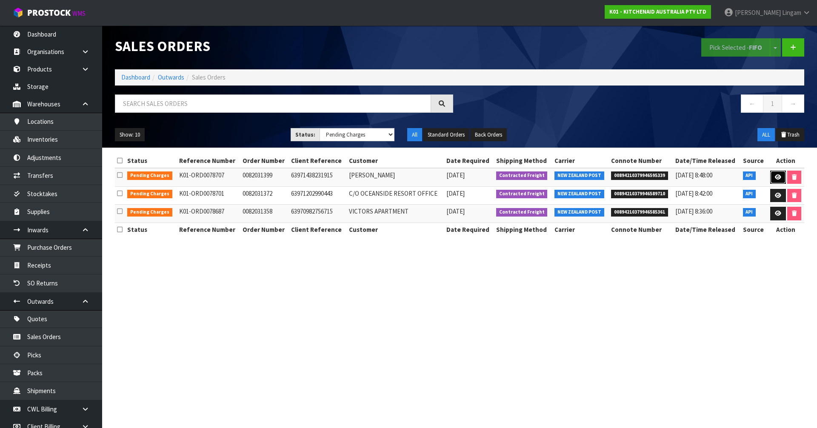
click at [779, 178] on icon at bounding box center [778, 177] width 6 height 6
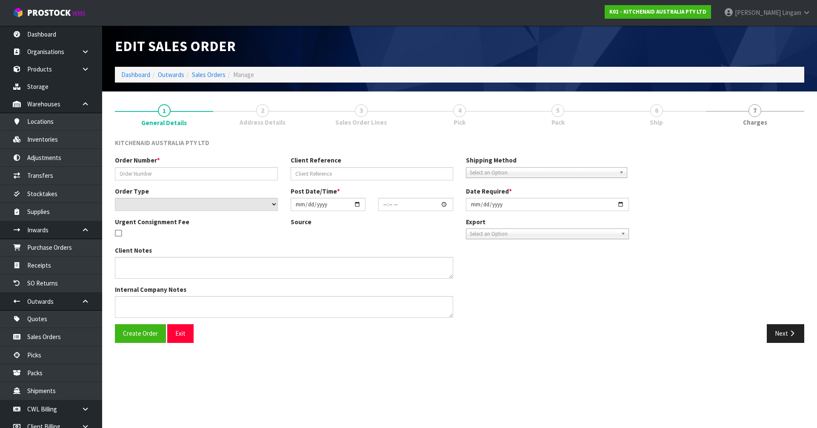
type input "0082031399"
type input "63971438231915"
select select "number:0"
type input "2025-09-03"
type input "13:34:54.000"
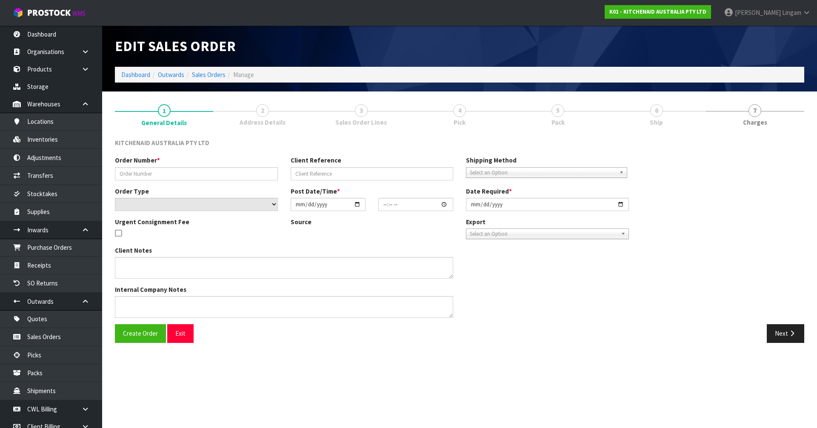
type input "2025-09-03"
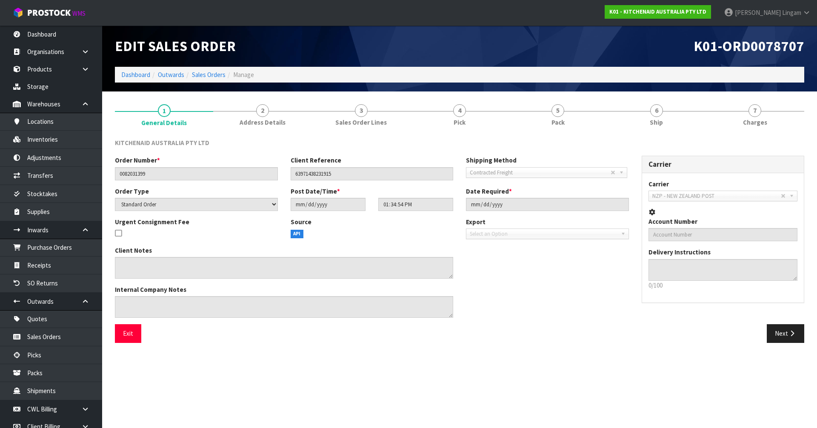
click at [768, 133] on div "KITCHENAID AUSTRALIA PTY LTD Order Number * 0082031399 Client Reference 6397143…" at bounding box center [459, 240] width 689 height 217
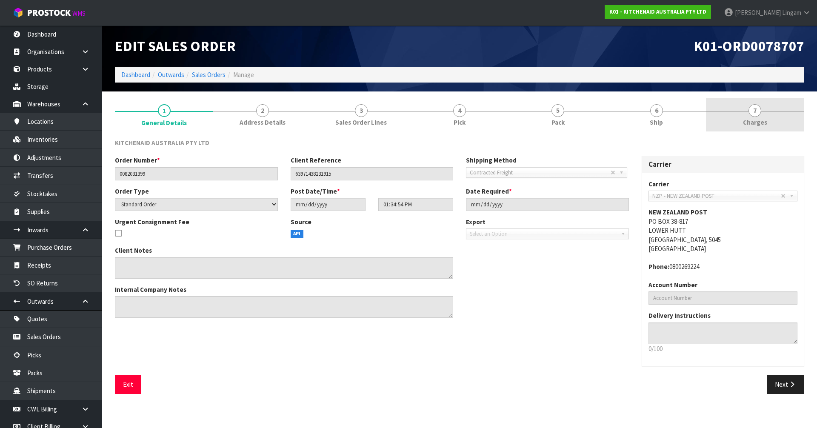
click at [770, 126] on link "7 Charges" at bounding box center [755, 115] width 98 height 34
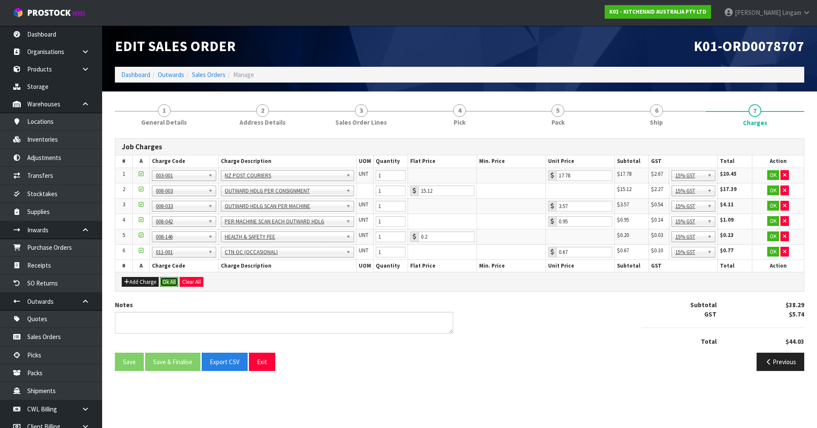
click at [170, 285] on button "Ok All" at bounding box center [169, 282] width 18 height 10
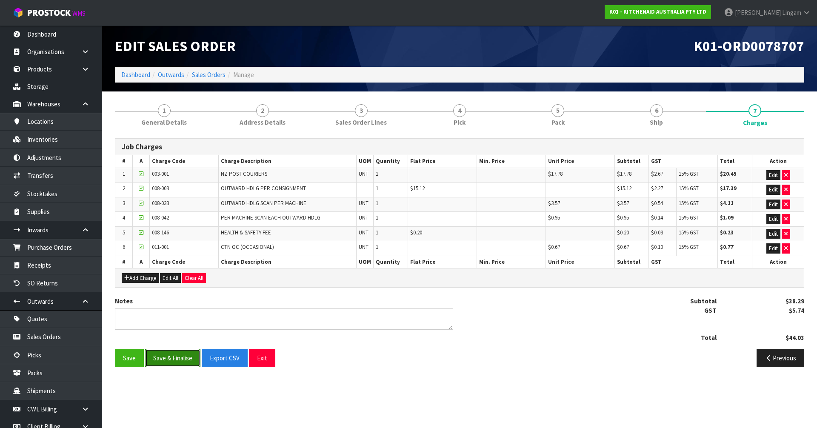
click at [177, 360] on button "Save & Finalise" at bounding box center [172, 358] width 55 height 18
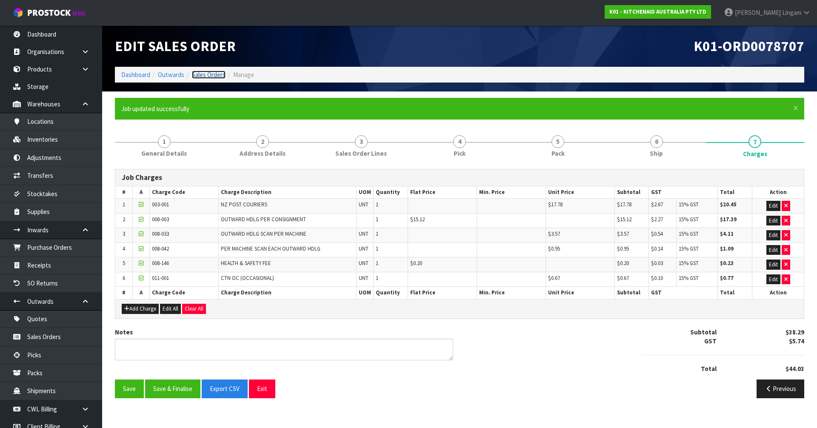
click at [206, 77] on link "Sales Orders" at bounding box center [209, 75] width 34 height 8
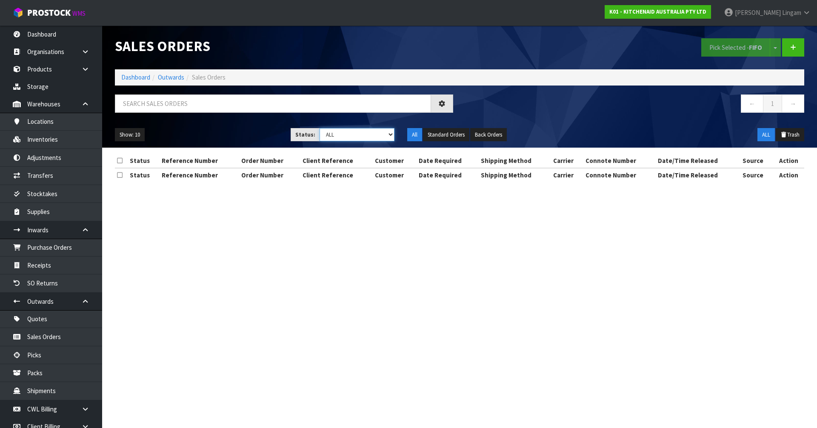
click at [385, 135] on select "Draft Pending Allocated Pending Pick Goods Picked Goods Packed Pending Charges …" at bounding box center [357, 134] width 75 height 13
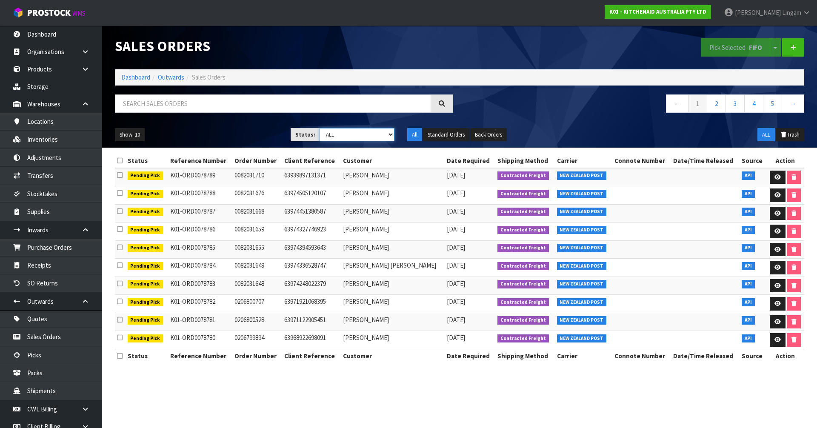
select select "string:6"
click at [320, 128] on select "Draft Pending Allocated Pending Pick Goods Picked Goods Packed Pending Charges …" at bounding box center [357, 134] width 75 height 13
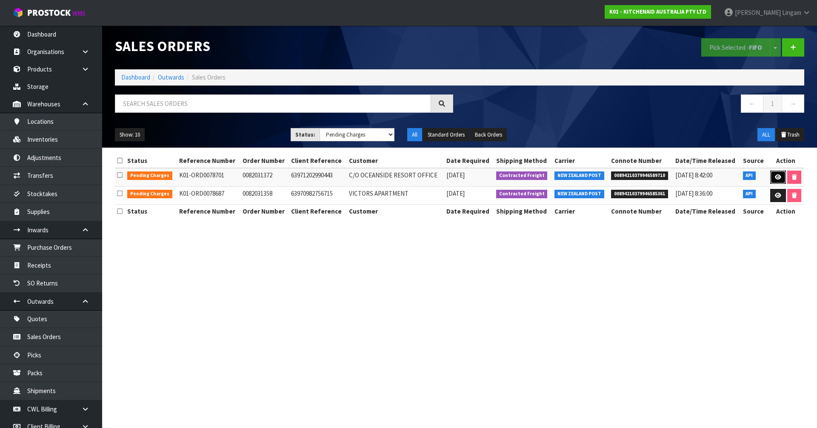
click at [779, 179] on icon at bounding box center [778, 177] width 6 height 6
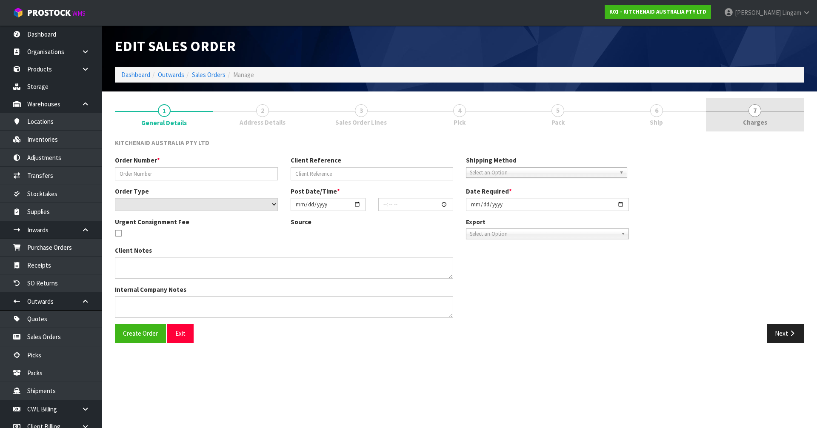
click at [784, 120] on link "7 Charges" at bounding box center [755, 115] width 98 height 34
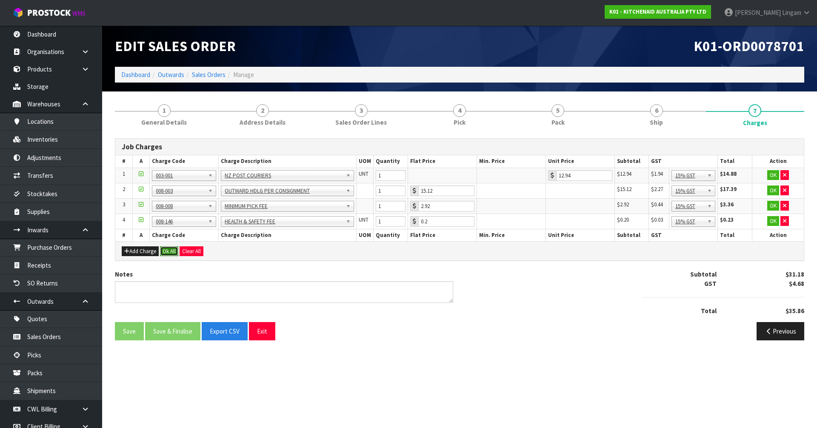
click at [174, 248] on button "Ok All" at bounding box center [169, 251] width 18 height 10
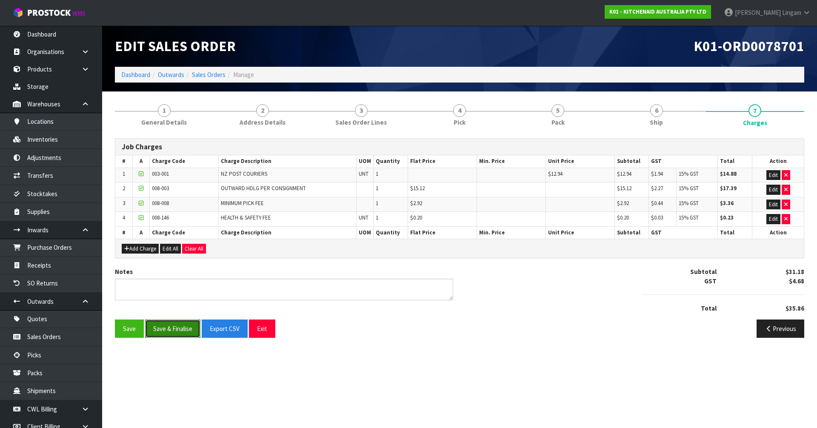
click at [171, 327] on button "Save & Finalise" at bounding box center [172, 329] width 55 height 18
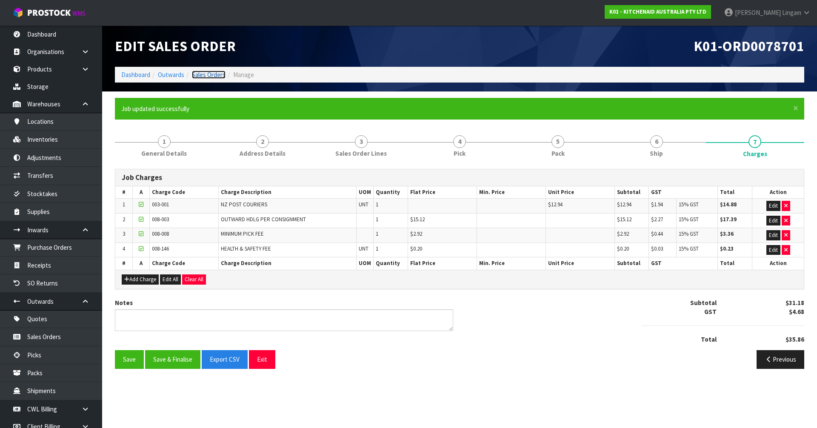
click at [215, 74] on link "Sales Orders" at bounding box center [209, 75] width 34 height 8
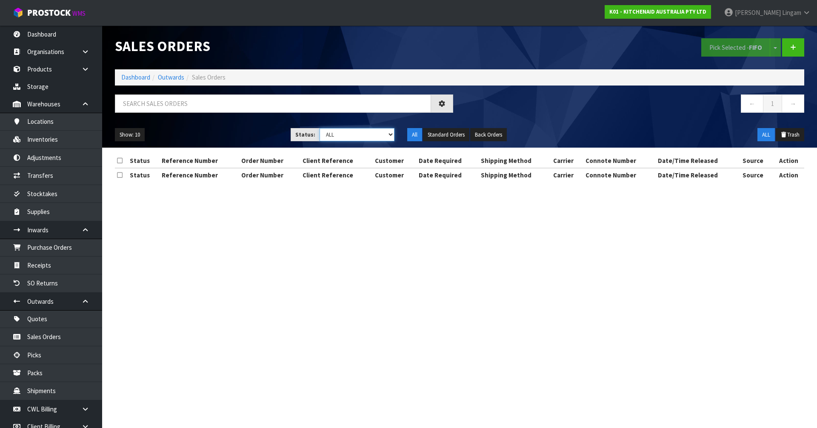
click at [381, 133] on select "Draft Pending Allocated Pending Pick Goods Picked Goods Packed Pending Charges …" at bounding box center [357, 134] width 75 height 13
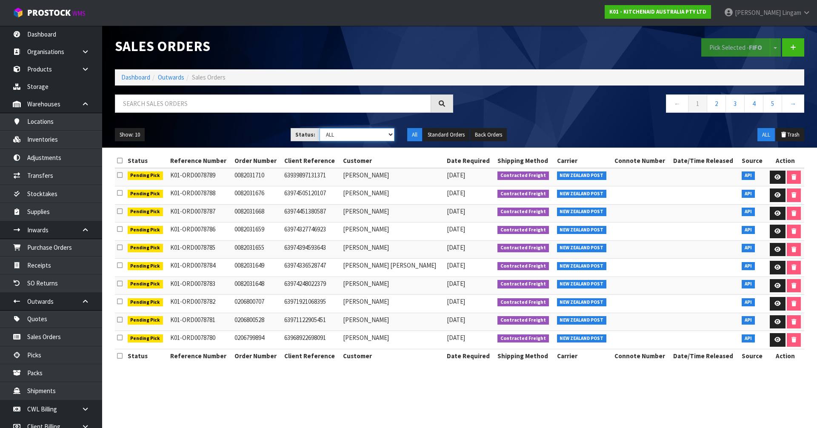
select select "string:6"
click at [320, 128] on select "Draft Pending Allocated Pending Pick Goods Picked Goods Packed Pending Charges …" at bounding box center [357, 134] width 75 height 13
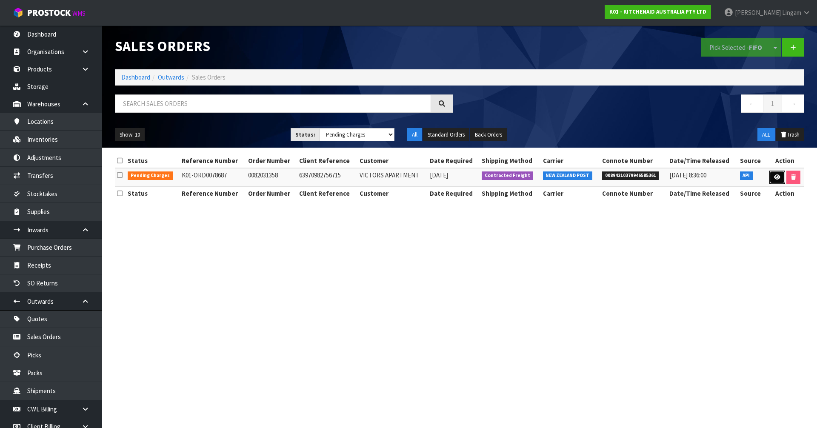
click at [774, 177] on icon at bounding box center [777, 177] width 6 height 6
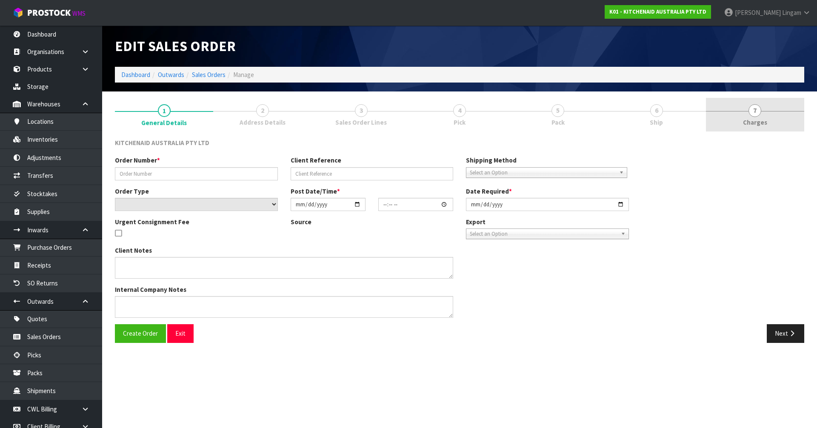
click at [781, 111] on link "7 Charges" at bounding box center [755, 115] width 98 height 34
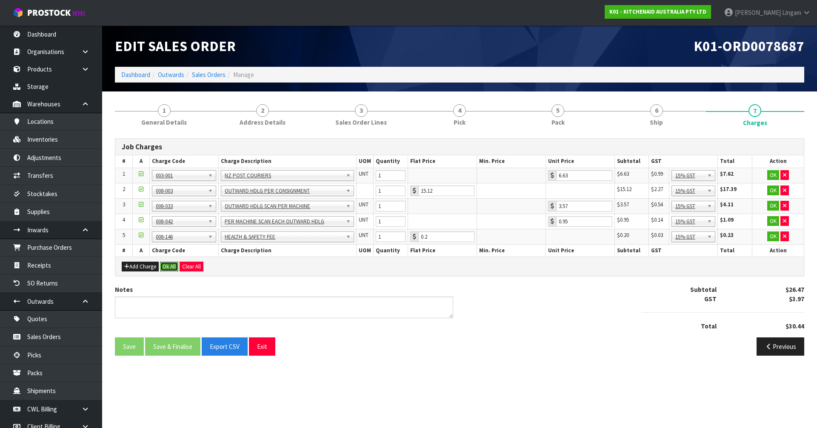
click at [167, 266] on button "Ok All" at bounding box center [169, 267] width 18 height 10
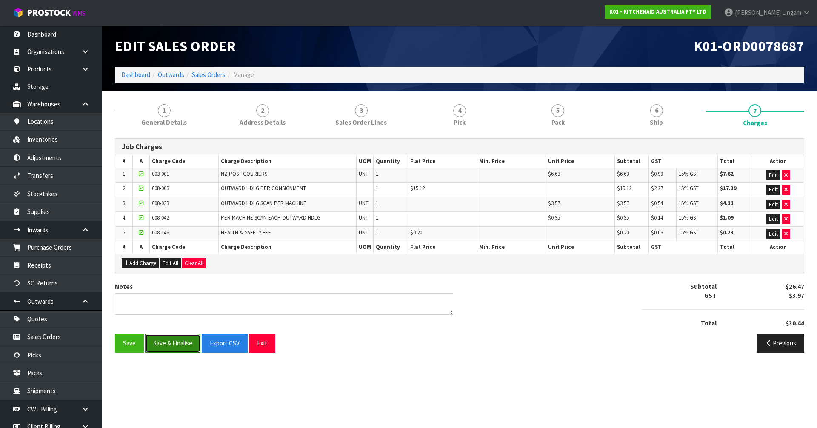
click at [174, 343] on button "Save & Finalise" at bounding box center [172, 343] width 55 height 18
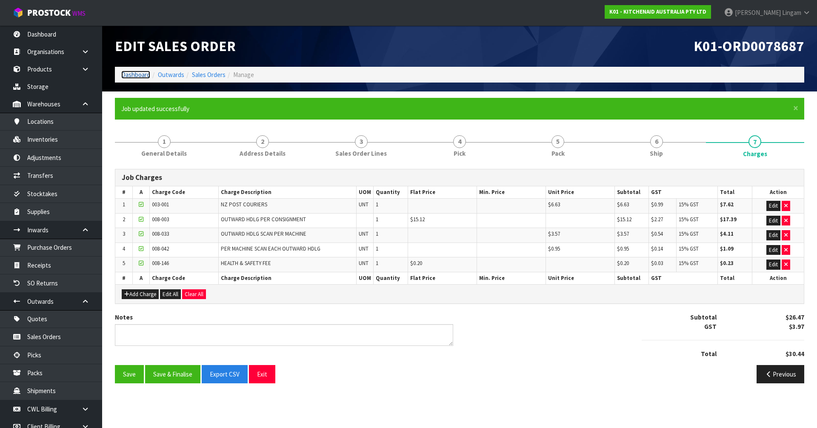
click at [137, 73] on link "Dashboard" at bounding box center [135, 75] width 29 height 8
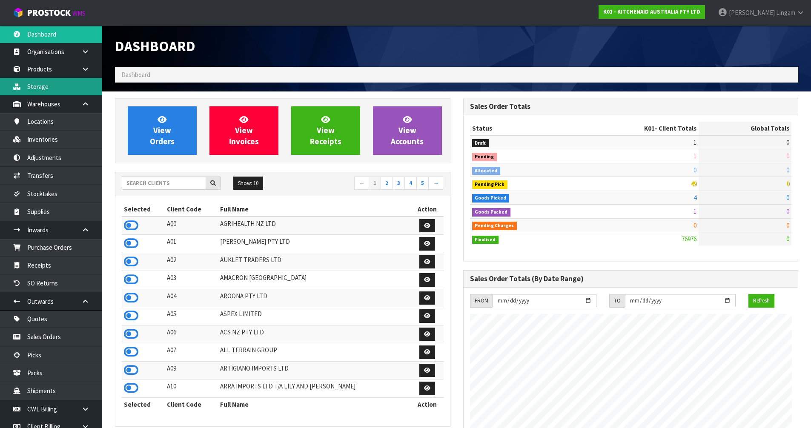
scroll to position [645, 348]
click at [126, 183] on input "text" at bounding box center [164, 183] width 84 height 13
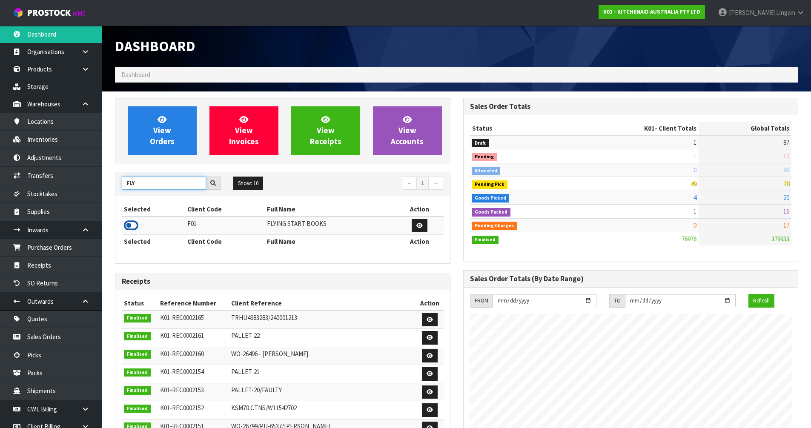
type input "FLY"
click at [133, 229] on icon at bounding box center [131, 225] width 14 height 13
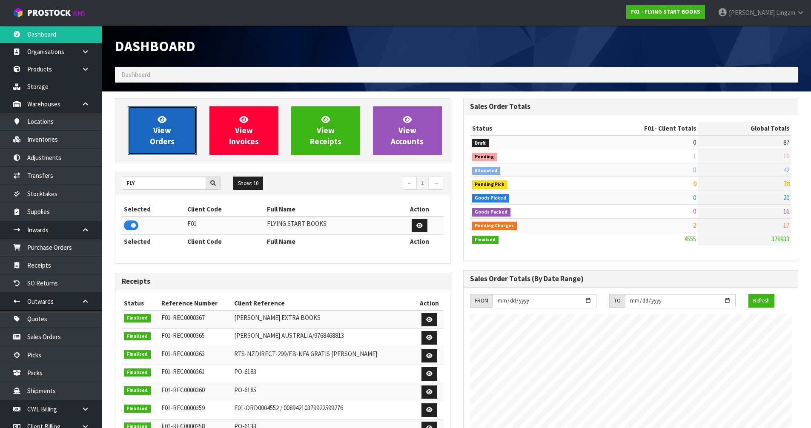
click at [166, 148] on link "View Orders" at bounding box center [162, 130] width 69 height 49
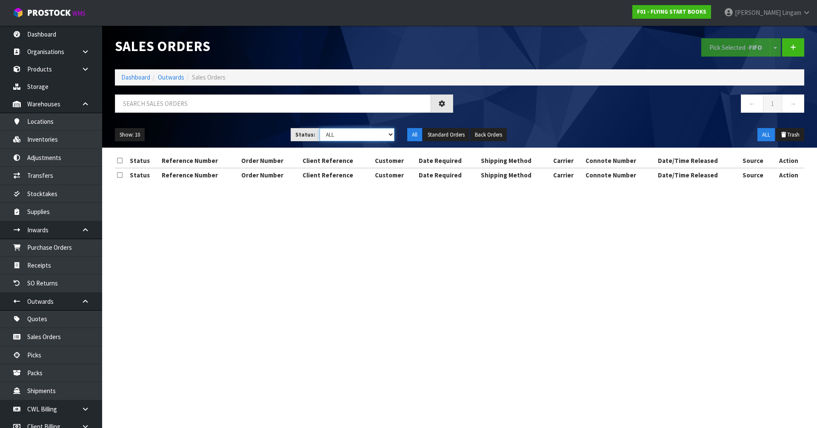
click at [379, 136] on select "Draft Pending Allocated Pending Pick Goods Picked Goods Packed Pending Charges …" at bounding box center [357, 134] width 75 height 13
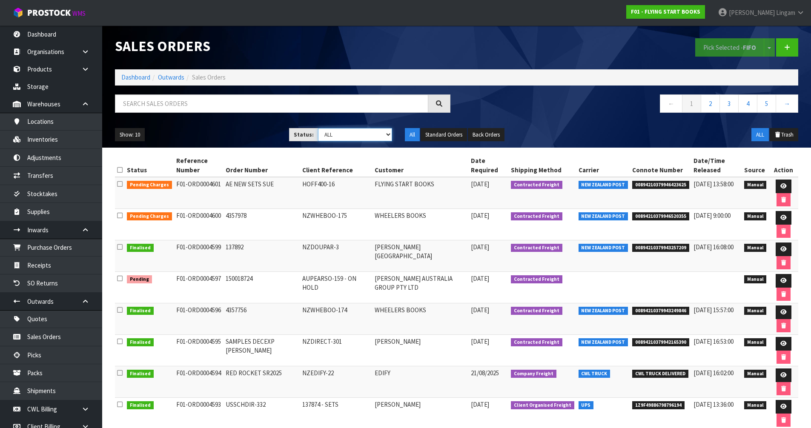
select select "string:6"
click at [318, 128] on select "Draft Pending Allocated Pending Pick Goods Picked Goods Packed Pending Charges …" at bounding box center [355, 134] width 74 height 13
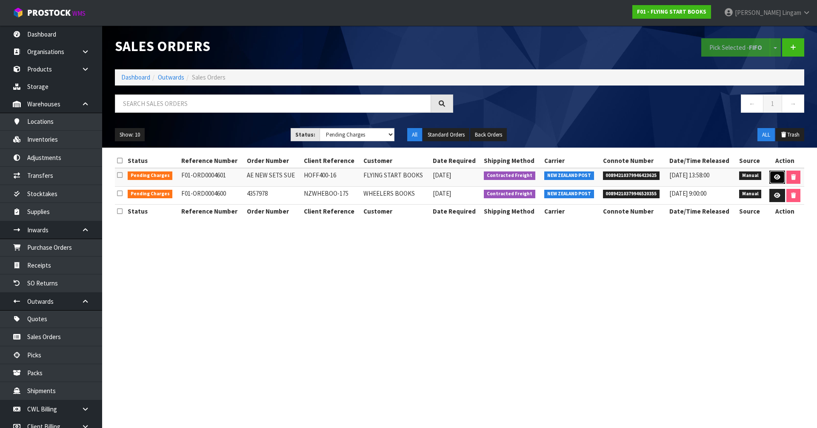
click at [774, 174] on icon at bounding box center [777, 177] width 6 height 6
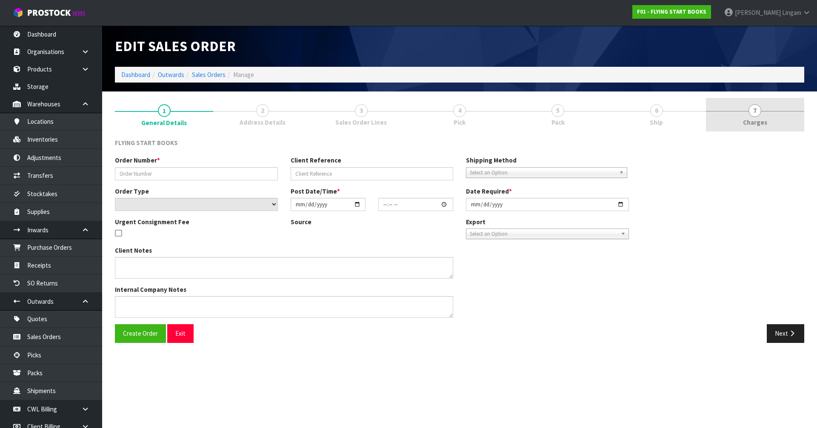
type input "AE NEW SETS SUE"
type input "HOFF400-16"
select select "number:0"
type input "2025-09-03"
type input "08:08:00.000"
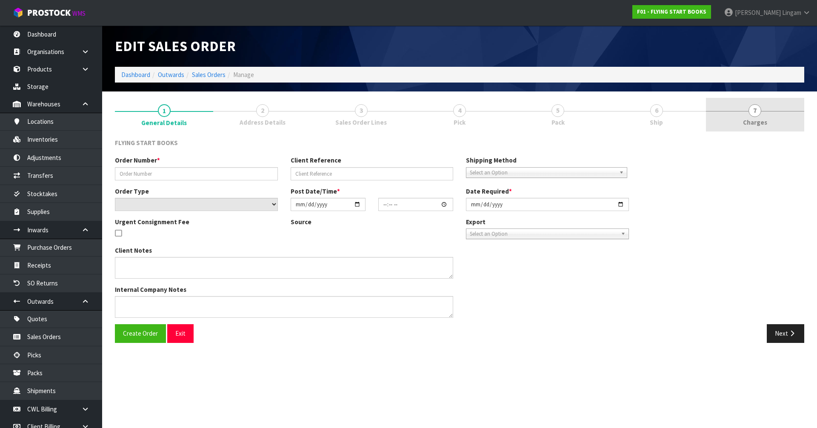
type input "2025-09-03"
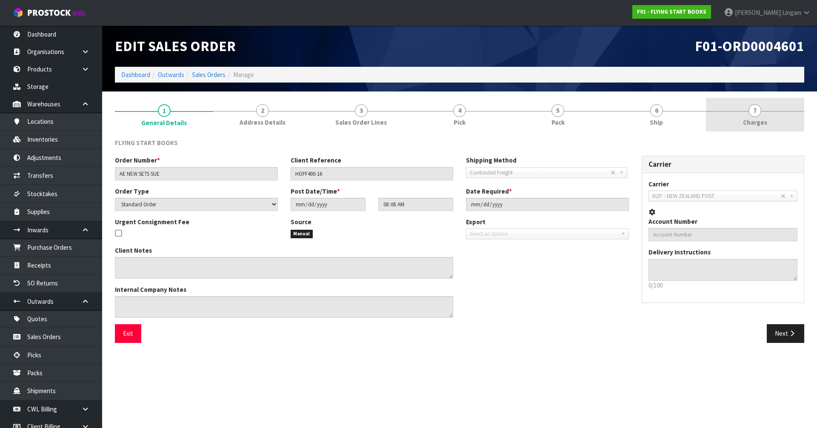
click at [785, 121] on link "7 Charges" at bounding box center [755, 115] width 98 height 34
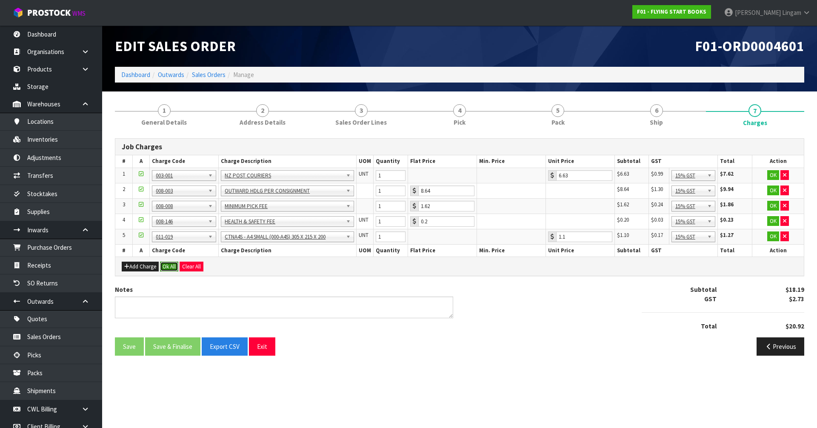
click at [173, 268] on button "Ok All" at bounding box center [169, 267] width 18 height 10
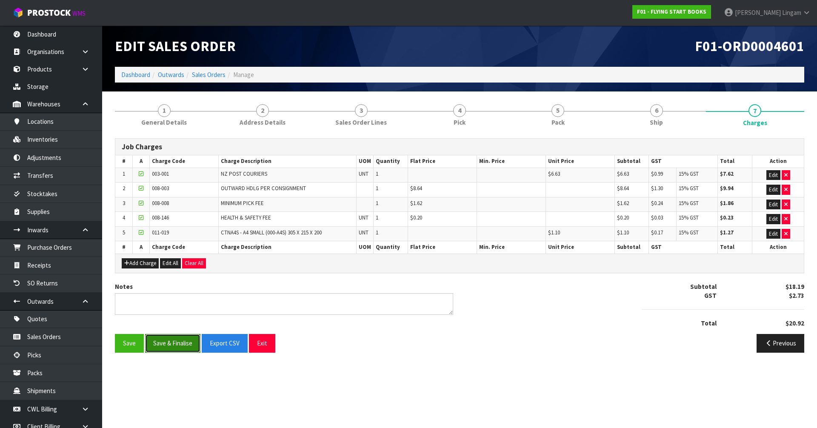
click at [182, 348] on button "Save & Finalise" at bounding box center [172, 343] width 55 height 18
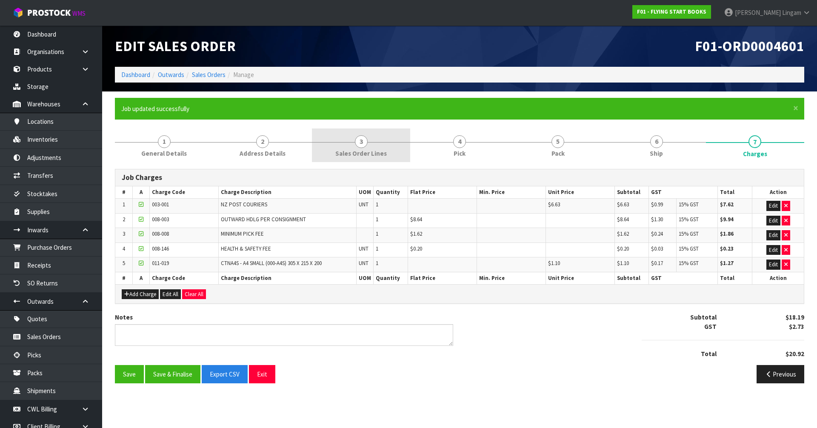
click at [380, 143] on link "3 Sales Order Lines" at bounding box center [361, 145] width 98 height 34
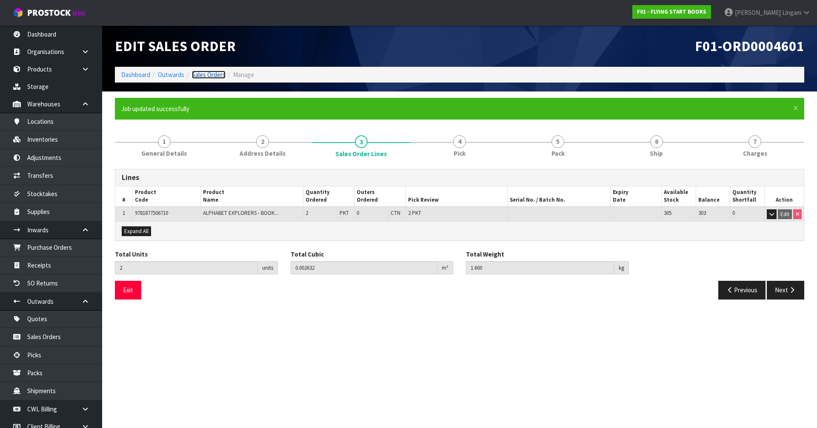
click at [216, 75] on link "Sales Orders" at bounding box center [209, 75] width 34 height 8
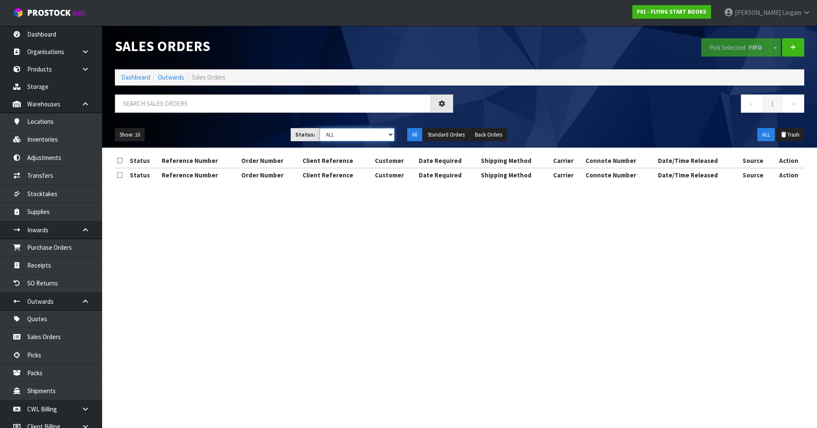
click at [382, 137] on select "Draft Pending Allocated Pending Pick Goods Picked Goods Packed Pending Charges …" at bounding box center [357, 134] width 75 height 13
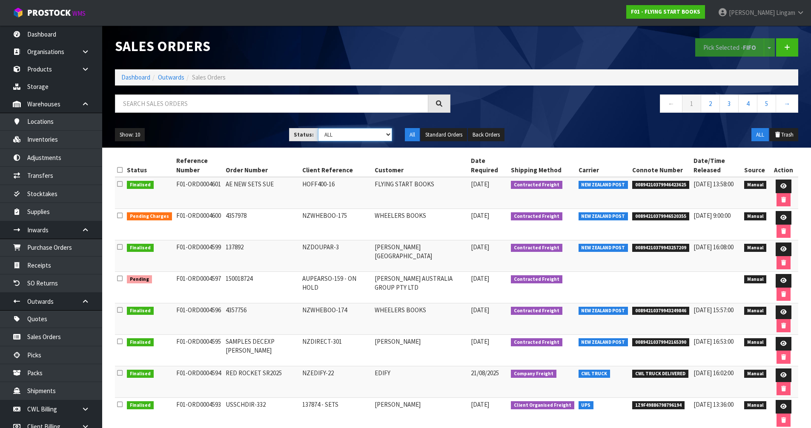
select select "string:6"
click at [318, 128] on select "Draft Pending Allocated Pending Pick Goods Picked Goods Packed Pending Charges …" at bounding box center [355, 134] width 74 height 13
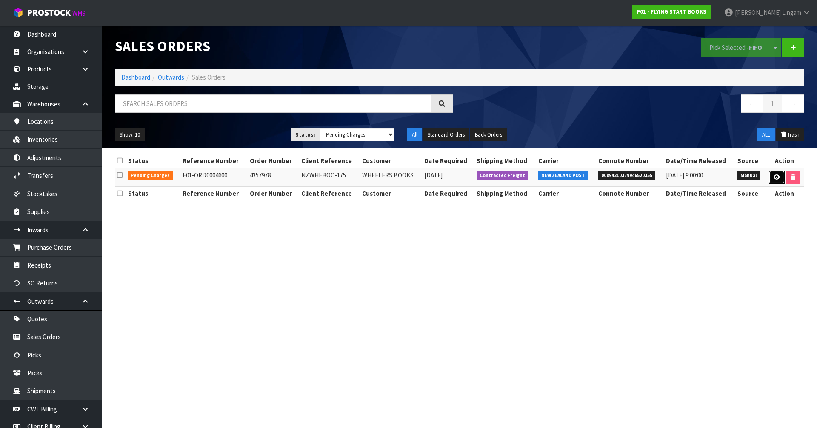
click at [774, 175] on icon at bounding box center [777, 177] width 6 height 6
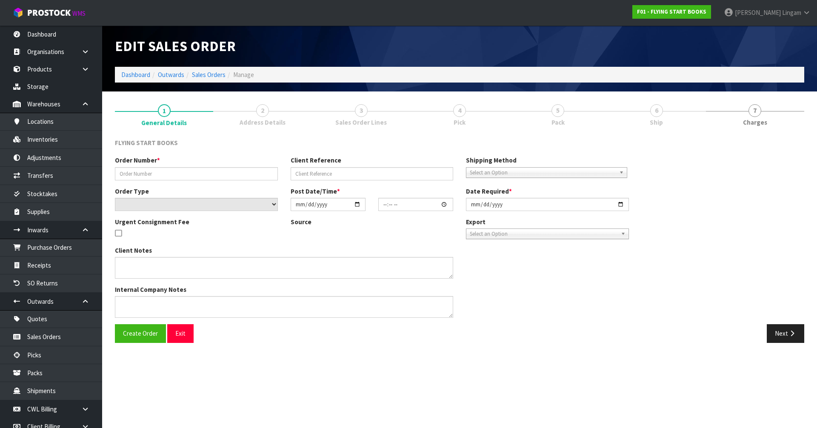
type input "4357978"
type input "NZWHEBOO-175"
select select "number:0"
type input "2025-09-02"
type input "11:46:00.000"
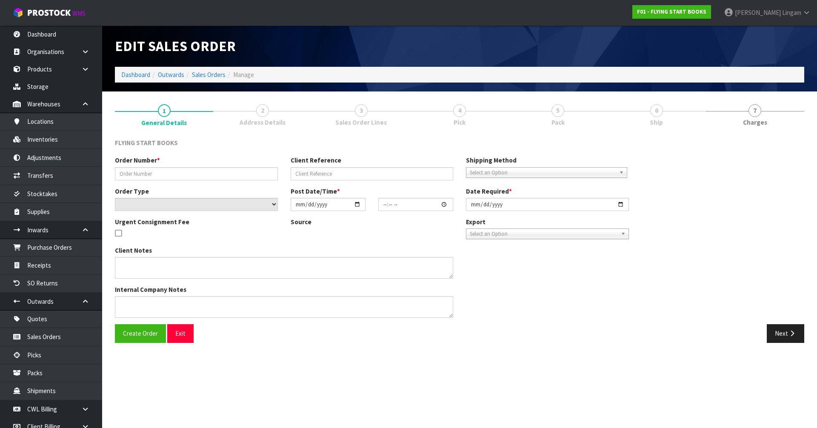
type input "2025-09-02"
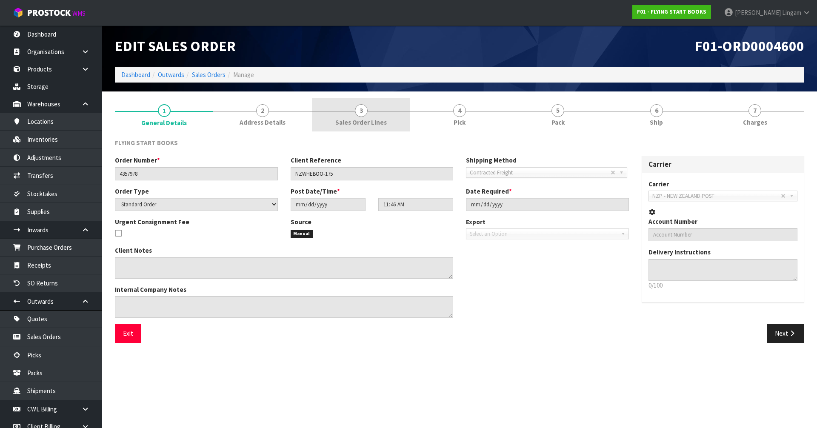
click at [372, 120] on span "Sales Order Lines" at bounding box center [360, 122] width 51 height 9
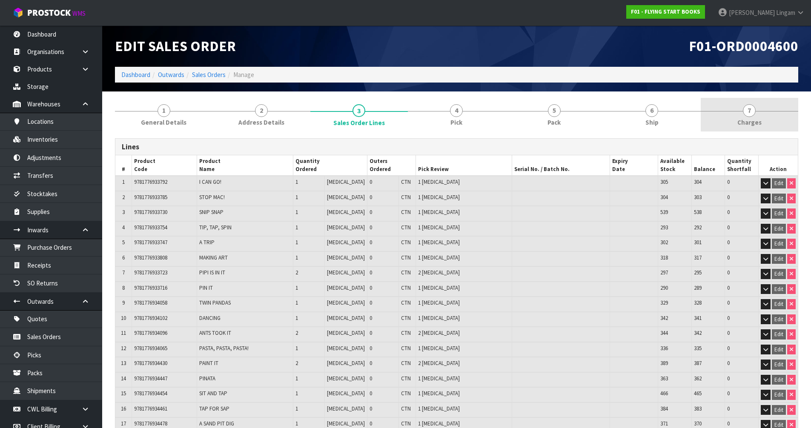
click at [751, 119] on span "Charges" at bounding box center [749, 122] width 24 height 9
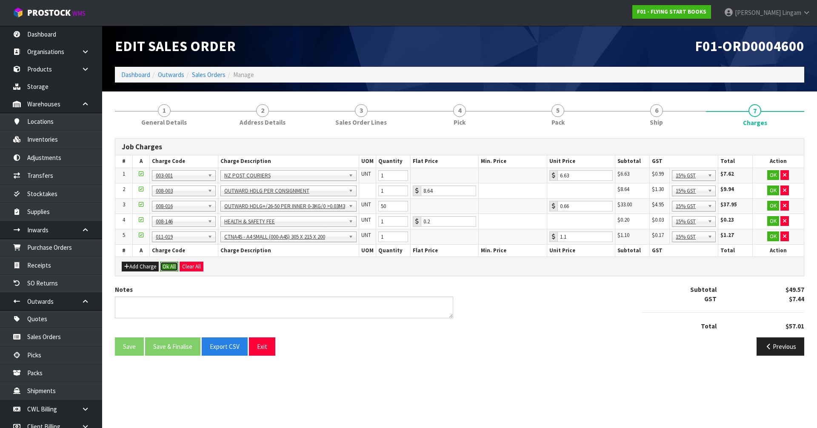
click at [169, 264] on button "Ok All" at bounding box center [169, 267] width 18 height 10
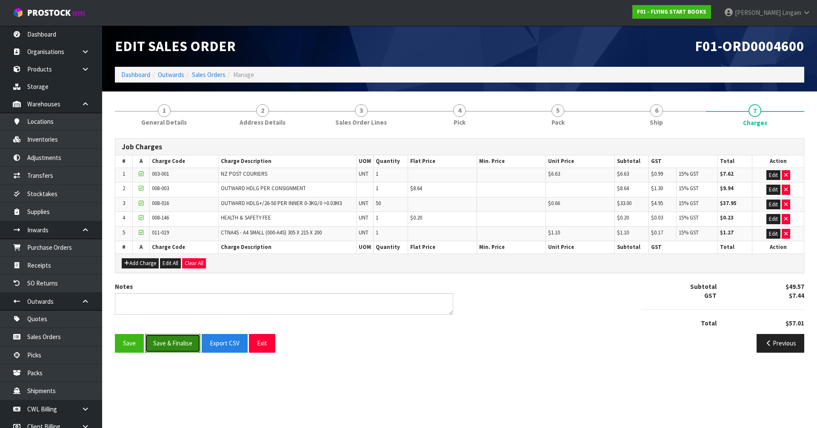
click at [181, 343] on button "Save & Finalise" at bounding box center [172, 343] width 55 height 18
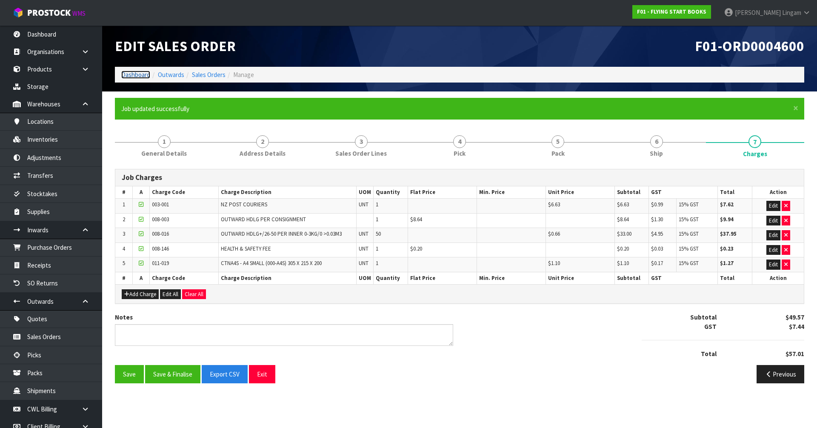
click at [129, 75] on link "Dashboard" at bounding box center [135, 75] width 29 height 8
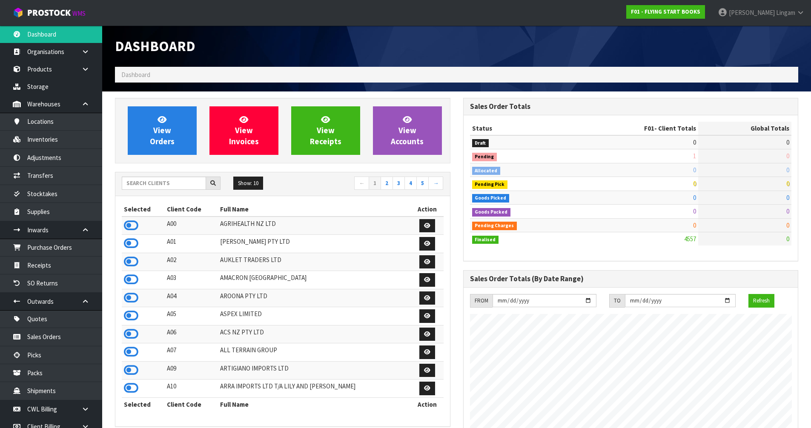
scroll to position [645, 348]
click at [171, 187] on input "text" at bounding box center [164, 183] width 84 height 13
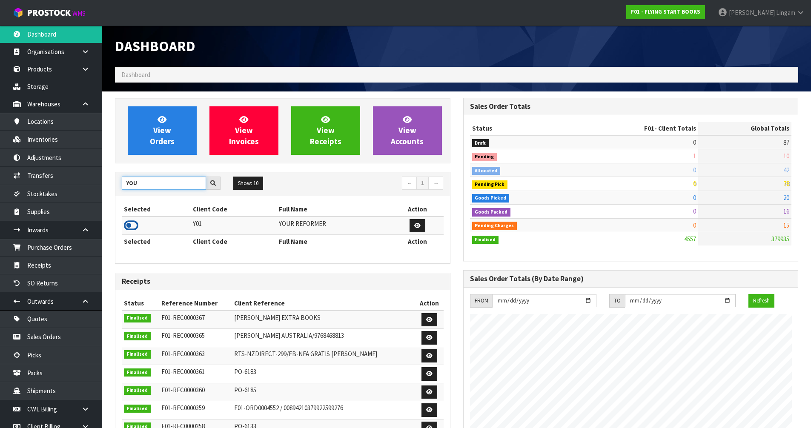
type input "YOU"
click at [131, 228] on icon at bounding box center [131, 225] width 14 height 13
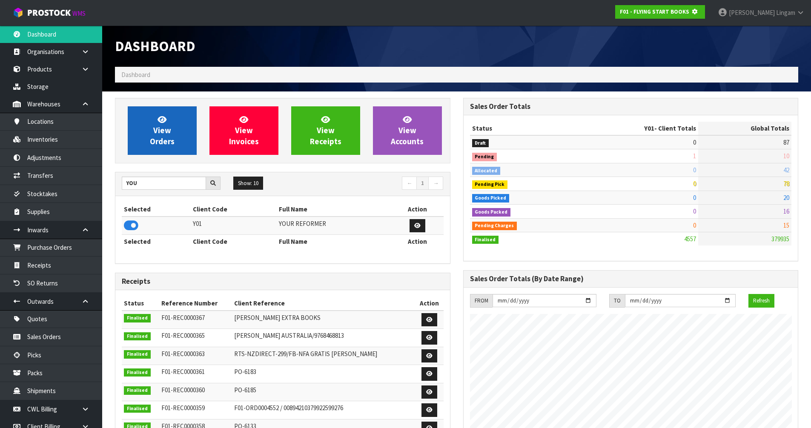
scroll to position [531, 348]
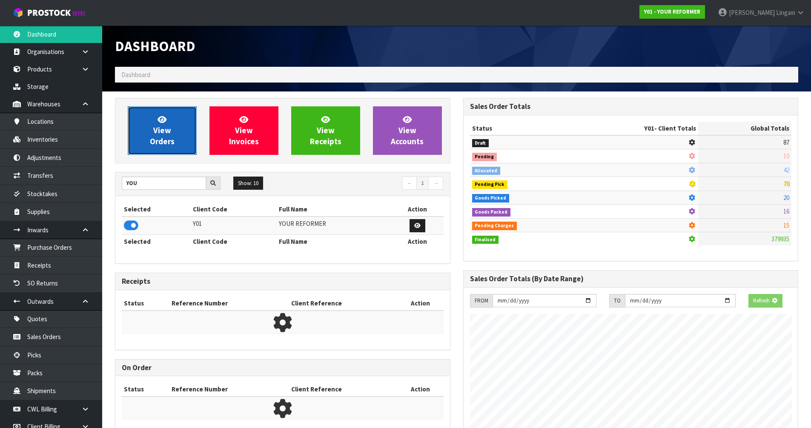
click at [168, 144] on span "View Orders" at bounding box center [162, 130] width 25 height 32
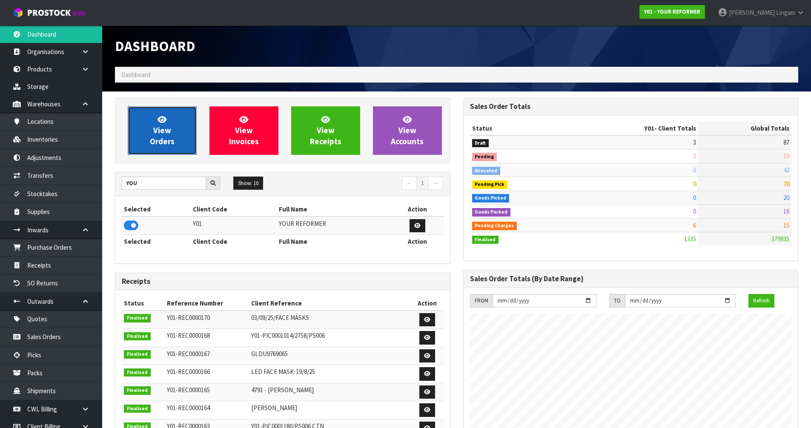
scroll to position [645, 348]
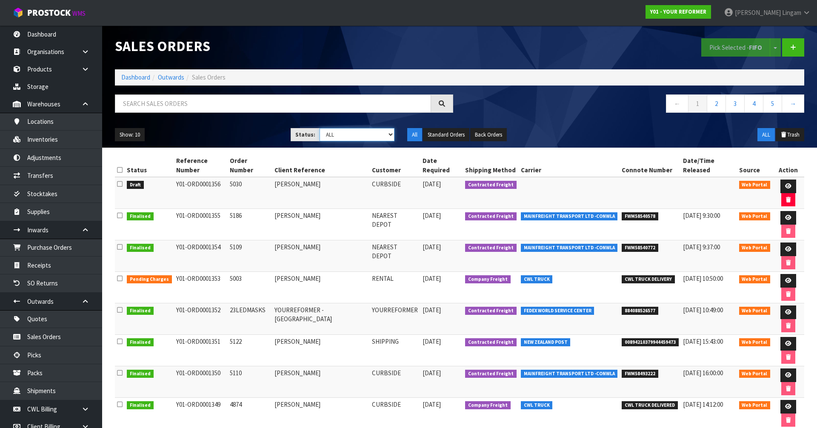
click at [377, 132] on select "Draft Pending Allocated Pending Pick Goods Picked Goods Packed Pending Charges …" at bounding box center [357, 134] width 75 height 13
select select "string:6"
click at [320, 128] on select "Draft Pending Allocated Pending Pick Goods Picked Goods Packed Pending Charges …" at bounding box center [357, 134] width 75 height 13
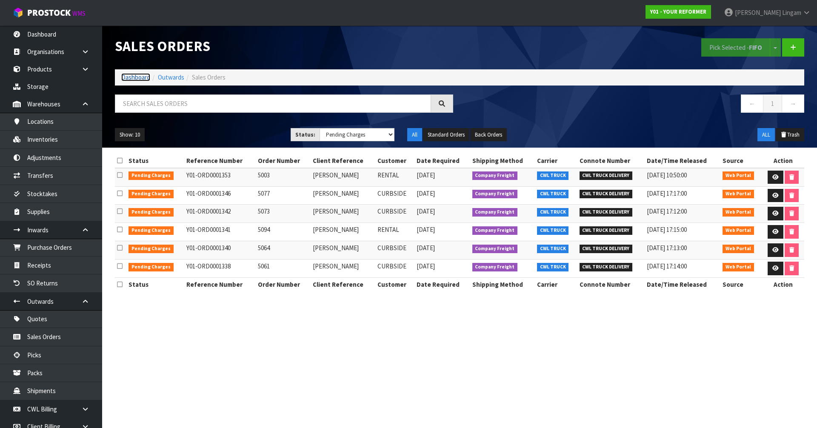
click at [134, 76] on link "Dashboard" at bounding box center [135, 77] width 29 height 8
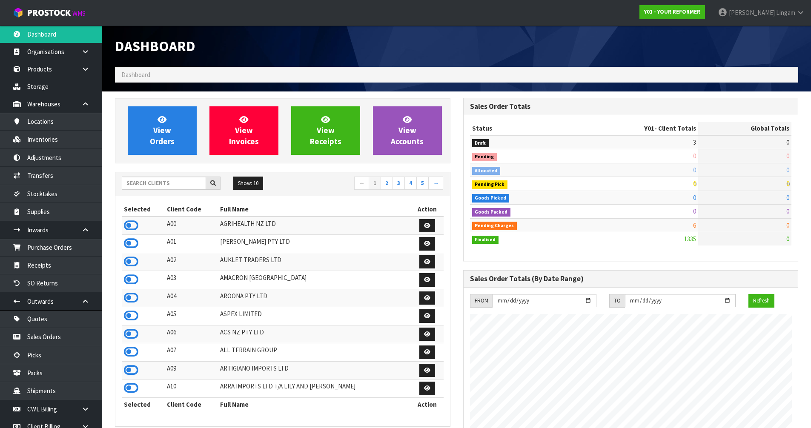
scroll to position [645, 348]
click at [152, 183] on input "text" at bounding box center [164, 183] width 84 height 13
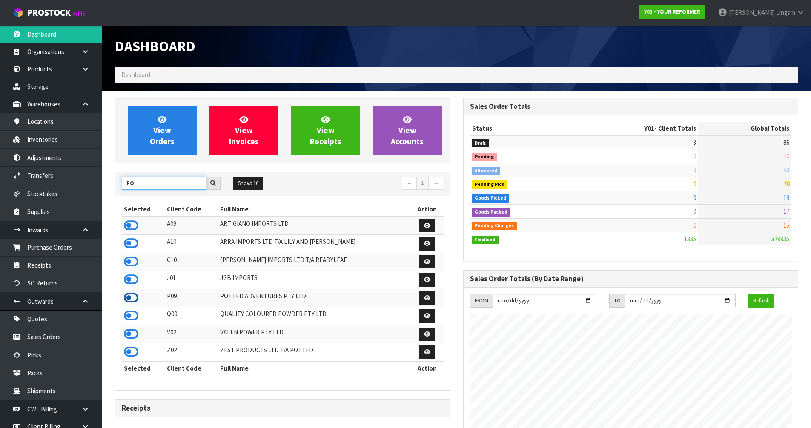
type input "PO"
click at [131, 294] on icon at bounding box center [131, 297] width 14 height 13
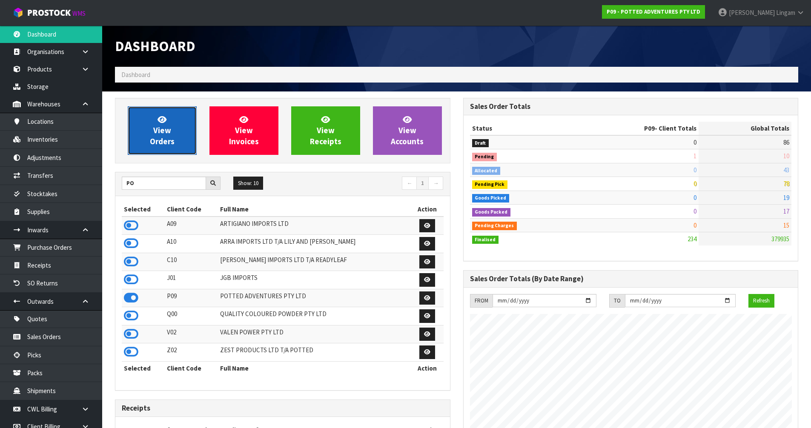
click at [178, 148] on link "View Orders" at bounding box center [162, 130] width 69 height 49
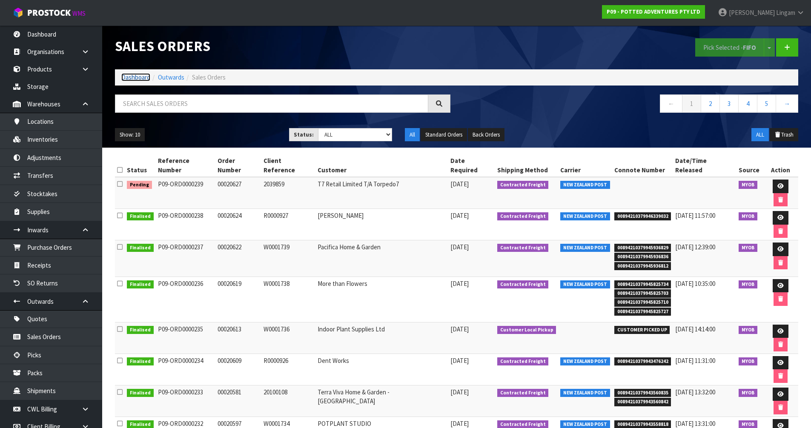
click at [137, 76] on link "Dashboard" at bounding box center [135, 77] width 29 height 8
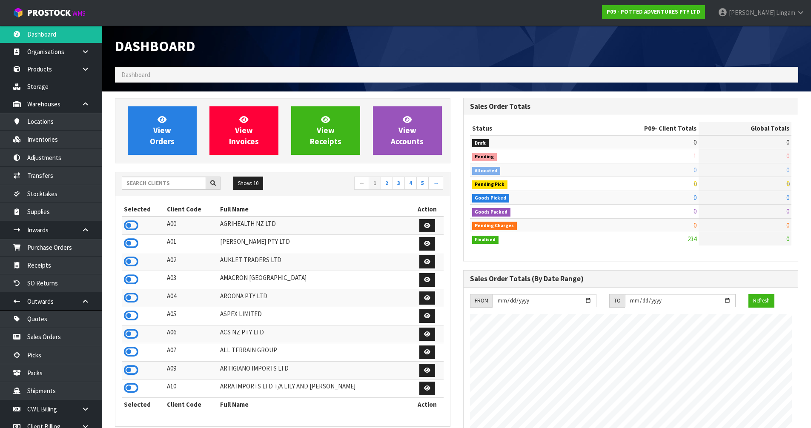
scroll to position [645, 348]
click at [170, 183] on input "text" at bounding box center [164, 183] width 84 height 13
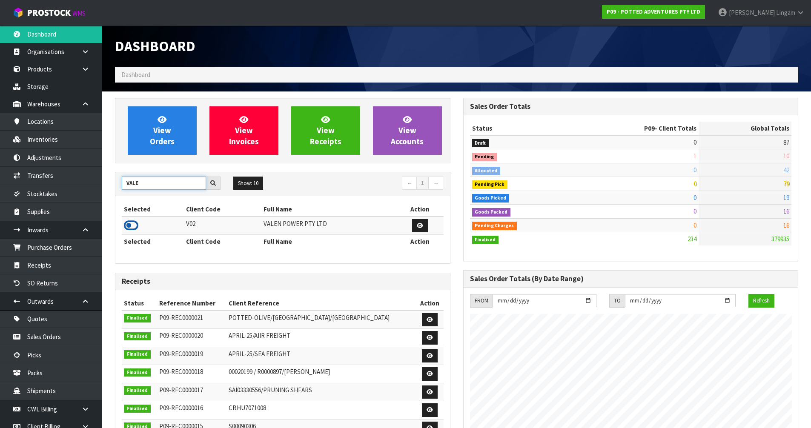
type input "VALE"
click at [133, 224] on icon at bounding box center [131, 225] width 14 height 13
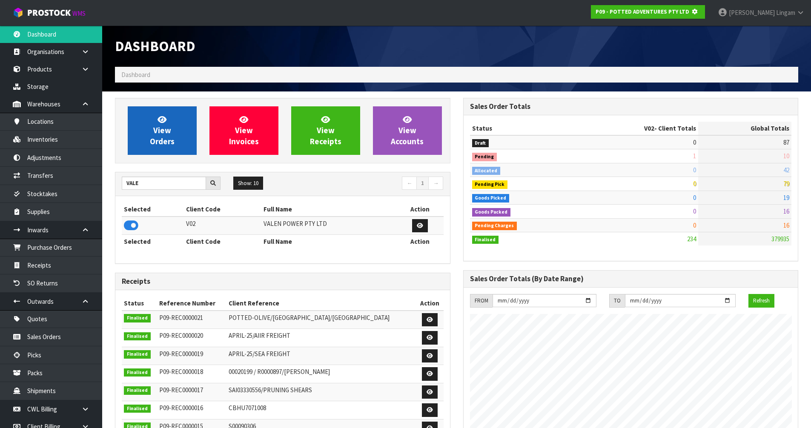
scroll to position [531, 348]
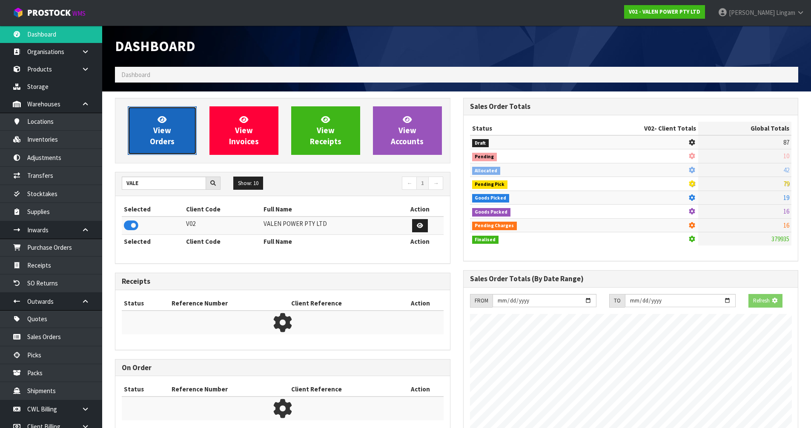
click at [154, 140] on span "View Orders" at bounding box center [162, 130] width 25 height 32
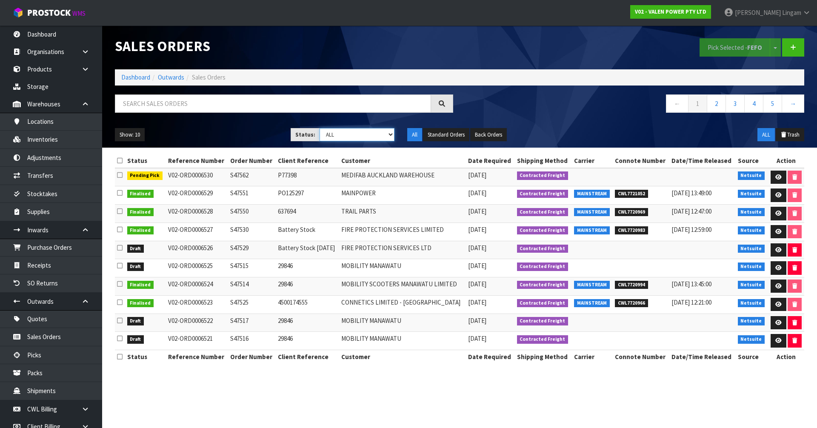
click at [382, 135] on select "Draft Pending Allocated Pending Pick Goods Picked Goods Packed Pending Charges …" at bounding box center [357, 134] width 75 height 13
select select "string:1"
click at [320, 128] on select "Draft Pending Allocated Pending Pick Goods Picked Goods Packed Pending Charges …" at bounding box center [357, 134] width 75 height 13
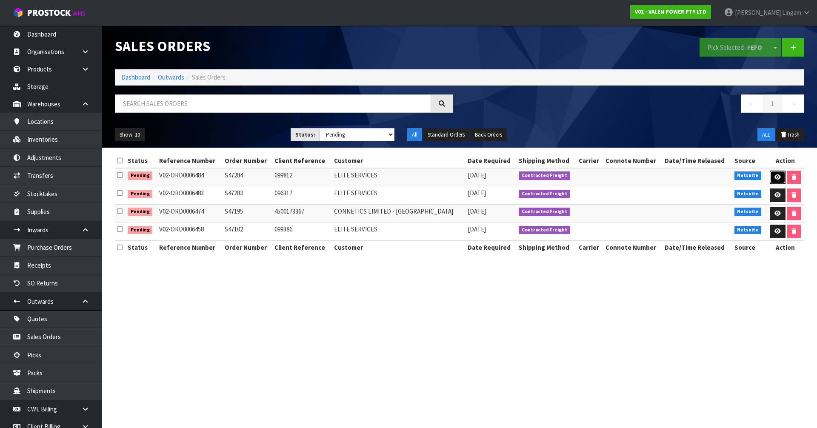
click at [774, 177] on icon at bounding box center [777, 177] width 6 height 6
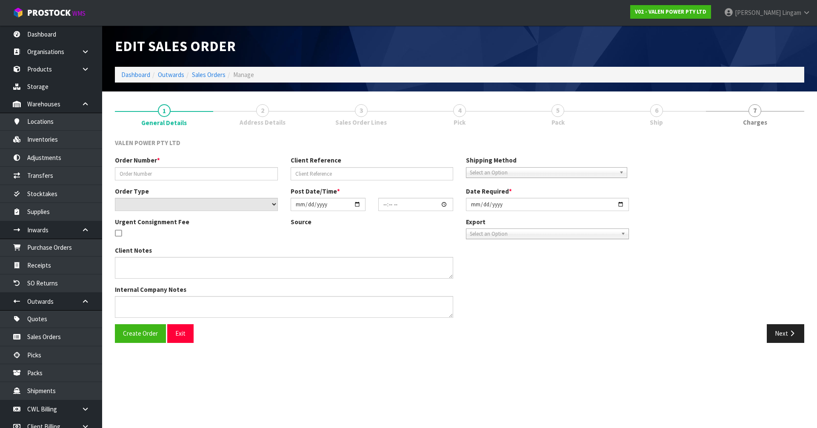
type input "S47284"
type input "099812"
select select "number:1"
type input "2025-08-15"
type input "16:00:11.000"
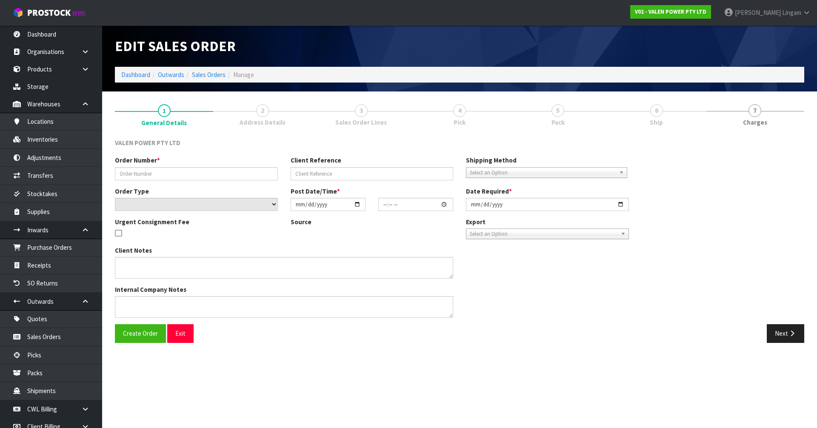
type input "2025-08-15"
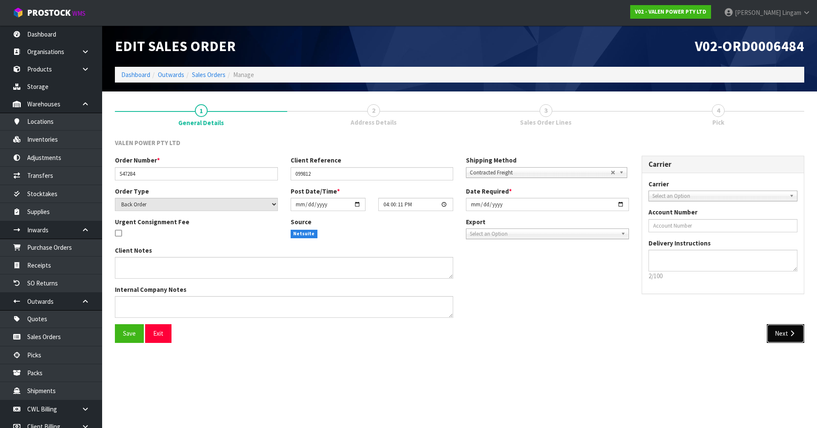
click at [780, 335] on button "Next" at bounding box center [785, 333] width 37 height 18
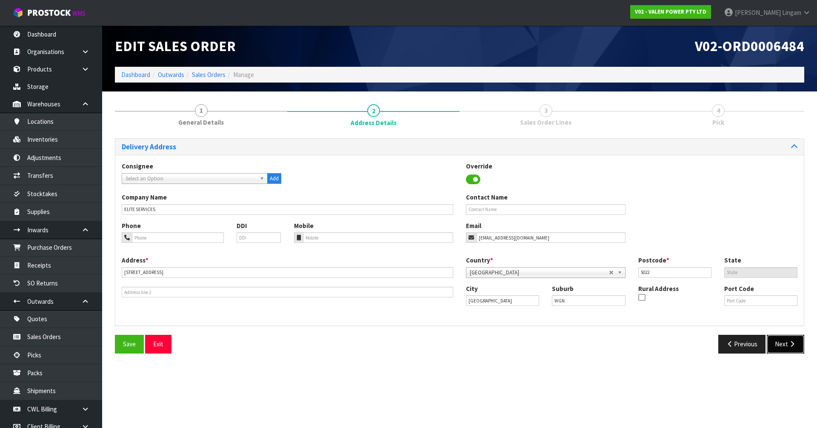
click at [786, 343] on button "Next" at bounding box center [785, 344] width 37 height 18
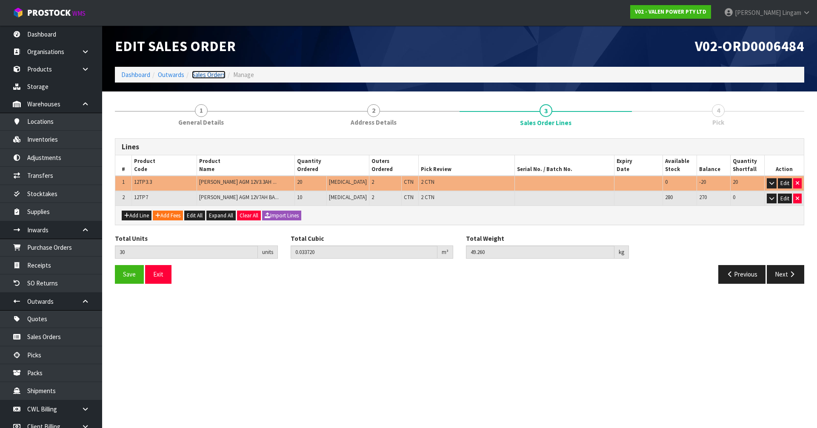
click at [214, 74] on link "Sales Orders" at bounding box center [209, 75] width 34 height 8
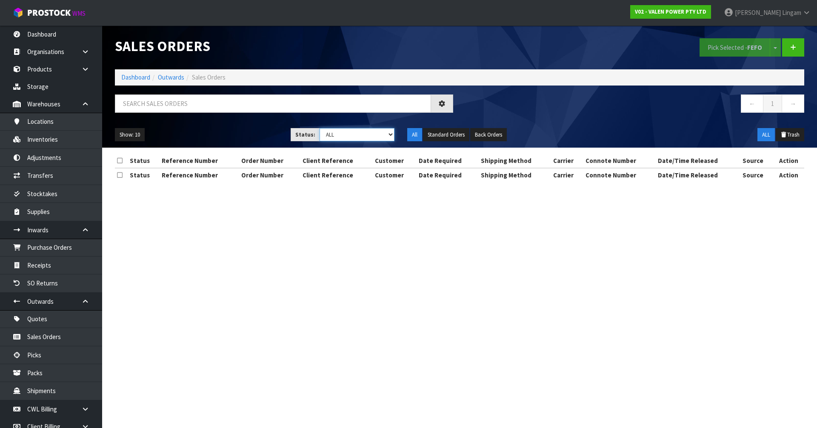
click at [373, 133] on select "Draft Pending Allocated Pending Pick Goods Picked Goods Packed Pending Charges …" at bounding box center [357, 134] width 75 height 13
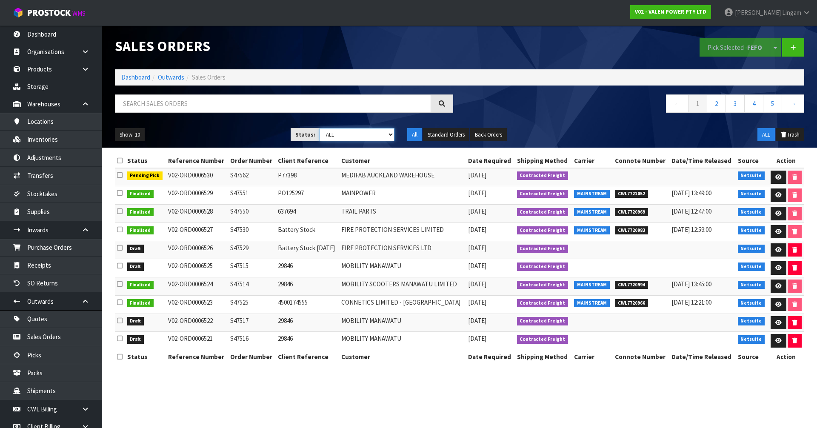
select select "string:1"
click at [320, 128] on select "Draft Pending Allocated Pending Pick Goods Picked Goods Packed Pending Charges …" at bounding box center [357, 134] width 75 height 13
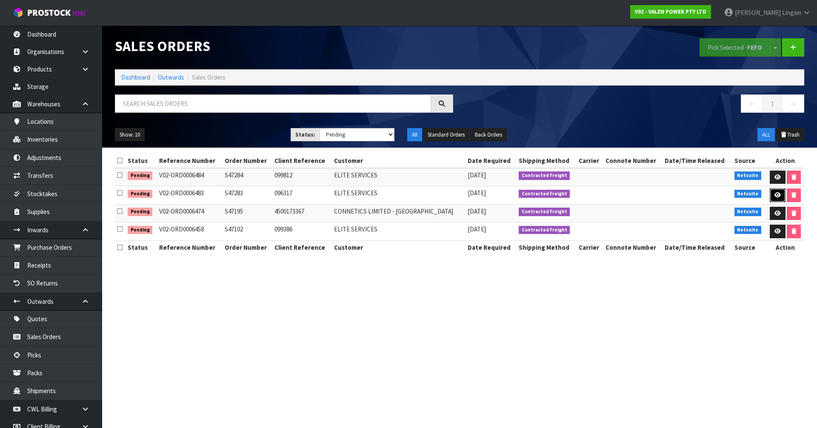
click at [774, 193] on icon at bounding box center [777, 195] width 6 height 6
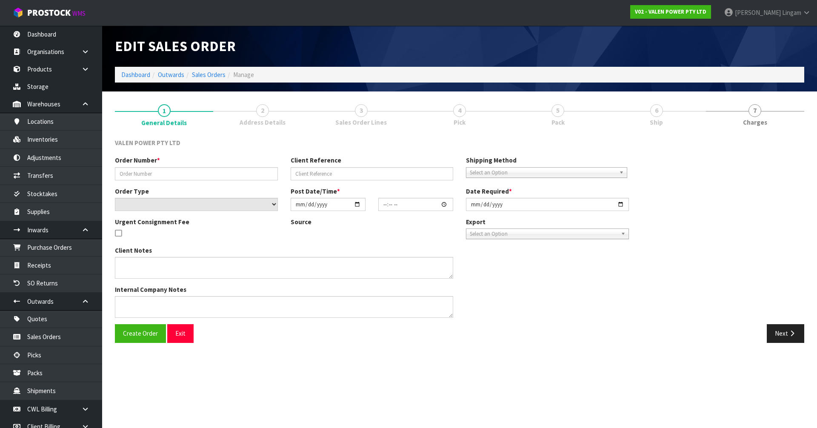
type input "S47283"
type input "096317"
select select "number:1"
type input "2025-08-15"
type input "16:00:08.000"
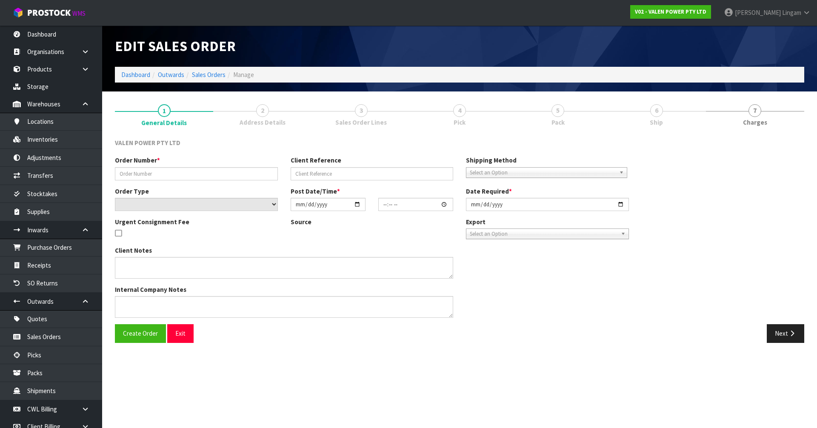
type input "2025-08-15"
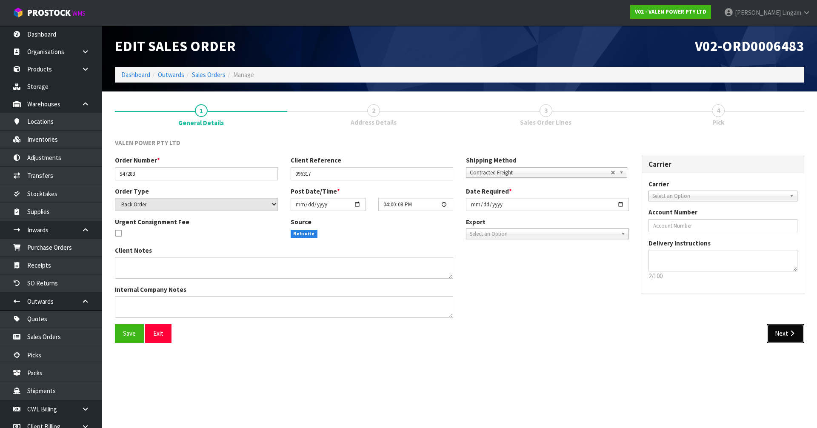
click at [786, 329] on button "Next" at bounding box center [785, 333] width 37 height 18
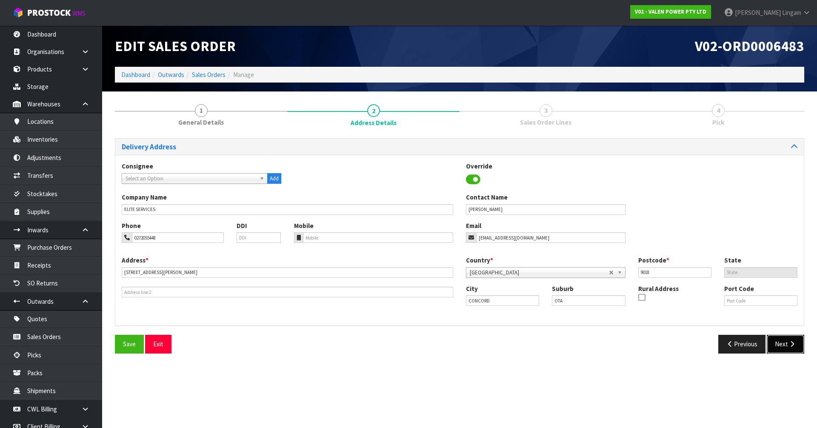
click at [782, 352] on button "Next" at bounding box center [785, 344] width 37 height 18
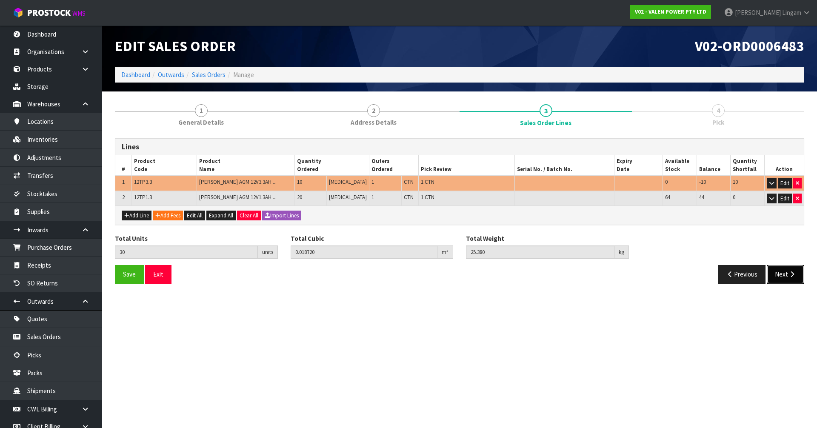
click at [788, 273] on button "Next" at bounding box center [785, 274] width 37 height 18
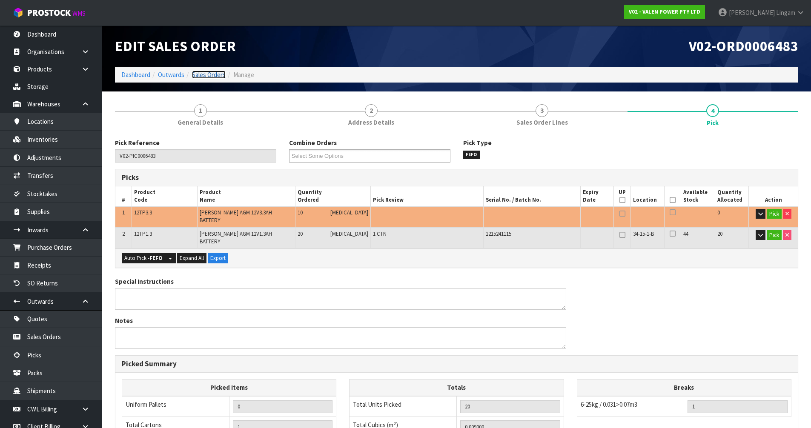
click at [212, 77] on link "Sales Orders" at bounding box center [209, 75] width 34 height 8
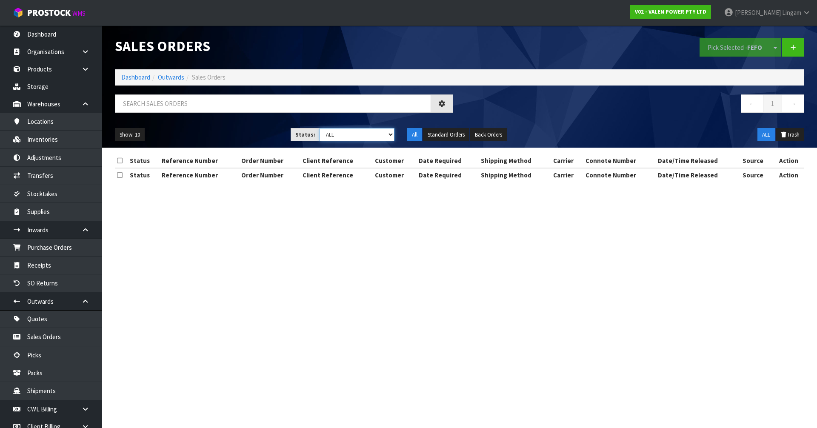
click at [388, 136] on select "Draft Pending Allocated Pending Pick Goods Picked Goods Packed Pending Charges …" at bounding box center [357, 134] width 75 height 13
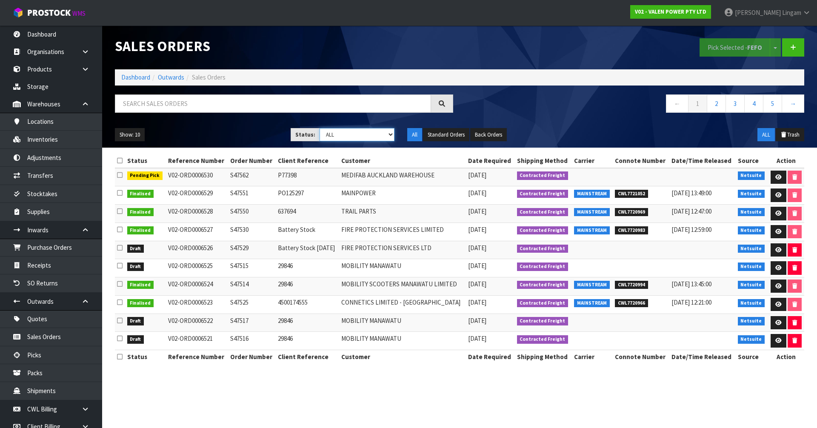
select select "string:1"
click at [320, 128] on select "Draft Pending Allocated Pending Pick Goods Picked Goods Packed Pending Charges …" at bounding box center [357, 134] width 75 height 13
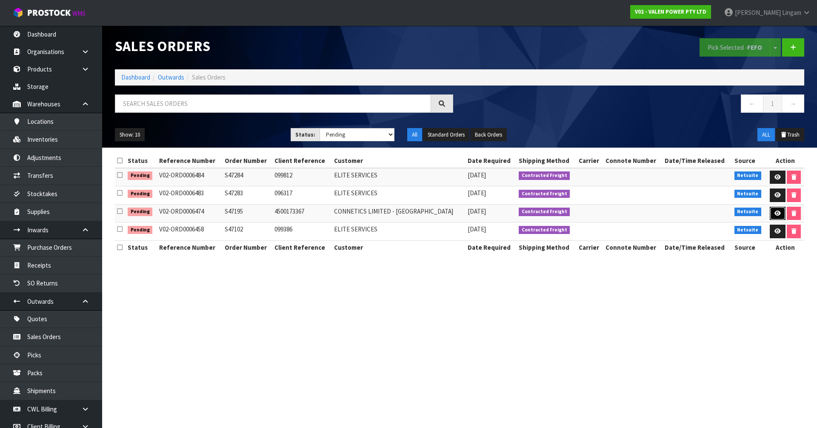
click at [774, 213] on icon at bounding box center [777, 214] width 6 height 6
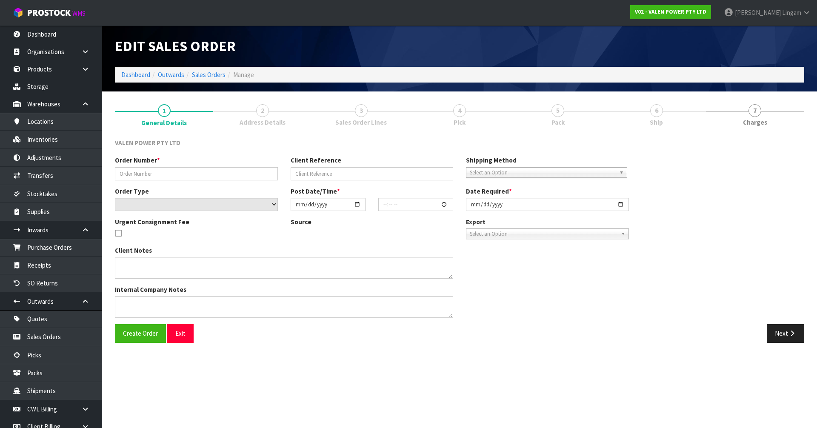
type input "S47195"
type input "4500173367"
select select "number:1"
type input "2025-08-12"
type input "11:45:07.000"
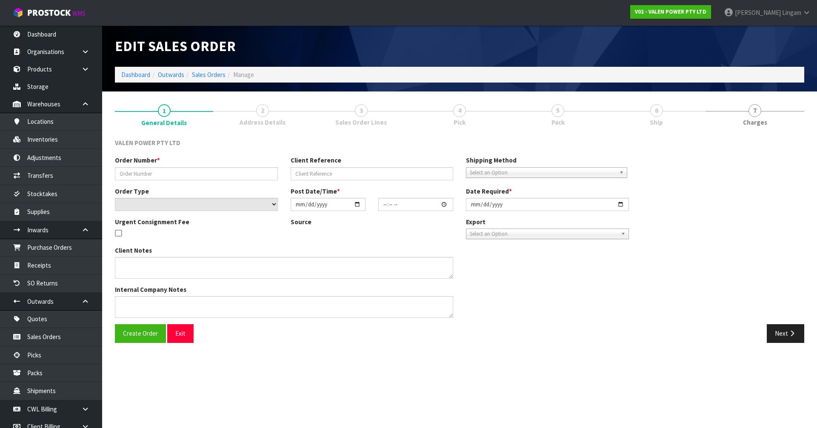
type input "2025-08-12"
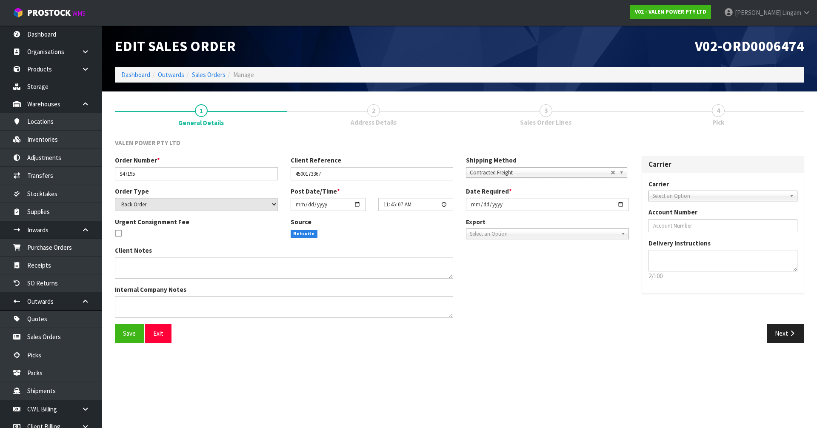
click at [376, 122] on span "Address Details" at bounding box center [374, 122] width 46 height 9
click at [784, 332] on button "Next" at bounding box center [785, 333] width 37 height 18
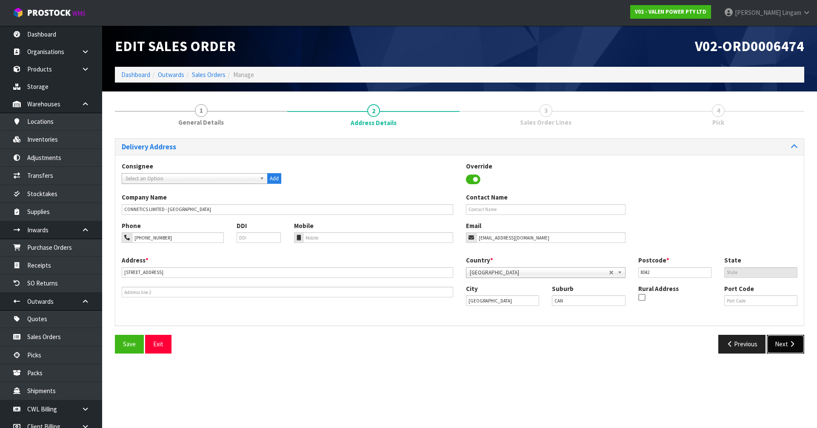
click at [782, 348] on button "Next" at bounding box center [785, 344] width 37 height 18
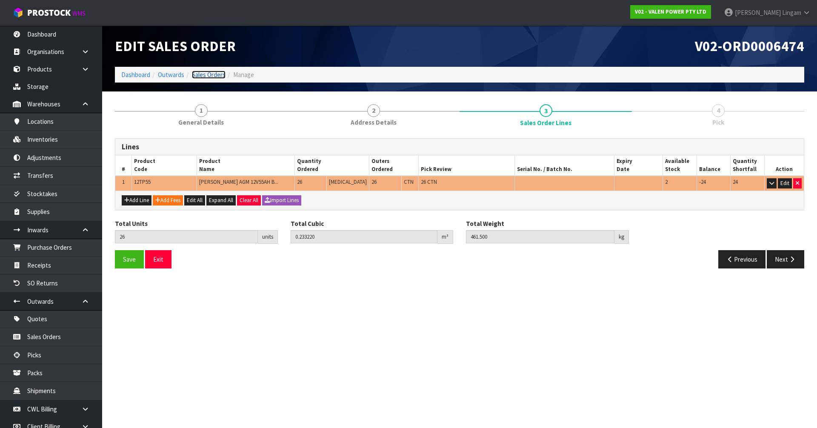
click at [223, 74] on link "Sales Orders" at bounding box center [209, 75] width 34 height 8
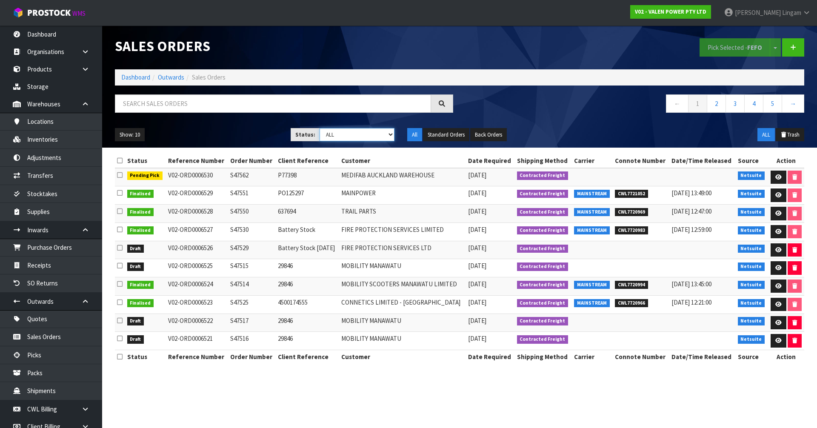
click at [383, 133] on select "Draft Pending Allocated Pending Pick Goods Picked Goods Packed Pending Charges …" at bounding box center [357, 134] width 75 height 13
select select "string:1"
click at [320, 128] on select "Draft Pending Allocated Pending Pick Goods Picked Goods Packed Pending Charges …" at bounding box center [357, 134] width 75 height 13
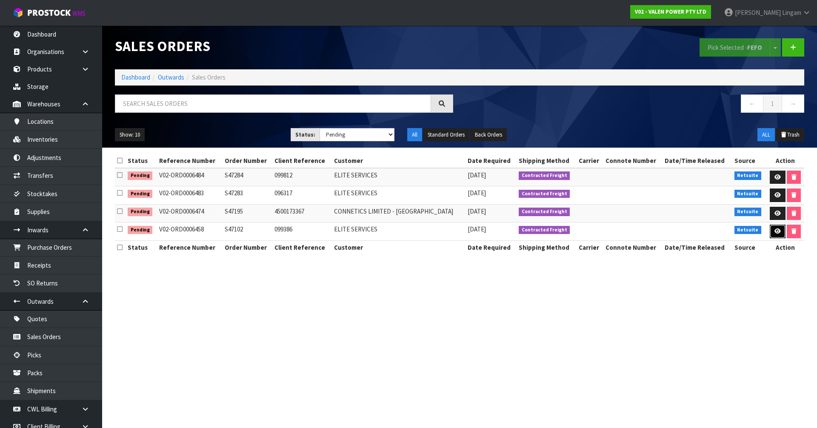
click at [770, 230] on link at bounding box center [778, 232] width 16 height 14
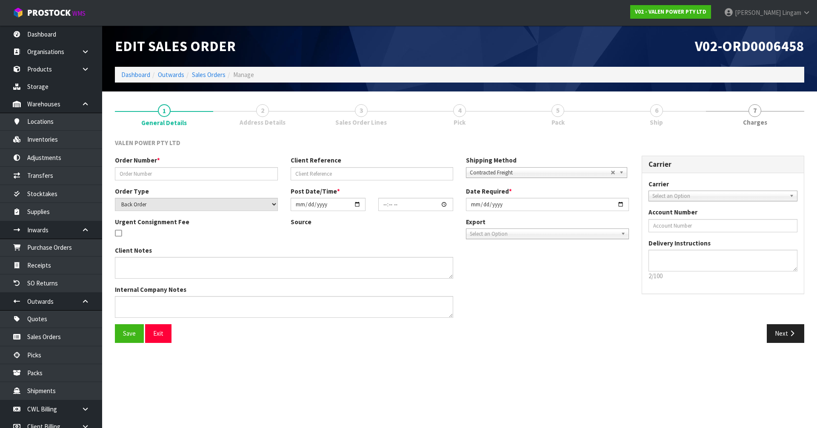
type input "S47102"
type input "099386"
select select "number:1"
type input "2025-08-05"
type input "16:45:12.000"
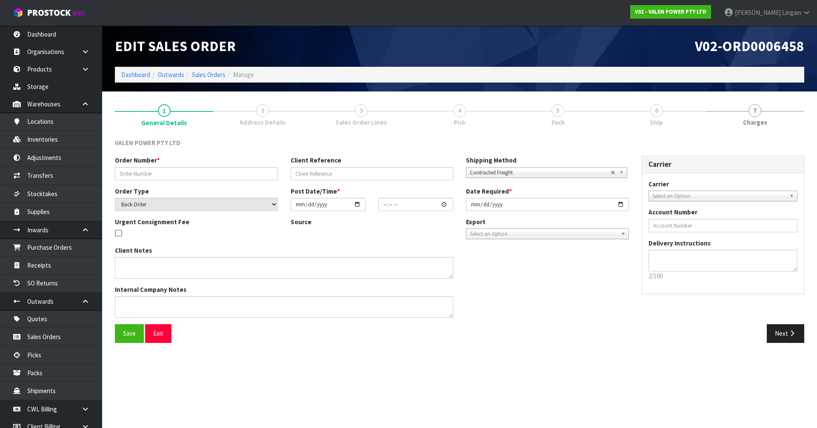
type input "2025-08-05"
type textarea "Backordered Items"
click at [774, 336] on button "Next" at bounding box center [785, 333] width 37 height 18
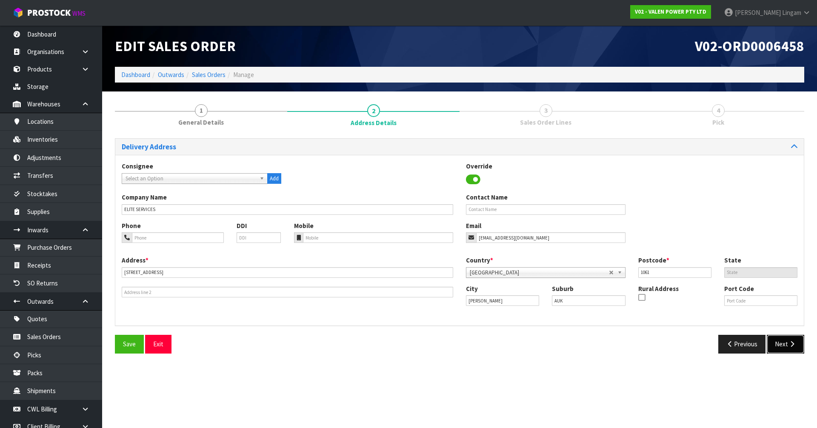
click at [787, 340] on button "Next" at bounding box center [785, 344] width 37 height 18
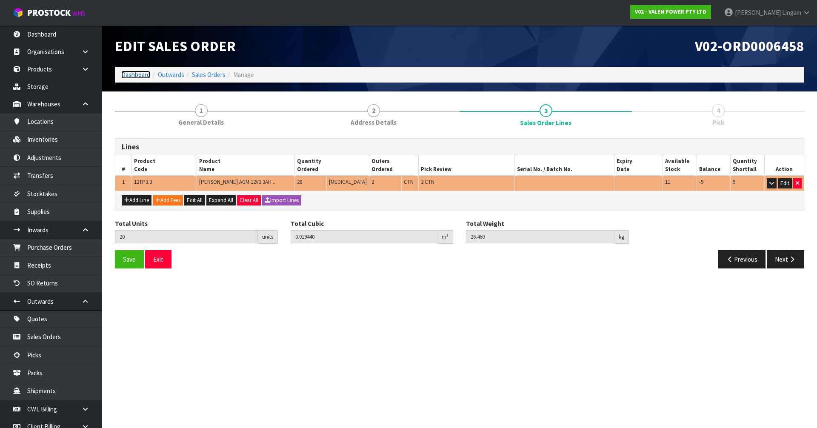
click at [131, 76] on link "Dashboard" at bounding box center [135, 75] width 29 height 8
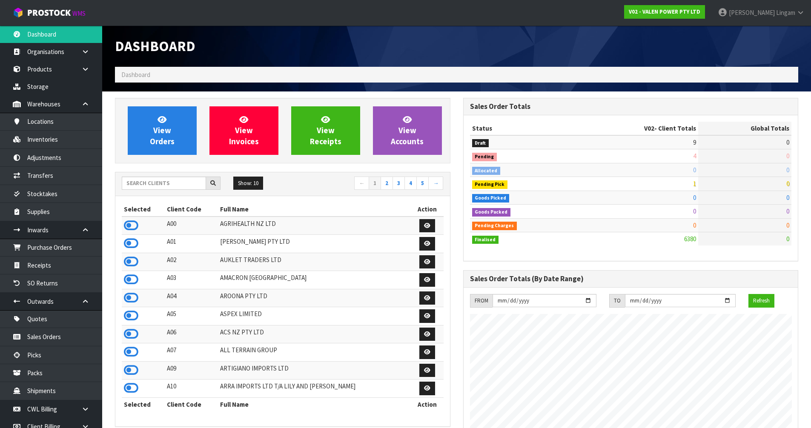
scroll to position [645, 348]
click at [174, 186] on input "text" at bounding box center [164, 183] width 84 height 13
click at [165, 186] on input "text" at bounding box center [164, 183] width 84 height 13
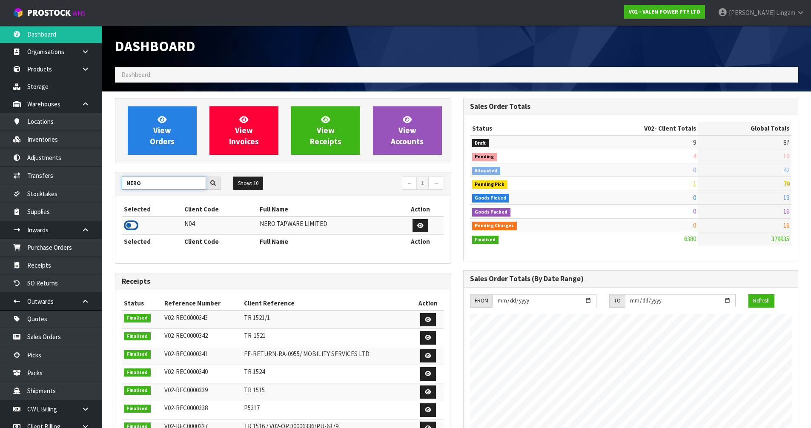
type input "NERO"
click at [137, 225] on icon at bounding box center [131, 225] width 14 height 13
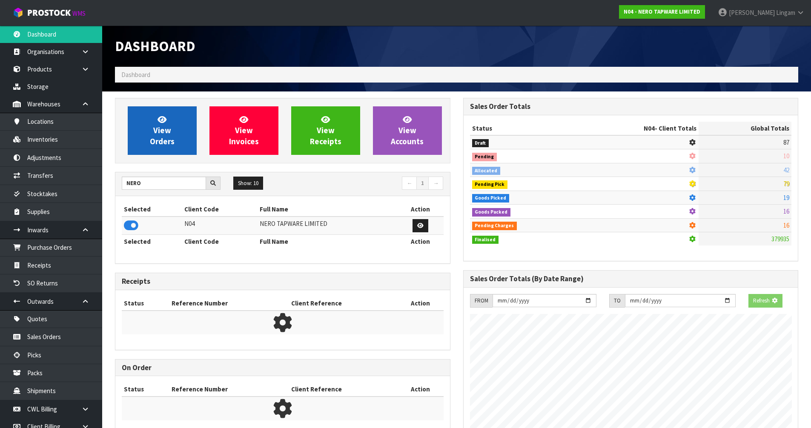
scroll to position [424946, 425128]
click at [168, 137] on span "View Orders" at bounding box center [162, 130] width 25 height 32
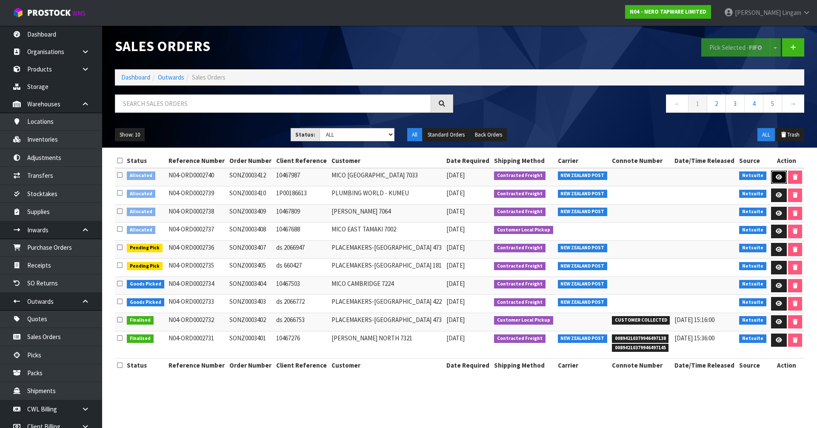
click at [776, 176] on icon at bounding box center [779, 177] width 6 height 6
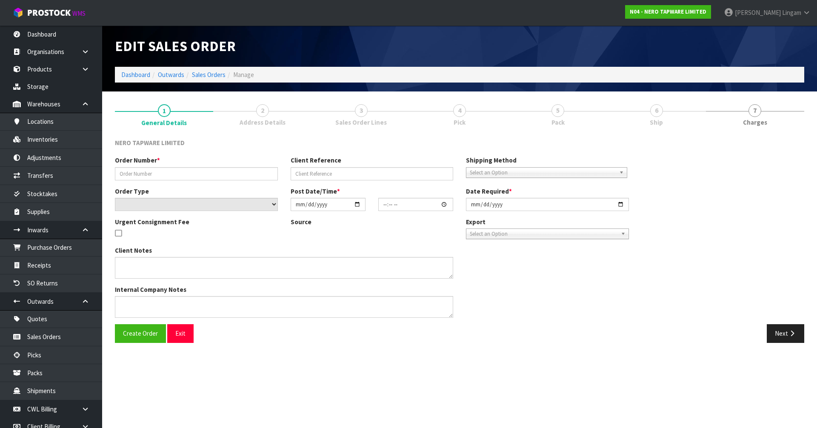
type input "SONZ0003412"
type input "10467987"
select select "number:0"
type input "2025-09-05"
type input "08:45:10.000"
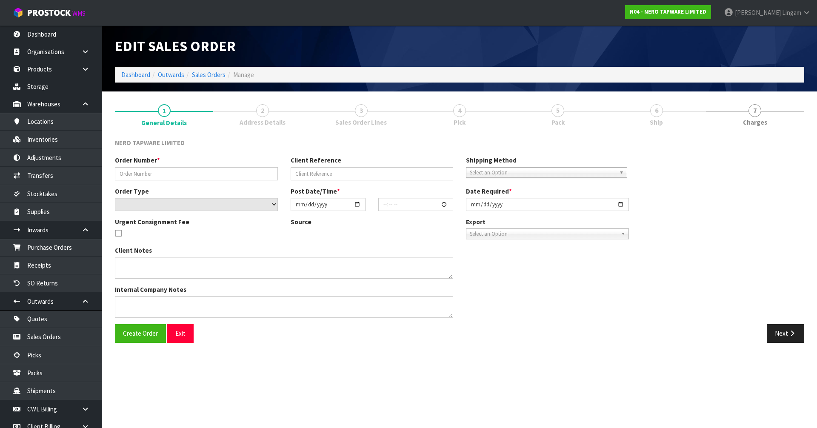
type input "2025-09-05"
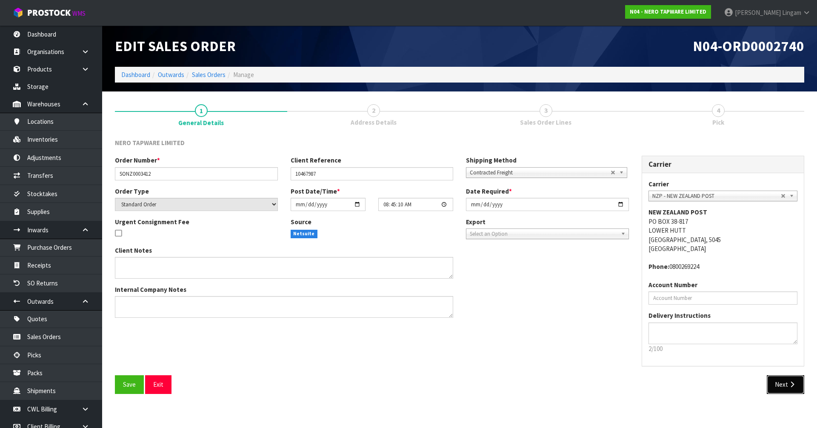
click at [789, 383] on icon "button" at bounding box center [792, 384] width 8 height 6
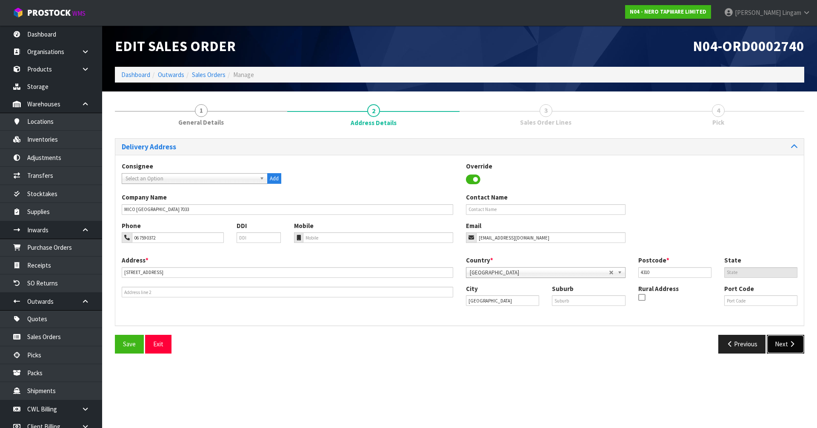
click at [785, 342] on button "Next" at bounding box center [785, 344] width 37 height 18
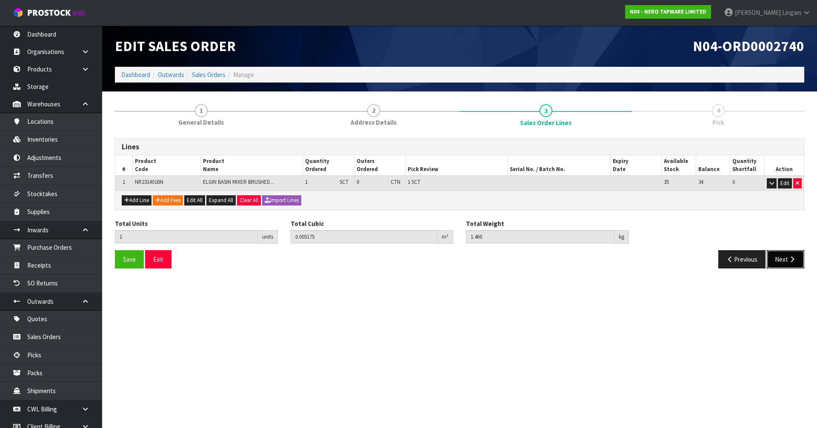
click at [780, 260] on button "Next" at bounding box center [785, 259] width 37 height 18
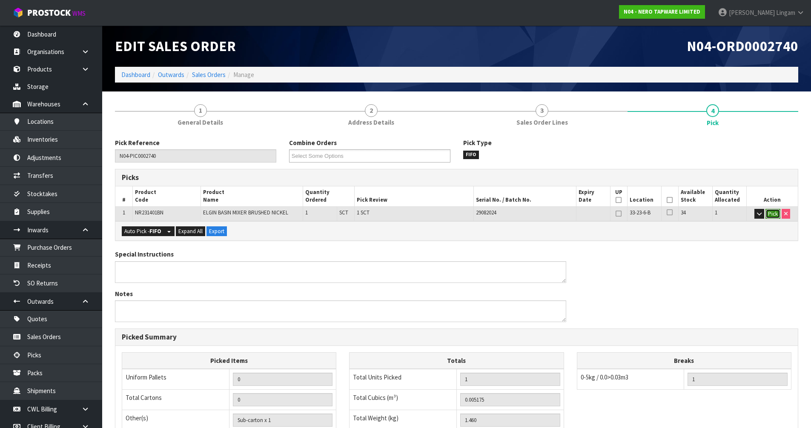
click at [773, 214] on button "Pick" at bounding box center [772, 214] width 15 height 10
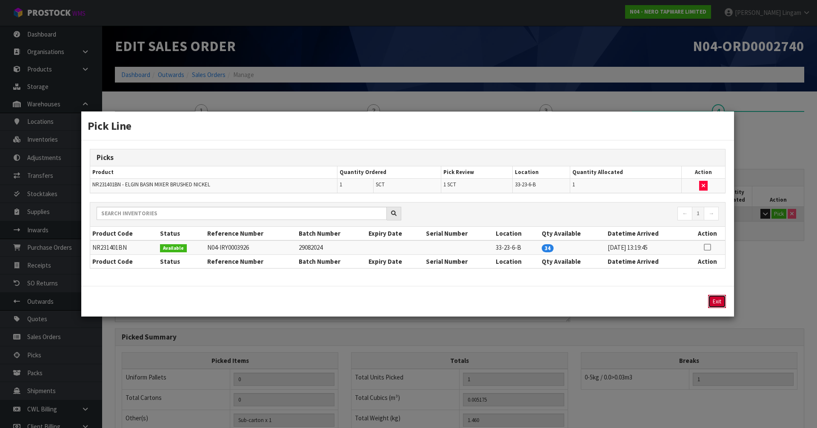
click at [715, 304] on button "Exit" at bounding box center [717, 301] width 18 height 13
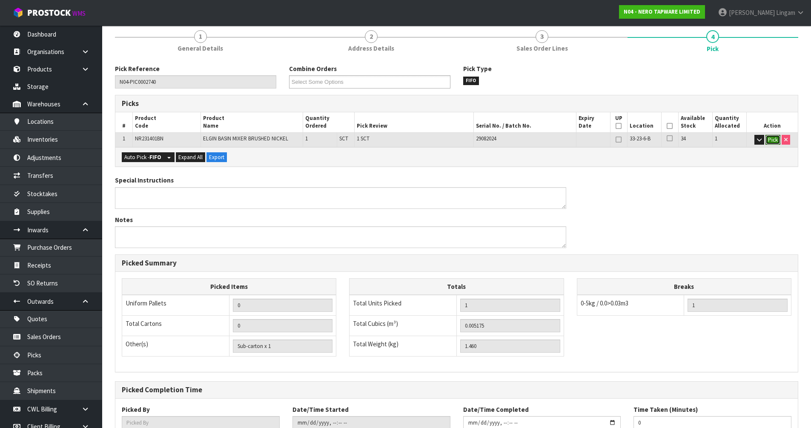
scroll to position [135, 0]
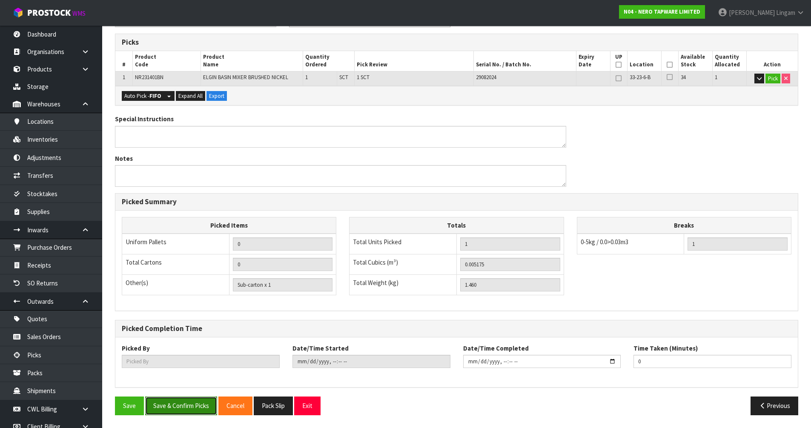
drag, startPoint x: 192, startPoint y: 409, endPoint x: 197, endPoint y: 406, distance: 5.7
click at [196, 407] on button "Save & Confirm Picks" at bounding box center [181, 406] width 72 height 18
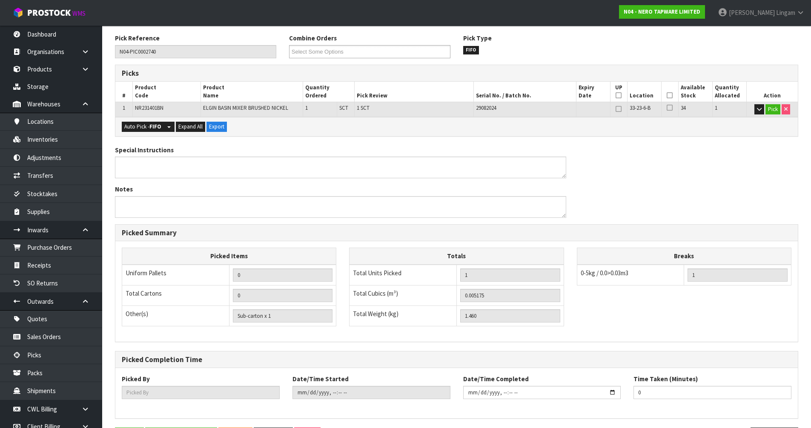
scroll to position [0, 0]
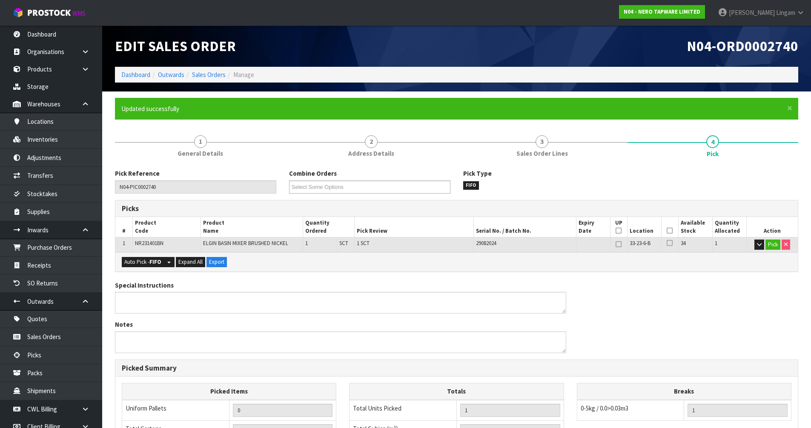
type input "Vineeta Lingam"
type input "2025-09-05T08:54:51"
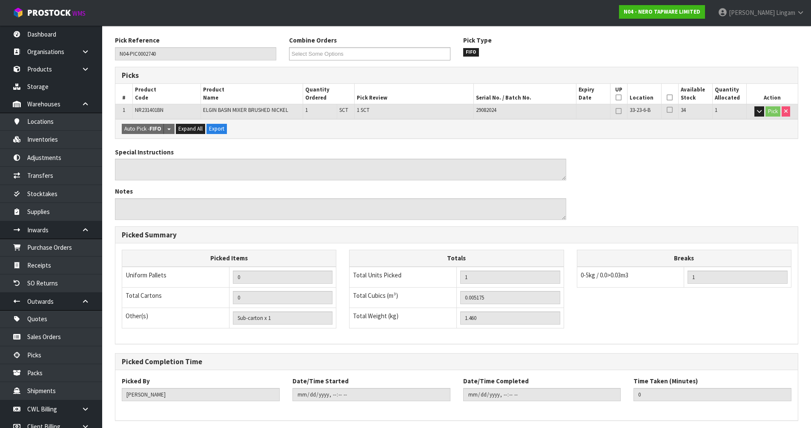
scroll to position [166, 0]
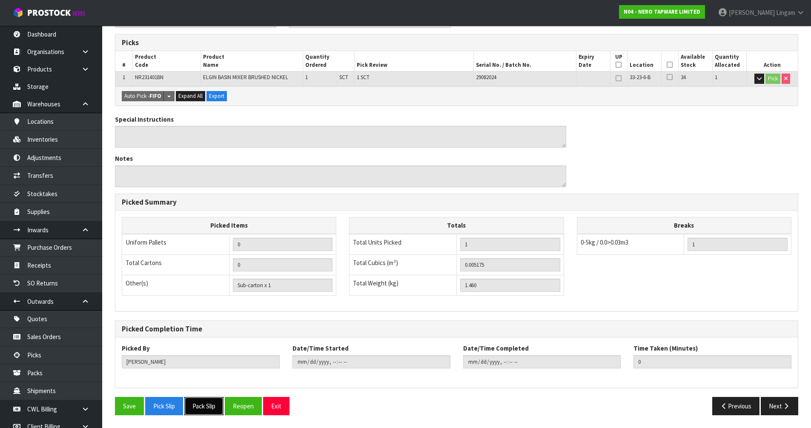
drag, startPoint x: 211, startPoint y: 404, endPoint x: 232, endPoint y: 391, distance: 24.3
click at [211, 404] on button "Pack Slip" at bounding box center [203, 406] width 39 height 18
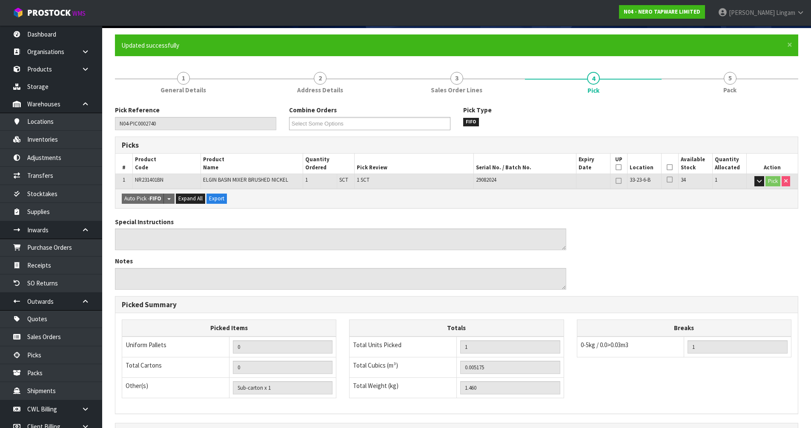
scroll to position [0, 0]
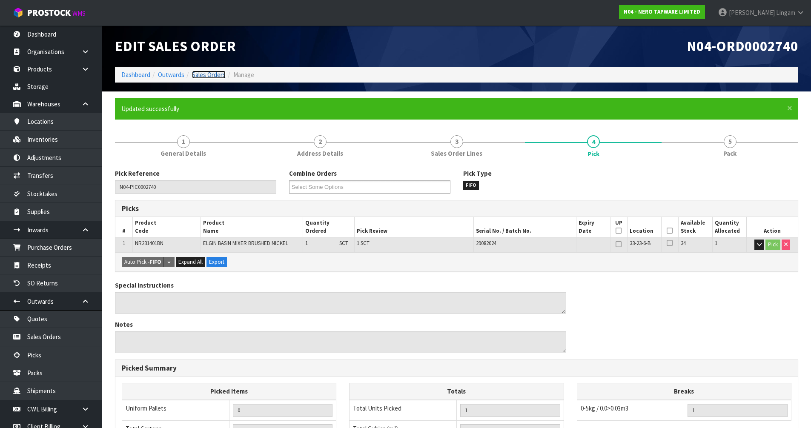
click at [216, 72] on link "Sales Orders" at bounding box center [209, 75] width 34 height 8
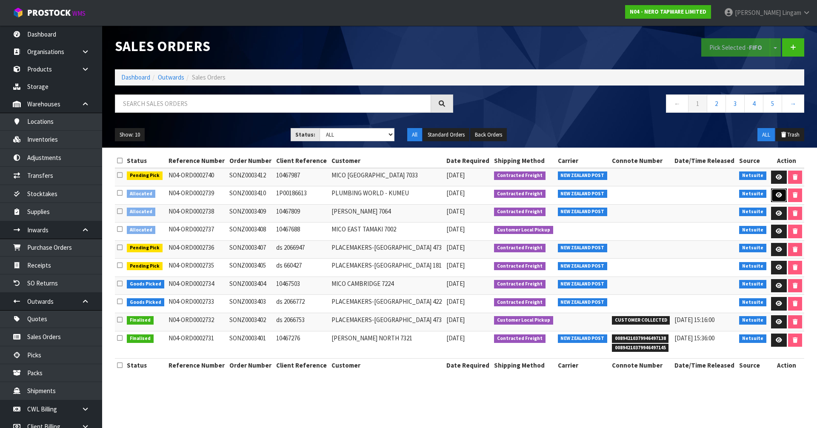
click at [779, 191] on link at bounding box center [779, 195] width 16 height 14
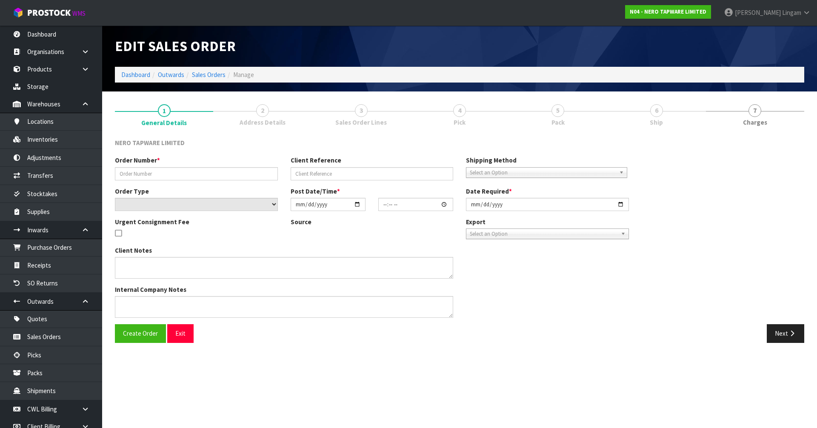
type input "SONZ0003410"
type input "1P00186613"
select select "number:0"
type input "2025-09-05"
type input "08:45:09.000"
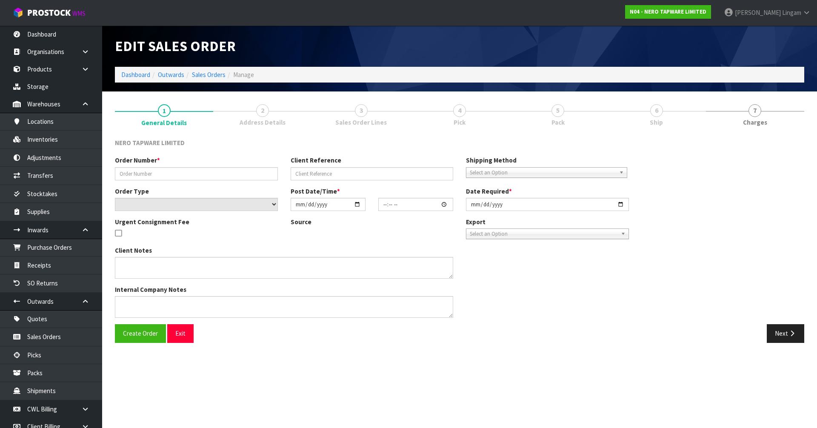
type input "2025-09-05"
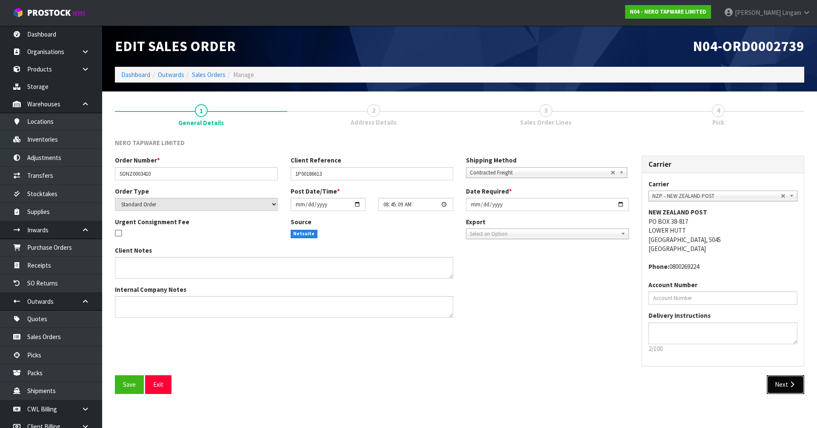
click at [781, 382] on button "Next" at bounding box center [785, 384] width 37 height 18
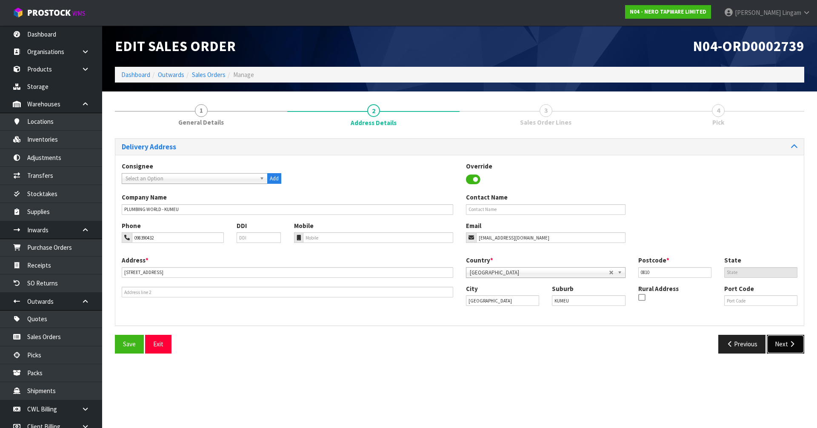
click at [782, 352] on button "Next" at bounding box center [785, 344] width 37 height 18
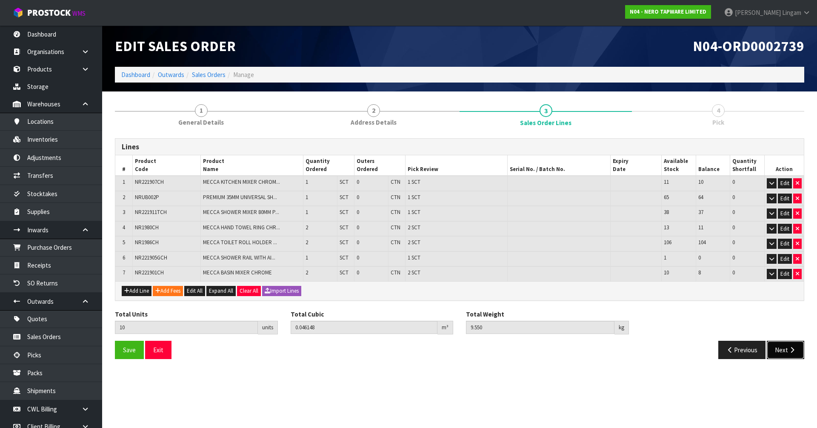
click at [778, 349] on button "Next" at bounding box center [785, 350] width 37 height 18
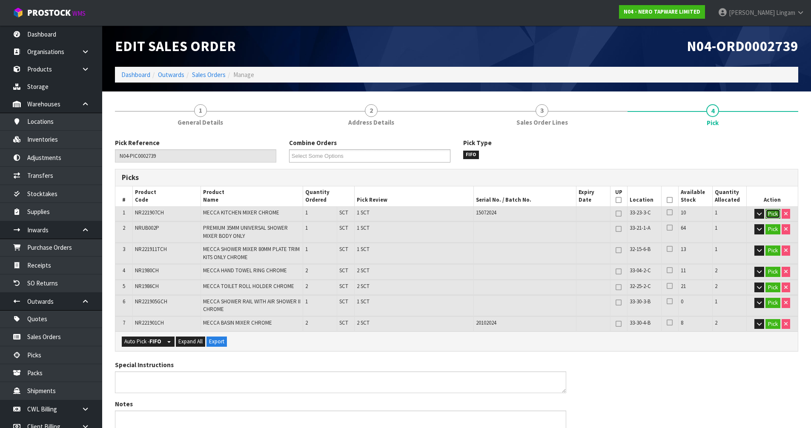
click at [777, 212] on button "Pick" at bounding box center [772, 214] width 15 height 10
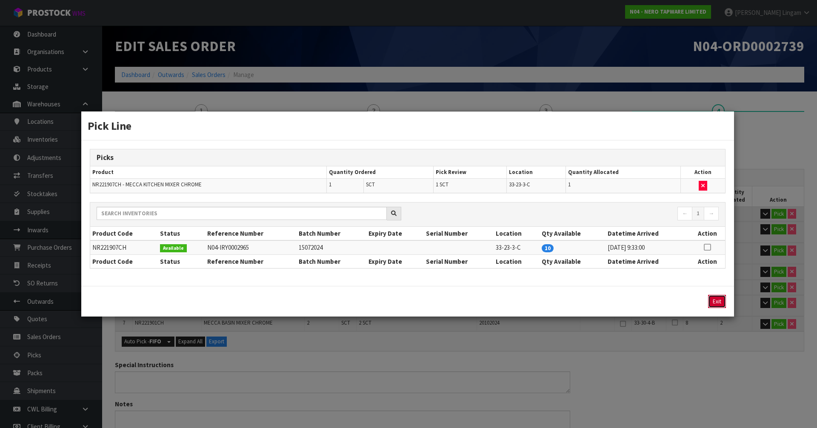
click at [714, 300] on button "Exit" at bounding box center [717, 301] width 18 height 13
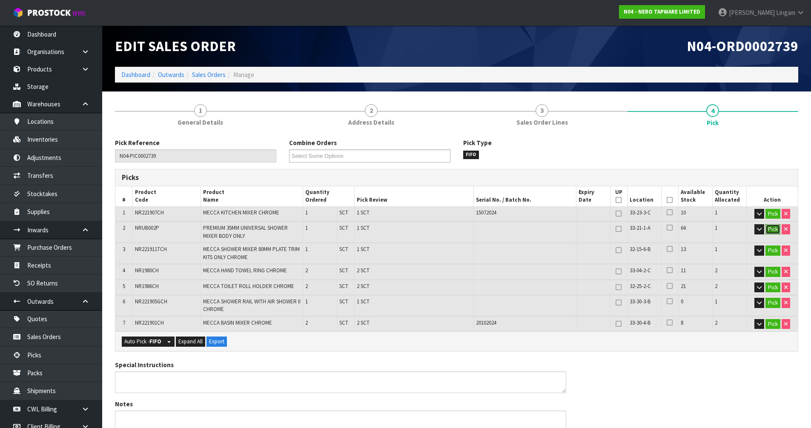
click at [770, 228] on button "Pick" at bounding box center [772, 229] width 15 height 10
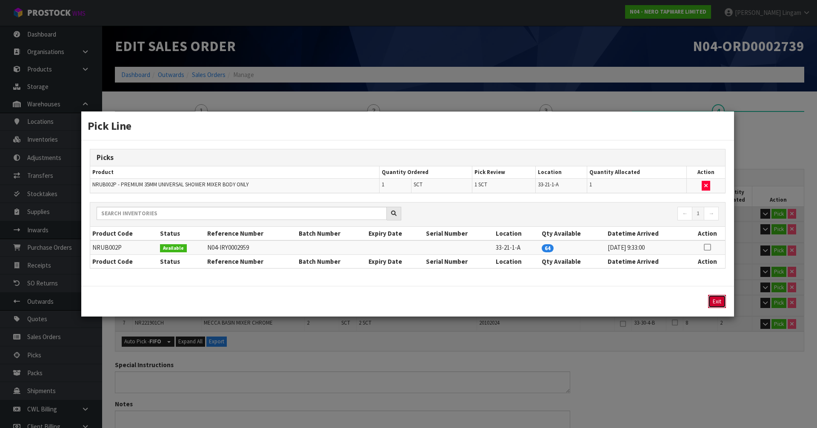
click at [714, 302] on button "Exit" at bounding box center [717, 301] width 18 height 13
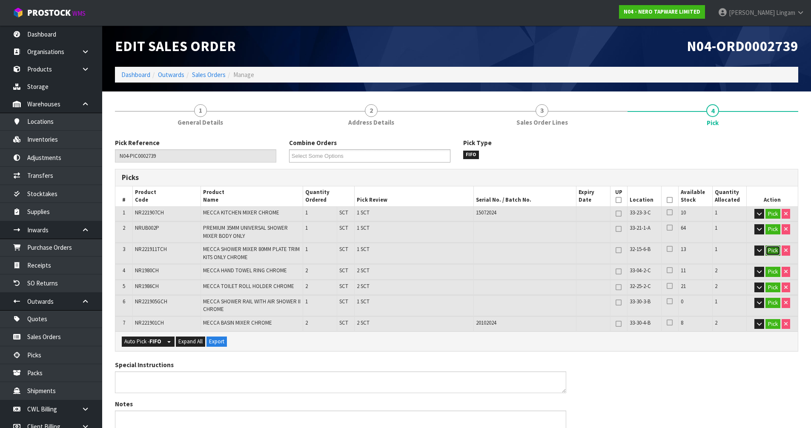
click at [775, 248] on button "Pick" at bounding box center [772, 250] width 15 height 10
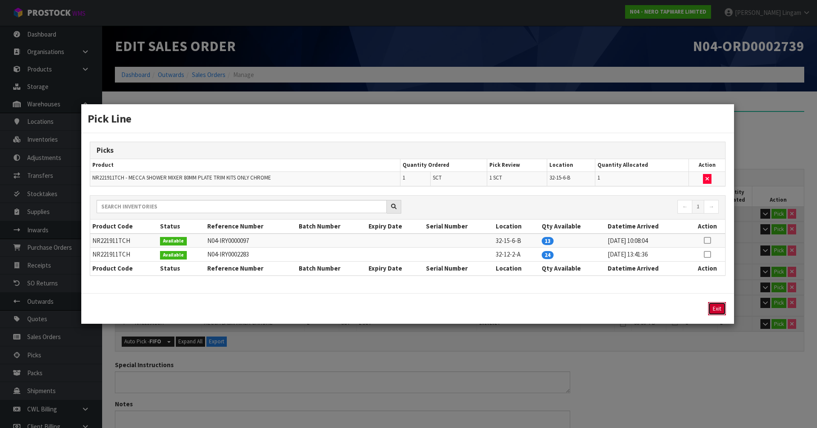
click at [715, 308] on button "Exit" at bounding box center [717, 308] width 18 height 13
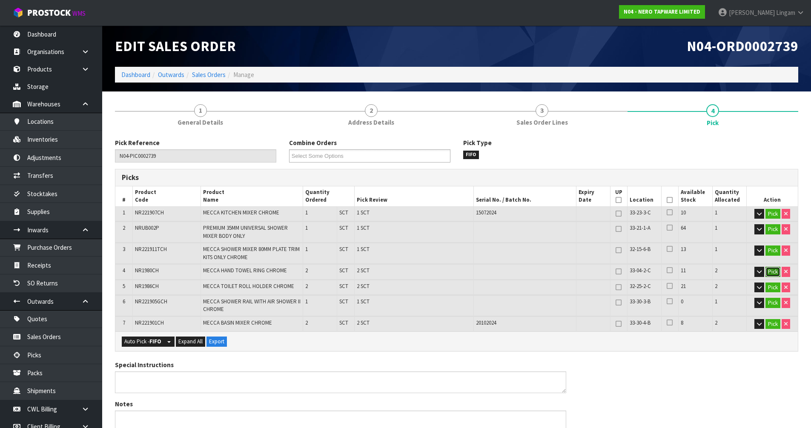
click at [774, 271] on button "Pick" at bounding box center [772, 272] width 15 height 10
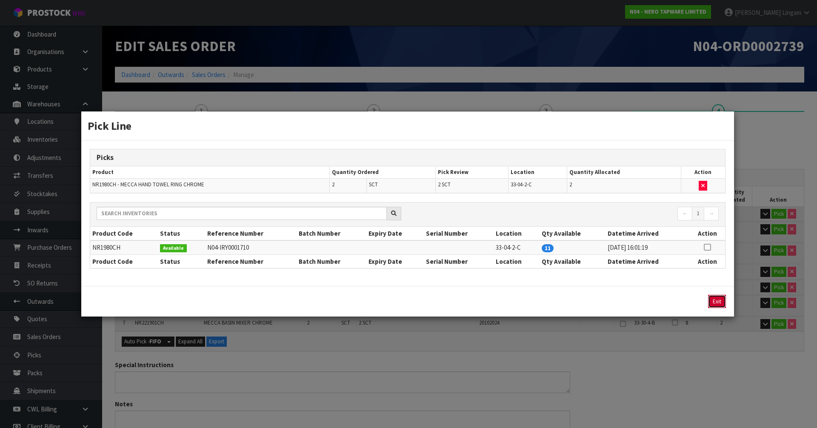
click at [720, 300] on button "Exit" at bounding box center [717, 301] width 18 height 13
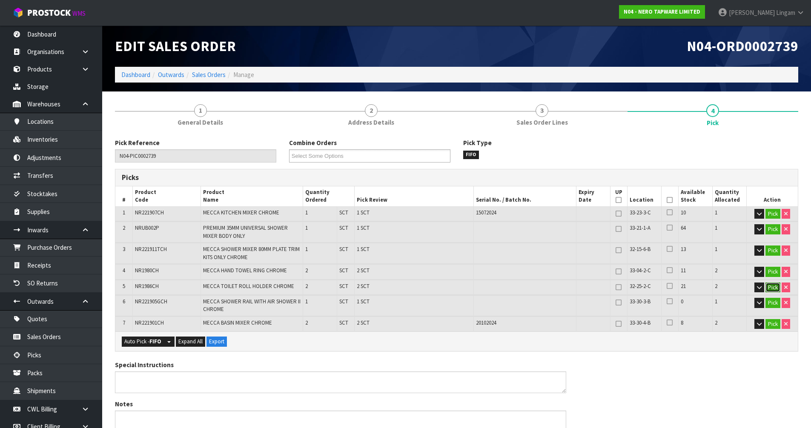
click at [775, 287] on button "Pick" at bounding box center [772, 288] width 15 height 10
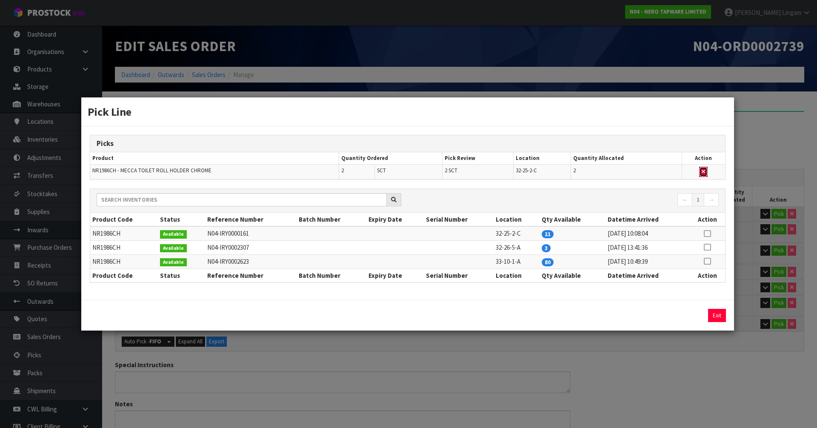
click at [704, 170] on icon "button" at bounding box center [703, 172] width 3 height 6
type input "Sub-carton x 8"
type input "8"
type input "0.041208"
type input "8.55"
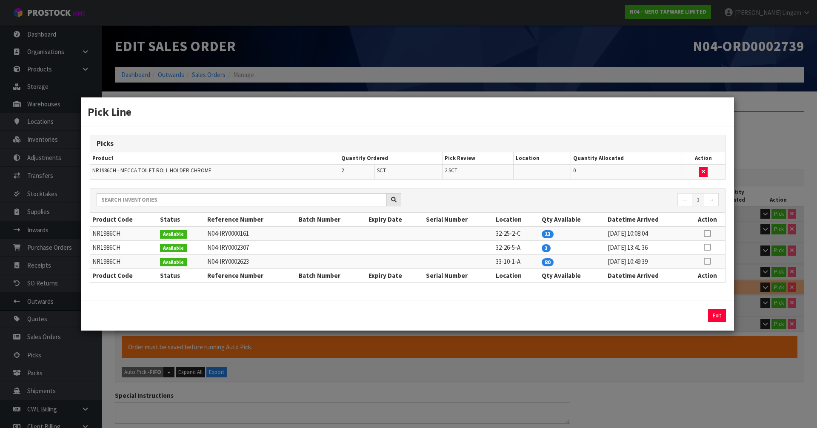
click at [707, 247] on icon at bounding box center [707, 247] width 7 height 0
click at [697, 315] on button "Assign Pick" at bounding box center [688, 315] width 35 height 13
type input "Sub-carton x 10"
type input "10"
type input "0.046148"
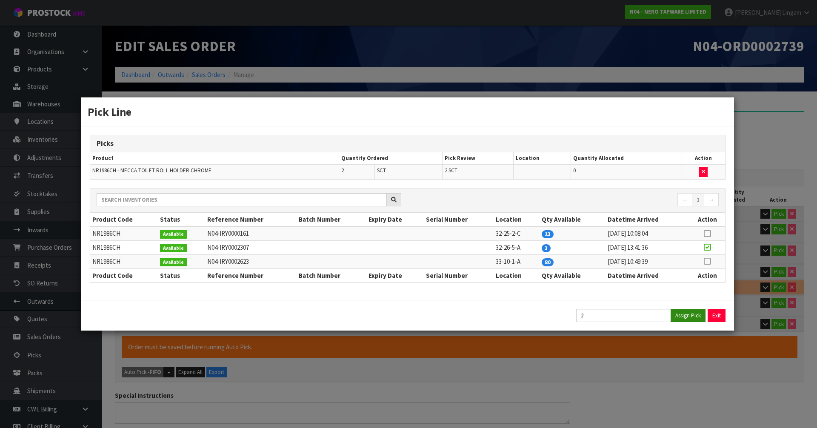
type input "9.55"
click at [714, 317] on button "Exit" at bounding box center [717, 315] width 18 height 13
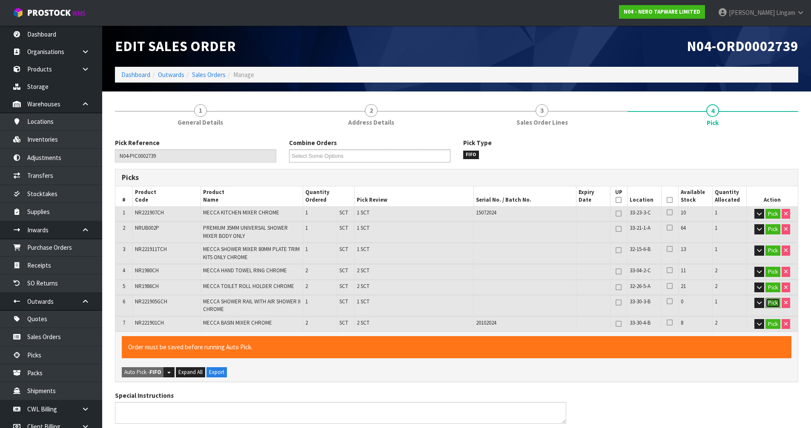
click at [770, 304] on button "Pick" at bounding box center [772, 303] width 15 height 10
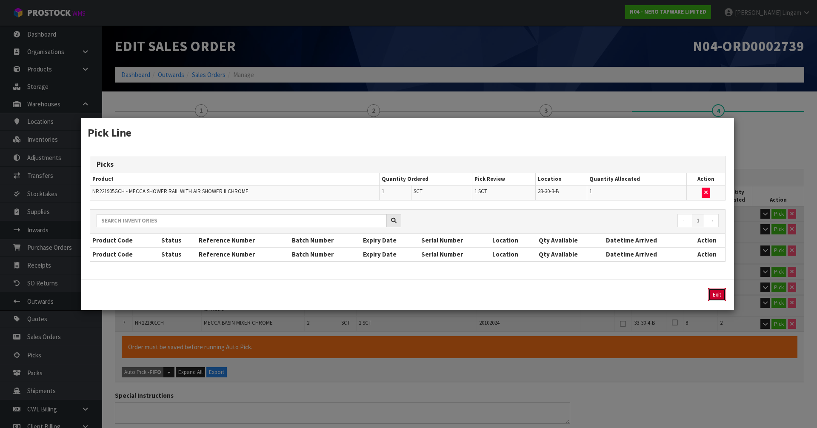
click at [717, 297] on button "Exit" at bounding box center [717, 294] width 18 height 13
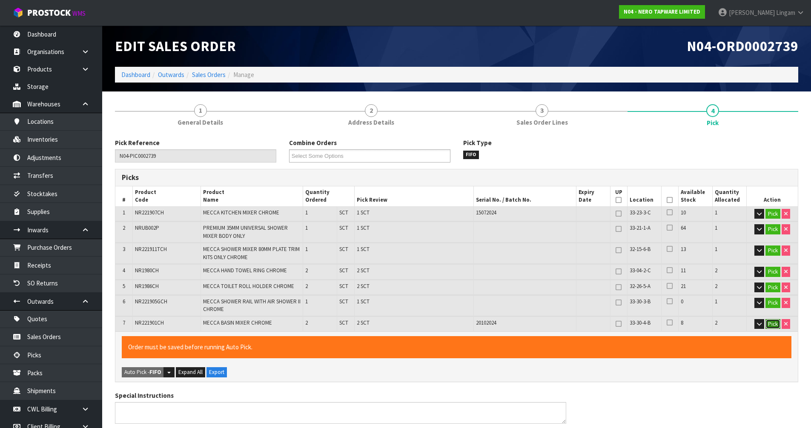
click at [773, 325] on button "Pick" at bounding box center [772, 324] width 15 height 10
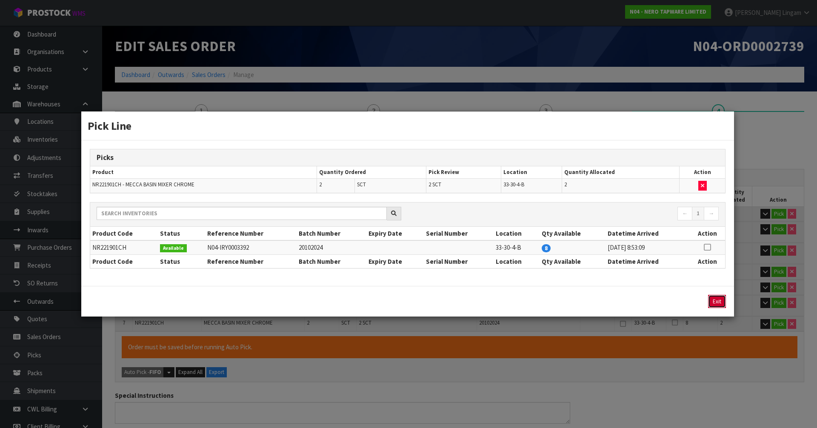
click at [719, 301] on button "Exit" at bounding box center [717, 301] width 18 height 13
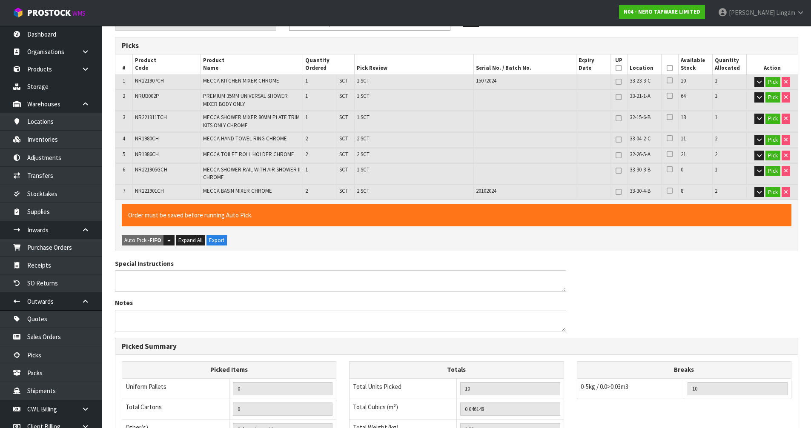
scroll to position [276, 0]
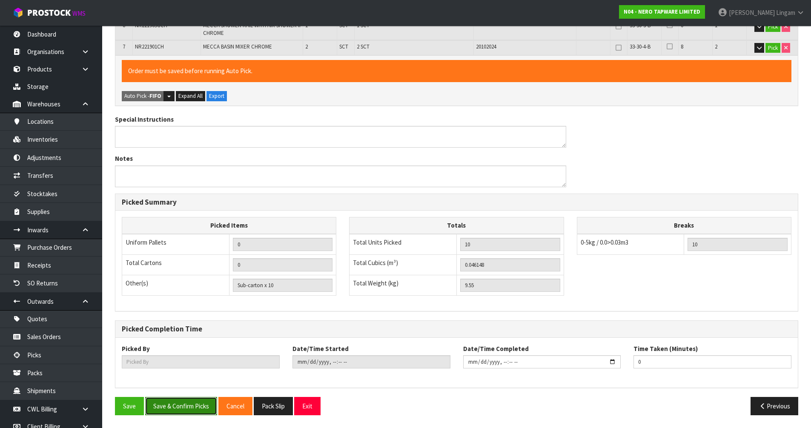
click at [170, 404] on button "Save & Confirm Picks" at bounding box center [181, 406] width 72 height 18
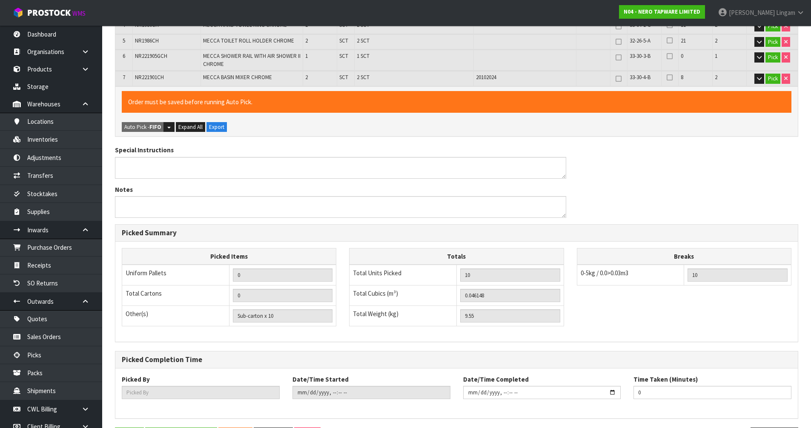
scroll to position [0, 0]
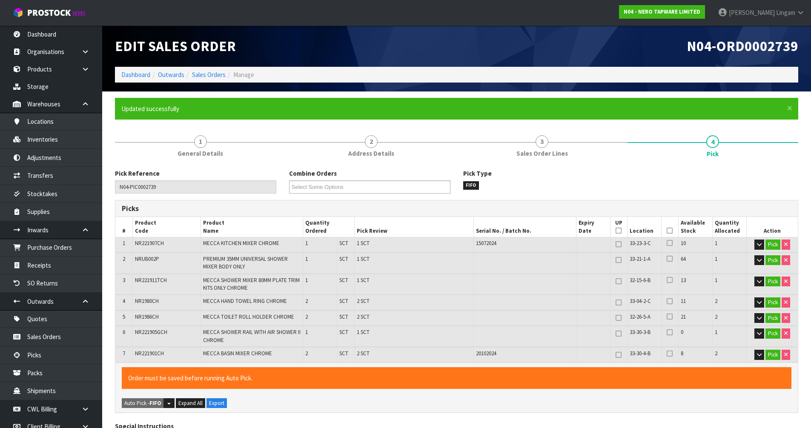
type input "Vineeta Lingam"
type input "2025-09-05T08:55:33"
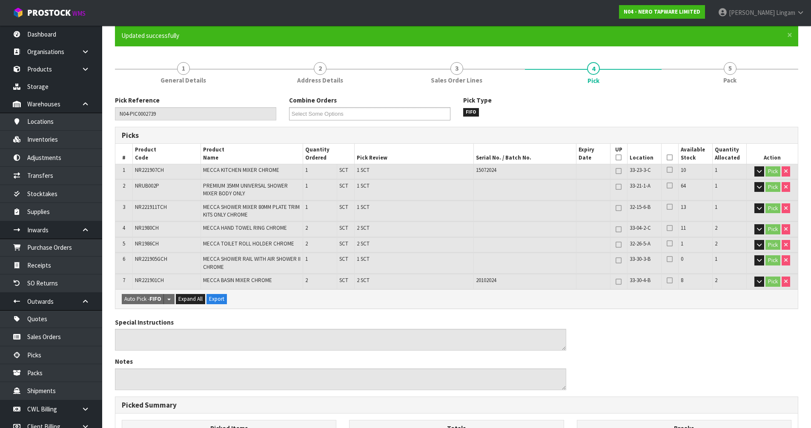
scroll to position [276, 0]
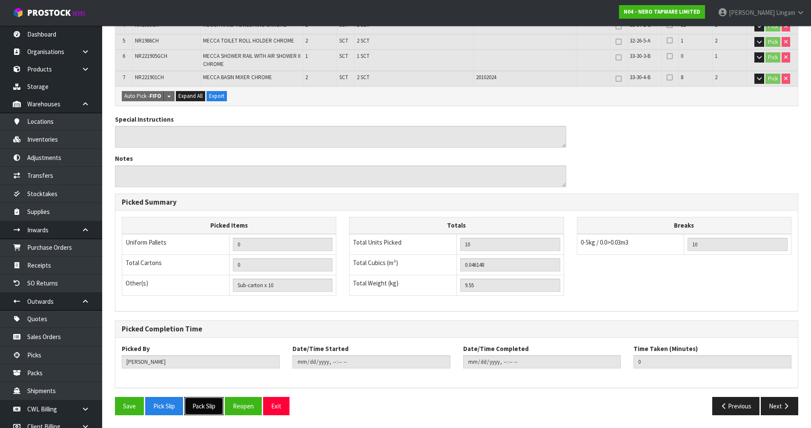
click at [211, 405] on button "Pack Slip" at bounding box center [203, 406] width 39 height 18
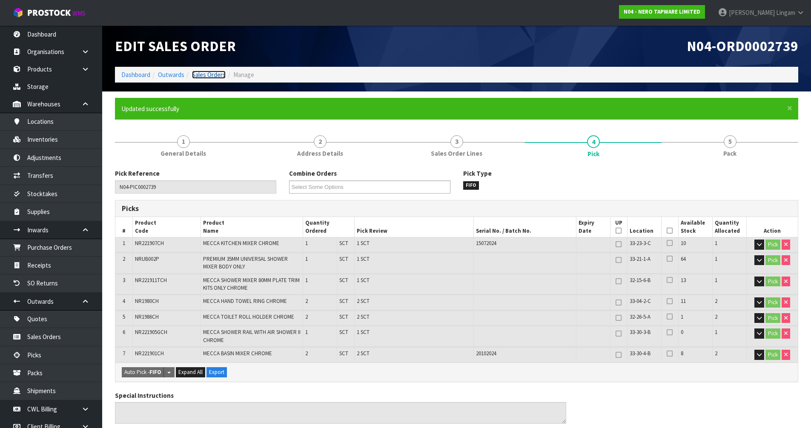
click at [215, 73] on link "Sales Orders" at bounding box center [209, 75] width 34 height 8
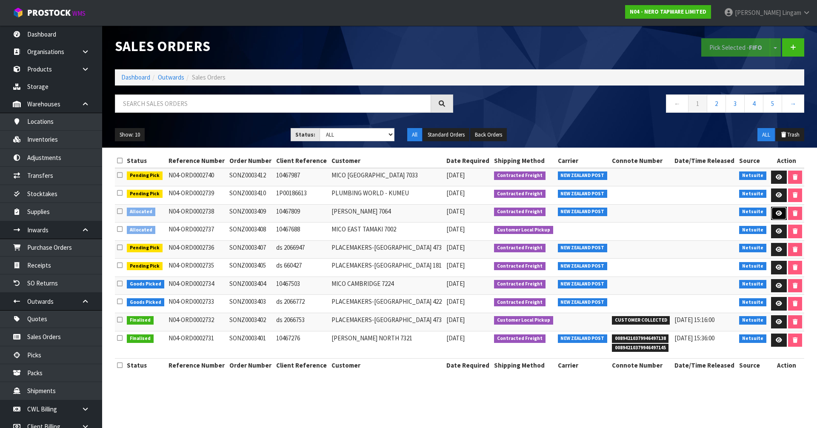
click at [776, 214] on icon at bounding box center [779, 214] width 6 height 6
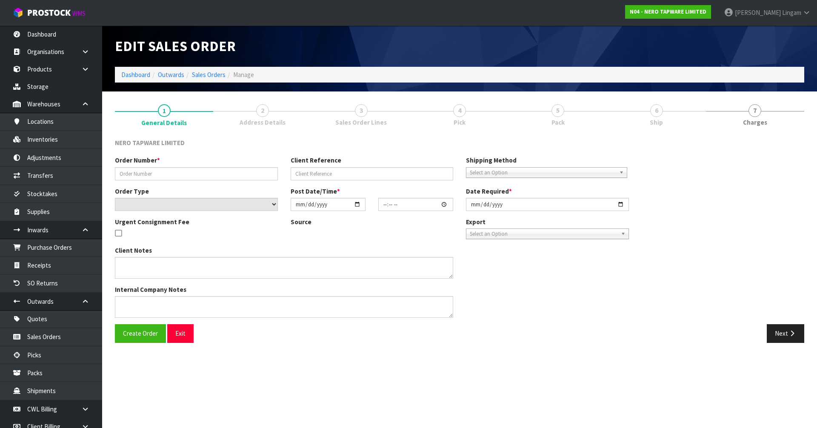
type input "SONZ0003409"
type input "10467809"
select select "number:0"
type input "2025-09-05"
type input "08:45:08.000"
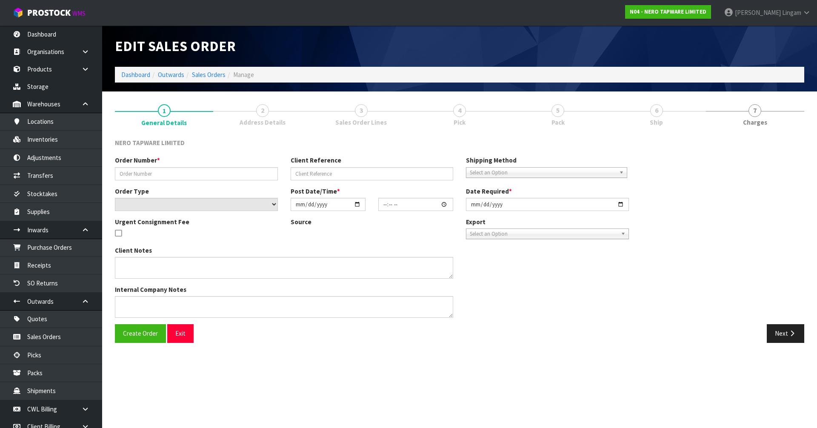
type input "2025-09-05"
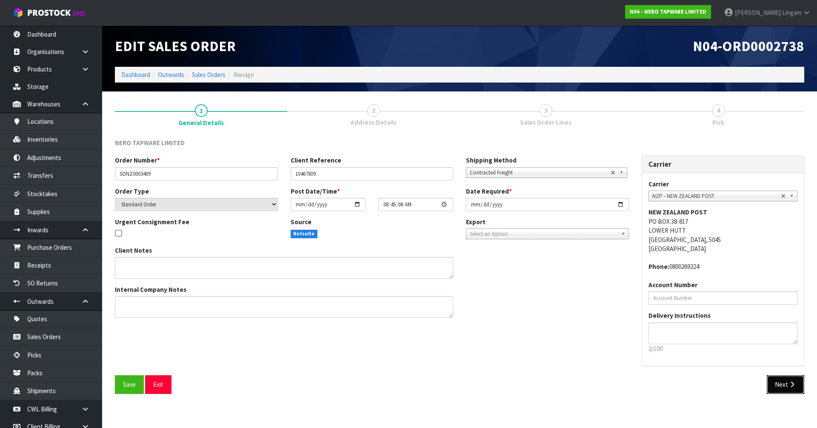
click at [783, 382] on button "Next" at bounding box center [785, 384] width 37 height 18
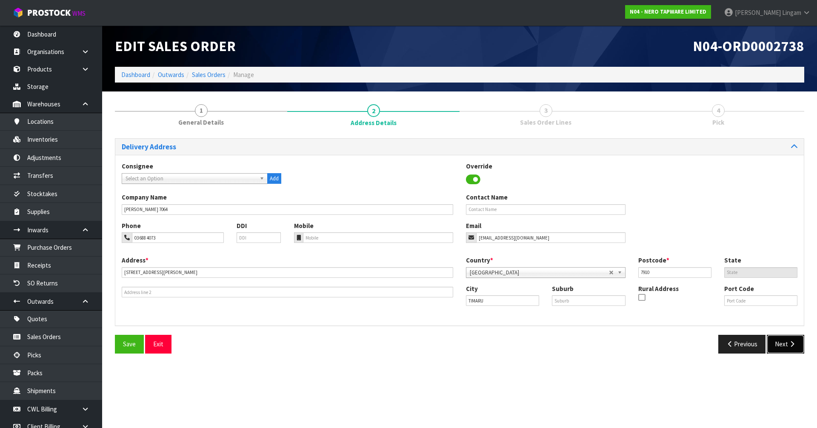
click at [785, 351] on button "Next" at bounding box center [785, 344] width 37 height 18
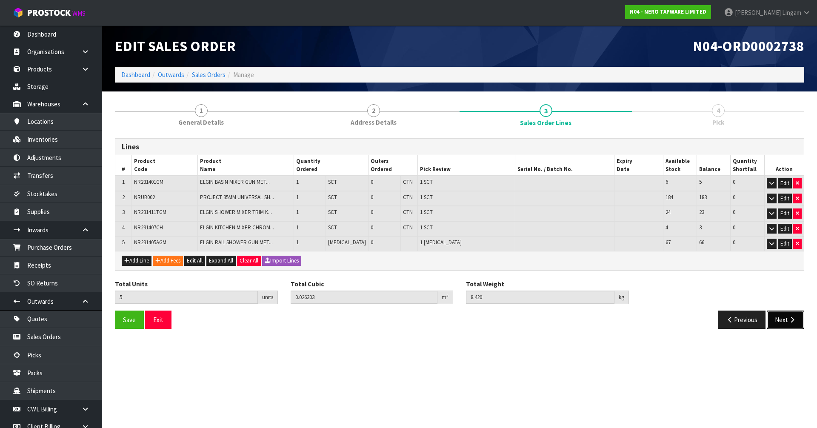
click at [779, 320] on button "Next" at bounding box center [785, 320] width 37 height 18
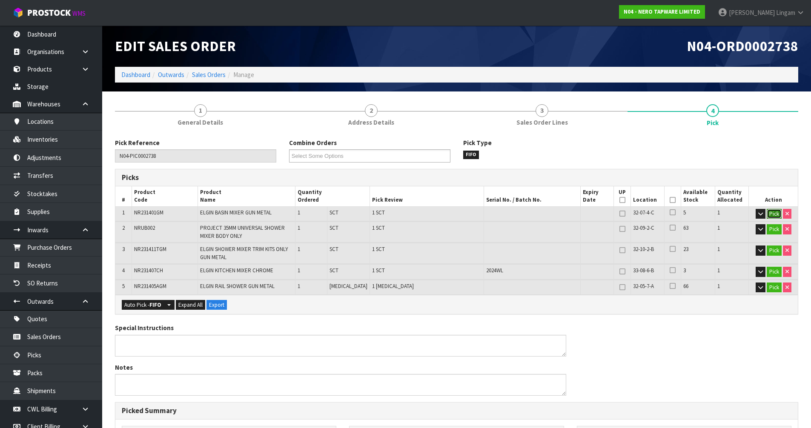
click at [767, 214] on button "Pick" at bounding box center [773, 214] width 15 height 10
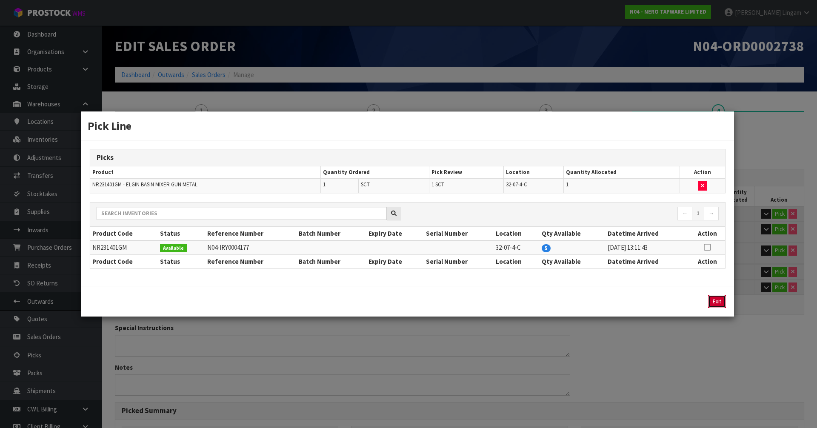
click at [712, 298] on button "Exit" at bounding box center [717, 301] width 18 height 13
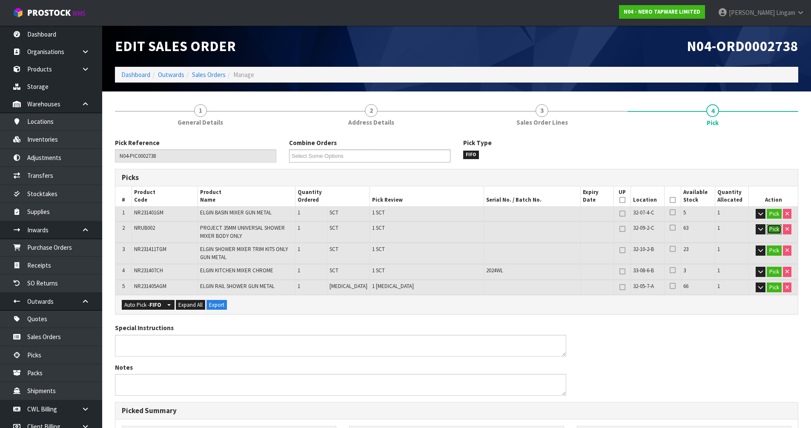
click at [776, 228] on button "Pick" at bounding box center [773, 229] width 15 height 10
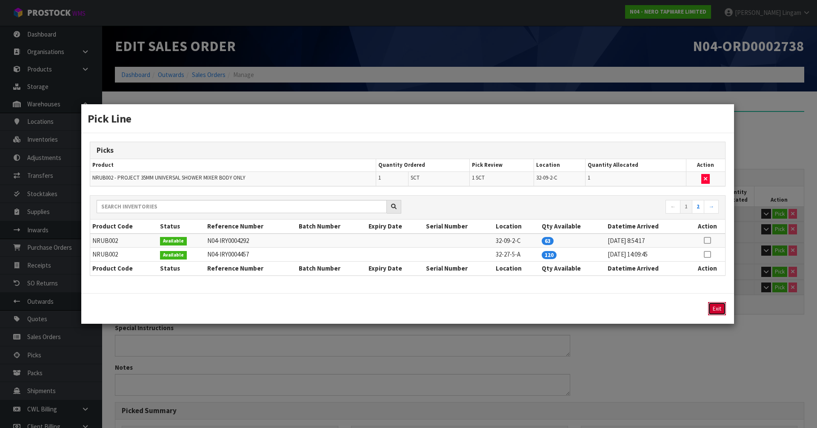
click at [719, 307] on button "Exit" at bounding box center [717, 308] width 18 height 13
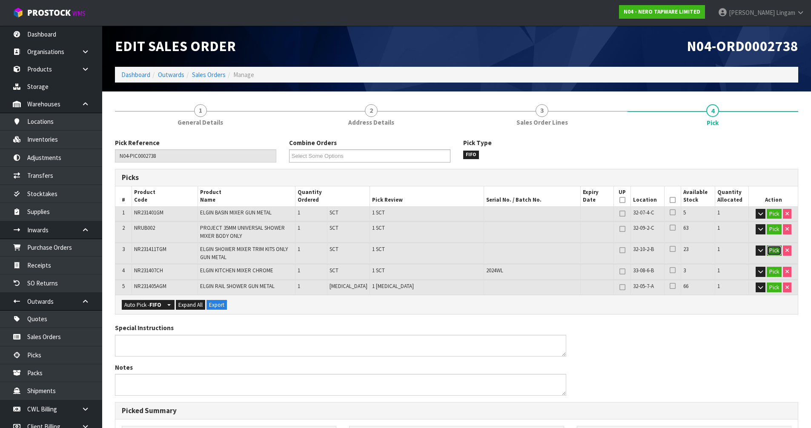
click at [778, 248] on button "Pick" at bounding box center [773, 250] width 15 height 10
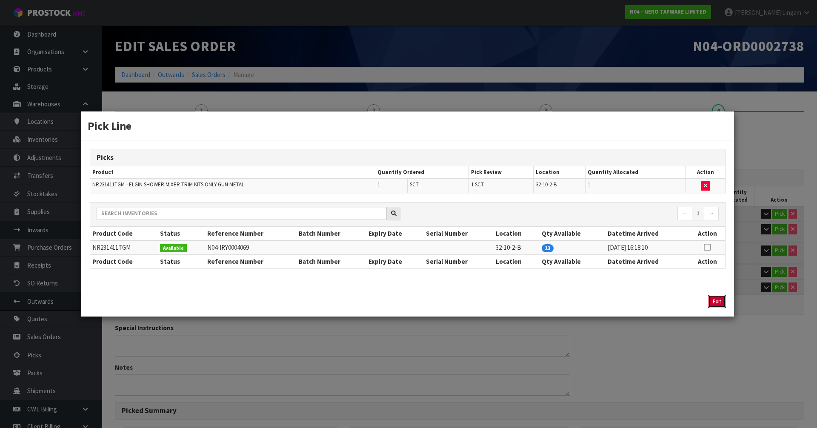
click at [716, 304] on button "Exit" at bounding box center [717, 301] width 18 height 13
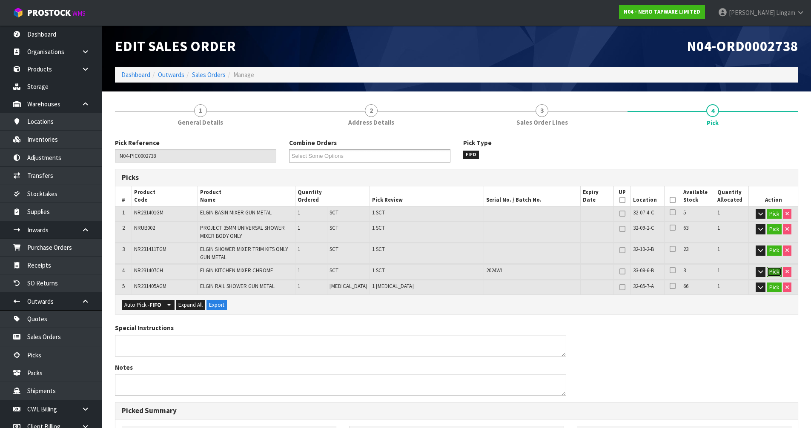
click at [768, 268] on button "Pick" at bounding box center [773, 272] width 15 height 10
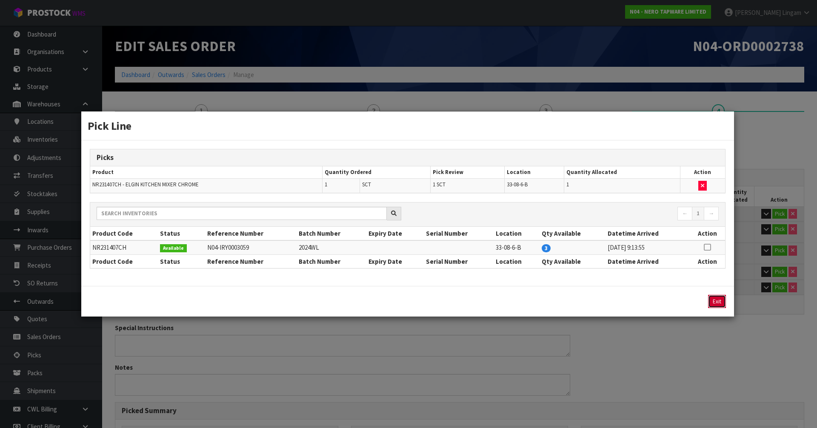
click at [715, 300] on button "Exit" at bounding box center [717, 301] width 18 height 13
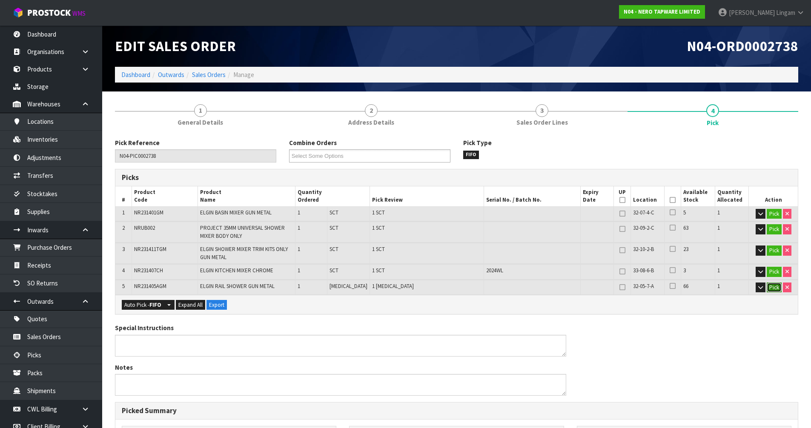
click at [768, 289] on button "Pick" at bounding box center [773, 288] width 15 height 10
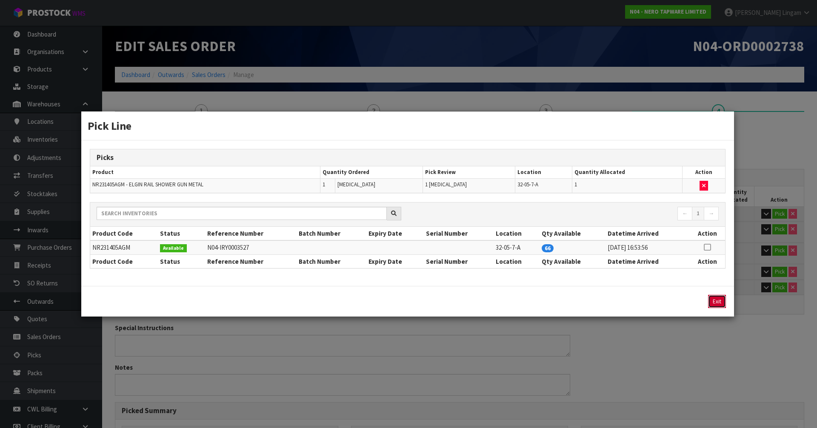
click at [722, 303] on button "Exit" at bounding box center [717, 301] width 18 height 13
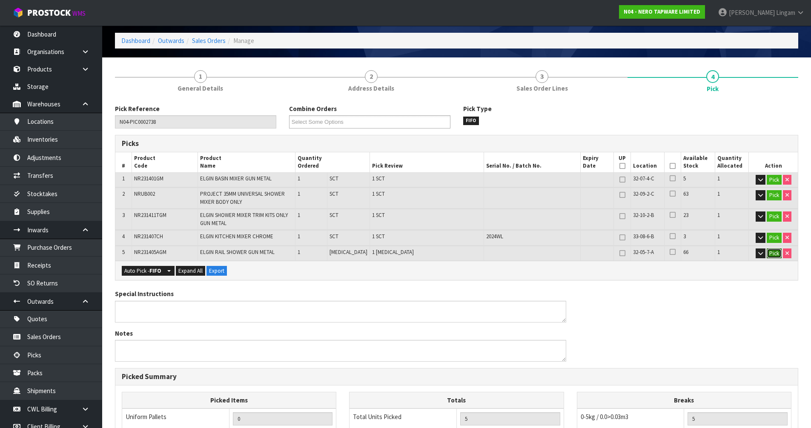
scroll to position [222, 0]
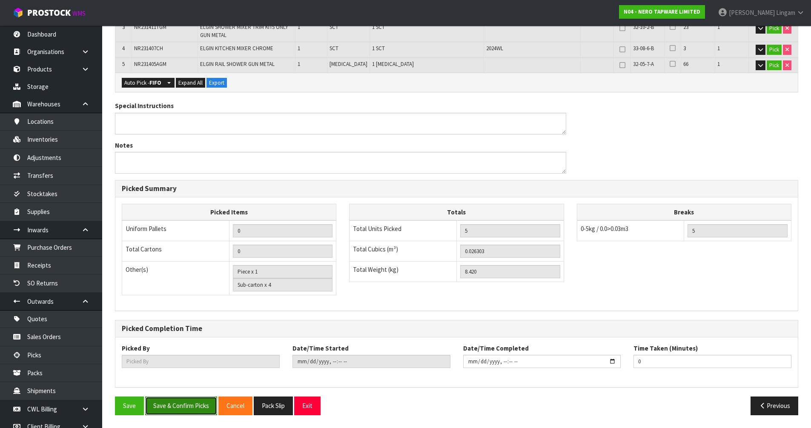
click at [183, 403] on button "Save & Confirm Picks" at bounding box center [181, 406] width 72 height 18
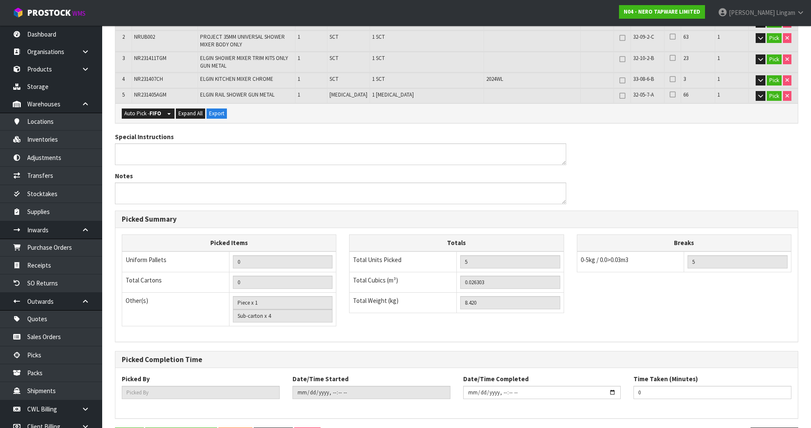
scroll to position [0, 0]
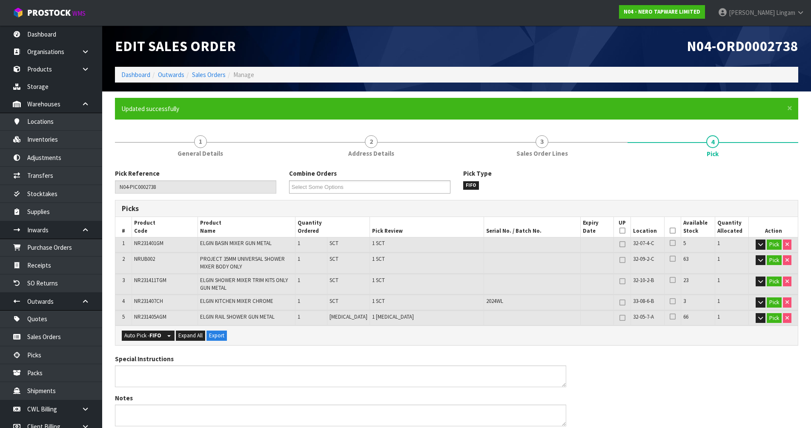
type input "Vineeta Lingam"
type input "2025-09-05T08:55:59"
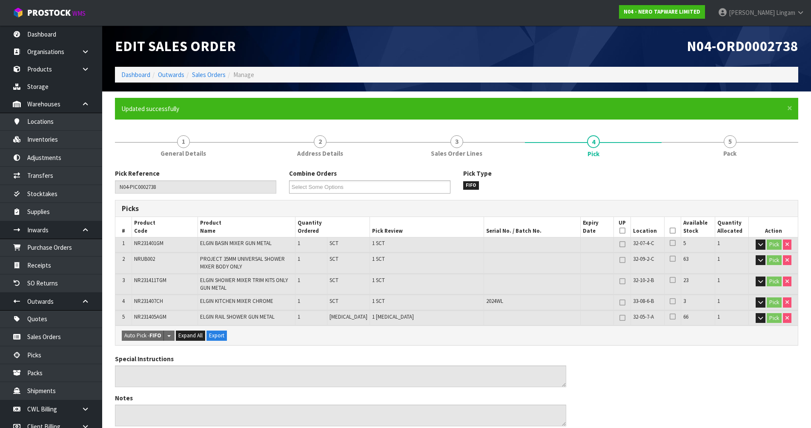
scroll to position [253, 0]
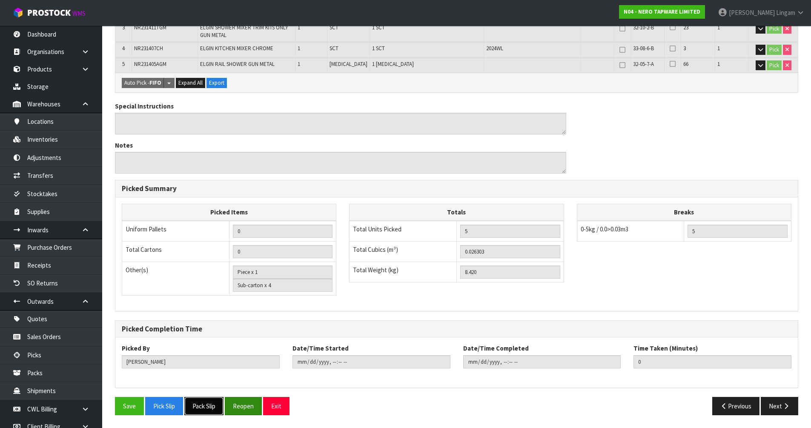
drag, startPoint x: 207, startPoint y: 410, endPoint x: 237, endPoint y: 404, distance: 30.8
click at [208, 410] on button "Pack Slip" at bounding box center [203, 406] width 39 height 18
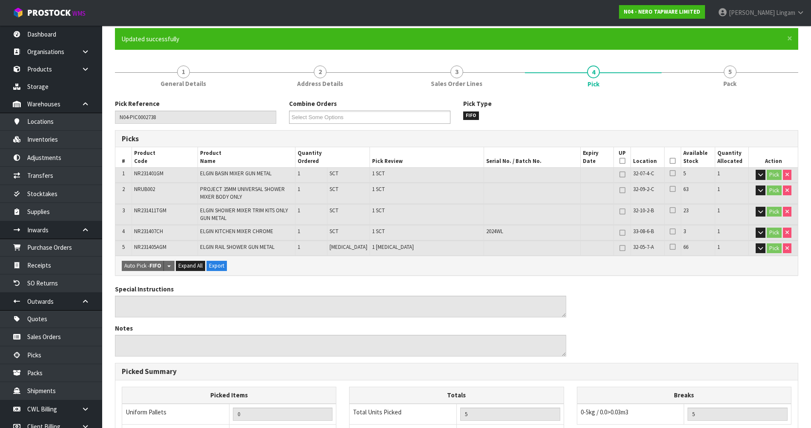
scroll to position [0, 0]
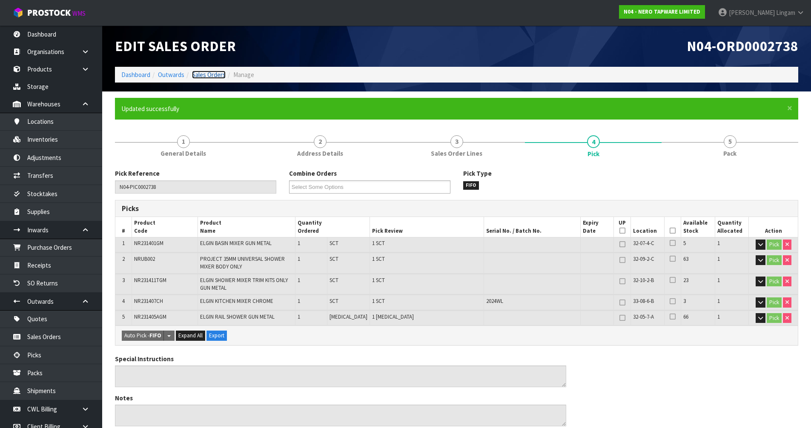
click at [214, 73] on link "Sales Orders" at bounding box center [209, 75] width 34 height 8
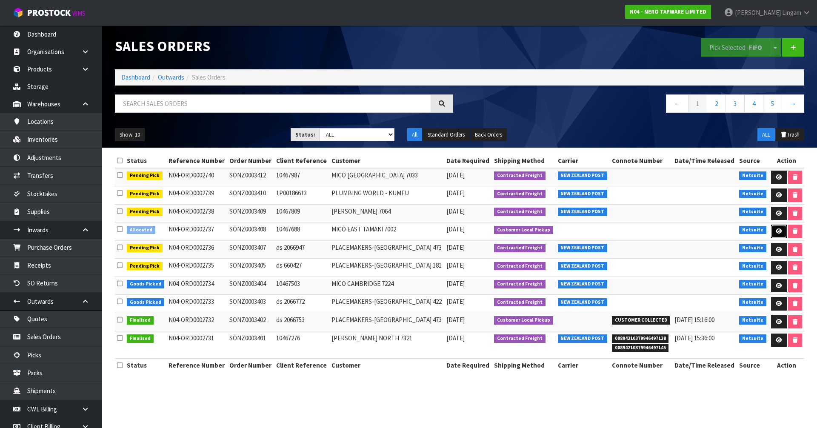
click at [776, 234] on icon at bounding box center [779, 231] width 6 height 6
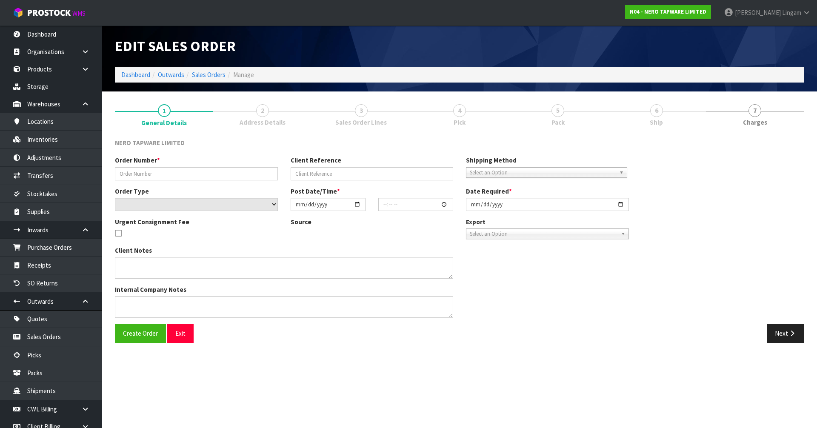
type input "SONZ0003408"
type input "10467688"
select select "number:0"
type input "2025-09-05"
type input "08:45:05.000"
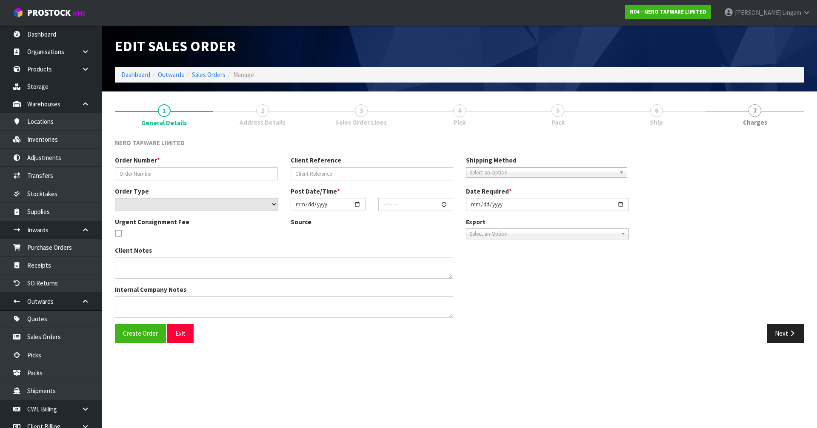
type input "2025-09-05"
type textarea "customer pick up 05/09/2025"
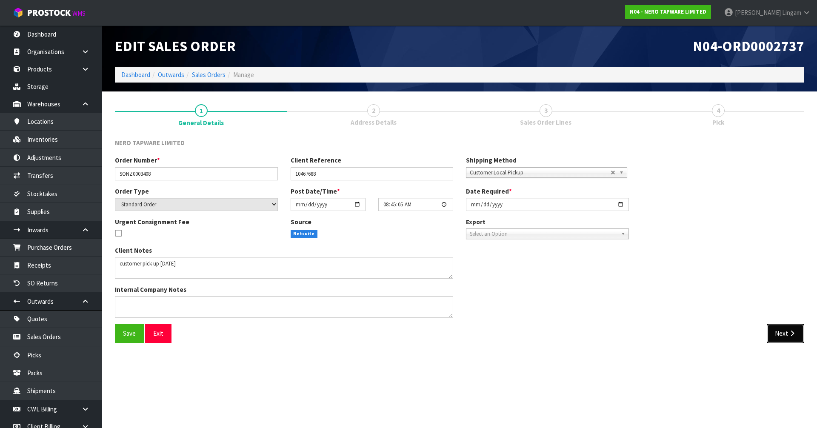
click at [782, 330] on button "Next" at bounding box center [785, 333] width 37 height 18
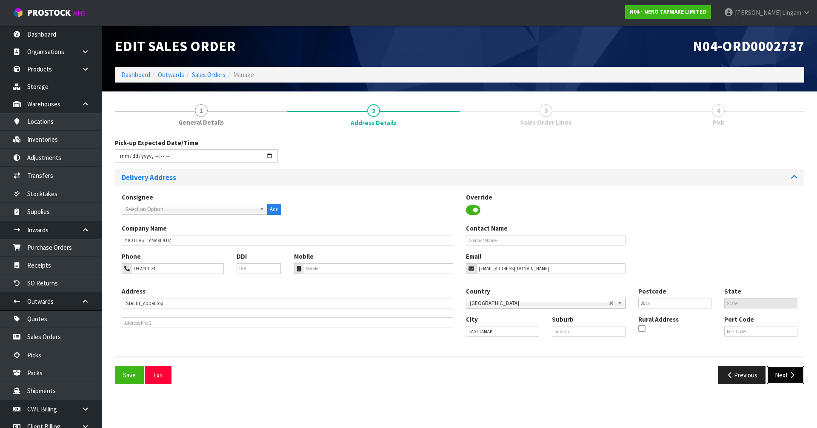
click at [789, 375] on icon "button" at bounding box center [792, 375] width 8 height 6
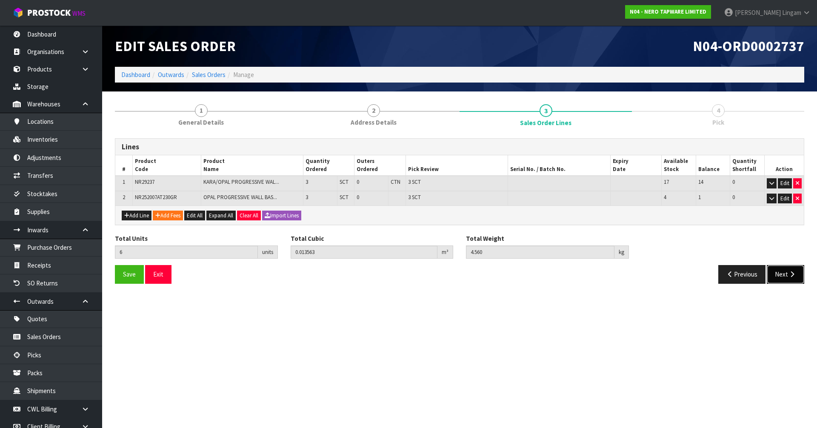
click at [784, 274] on button "Next" at bounding box center [785, 274] width 37 height 18
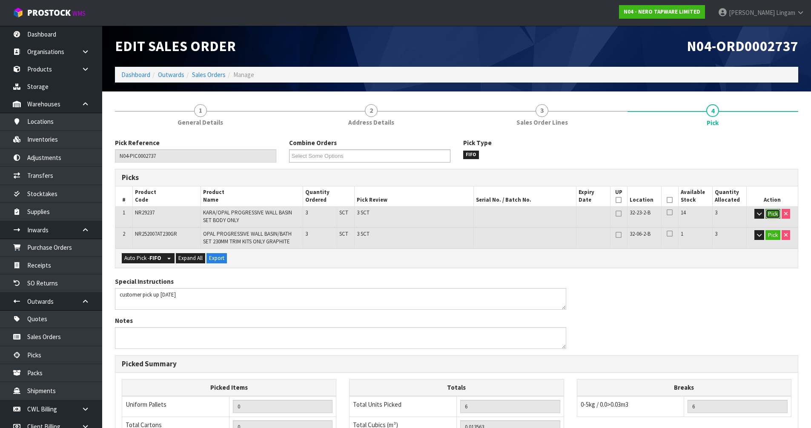
click at [774, 217] on button "Pick" at bounding box center [772, 214] width 15 height 10
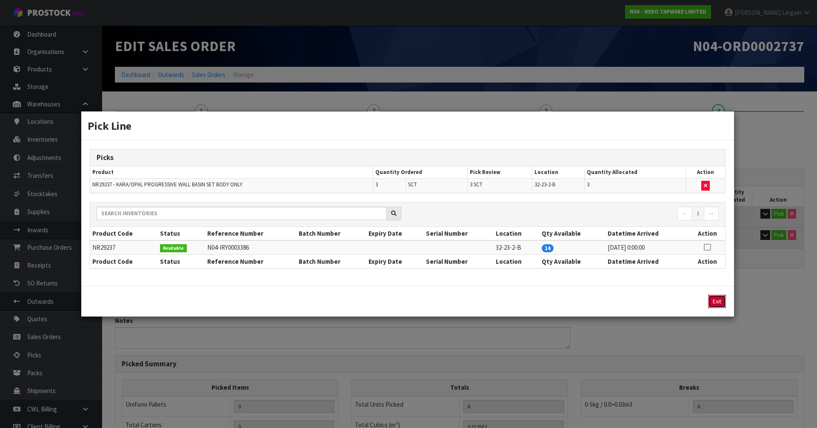
click at [719, 299] on button "Exit" at bounding box center [717, 301] width 18 height 13
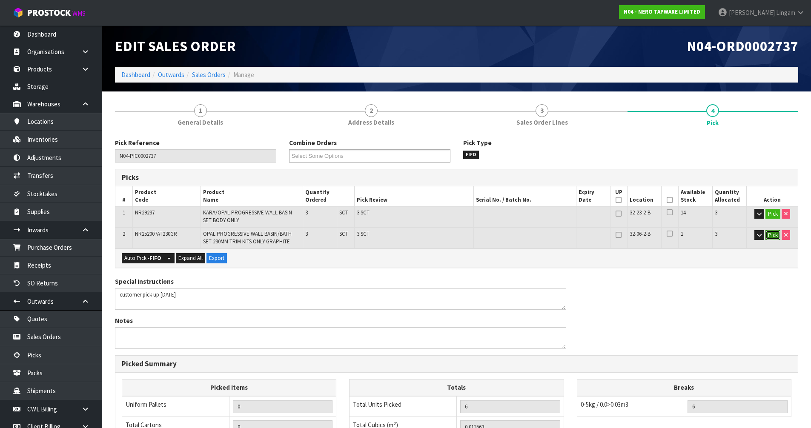
click at [774, 237] on button "Pick" at bounding box center [772, 235] width 15 height 10
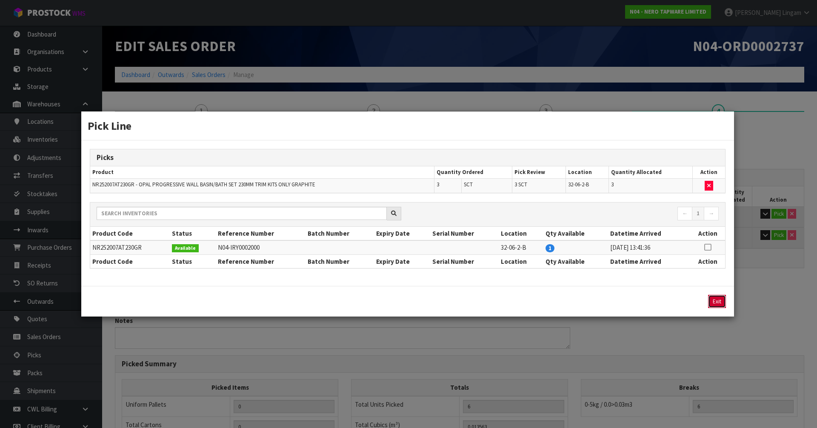
click at [713, 300] on button "Exit" at bounding box center [717, 301] width 18 height 13
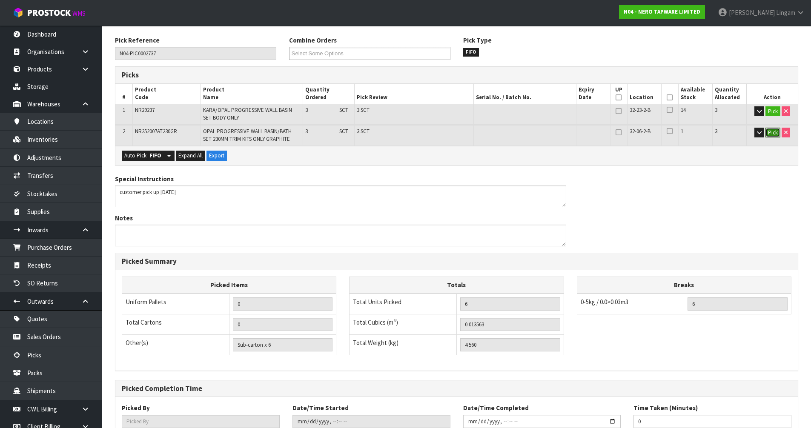
scroll to position [162, 0]
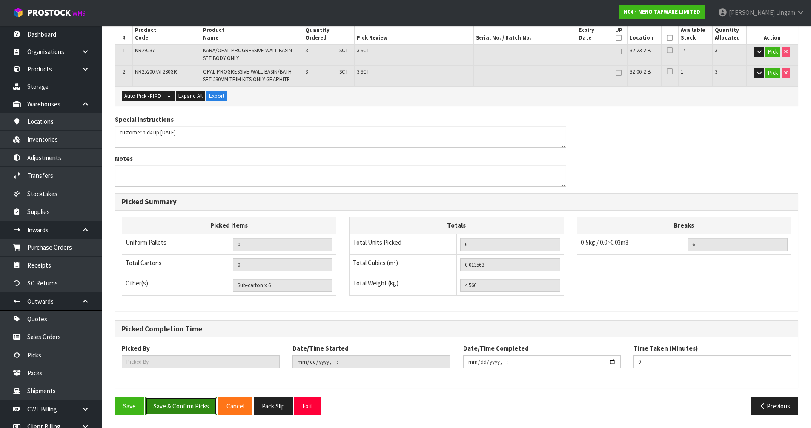
click at [183, 404] on button "Save & Confirm Picks" at bounding box center [181, 406] width 72 height 18
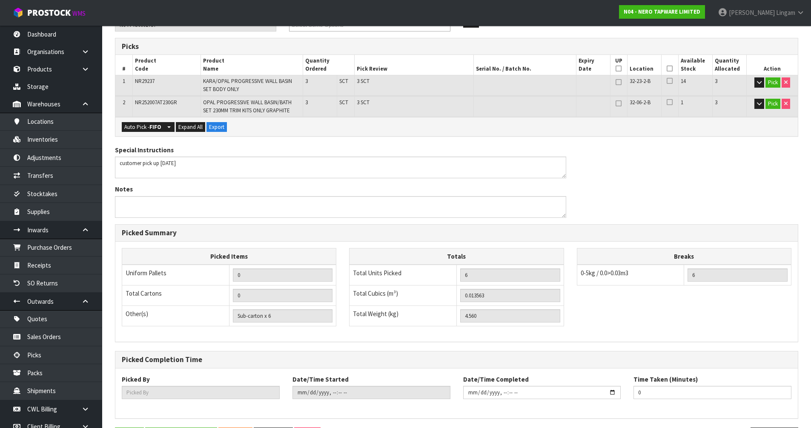
scroll to position [0, 0]
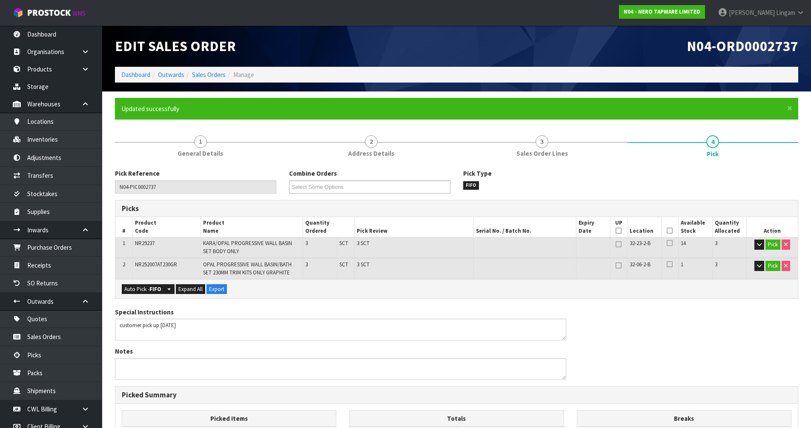
type input "Vineeta Lingam"
type input "2025-09-05T08:56:17"
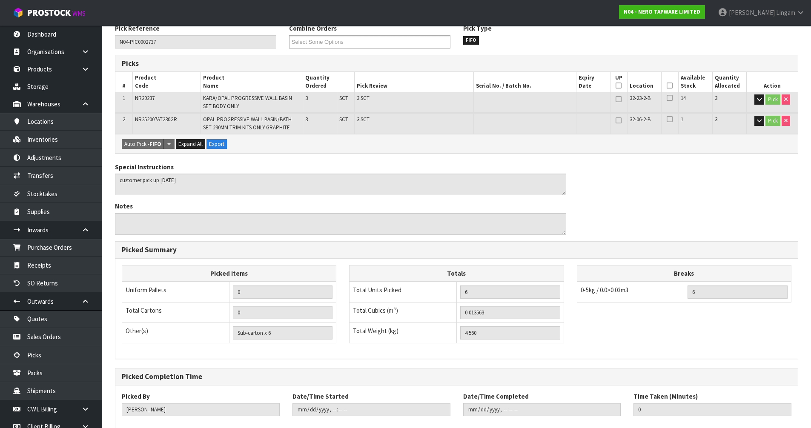
scroll to position [193, 0]
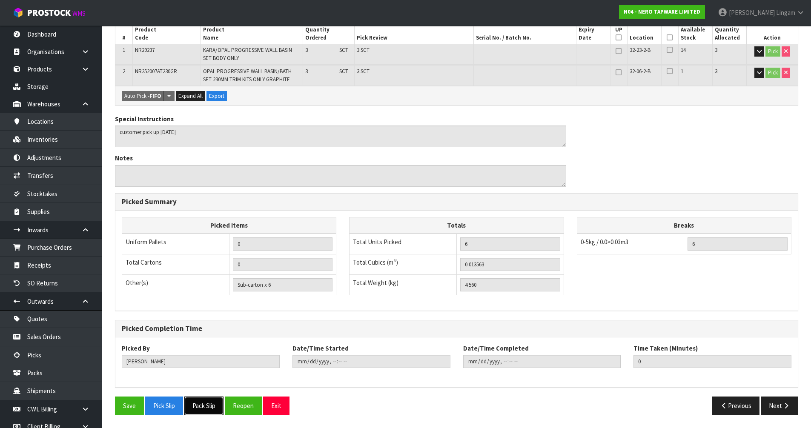
drag, startPoint x: 212, startPoint y: 411, endPoint x: 217, endPoint y: 408, distance: 5.9
click at [212, 411] on button "Pack Slip" at bounding box center [203, 406] width 39 height 18
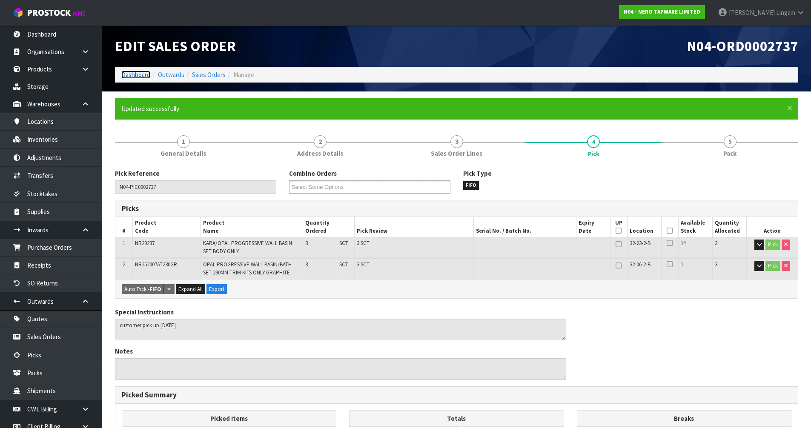
click at [123, 76] on link "Dashboard" at bounding box center [135, 75] width 29 height 8
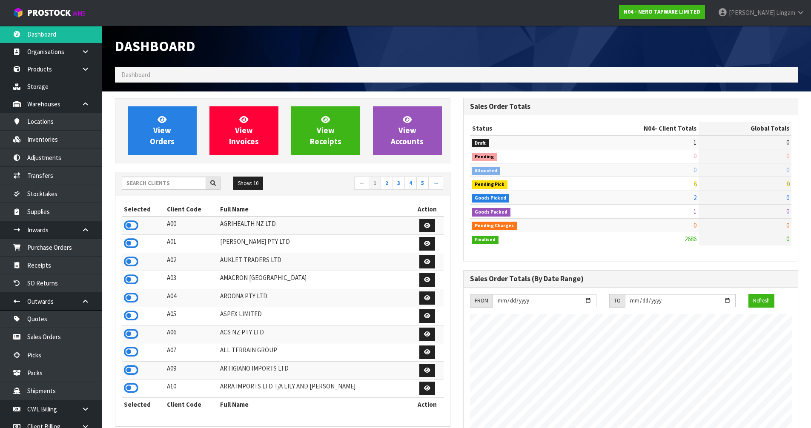
scroll to position [645, 348]
click at [191, 181] on input "text" at bounding box center [164, 183] width 84 height 13
click at [171, 183] on input "text" at bounding box center [164, 183] width 84 height 13
click at [177, 181] on input "text" at bounding box center [164, 183] width 84 height 13
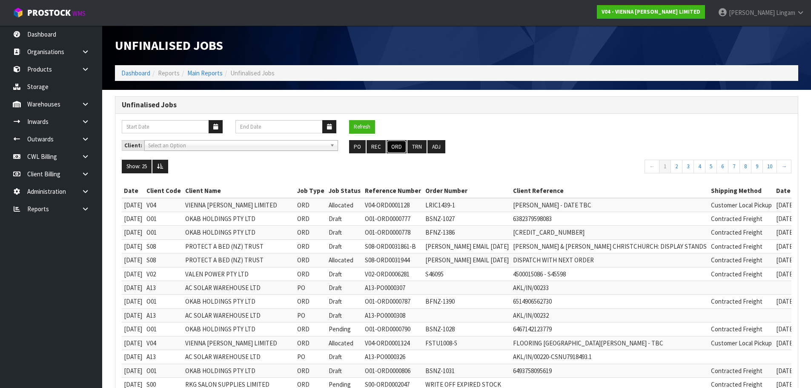
click at [398, 149] on button "ORD" at bounding box center [396, 147] width 20 height 14
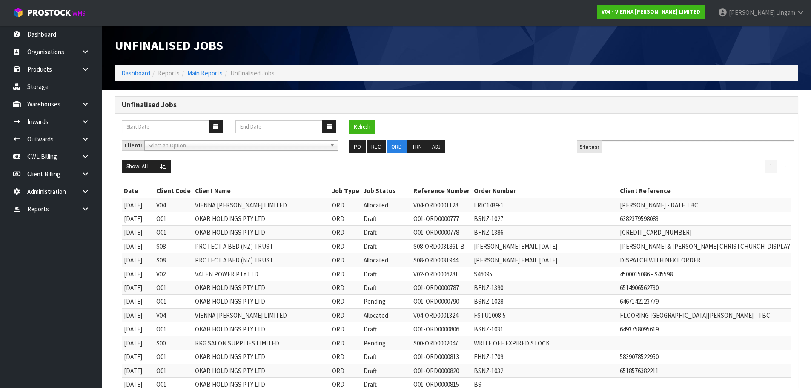
click at [652, 147] on input "text" at bounding box center [635, 146] width 63 height 11
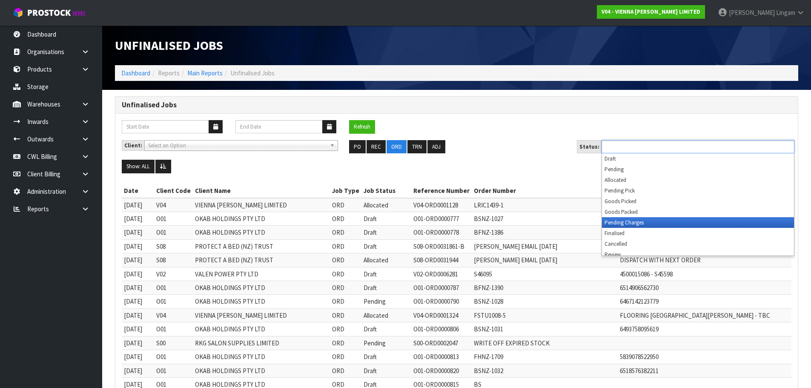
click at [652, 222] on li "Pending Charges" at bounding box center [698, 222] width 192 height 11
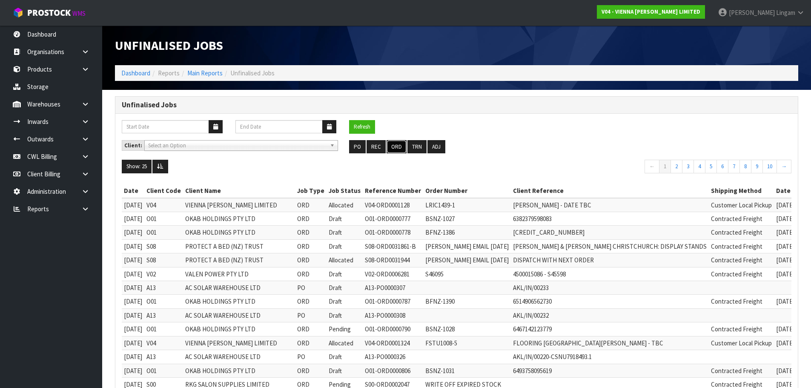
click at [397, 147] on button "ORD" at bounding box center [396, 147] width 20 height 14
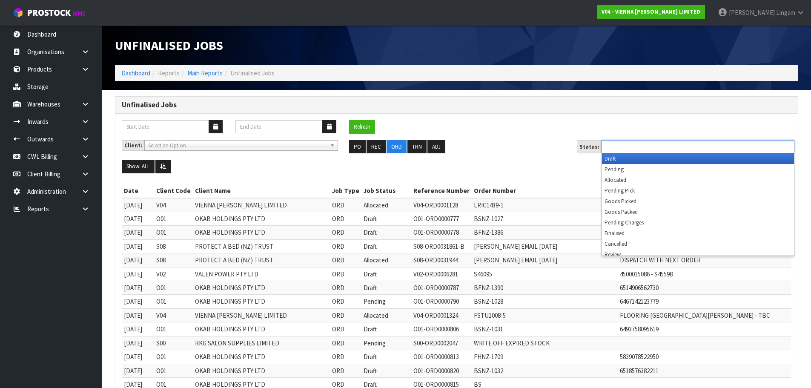
click at [657, 147] on input "text" at bounding box center [635, 146] width 63 height 11
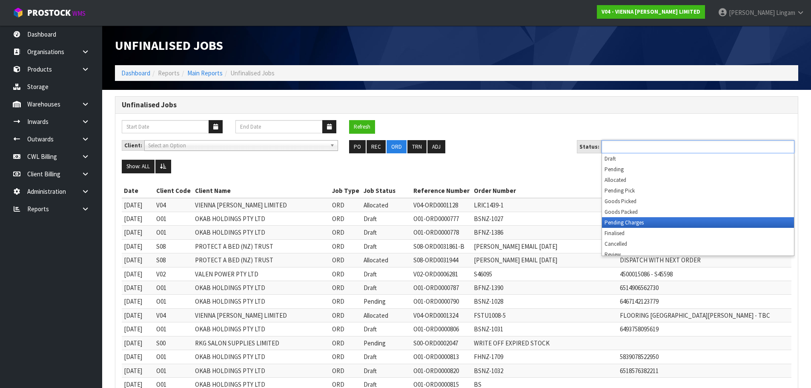
click at [636, 223] on li "Pending Charges" at bounding box center [698, 222] width 192 height 11
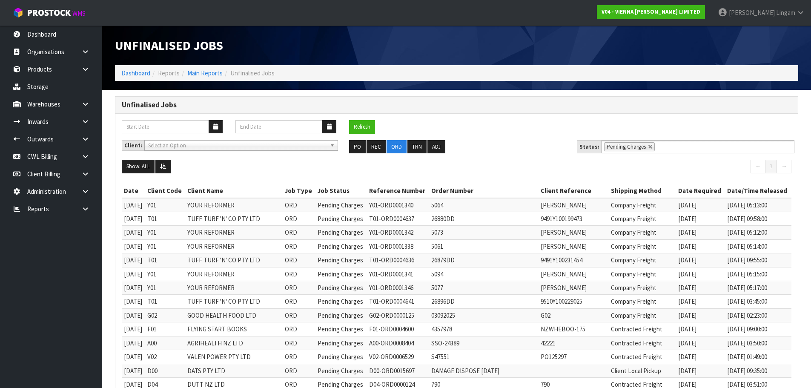
click at [498, 127] on div "Refresh" at bounding box center [456, 130] width 682 height 20
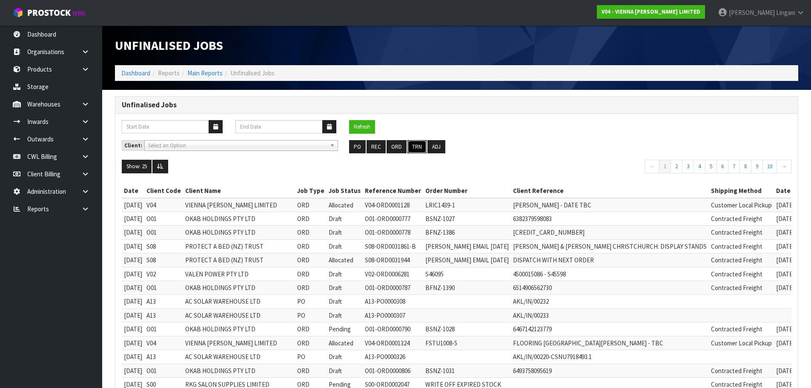
click at [413, 148] on button "TRN" at bounding box center [416, 147] width 19 height 14
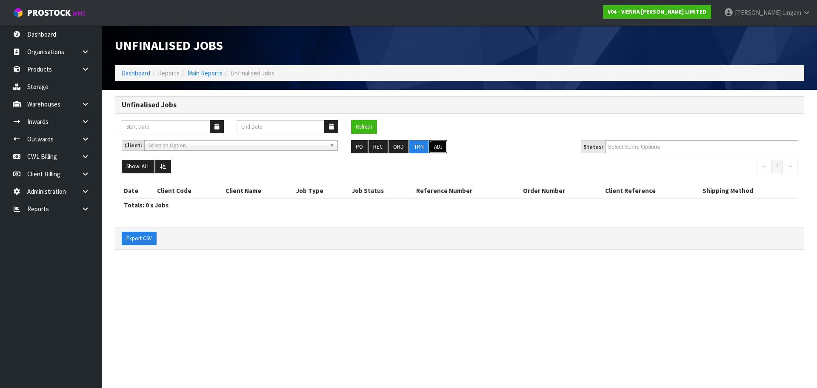
click at [434, 148] on button "ADJ" at bounding box center [438, 147] width 18 height 14
click at [393, 146] on button "ORD" at bounding box center [398, 147] width 20 height 14
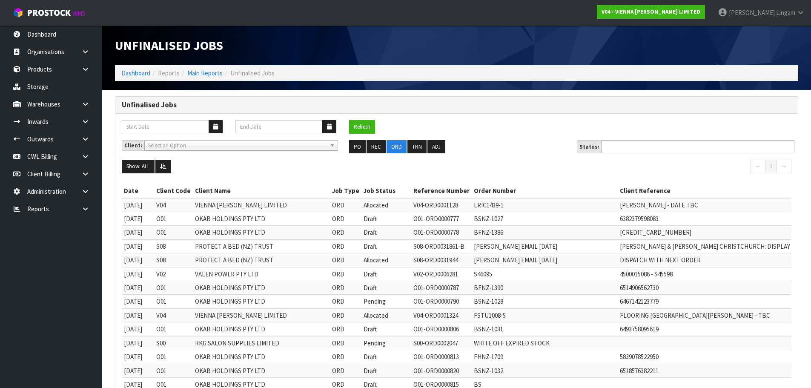
click at [640, 149] on input "text" at bounding box center [635, 146] width 63 height 11
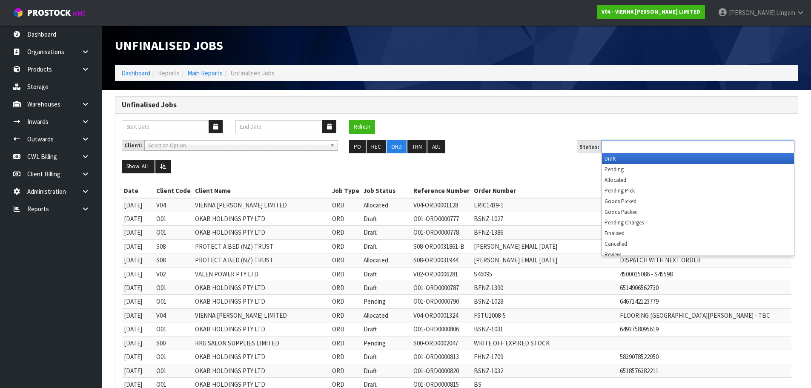
click at [619, 159] on li "Draft" at bounding box center [698, 158] width 192 height 11
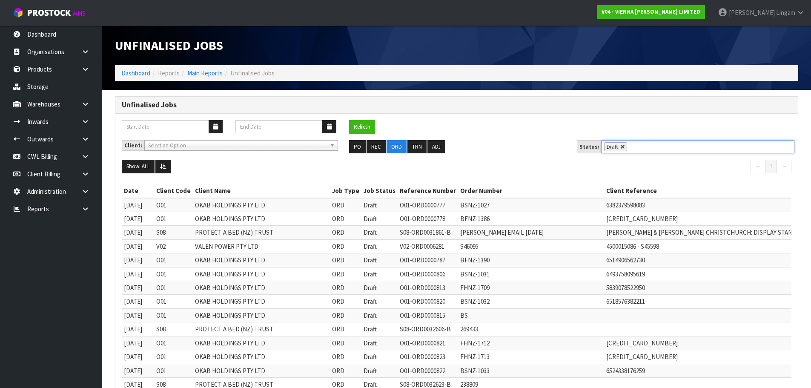
click at [620, 146] on link at bounding box center [622, 146] width 5 height 5
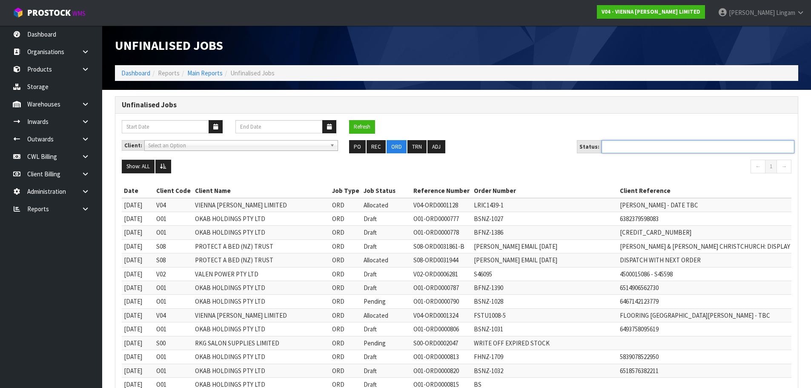
click at [618, 146] on ul at bounding box center [697, 146] width 193 height 13
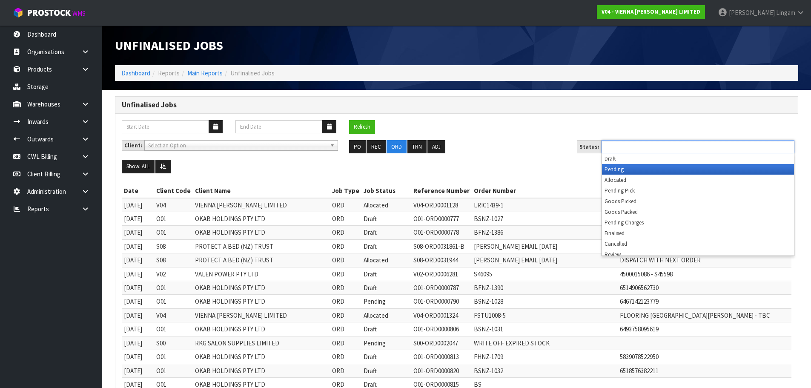
click at [624, 169] on li "Pending" at bounding box center [698, 169] width 192 height 11
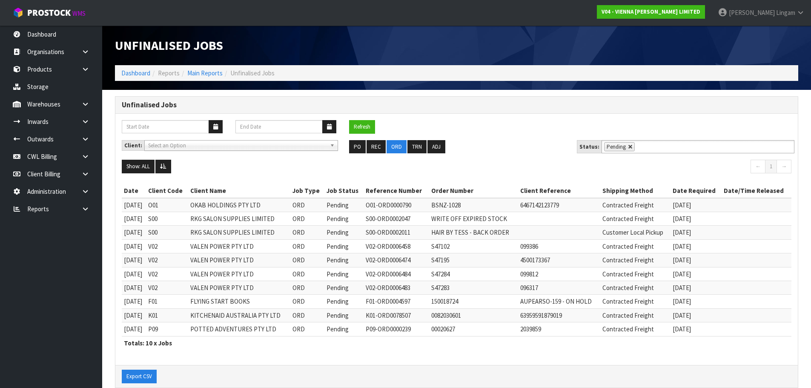
click at [628, 148] on link at bounding box center [630, 146] width 5 height 5
type input "Select Some Options"
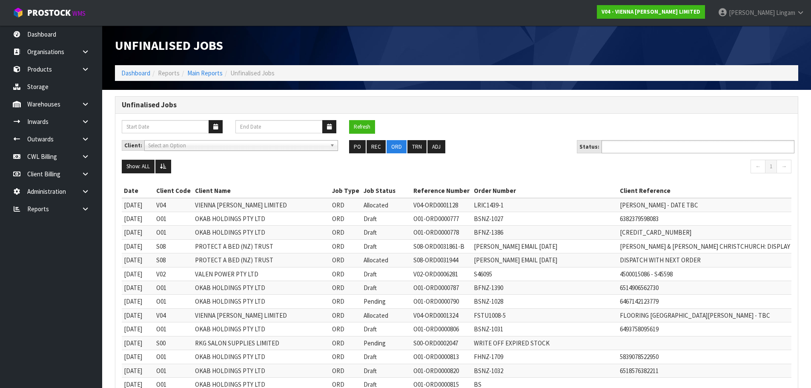
click at [626, 148] on input "text" at bounding box center [635, 146] width 63 height 11
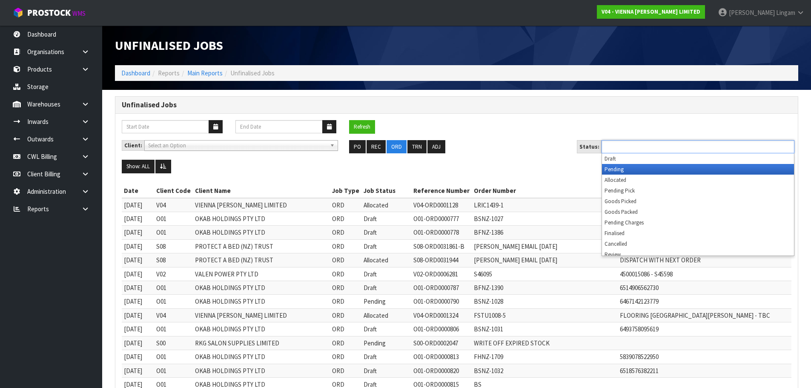
click at [612, 170] on li "Pending" at bounding box center [698, 169] width 192 height 11
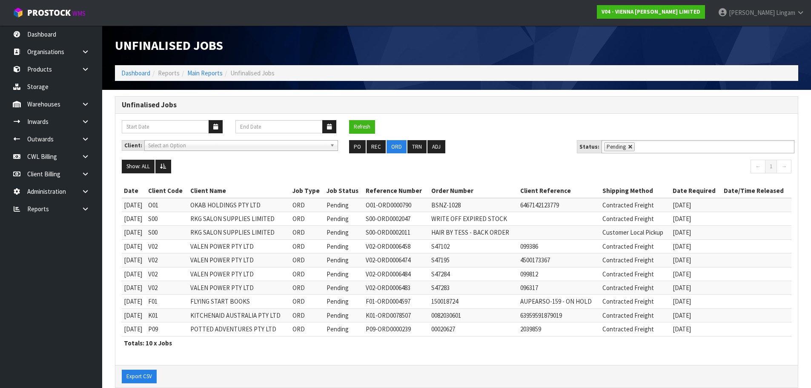
click at [628, 146] on link at bounding box center [630, 146] width 5 height 5
type input "Select Some Options"
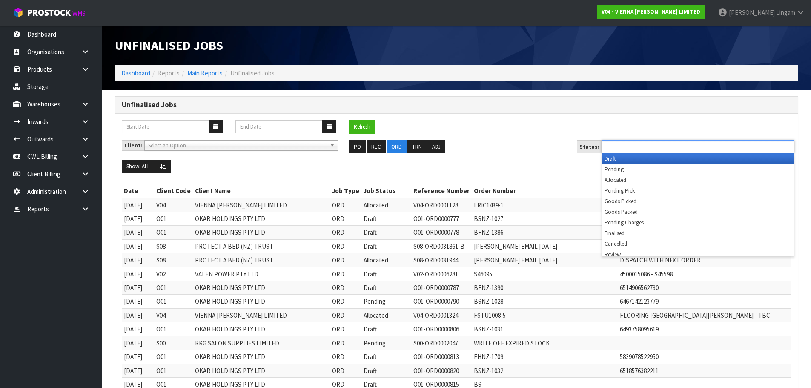
click at [626, 146] on input "text" at bounding box center [635, 146] width 63 height 11
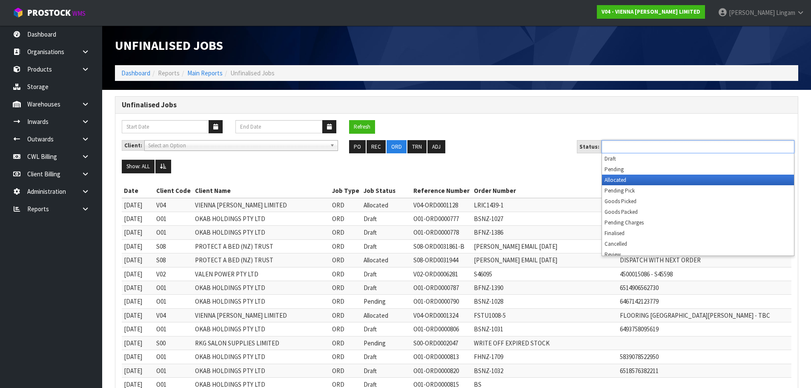
click at [627, 181] on li "Allocated" at bounding box center [698, 179] width 192 height 11
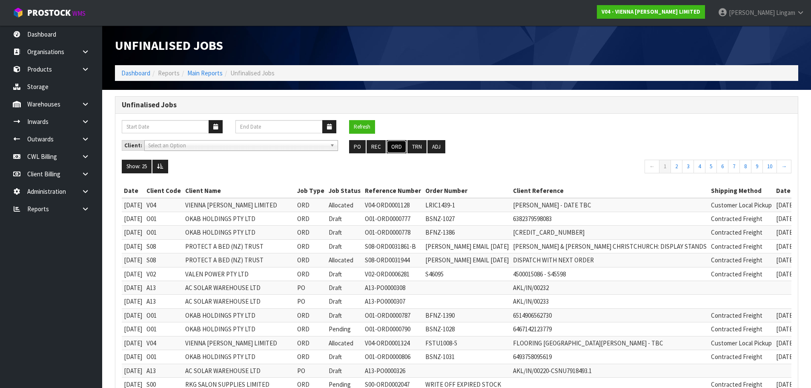
click at [394, 148] on button "ORD" at bounding box center [396, 147] width 20 height 14
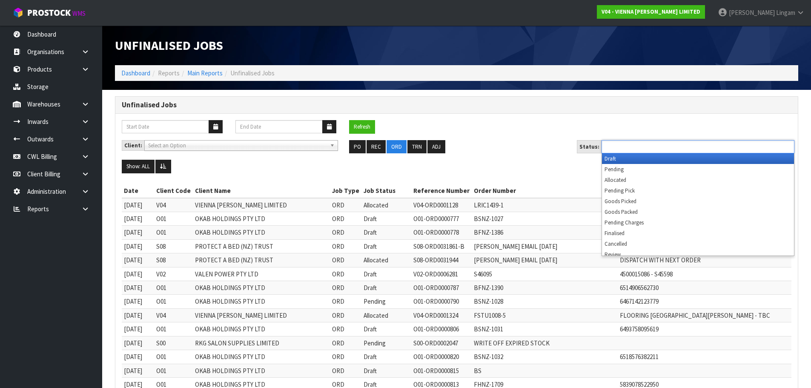
click at [639, 147] on input "text" at bounding box center [635, 146] width 63 height 11
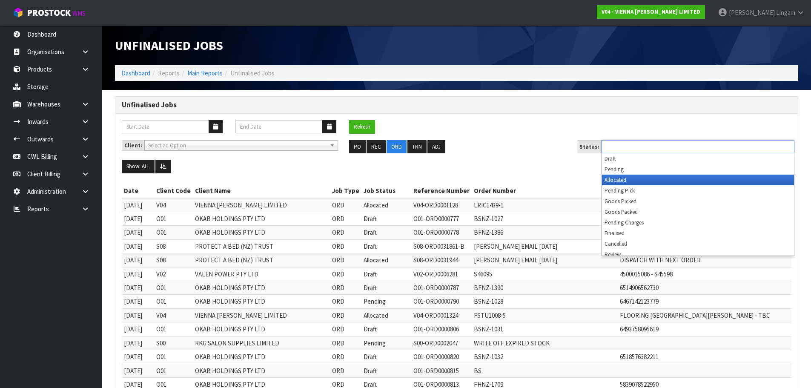
click at [632, 181] on li "Allocated" at bounding box center [698, 179] width 192 height 11
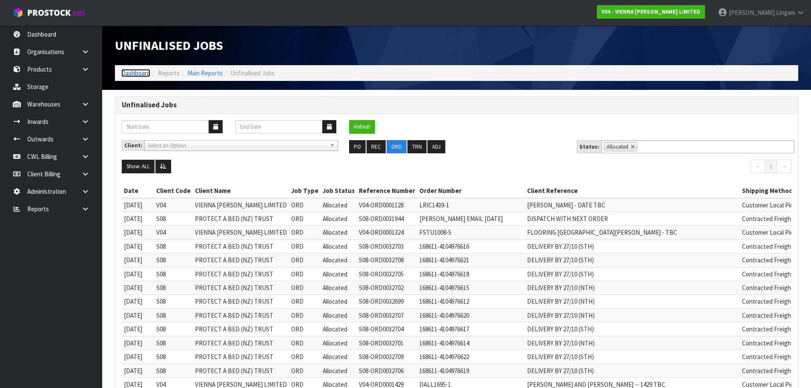
click at [140, 74] on link "Dashboard" at bounding box center [135, 73] width 29 height 8
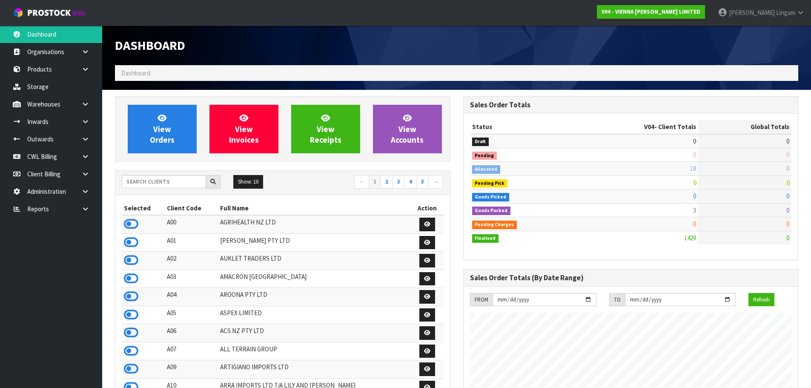
scroll to position [672, 348]
